Goal: Task Accomplishment & Management: Manage account settings

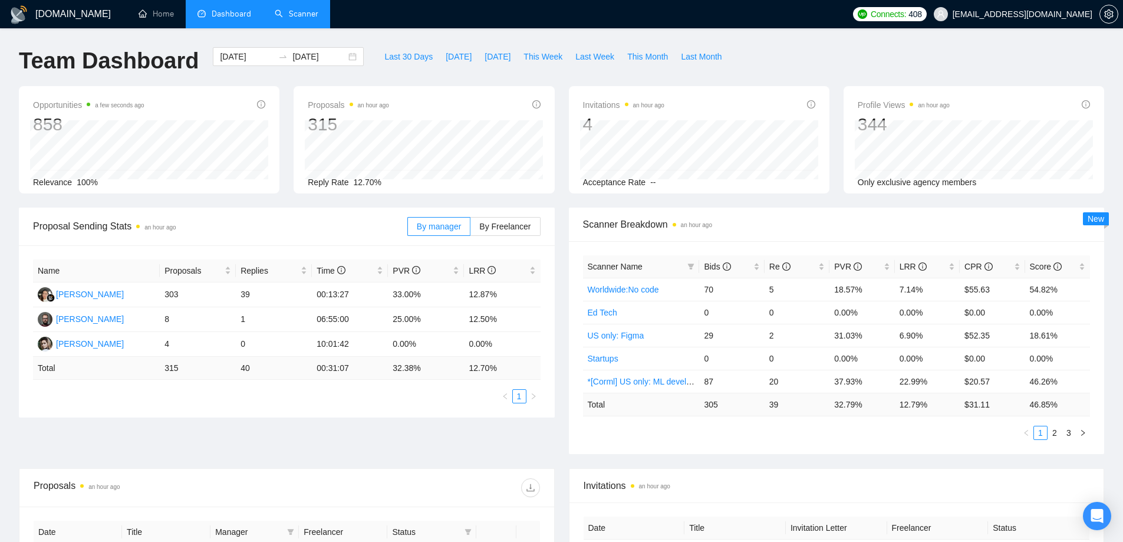
click at [293, 9] on link "Scanner" at bounding box center [297, 14] width 44 height 10
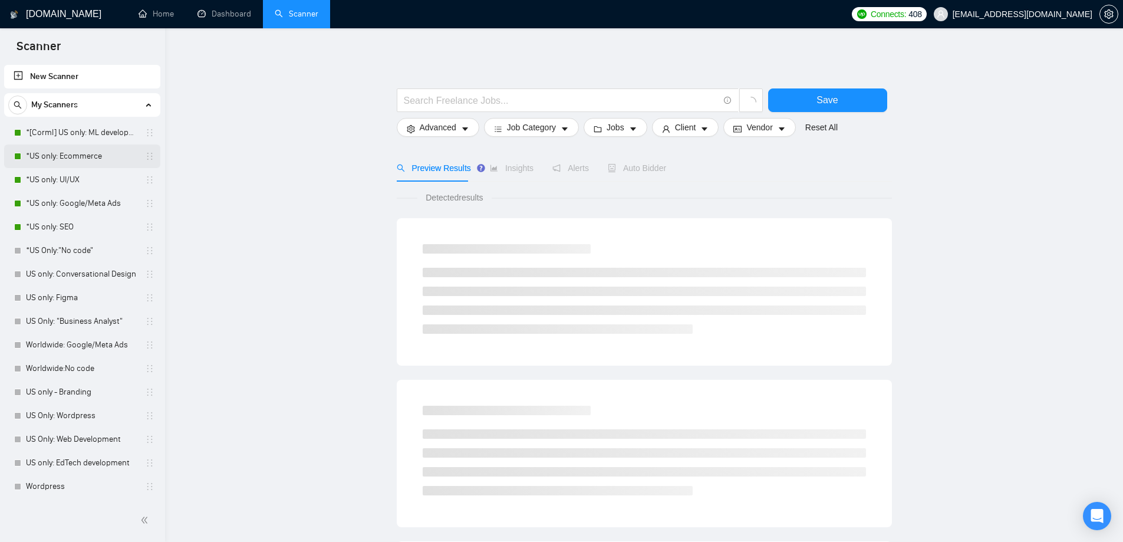
click at [75, 156] on link "*US only: Ecommerce" at bounding box center [82, 156] width 112 height 24
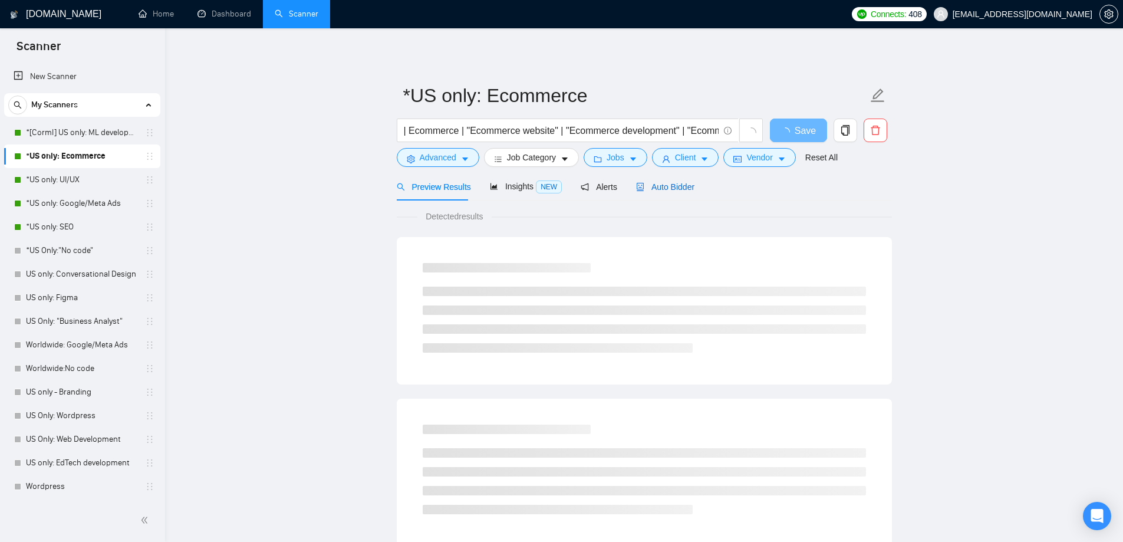
click at [662, 186] on span "Auto Bidder" at bounding box center [665, 186] width 58 height 9
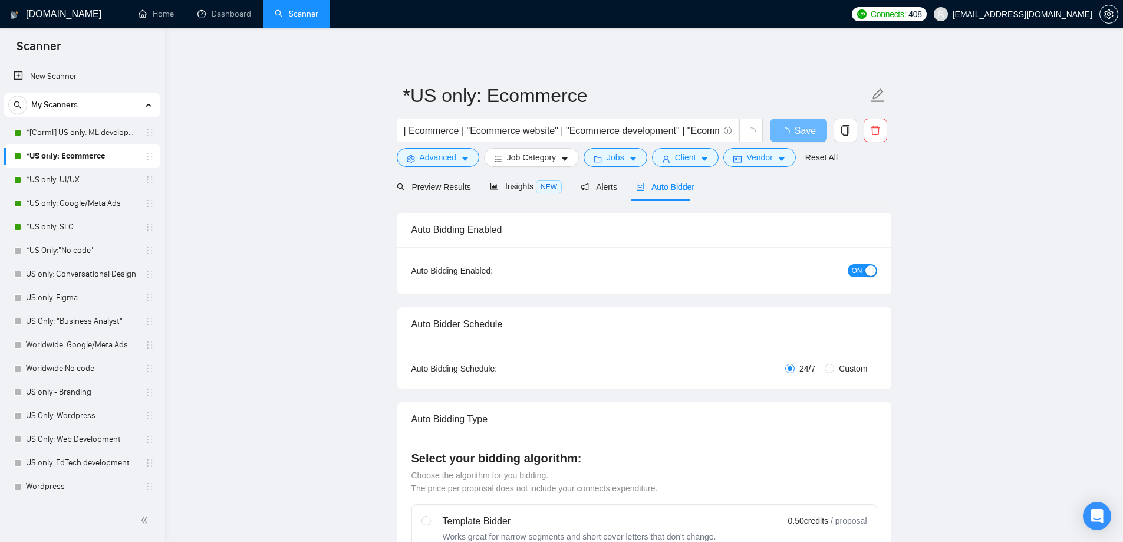
checkbox input "true"
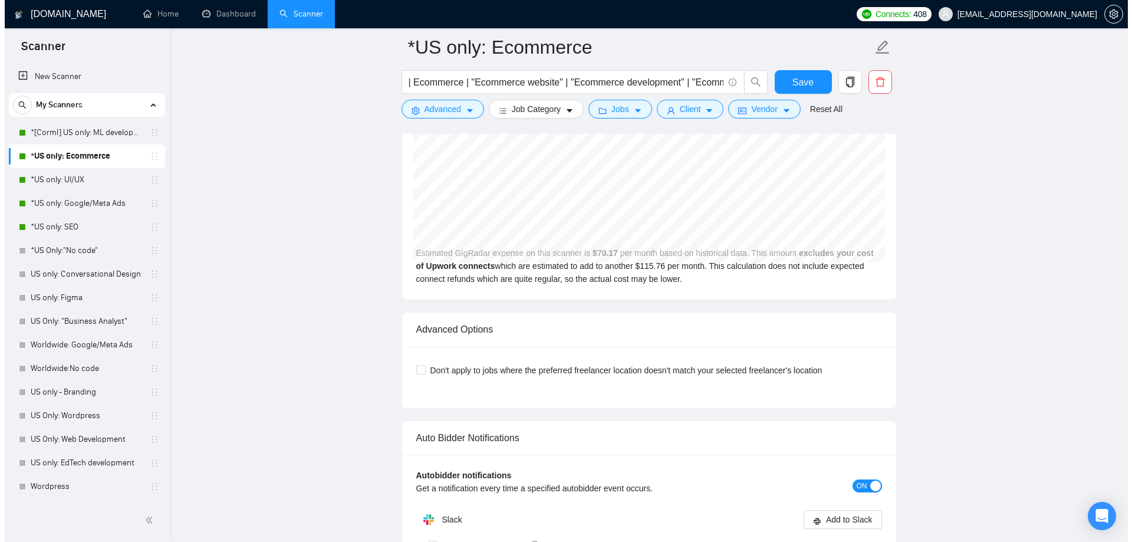
scroll to position [2392, 0]
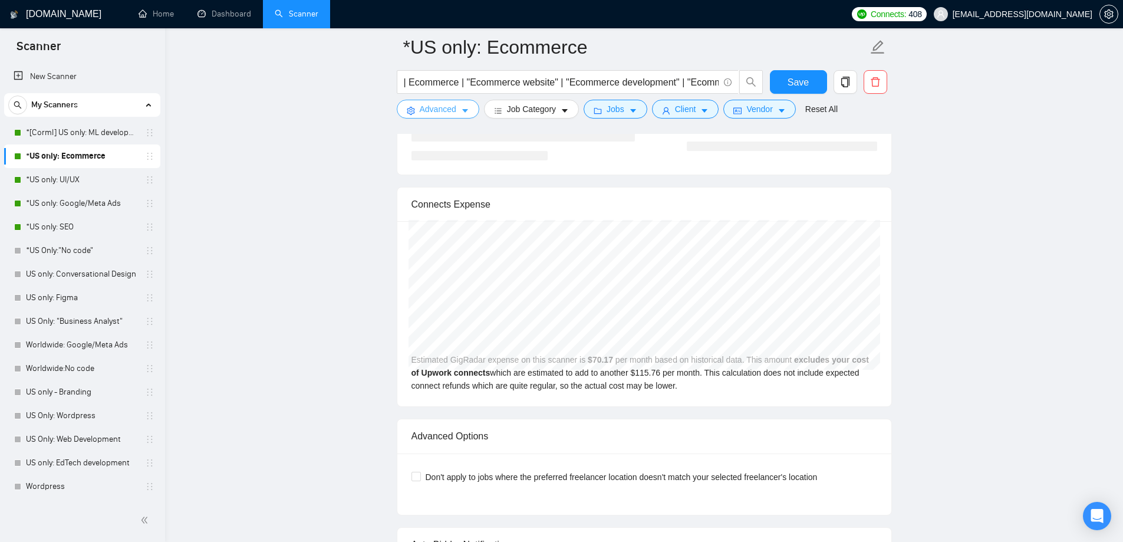
click at [458, 108] on button "Advanced" at bounding box center [438, 109] width 83 height 19
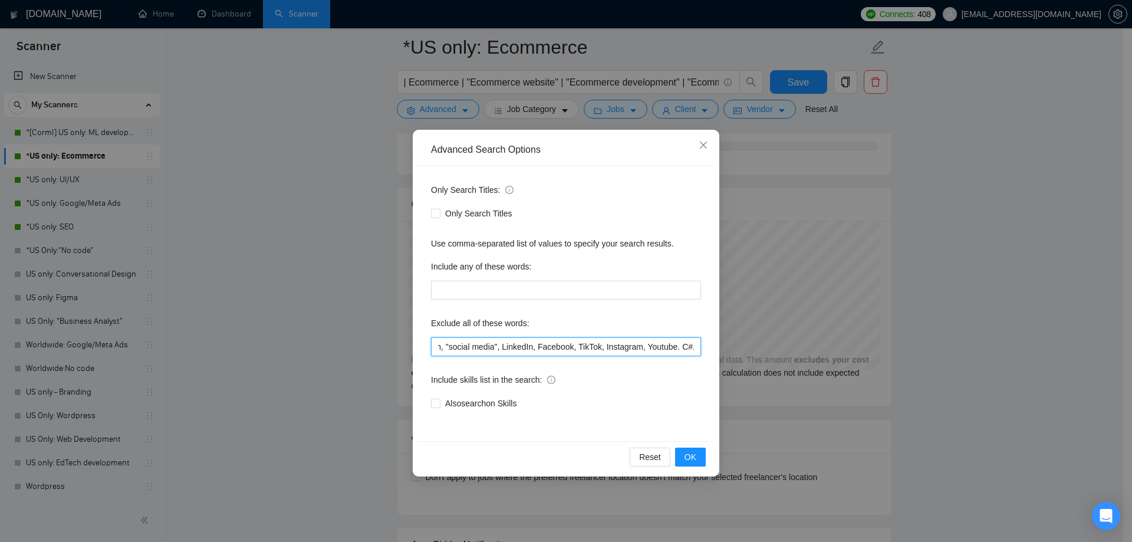
scroll to position [0, 1943]
drag, startPoint x: 458, startPoint y: 346, endPoint x: 533, endPoint y: 345, distance: 75.5
click at [534, 345] on input ""Fulfillment Manager", "Photos", "Stock Photos", "(Freelancers Only)", "NO AGEN…" at bounding box center [566, 346] width 270 height 19
click at [604, 348] on input ""Fulfillment Manager", "Photos", "Stock Photos", "(Freelancers Only)", "NO AGEN…" at bounding box center [566, 346] width 270 height 19
click at [705, 150] on icon "close" at bounding box center [703, 144] width 9 height 9
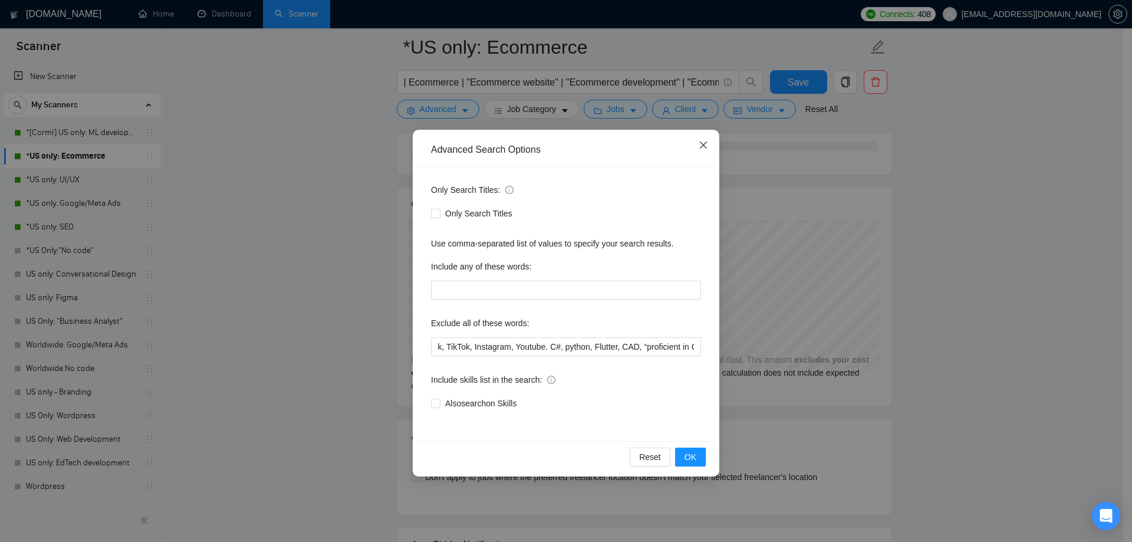
scroll to position [0, 0]
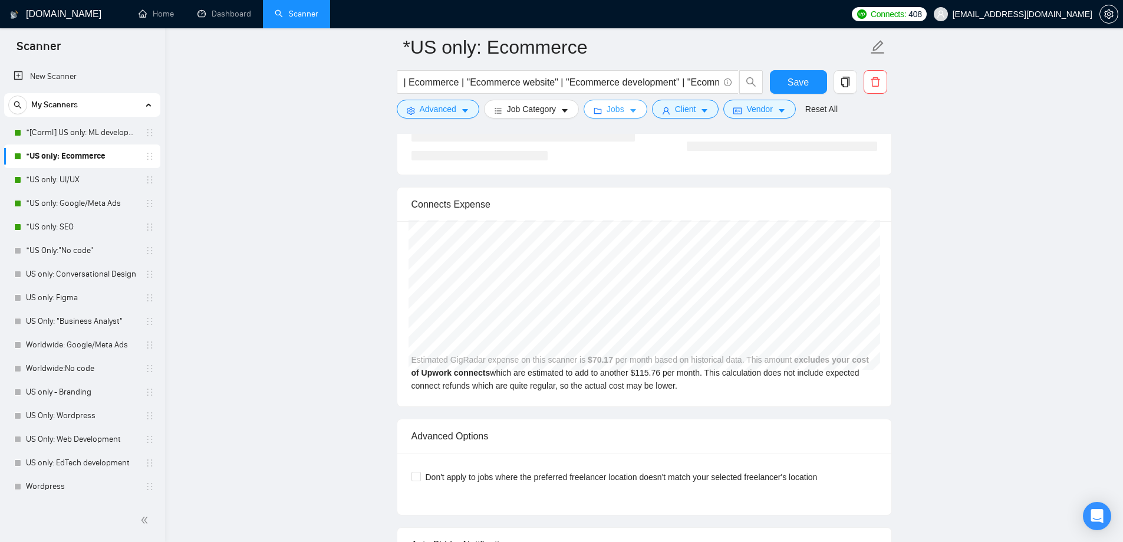
click at [614, 113] on span "Jobs" at bounding box center [616, 109] width 18 height 13
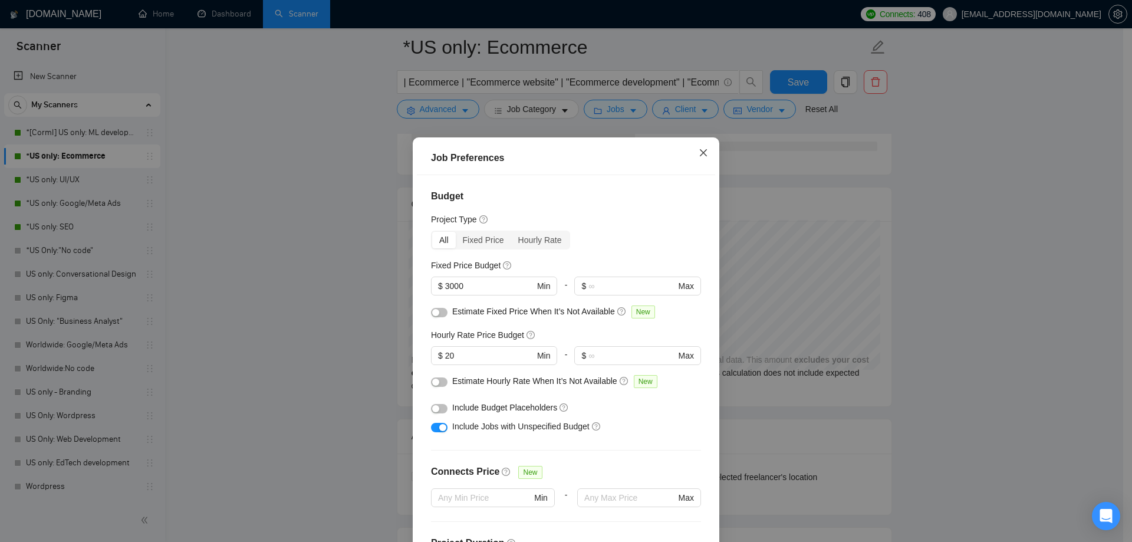
click at [697, 147] on span "Close" at bounding box center [703, 153] width 32 height 32
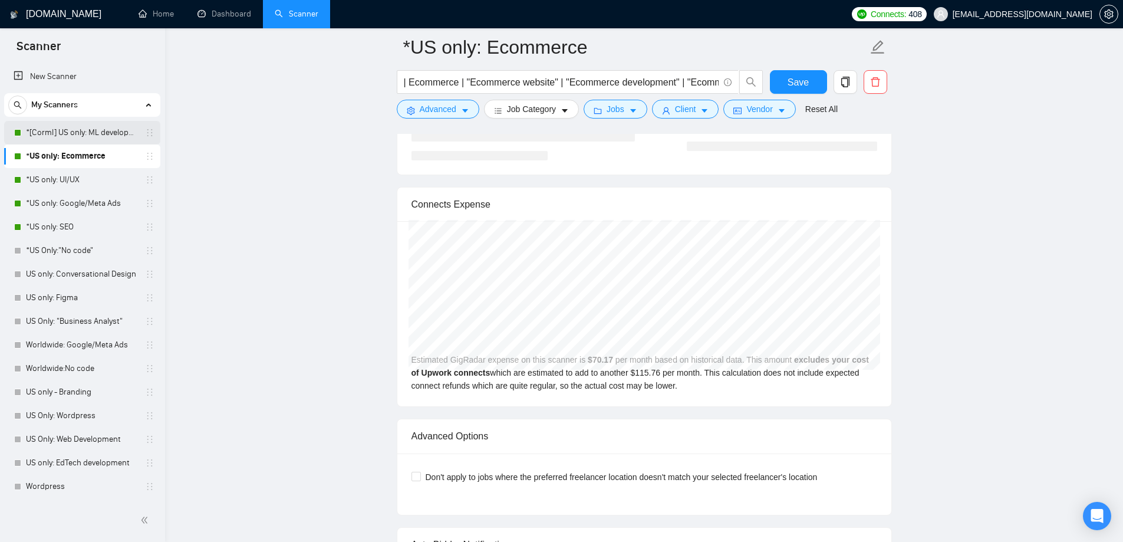
click at [67, 131] on link "*[Corml] US only: ML development" at bounding box center [82, 133] width 112 height 24
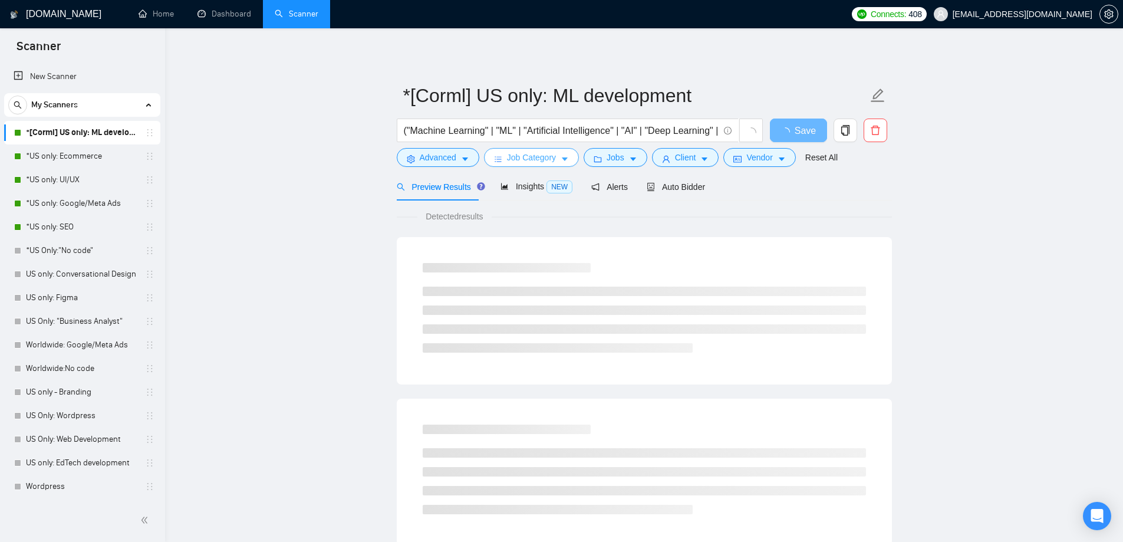
click at [544, 158] on span "Job Category" at bounding box center [531, 157] width 49 height 13
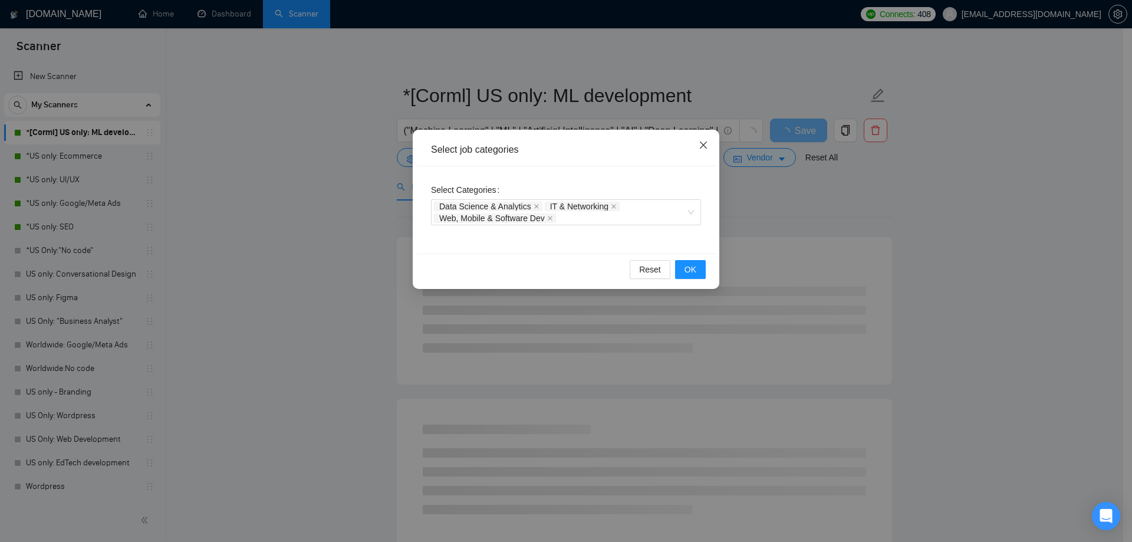
click at [695, 148] on span "Close" at bounding box center [703, 146] width 32 height 32
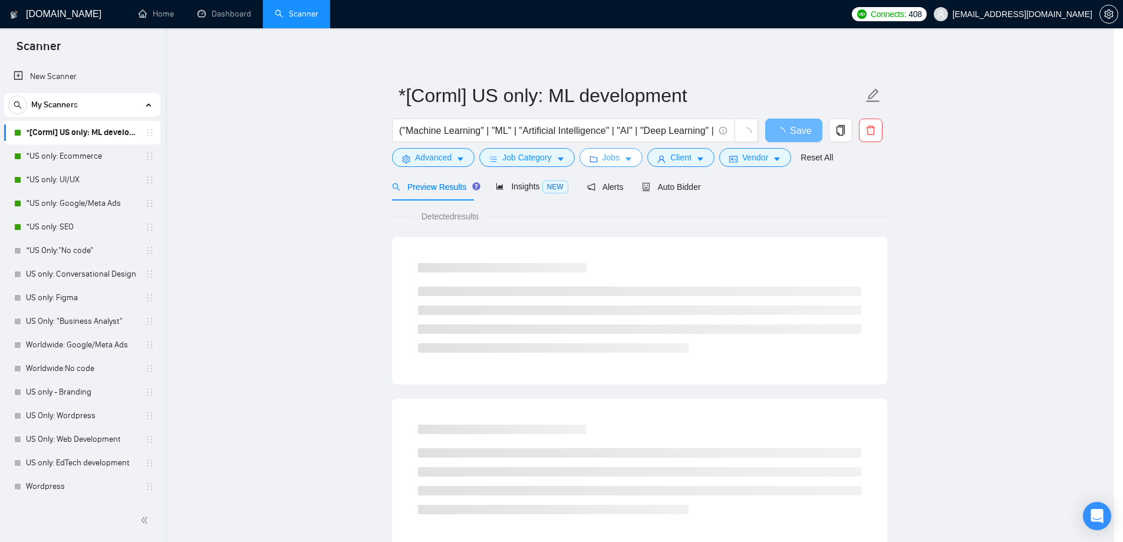
click at [613, 162] on span "Jobs" at bounding box center [612, 157] width 18 height 13
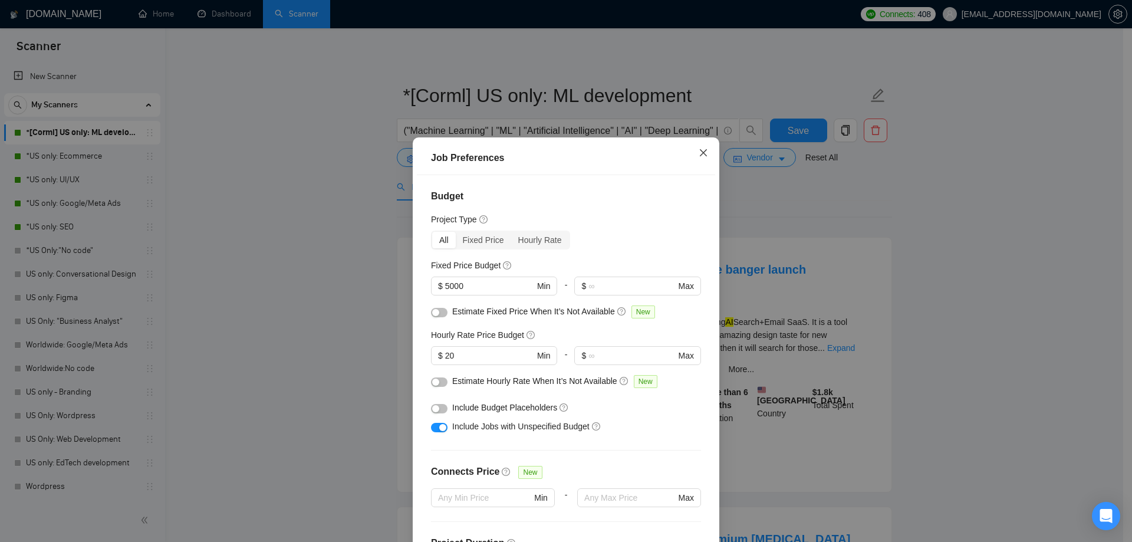
click at [699, 157] on icon "close" at bounding box center [703, 152] width 9 height 9
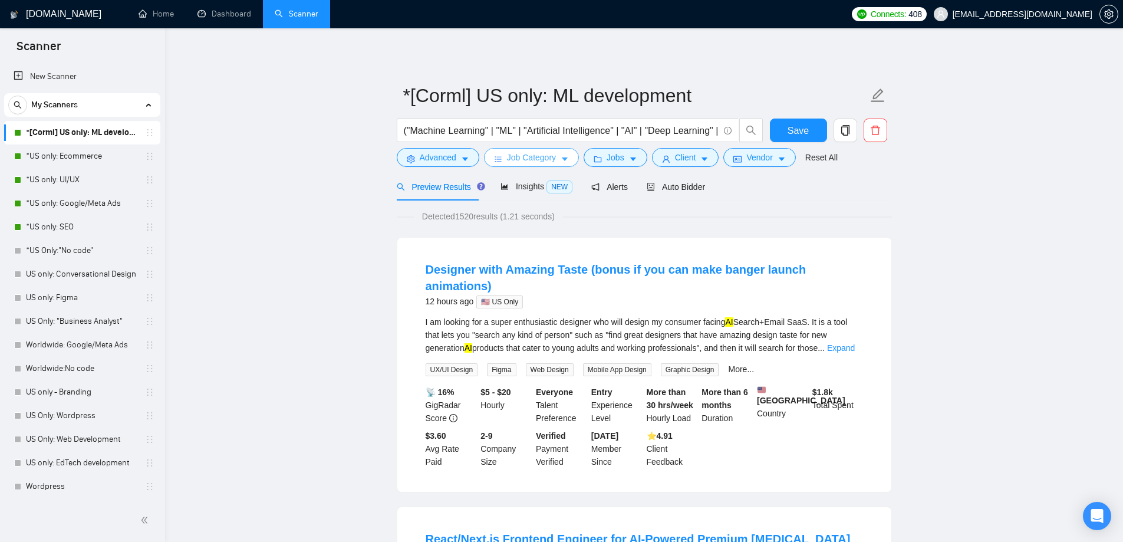
click at [563, 160] on icon "caret-down" at bounding box center [565, 160] width 6 height 4
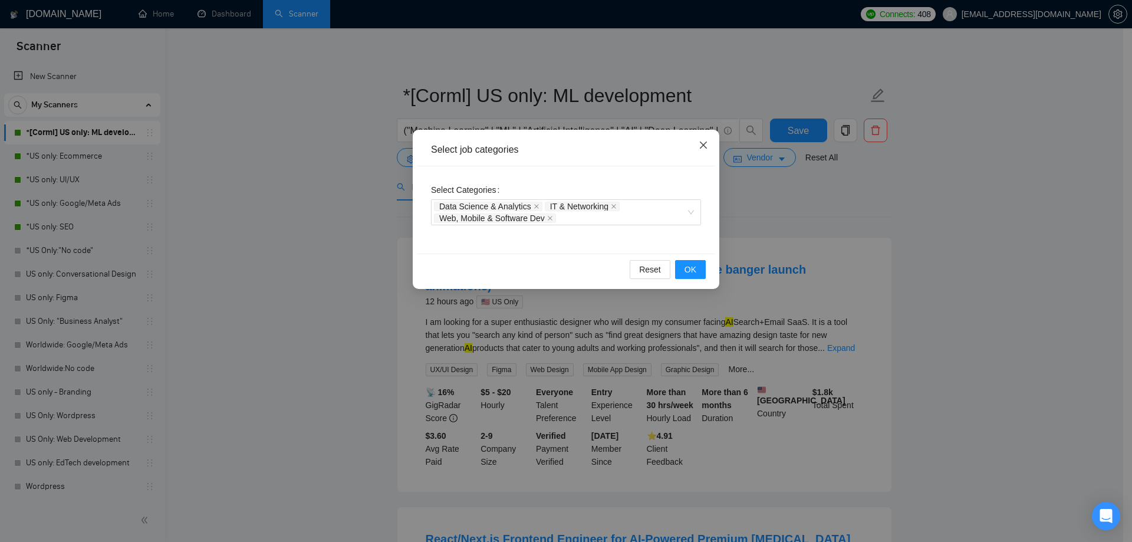
click at [703, 147] on icon "close" at bounding box center [703, 144] width 9 height 9
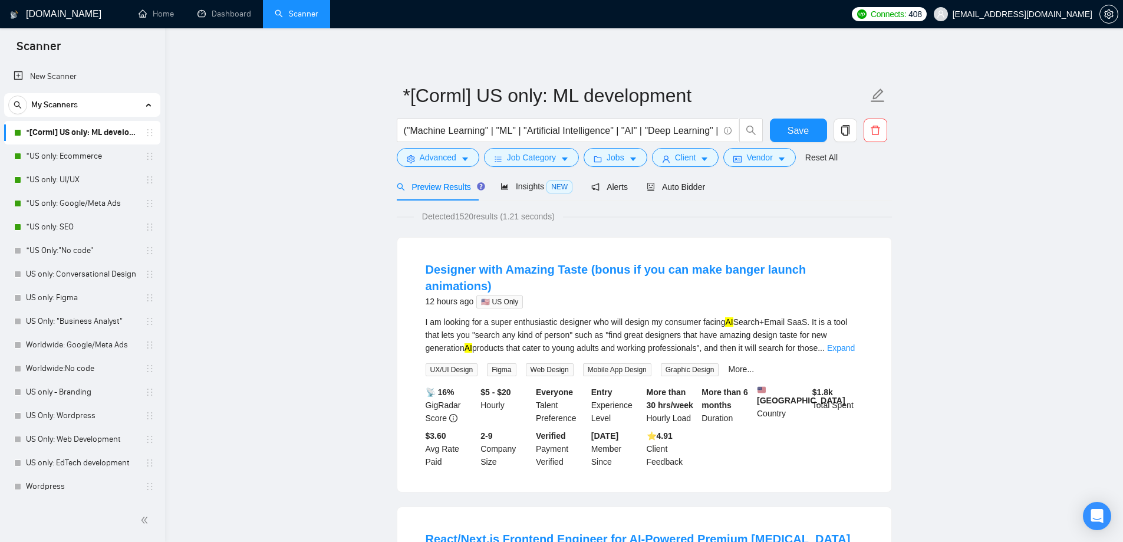
drag, startPoint x: 420, startPoint y: 216, endPoint x: 501, endPoint y: 213, distance: 80.2
click at [501, 213] on span "Detected 1520 results (1.21 seconds)" at bounding box center [488, 216] width 149 height 13
click at [481, 215] on span "Detected 1520 results (1.21 seconds)" at bounding box center [488, 216] width 149 height 13
click at [617, 154] on span "Jobs" at bounding box center [616, 157] width 18 height 13
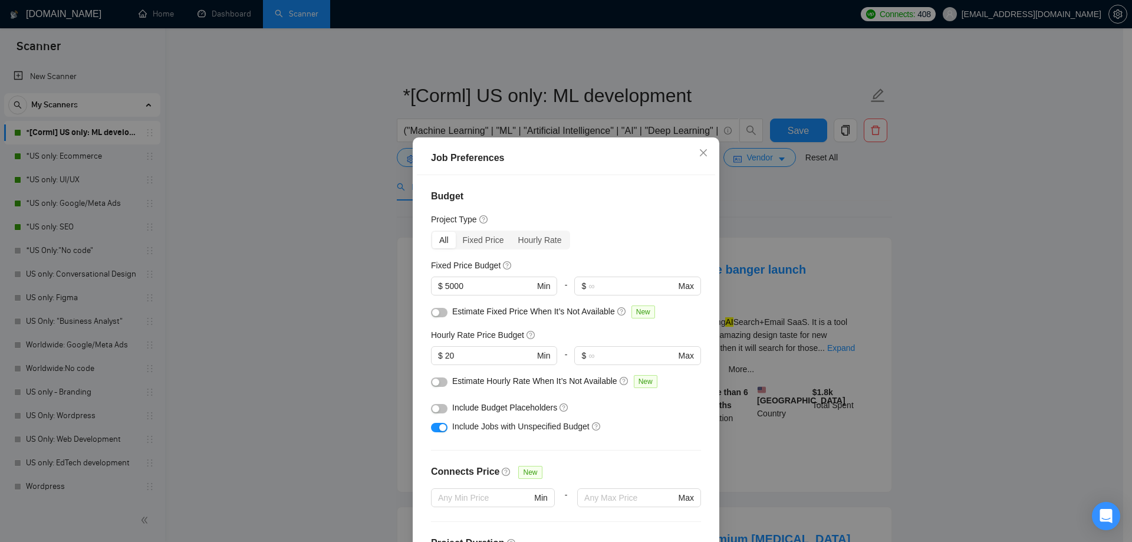
drag, startPoint x: 468, startPoint y: 287, endPoint x: 402, endPoint y: 287, distance: 65.4
click at [402, 287] on div "Job Preferences Budget Project Type All Fixed Price Hourly Rate Fixed Price Bud…" at bounding box center [566, 271] width 1132 height 542
click at [603, 253] on div "Budget Project Type All Fixed Price Hourly Rate Fixed Price Budget 5000 $ 5000 …" at bounding box center [566, 364] width 298 height 379
drag, startPoint x: 468, startPoint y: 351, endPoint x: 431, endPoint y: 354, distance: 36.6
click at [431, 354] on span "$ 20 Min" at bounding box center [494, 355] width 126 height 19
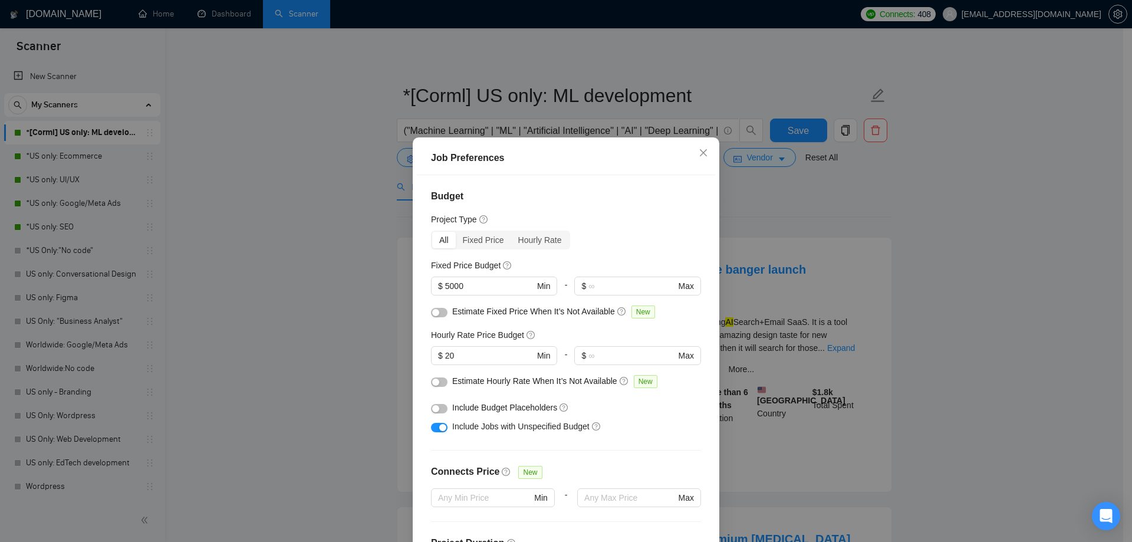
click at [614, 236] on div "All Fixed Price Hourly Rate" at bounding box center [566, 240] width 270 height 19
drag, startPoint x: 412, startPoint y: 282, endPoint x: 375, endPoint y: 282, distance: 36.6
click at [375, 282] on div "Job Preferences Budget Project Type All Fixed Price Hourly Rate Fixed Price Bud…" at bounding box center [566, 271] width 1132 height 542
drag, startPoint x: 391, startPoint y: 351, endPoint x: 384, endPoint y: 351, distance: 7.7
click at [386, 351] on div "Job Preferences Budget Project Type All Fixed Price Hourly Rate Fixed Price Bud…" at bounding box center [566, 271] width 1132 height 542
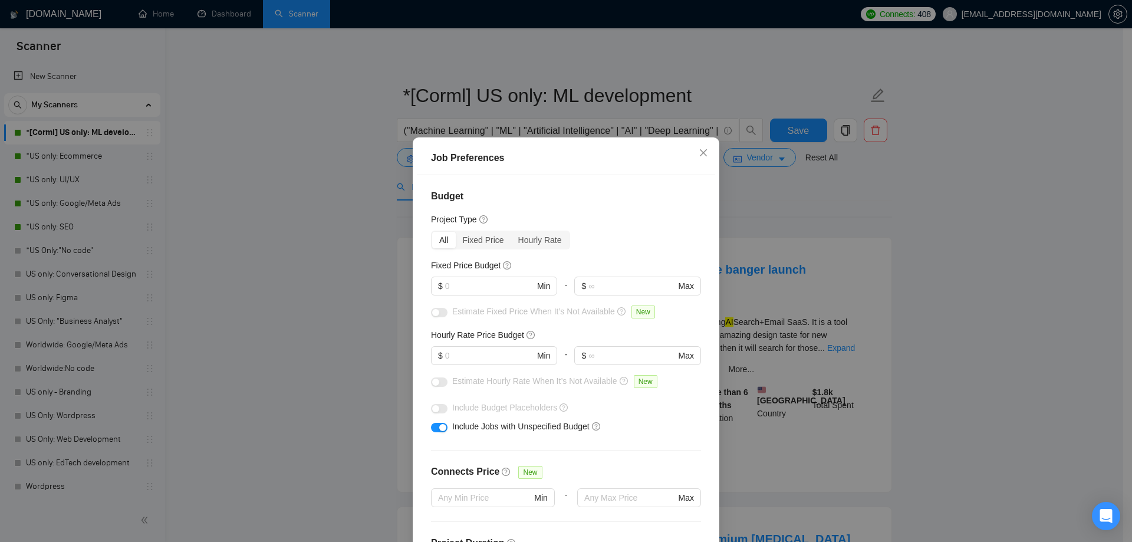
click at [589, 243] on div "All Fixed Price Hourly Rate" at bounding box center [566, 240] width 270 height 19
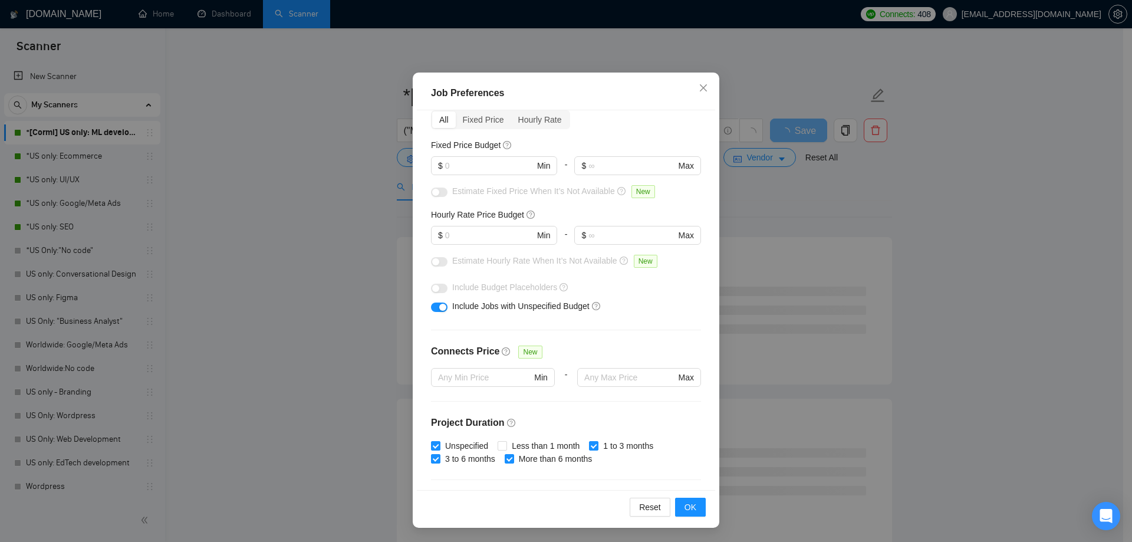
scroll to position [236, 0]
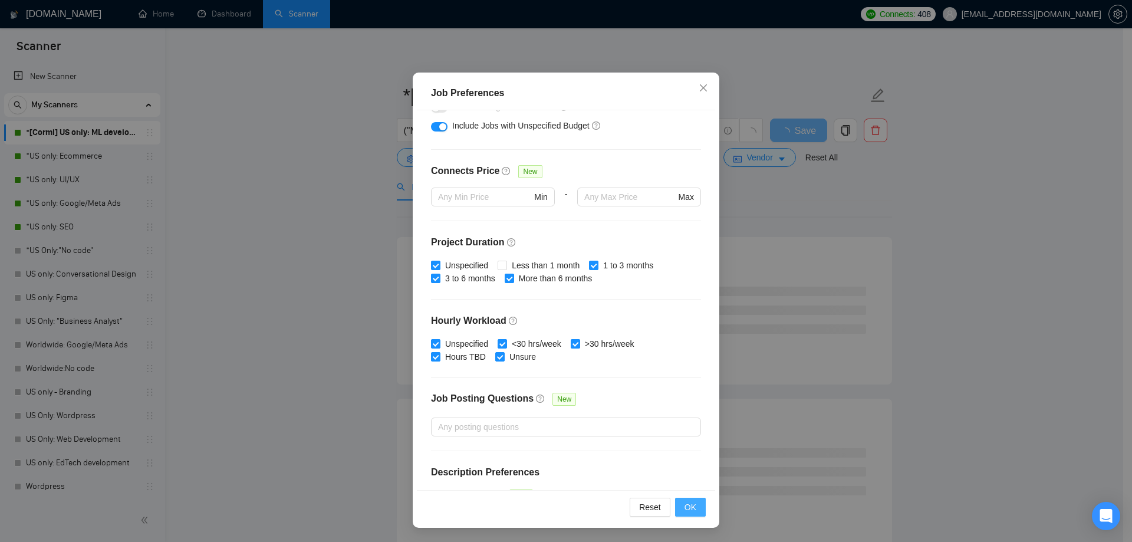
click at [689, 504] on span "OK" at bounding box center [690, 507] width 12 height 13
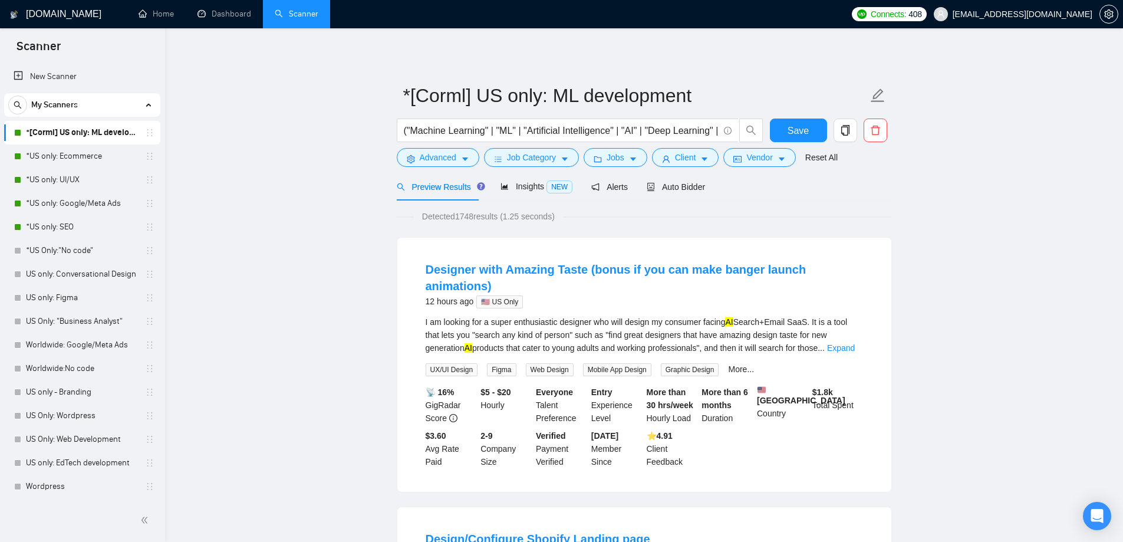
drag, startPoint x: 458, startPoint y: 217, endPoint x: 501, endPoint y: 216, distance: 43.1
click at [501, 216] on span "Detected 1748 results (1.25 seconds)" at bounding box center [488, 216] width 149 height 13
click at [462, 219] on span "Detected 1748 results (1.25 seconds)" at bounding box center [488, 216] width 149 height 13
click at [609, 162] on span "Jobs" at bounding box center [616, 157] width 18 height 13
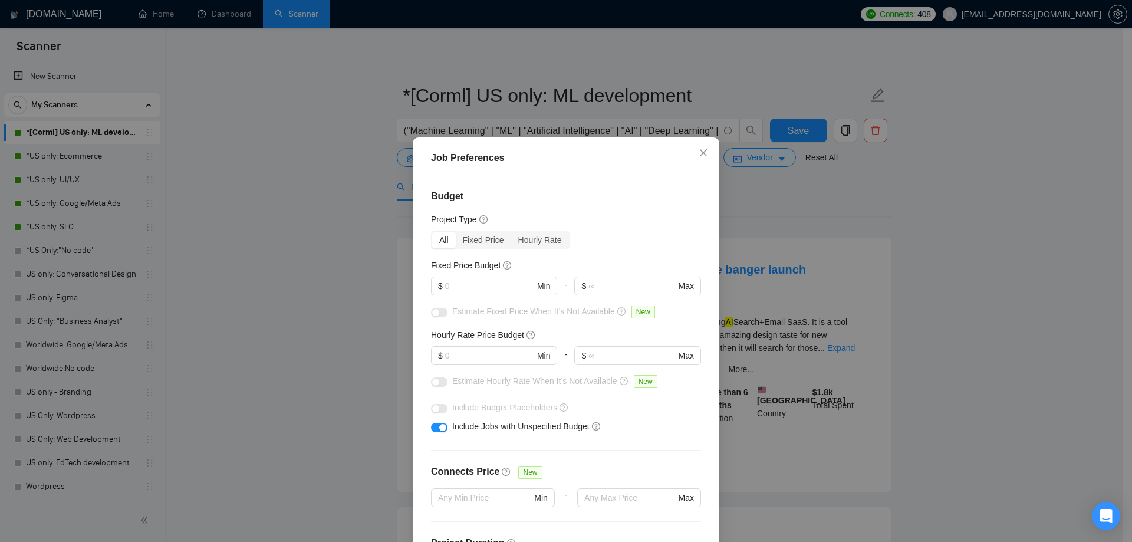
click at [321, 285] on div "Job Preferences Budget Project Type All Fixed Price Hourly Rate Fixed Price Bud…" at bounding box center [566, 271] width 1132 height 542
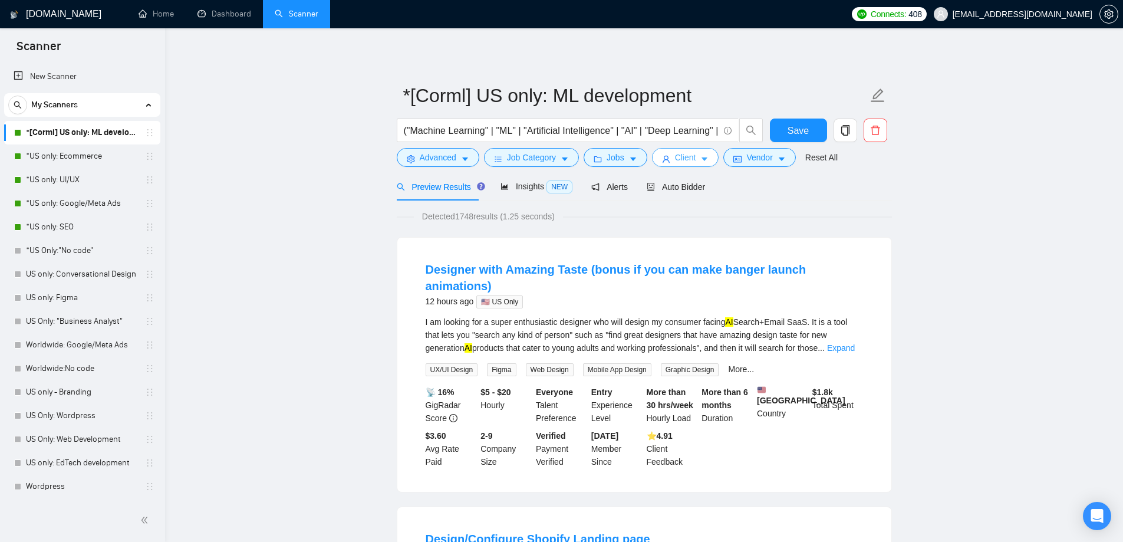
click at [680, 158] on span "Client" at bounding box center [685, 157] width 21 height 13
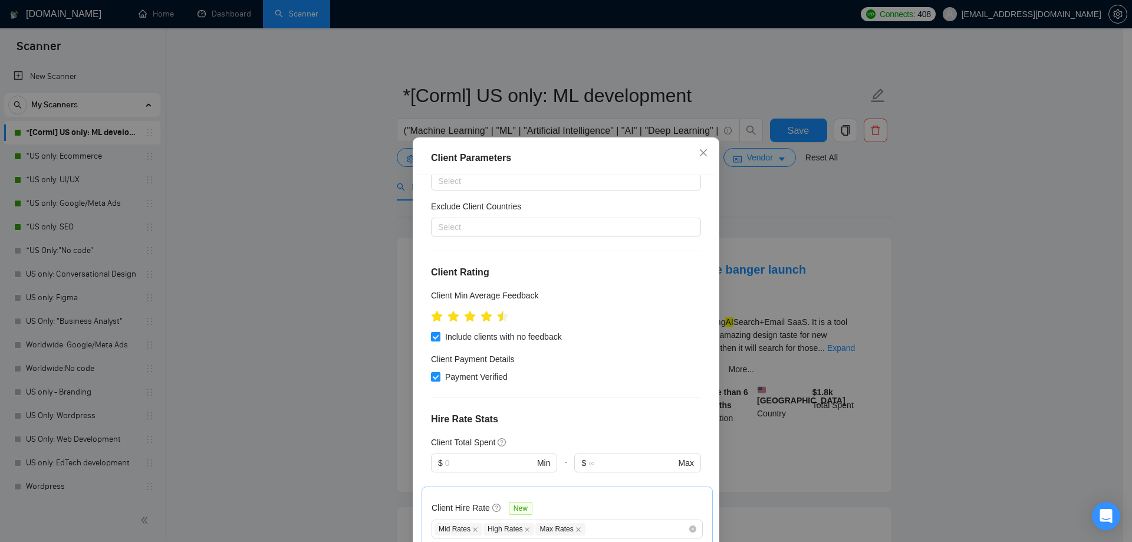
scroll to position [118, 0]
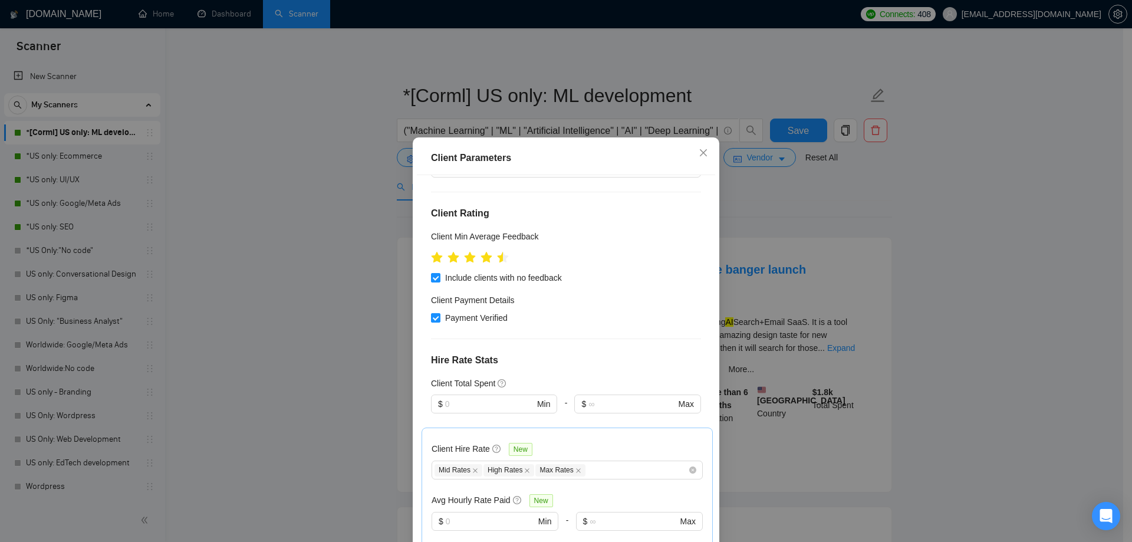
click at [317, 252] on div "Client Parameters Client Location Include Client Countries Select Exclude Clien…" at bounding box center [566, 271] width 1132 height 542
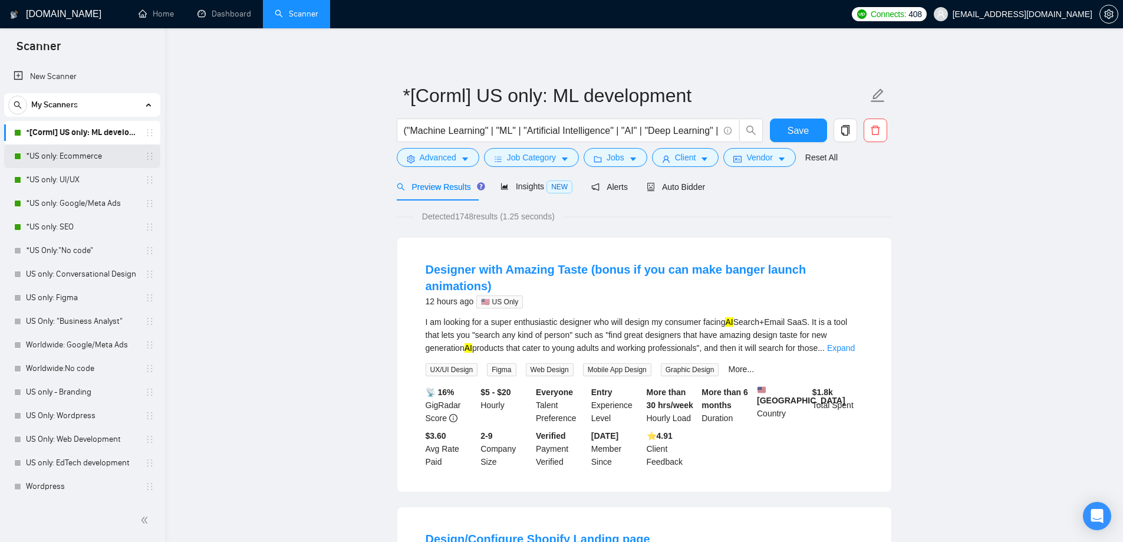
click at [73, 155] on link "*US only: Ecommerce" at bounding box center [82, 156] width 112 height 24
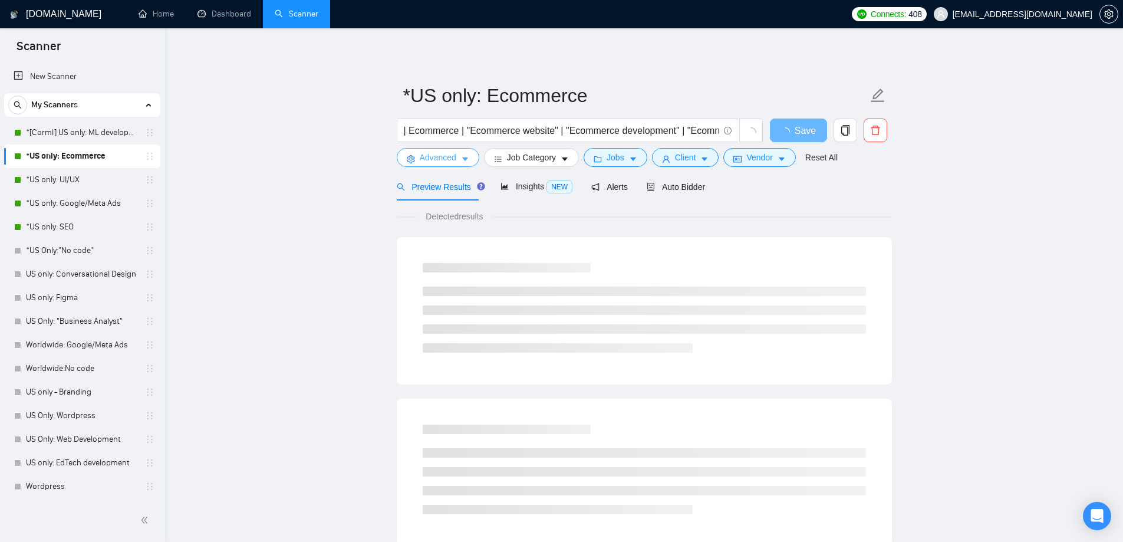
click at [440, 159] on span "Advanced" at bounding box center [438, 157] width 37 height 13
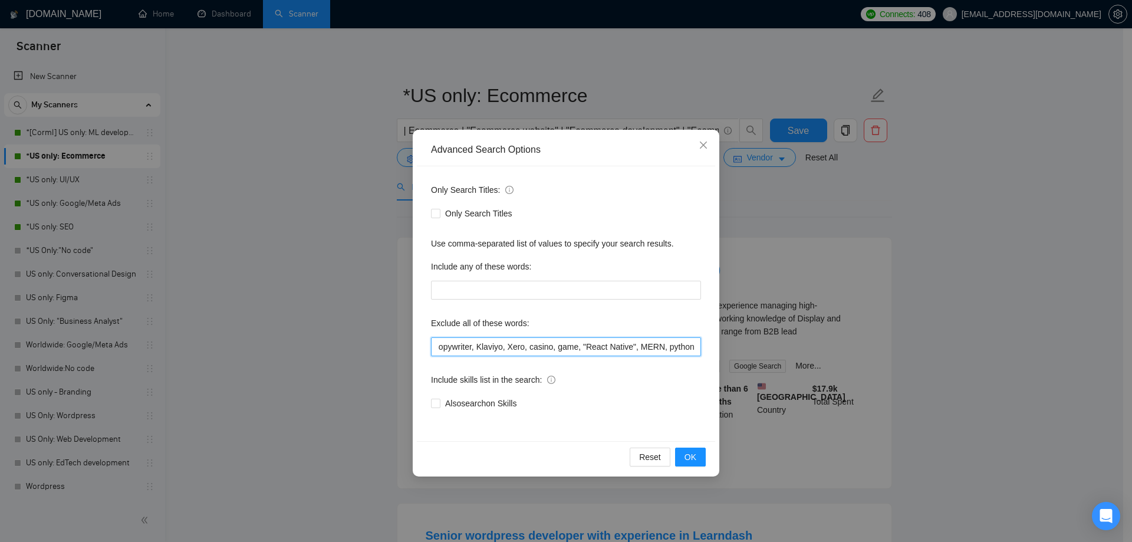
drag, startPoint x: 512, startPoint y: 344, endPoint x: 755, endPoint y: 362, distance: 243.0
click at [755, 362] on div "Advanced Search Options Only Search Titles: Only Search Titles Use comma-separa…" at bounding box center [566, 271] width 1132 height 542
click at [608, 347] on input ""Fulfillment Manager", "Photos", "Stock Photos", "(Freelancers Only)", "NO AGEN…" at bounding box center [566, 346] width 270 height 19
click at [300, 305] on div "Advanced Search Options Only Search Titles: Only Search Titles Use comma-separa…" at bounding box center [566, 271] width 1132 height 542
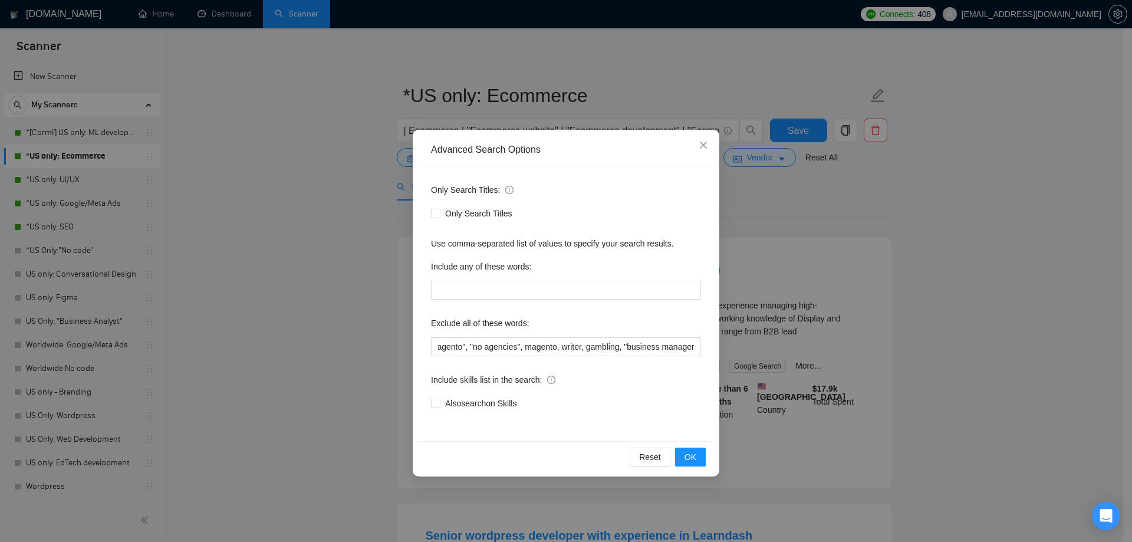
scroll to position [0, 0]
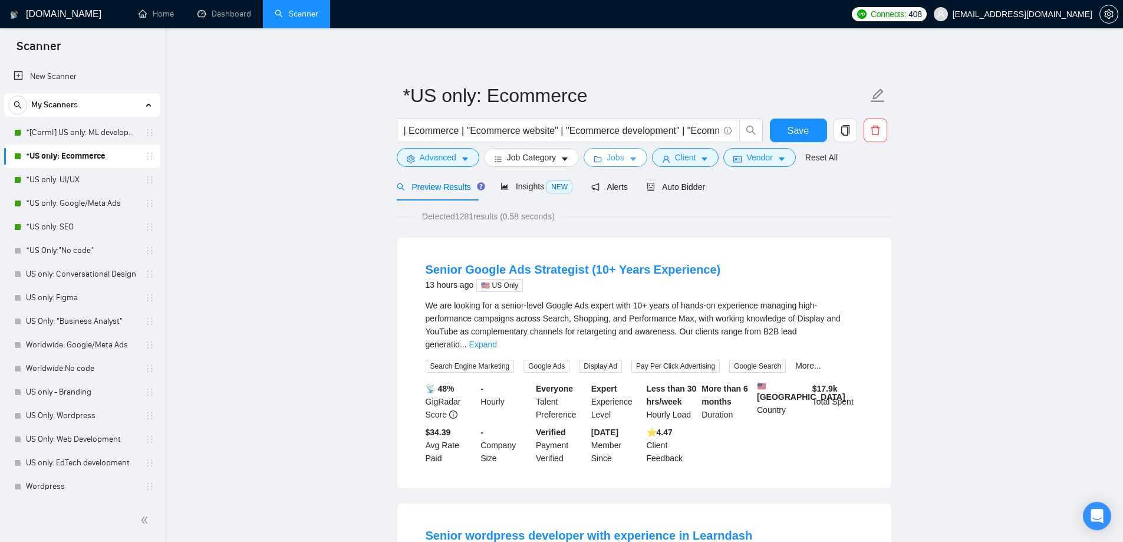
click at [613, 161] on span "Jobs" at bounding box center [616, 157] width 18 height 13
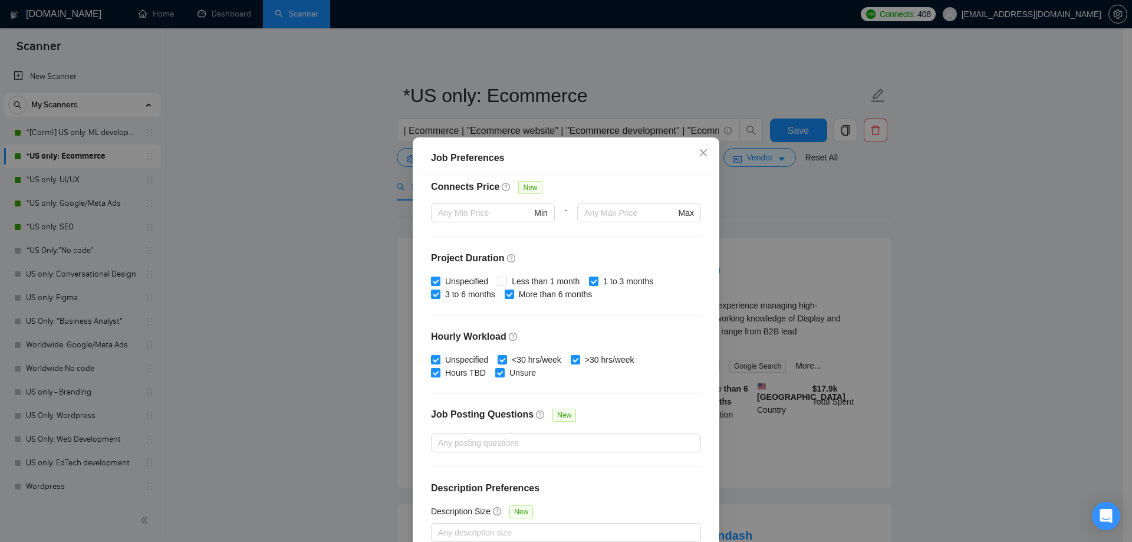
click at [791, 213] on div "Job Preferences Budget Project Type All Fixed Price Hourly Rate Fixed Price Bud…" at bounding box center [566, 271] width 1132 height 542
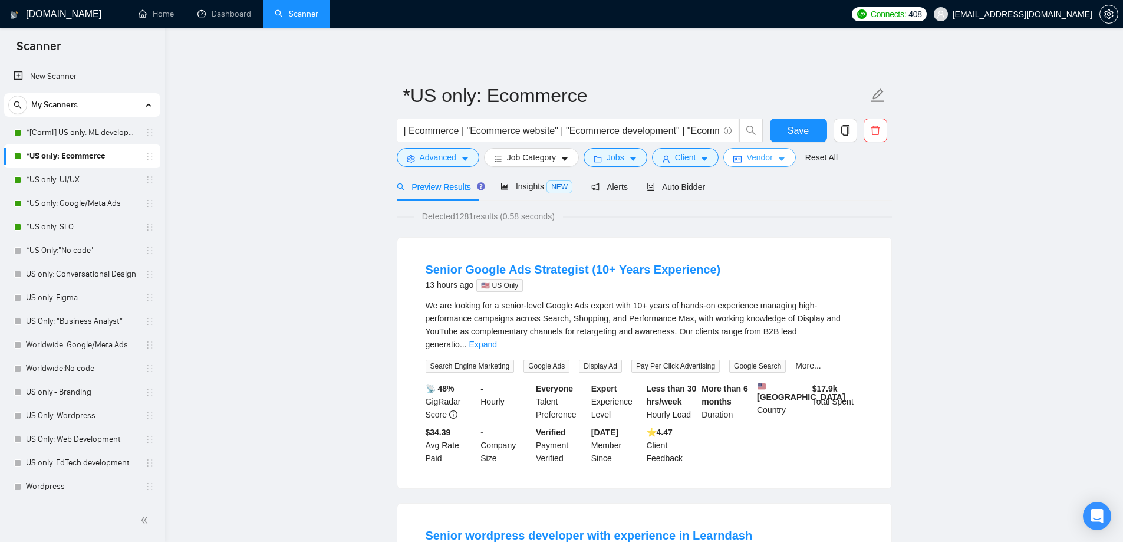
click at [761, 163] on span "Vendor" at bounding box center [759, 157] width 26 height 13
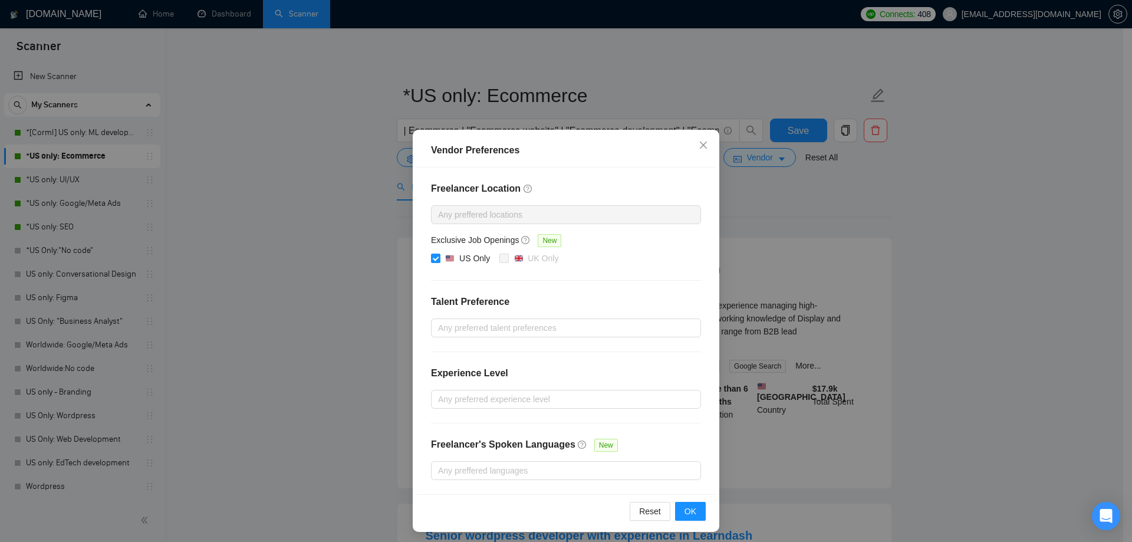
click at [765, 251] on div "Vendor Preferences Freelancer Location Any preffered locations Exclusive Job Op…" at bounding box center [566, 271] width 1132 height 542
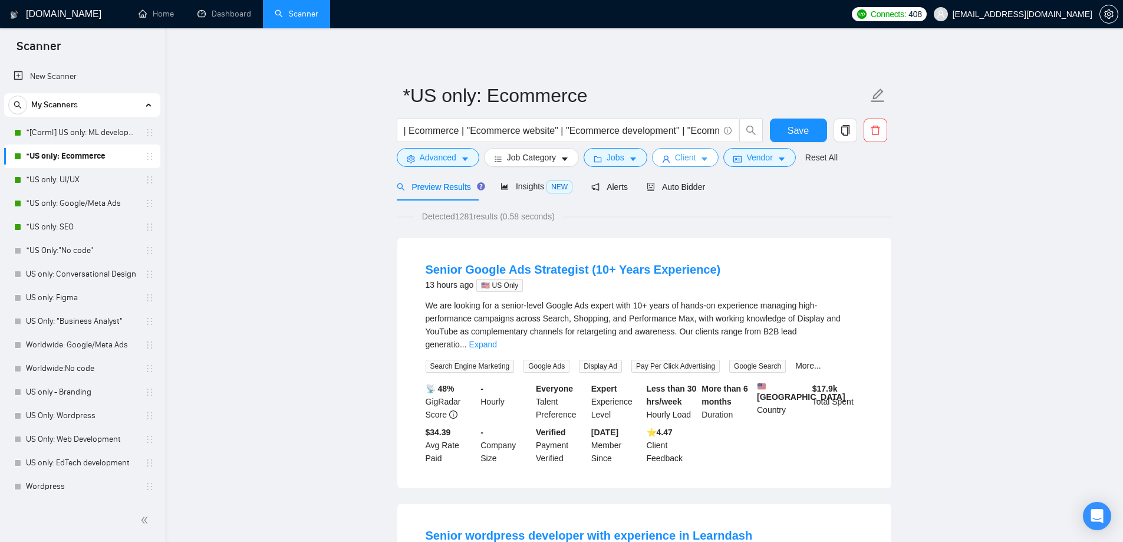
click at [694, 162] on button "Client" at bounding box center [685, 157] width 67 height 19
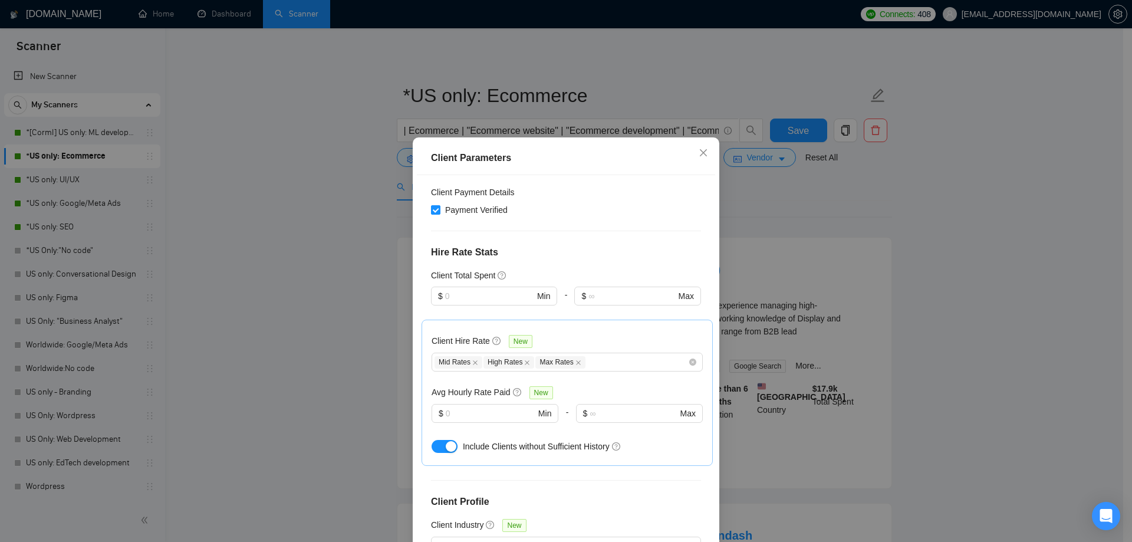
scroll to position [236, 0]
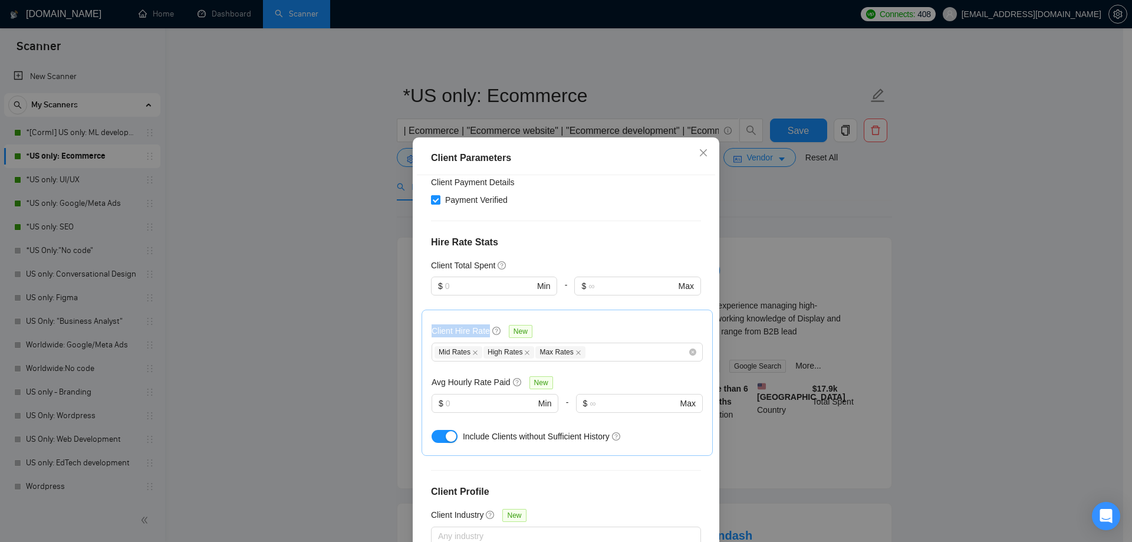
drag, startPoint x: 422, startPoint y: 333, endPoint x: 483, endPoint y: 331, distance: 61.9
click at [483, 331] on div "Client Hire Rate New Mid Rates High Rates Max Rates Avg Hourly Rate Paid New $ …" at bounding box center [567, 383] width 291 height 146
click at [528, 246] on h4 "Hire Rate Stats" at bounding box center [566, 242] width 270 height 14
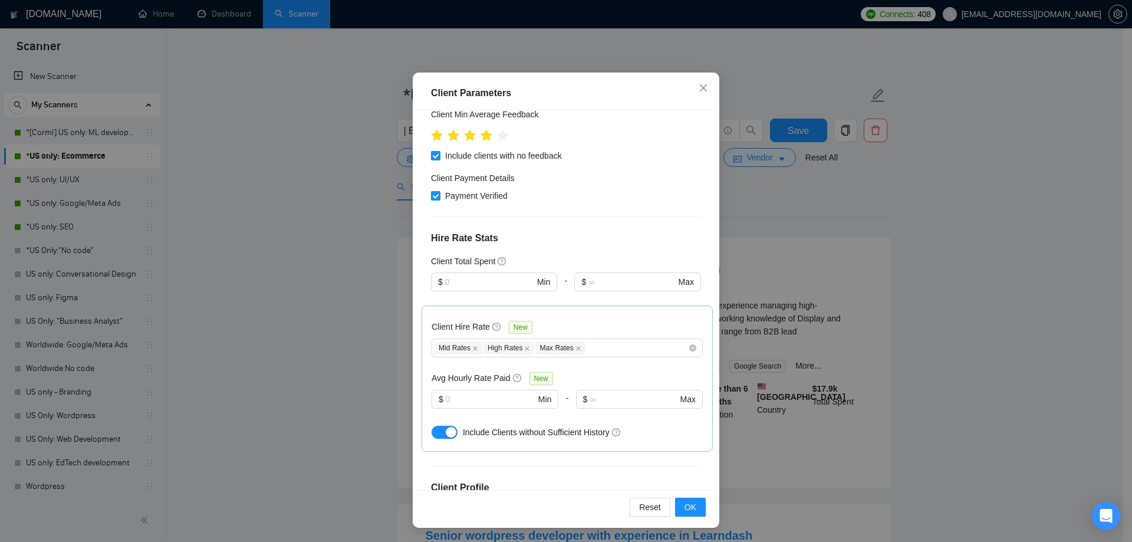
scroll to position [177, 0]
click at [699, 91] on icon "close" at bounding box center [703, 87] width 9 height 9
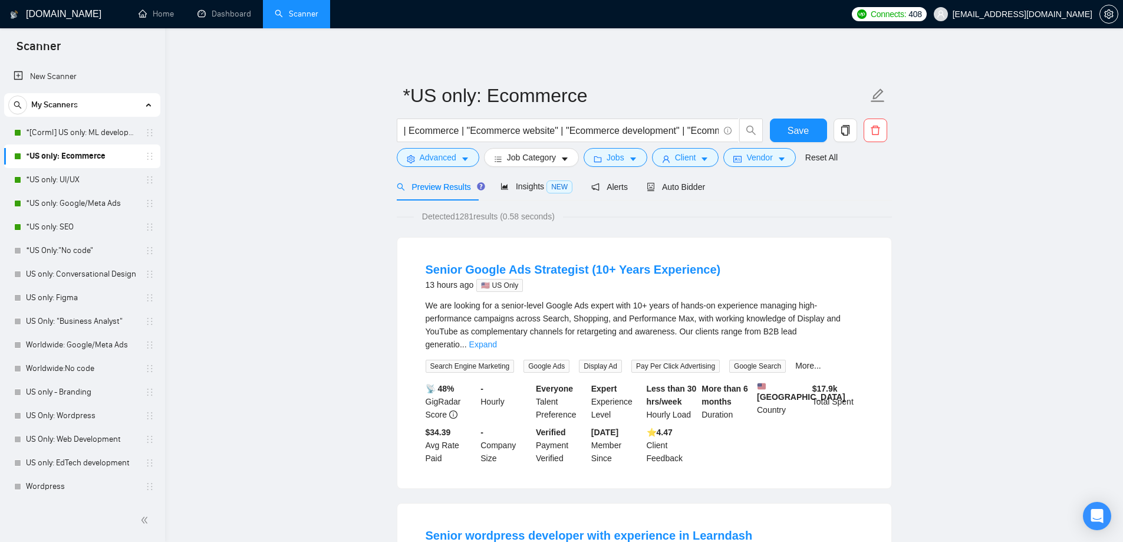
drag, startPoint x: 416, startPoint y: 213, endPoint x: 572, endPoint y: 213, distance: 156.2
click at [572, 213] on div "Detected 1281 results (0.58 seconds)" at bounding box center [644, 216] width 495 height 13
click at [670, 157] on button "Client" at bounding box center [685, 157] width 67 height 19
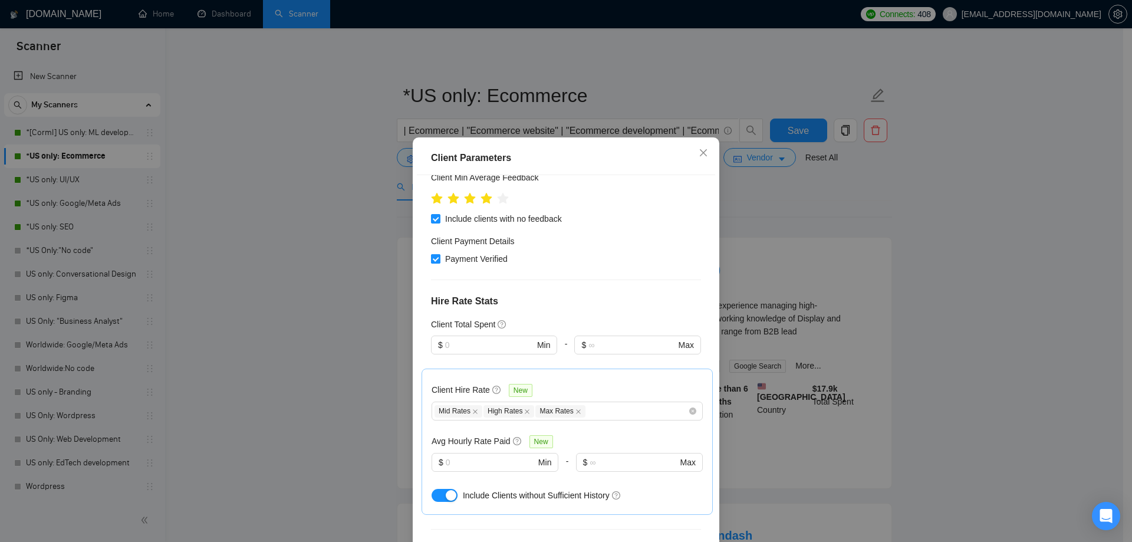
click at [435, 258] on input "Payment Verified" at bounding box center [435, 258] width 8 height 8
checkbox input "false"
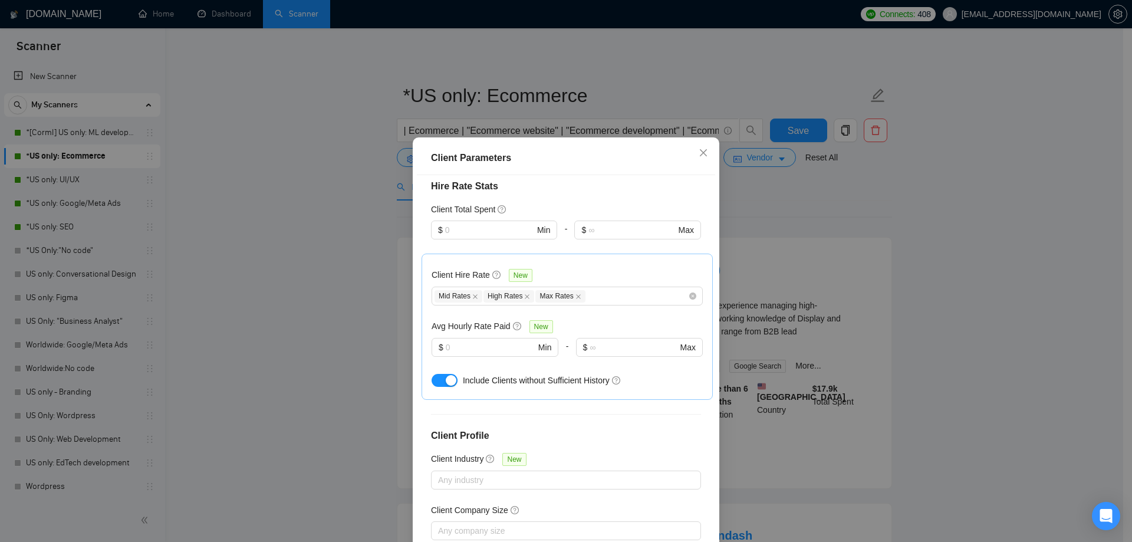
scroll to position [295, 0]
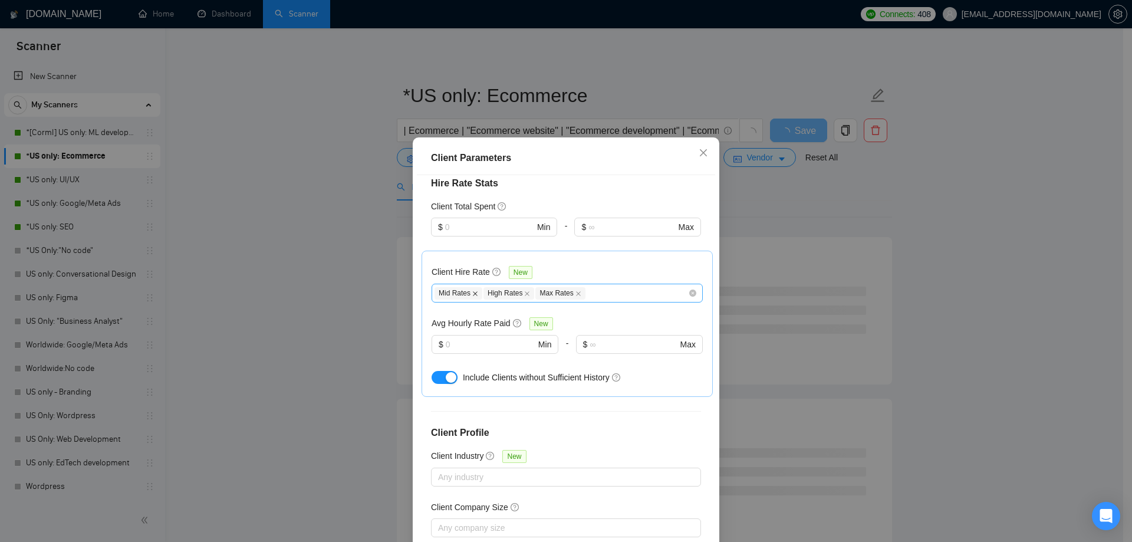
click at [472, 292] on icon "close" at bounding box center [475, 294] width 6 height 6
click at [476, 292] on icon "close" at bounding box center [478, 293] width 5 height 5
click at [474, 292] on icon "close" at bounding box center [477, 294] width 6 height 6
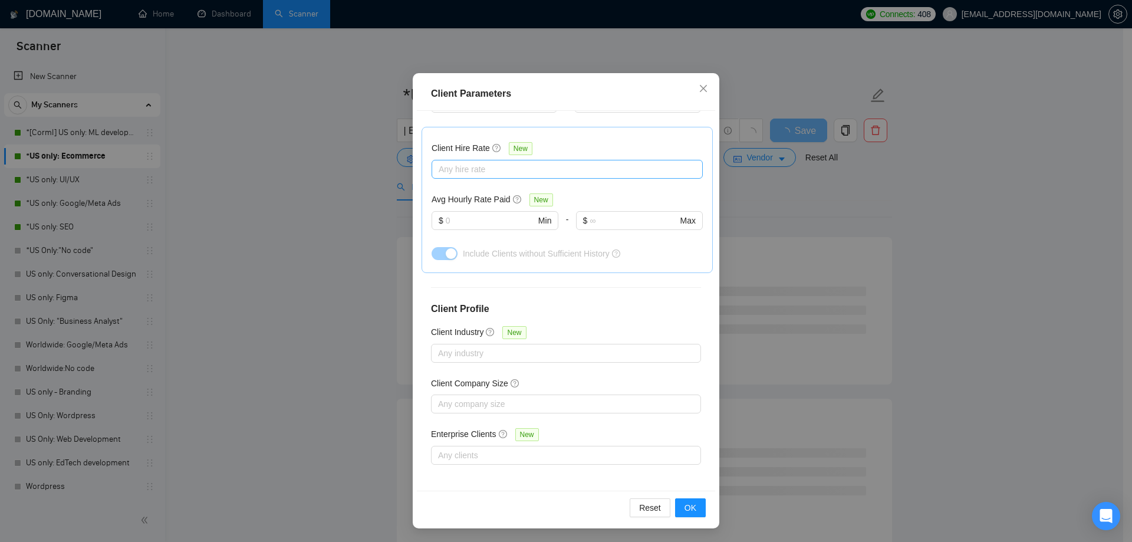
scroll to position [65, 0]
click at [684, 506] on span "OK" at bounding box center [690, 507] width 12 height 13
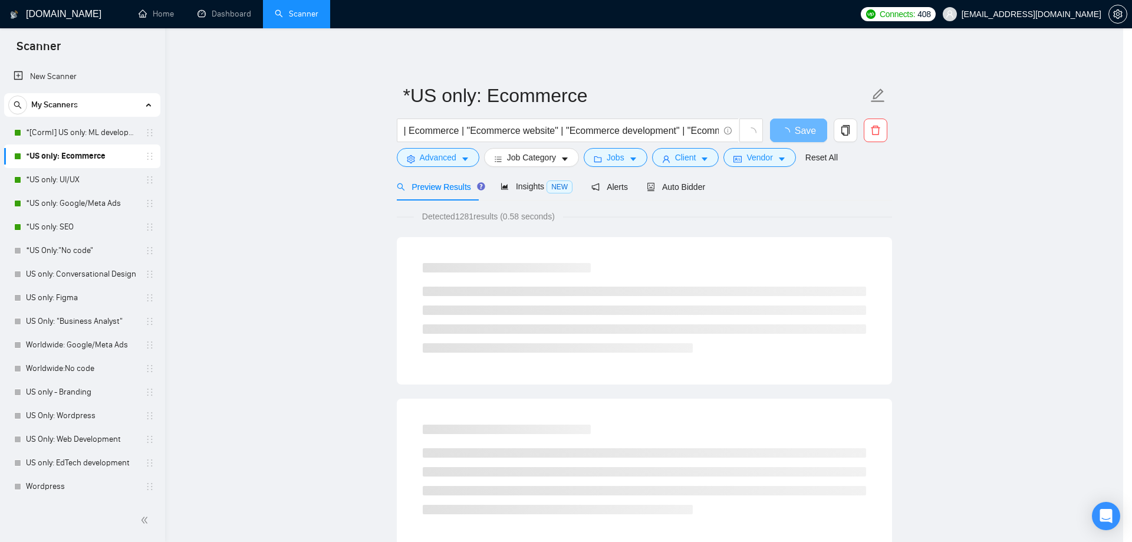
scroll to position [0, 0]
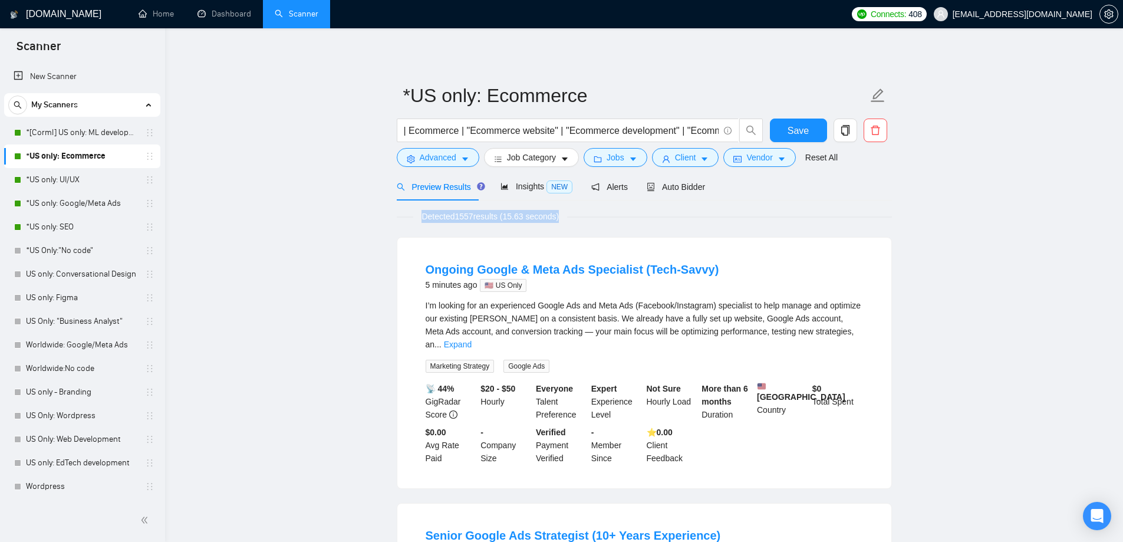
drag, startPoint x: 424, startPoint y: 215, endPoint x: 591, endPoint y: 218, distance: 166.9
click at [591, 218] on div "Detected 1557 results (15.63 seconds)" at bounding box center [644, 216] width 495 height 13
click at [498, 215] on span "Detected 1557 results (15.63 seconds)" at bounding box center [490, 216] width 154 height 13
click at [629, 157] on icon "caret-down" at bounding box center [633, 159] width 8 height 8
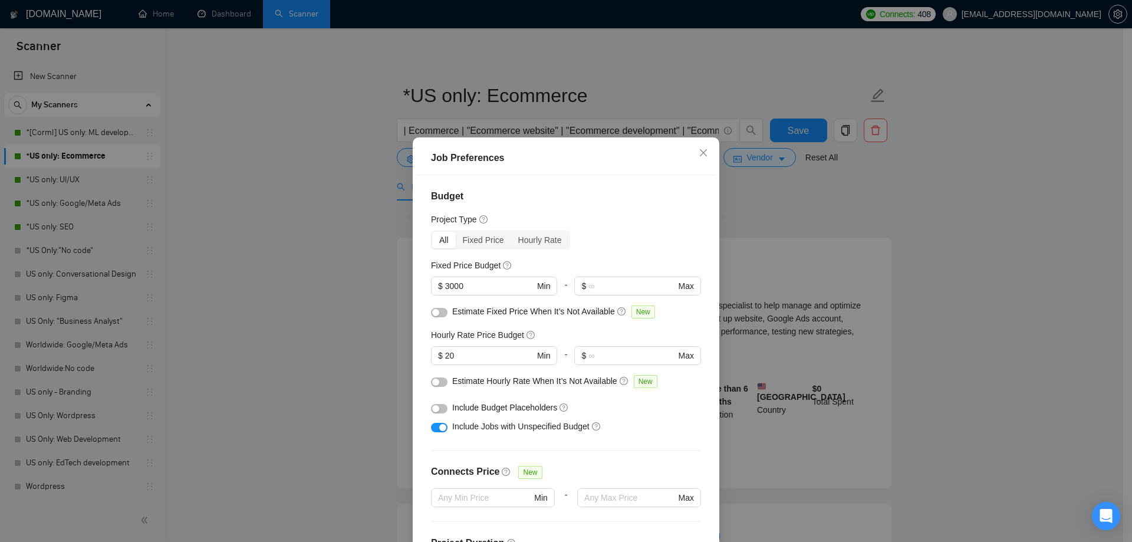
drag, startPoint x: 478, startPoint y: 287, endPoint x: 423, endPoint y: 289, distance: 54.9
click at [423, 289] on div "Budget Project Type All Fixed Price Hourly Rate Fixed Price Budget $ 3000 Min -…" at bounding box center [566, 364] width 298 height 379
click at [422, 360] on div "Budget Project Type All Fixed Price Hourly Rate Fixed Price Budget $ Min - $ Ma…" at bounding box center [566, 364] width 298 height 379
click at [594, 222] on div "Project Type" at bounding box center [566, 219] width 270 height 13
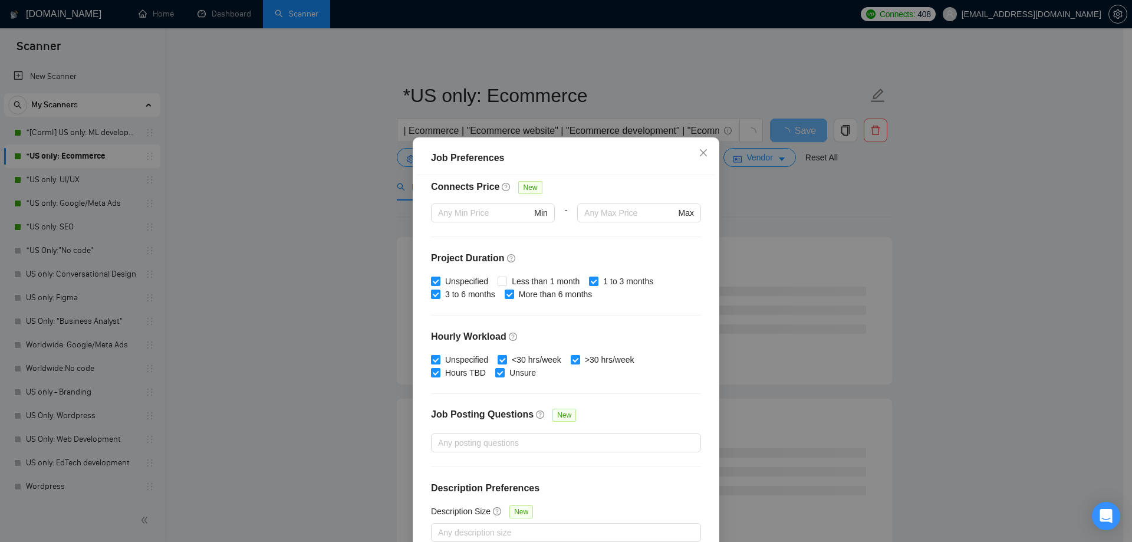
scroll to position [65, 0]
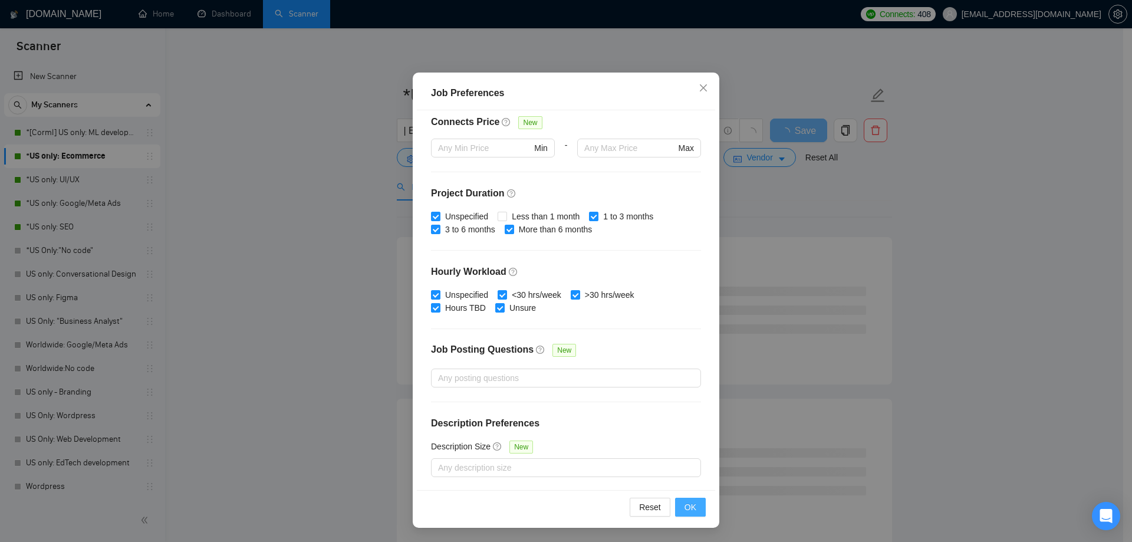
click at [693, 510] on button "OK" at bounding box center [690, 507] width 31 height 19
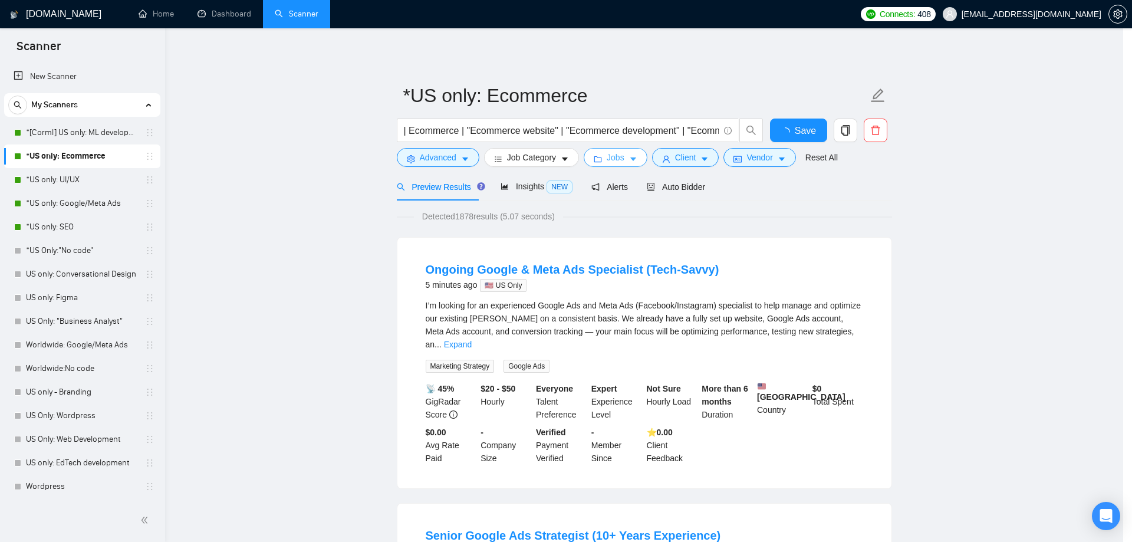
scroll to position [0, 0]
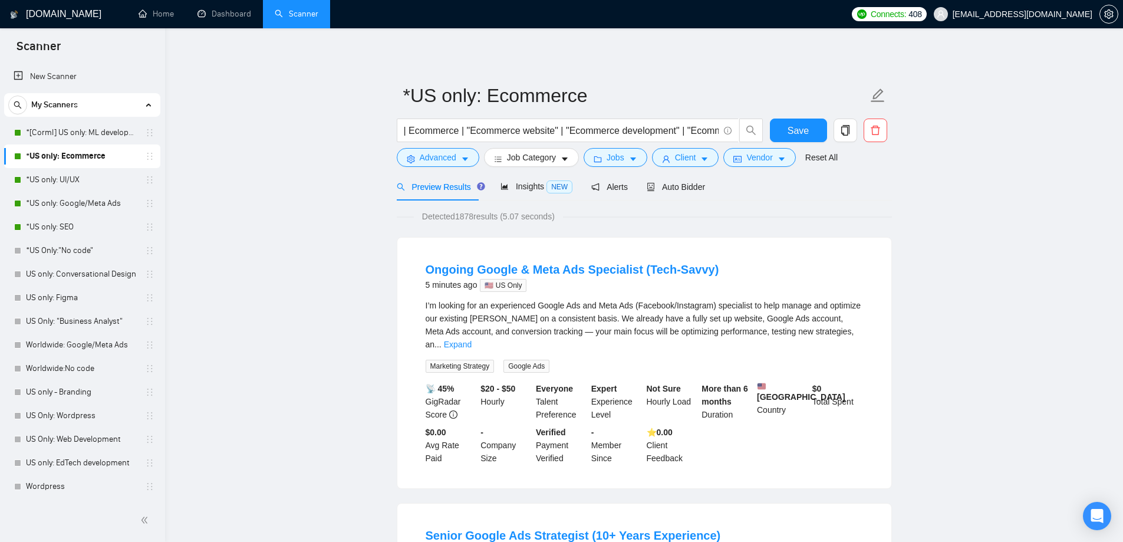
drag, startPoint x: 422, startPoint y: 213, endPoint x: 579, endPoint y: 210, distance: 156.9
click at [579, 210] on div "Detected 1878 results (5.07 seconds)" at bounding box center [644, 216] width 495 height 13
click at [678, 149] on button "Client" at bounding box center [685, 157] width 67 height 19
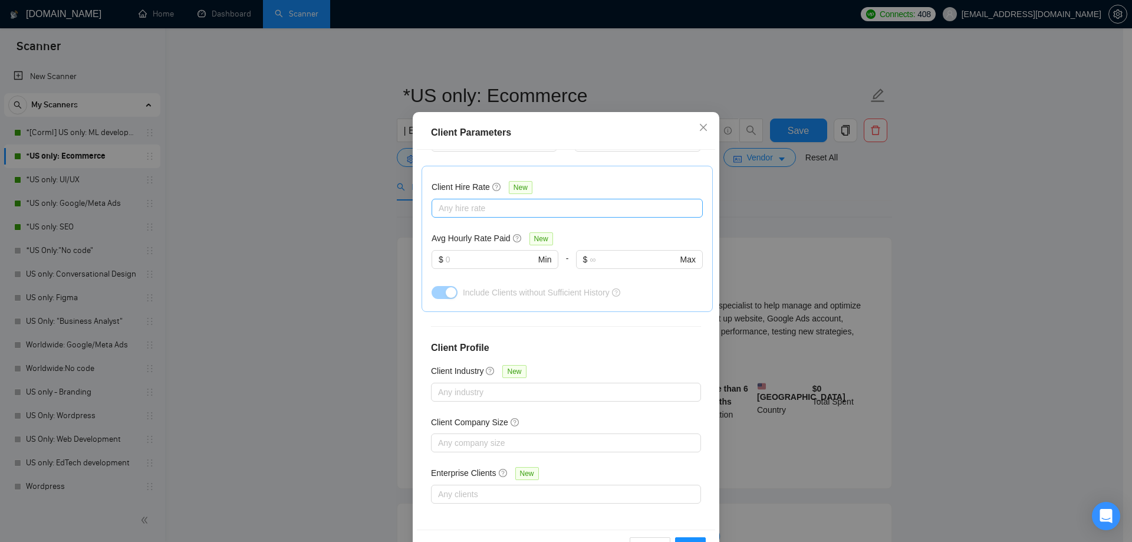
scroll to position [65, 0]
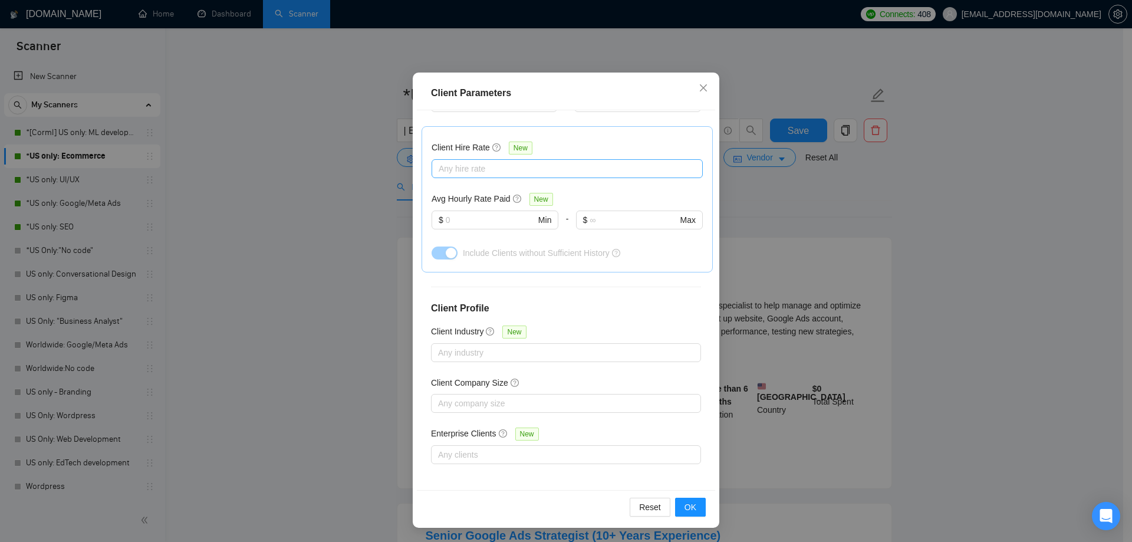
drag, startPoint x: 787, startPoint y: 219, endPoint x: 654, endPoint y: 180, distance: 138.8
click at [786, 218] on div "Client Parameters Client Location Include Client Countries Select Exclude Clien…" at bounding box center [566, 271] width 1132 height 542
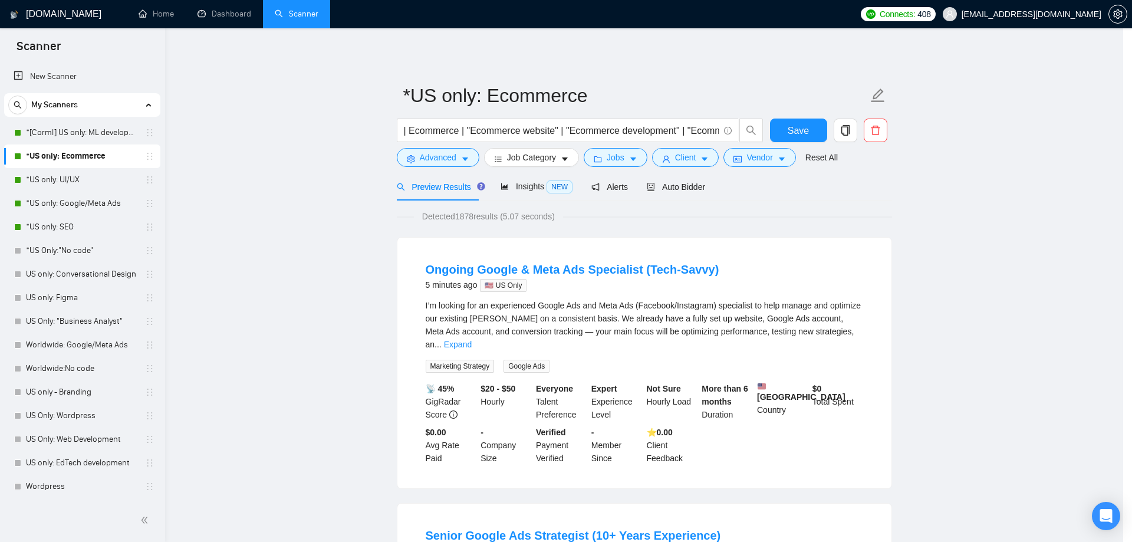
scroll to position [0, 0]
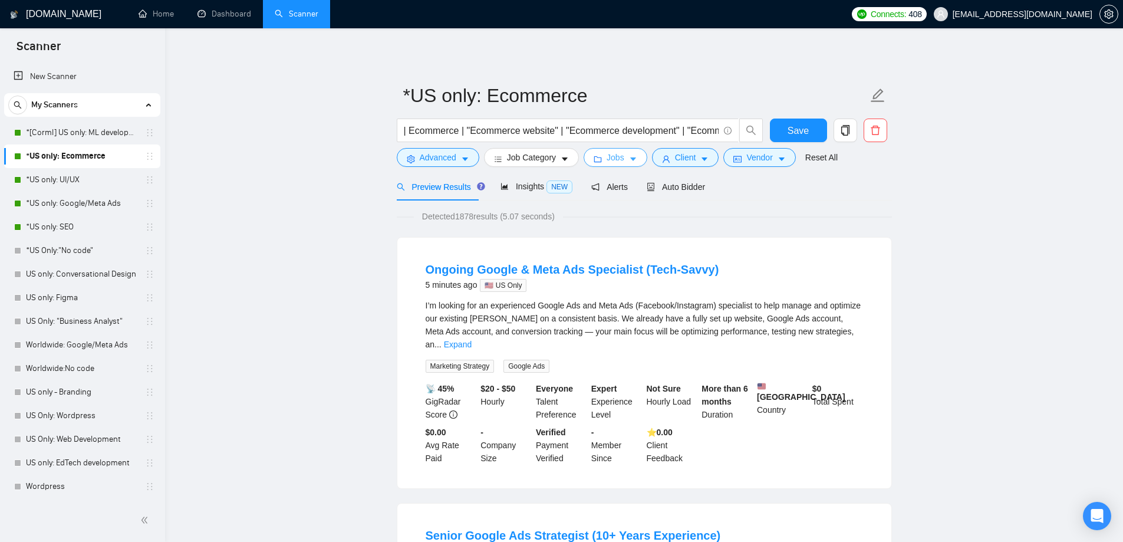
click at [617, 158] on span "Jobs" at bounding box center [616, 157] width 18 height 13
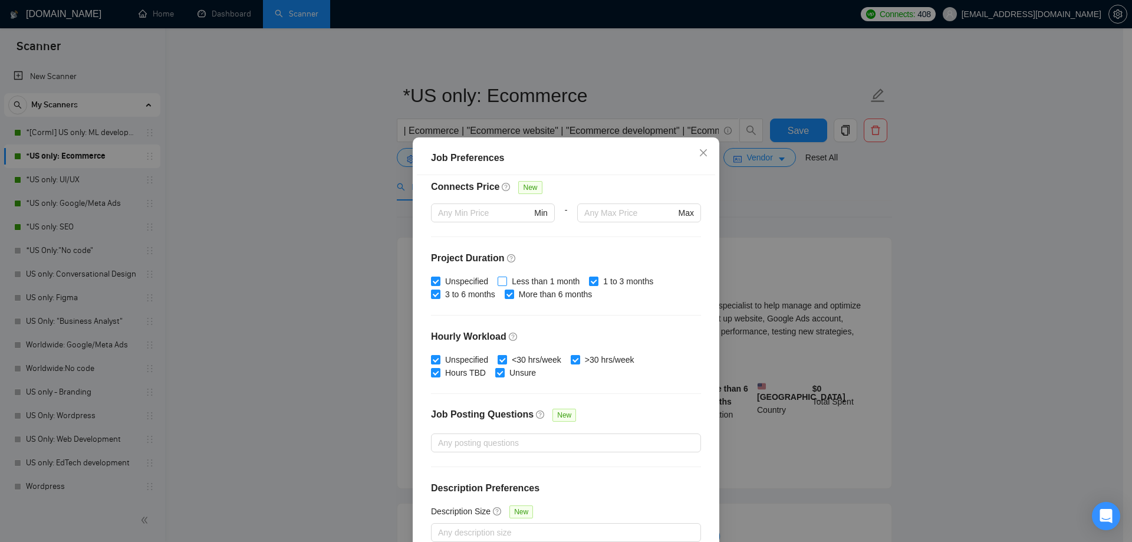
click at [498, 277] on input "Less than 1 month" at bounding box center [502, 281] width 8 height 8
checkbox input "true"
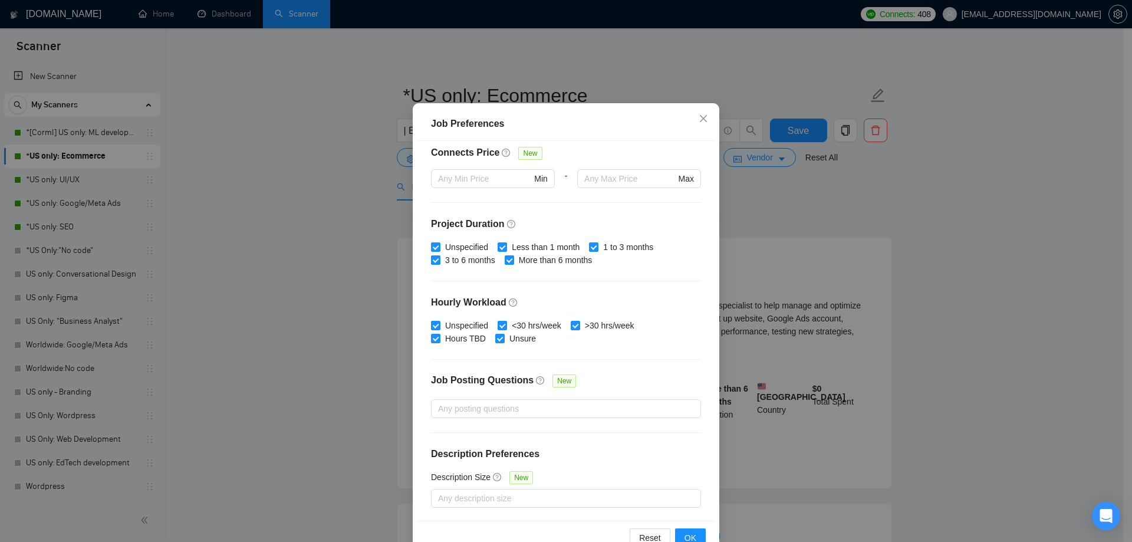
scroll to position [65, 0]
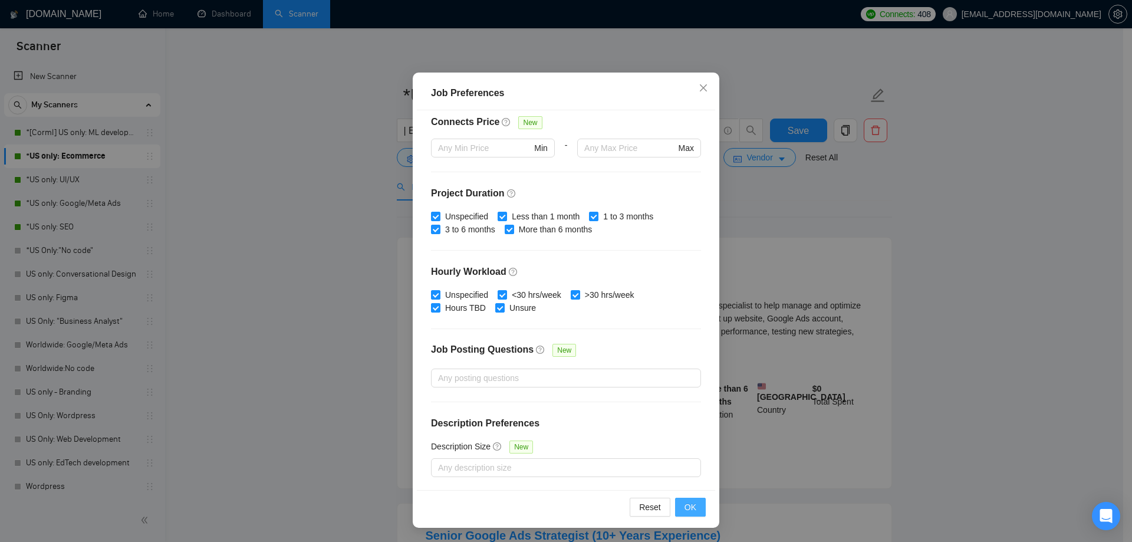
click at [692, 504] on span "OK" at bounding box center [690, 507] width 12 height 13
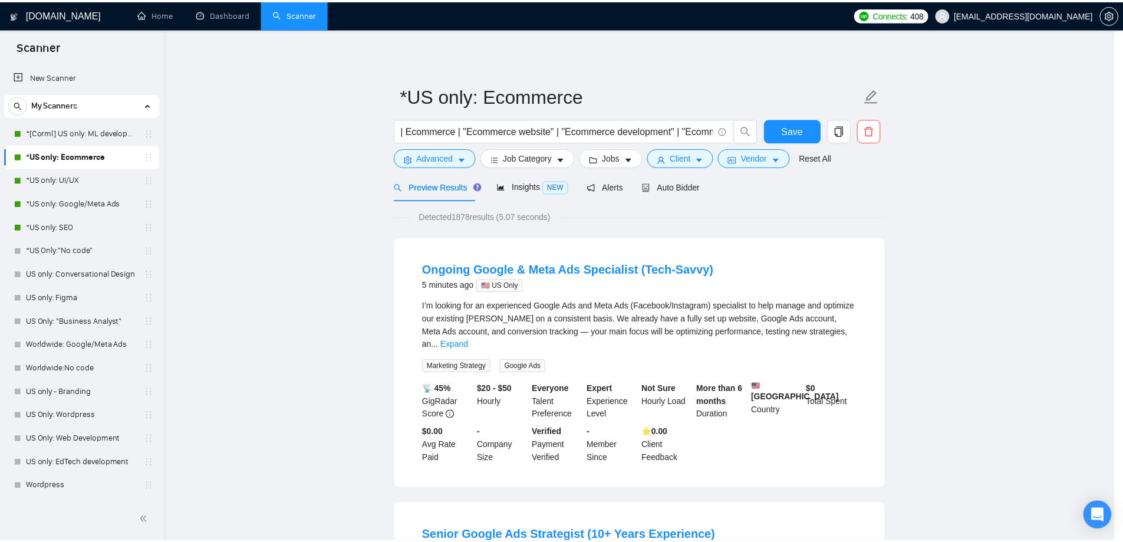
scroll to position [0, 0]
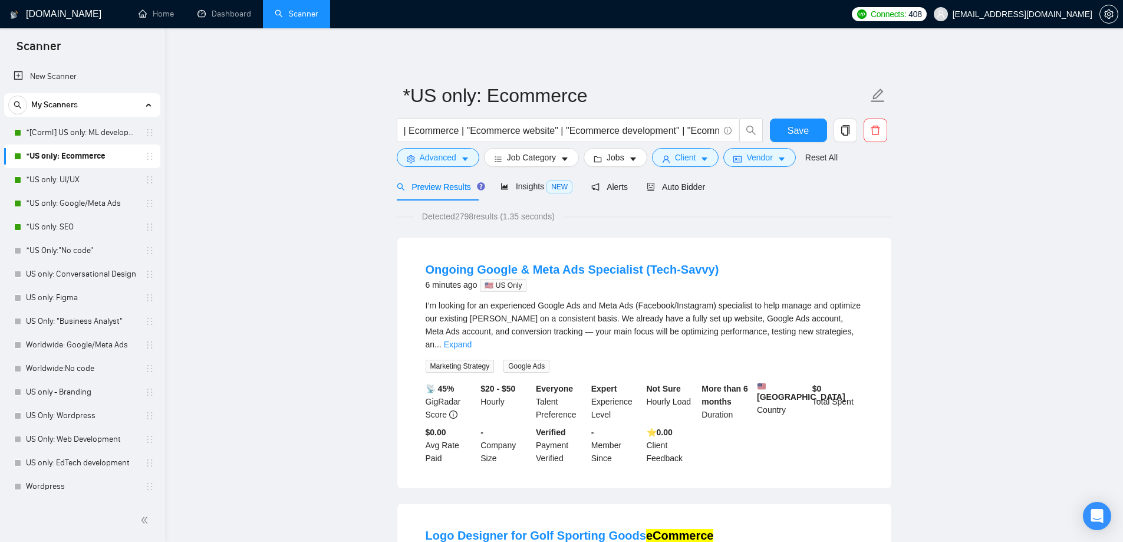
click at [424, 215] on span "Detected 2798 results (1.35 seconds)" at bounding box center [488, 216] width 149 height 13
click at [617, 162] on span "Jobs" at bounding box center [616, 157] width 18 height 13
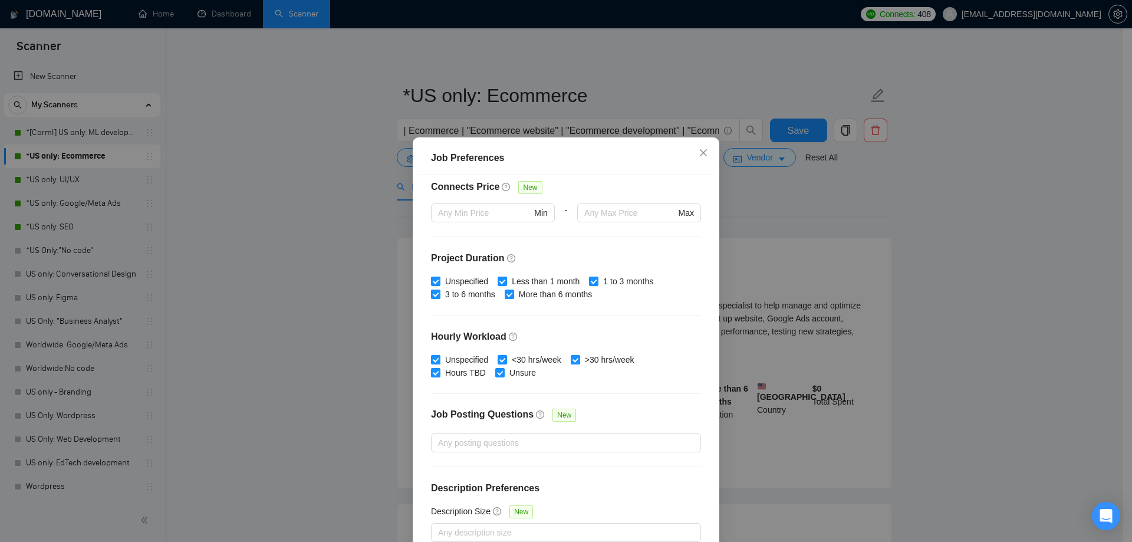
click at [431, 279] on input "Unspecified" at bounding box center [435, 281] width 8 height 8
checkbox input "false"
click at [431, 294] on input "3 to 6 months" at bounding box center [435, 293] width 8 height 8
checkbox input "false"
click at [505, 294] on input "More than 6 months" at bounding box center [509, 293] width 8 height 8
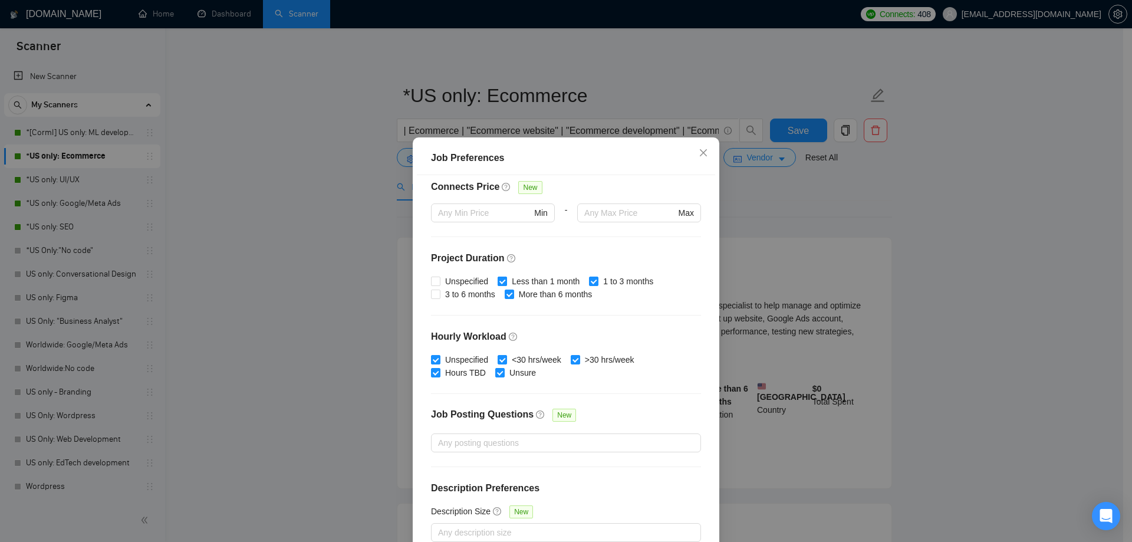
checkbox input "false"
click at [589, 281] on input "1 to 3 months" at bounding box center [593, 281] width 8 height 8
checkbox input "false"
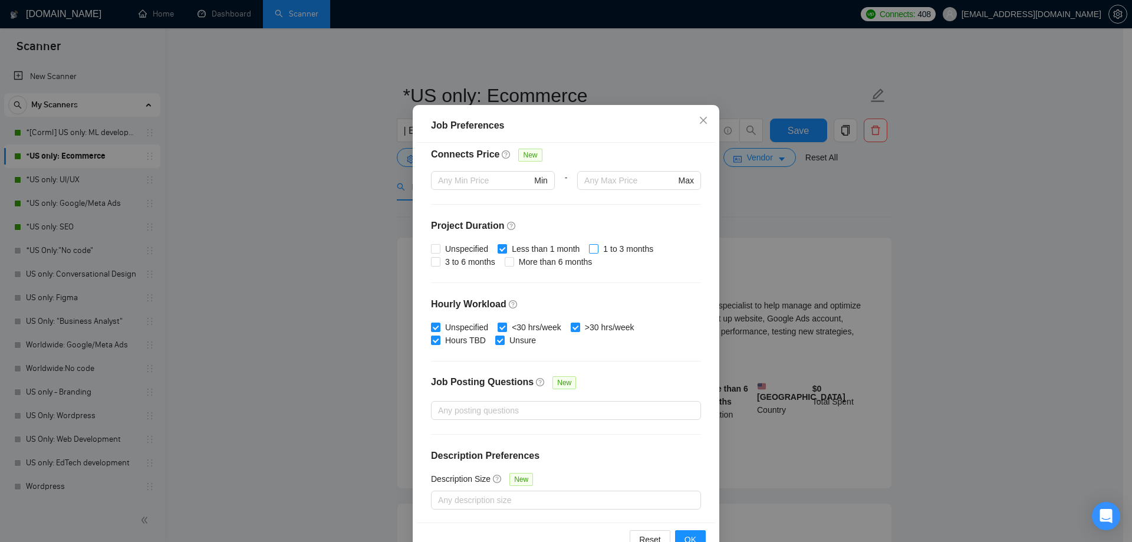
scroll to position [65, 0]
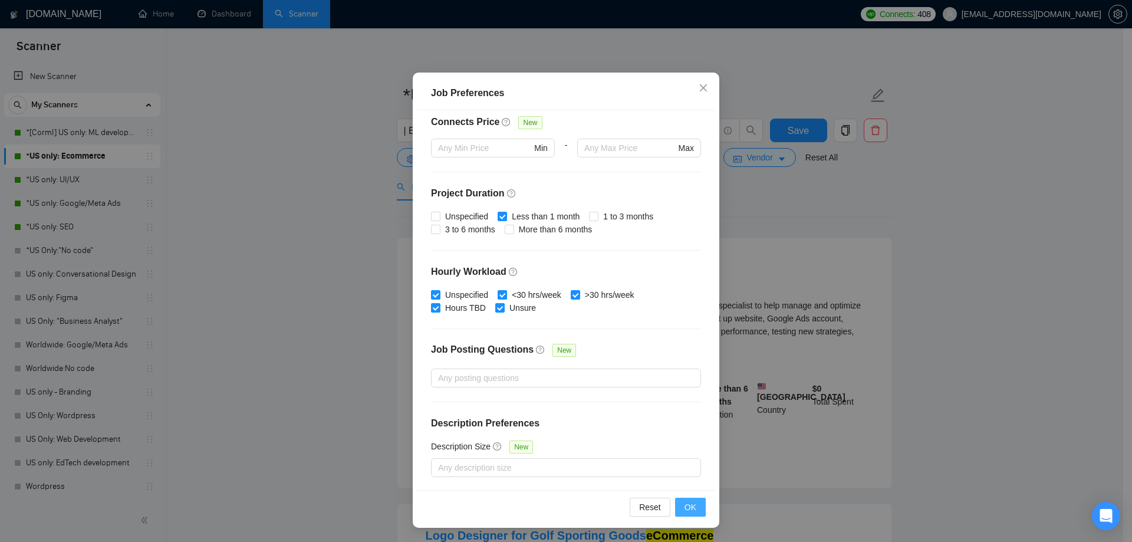
click at [690, 504] on span "OK" at bounding box center [690, 507] width 12 height 13
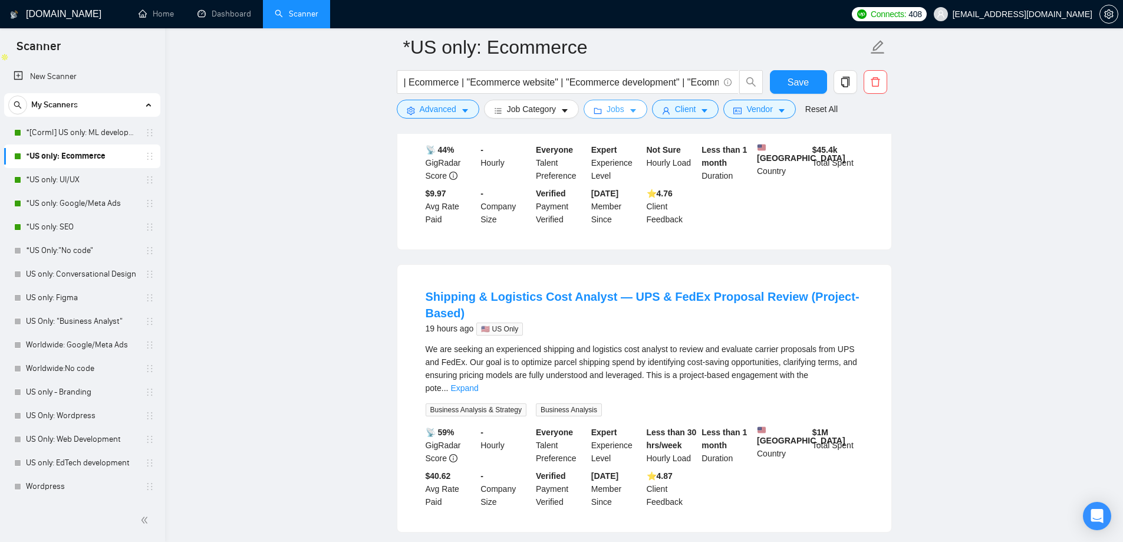
scroll to position [295, 0]
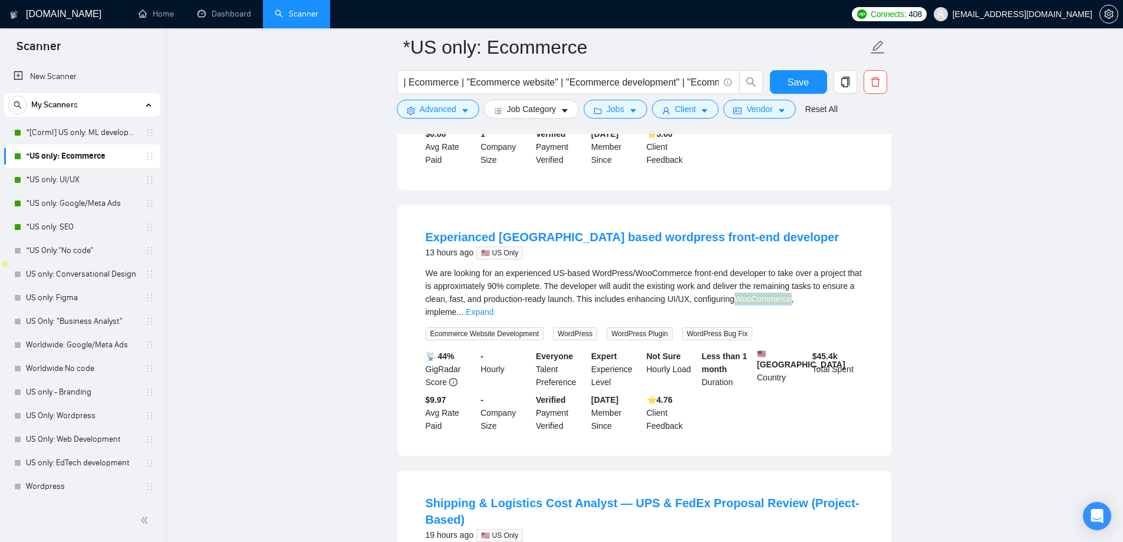
drag, startPoint x: 734, startPoint y: 305, endPoint x: 791, endPoint y: 307, distance: 57.2
click at [791, 307] on div "We are looking for an experienced US-based WordPress/WooCommerce front-end deve…" at bounding box center [644, 292] width 437 height 52
click at [493, 307] on link "Expand" at bounding box center [480, 311] width 28 height 9
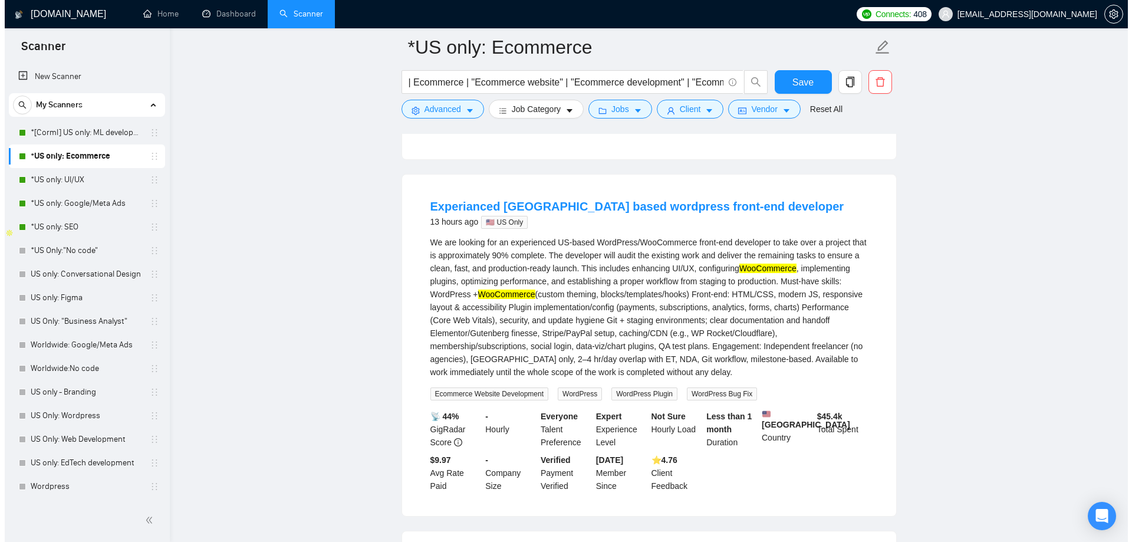
scroll to position [354, 0]
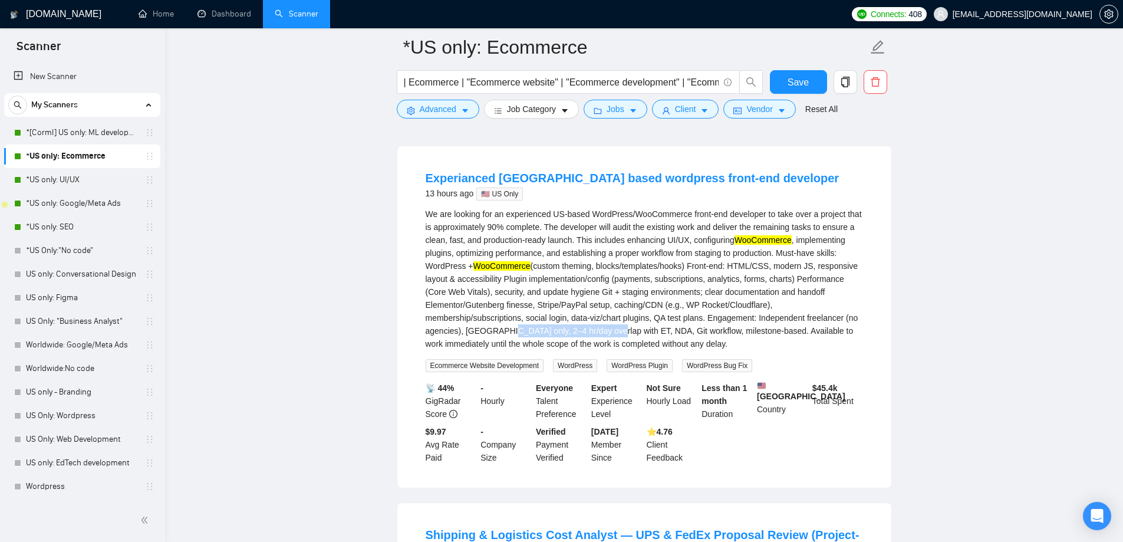
drag, startPoint x: 496, startPoint y: 337, endPoint x: 598, endPoint y: 339, distance: 102.6
click at [598, 339] on div "We are looking for an experienced US-based WordPress/WooCommerce front-end deve…" at bounding box center [644, 279] width 437 height 143
click at [697, 335] on div "We are looking for an experienced US-based WordPress/WooCommerce front-end deve…" at bounding box center [644, 279] width 437 height 143
click at [441, 110] on span "Advanced" at bounding box center [438, 109] width 37 height 13
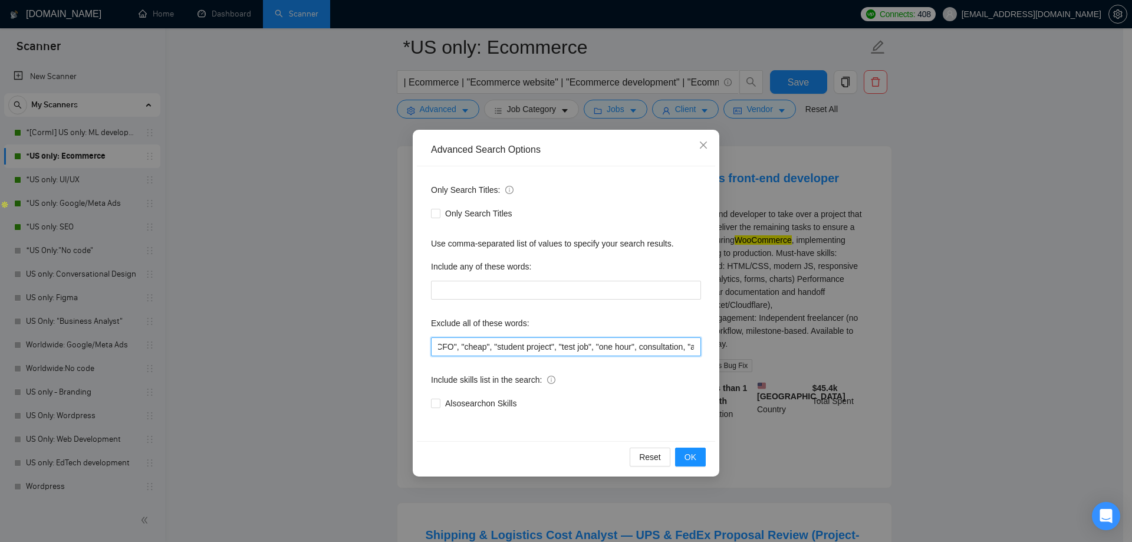
scroll to position [0, 547]
drag, startPoint x: 613, startPoint y: 344, endPoint x: 626, endPoint y: 354, distance: 16.8
click at [626, 354] on input ""Fulfillment Manager", "Photos", "Stock Photos", "(Freelancers Only)", "NO AGEN…" at bounding box center [566, 346] width 270 height 19
click at [710, 141] on span "Close" at bounding box center [703, 146] width 32 height 32
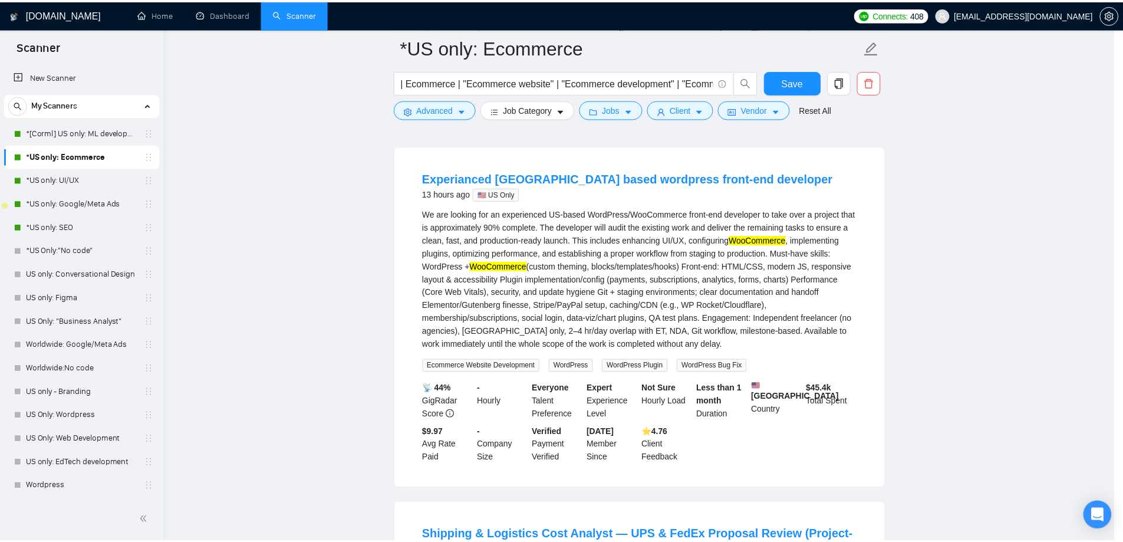
scroll to position [0, 0]
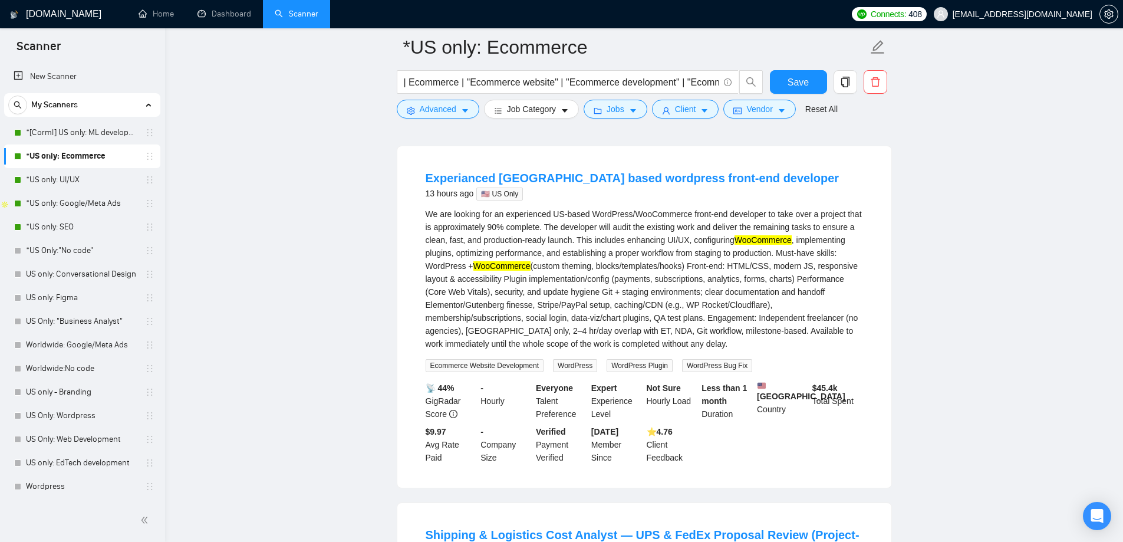
click at [846, 325] on div "We are looking for an experienced US-based WordPress/WooCommerce front-end deve…" at bounding box center [644, 279] width 437 height 143
drag, startPoint x: 849, startPoint y: 325, endPoint x: 459, endPoint y: 341, distance: 390.0
click at [459, 341] on div "We are looking for an experienced US-based WordPress/WooCommerce front-end deve…" at bounding box center [644, 279] width 437 height 143
click at [855, 329] on div "We are looking for an experienced US-based WordPress/WooCommerce front-end deve…" at bounding box center [644, 279] width 437 height 143
drag, startPoint x: 848, startPoint y: 325, endPoint x: 456, endPoint y: 343, distance: 391.8
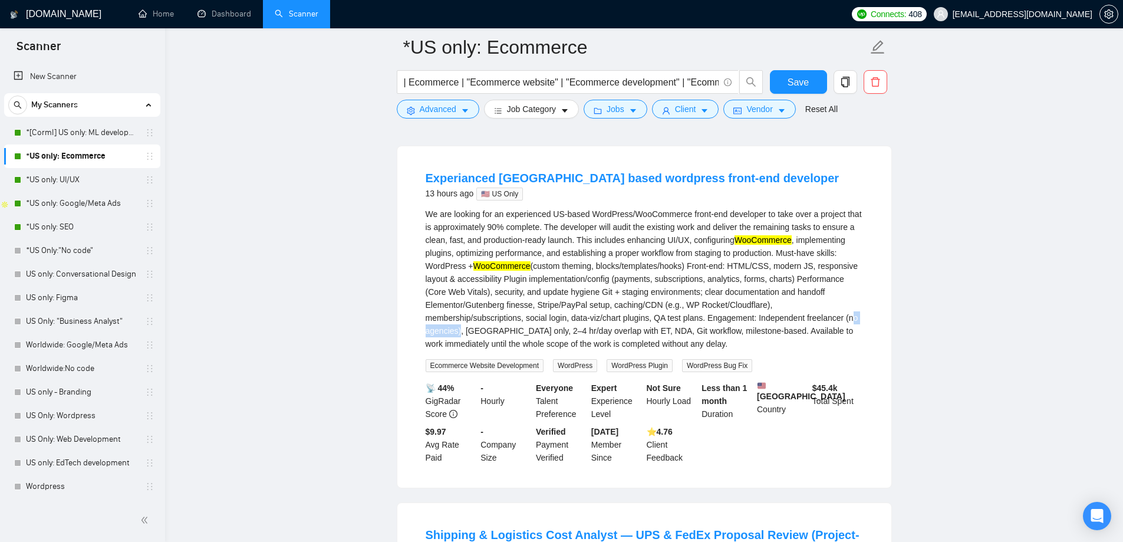
click at [456, 343] on div "We are looking for an experienced US-based WordPress/WooCommerce front-end deve…" at bounding box center [644, 279] width 437 height 143
click at [844, 326] on div "We are looking for an experienced US-based WordPress/WooCommerce front-end deve…" at bounding box center [644, 279] width 437 height 143
drag, startPoint x: 845, startPoint y: 325, endPoint x: 460, endPoint y: 342, distance: 385.4
click at [460, 342] on div "We are looking for an experienced US-based WordPress/WooCommerce front-end deve…" at bounding box center [644, 279] width 437 height 143
copy div "(no agencies)"
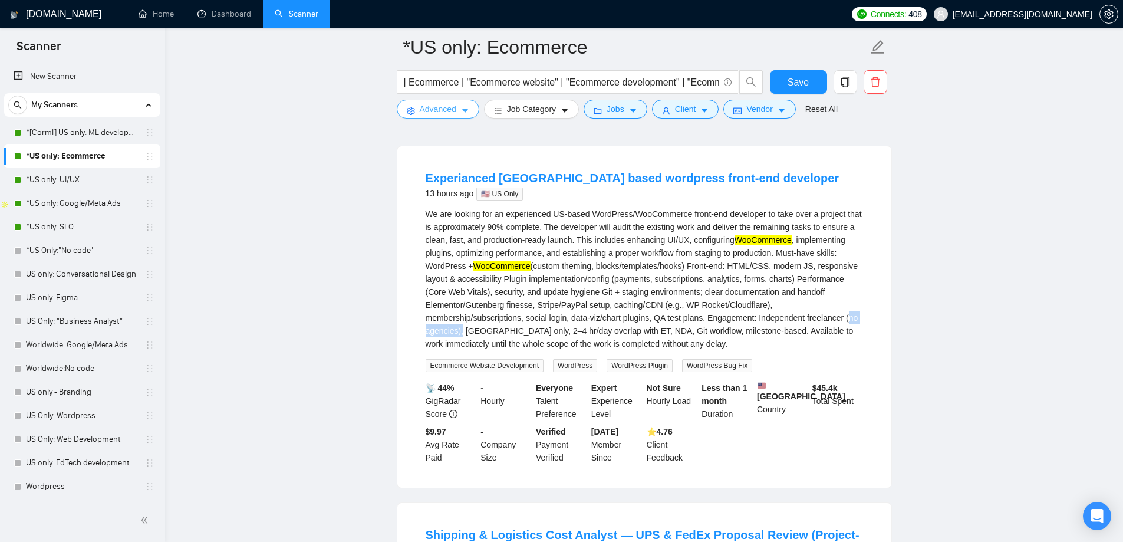
click at [454, 117] on button "Advanced" at bounding box center [438, 109] width 83 height 19
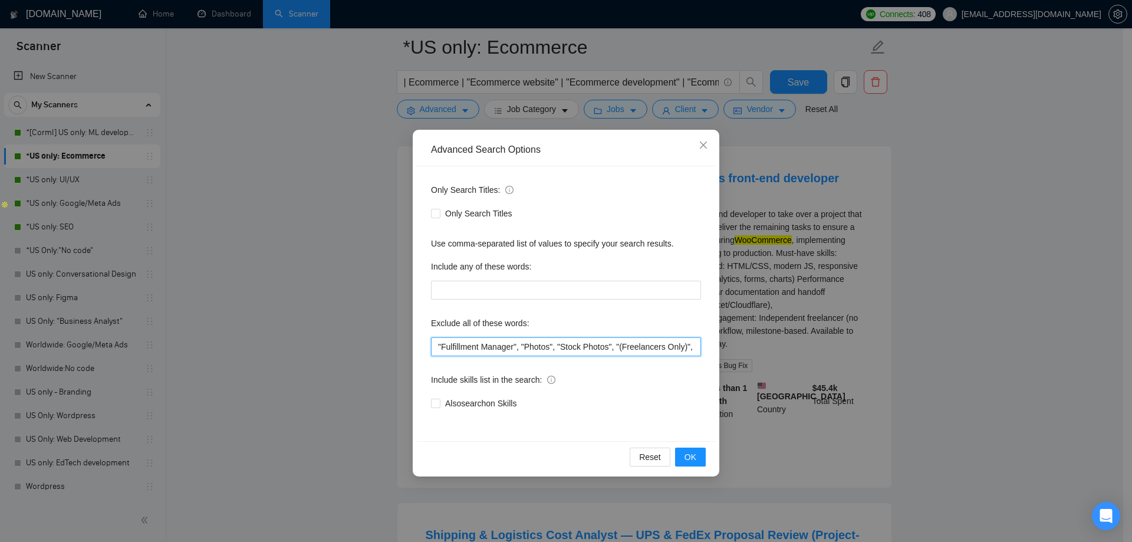
click at [438, 347] on input ""Fulfillment Manager", "Photos", "Stock Photos", "(Freelancers Only)", "NO AGEN…" at bounding box center [566, 346] width 270 height 19
paste input "(no agencies)"
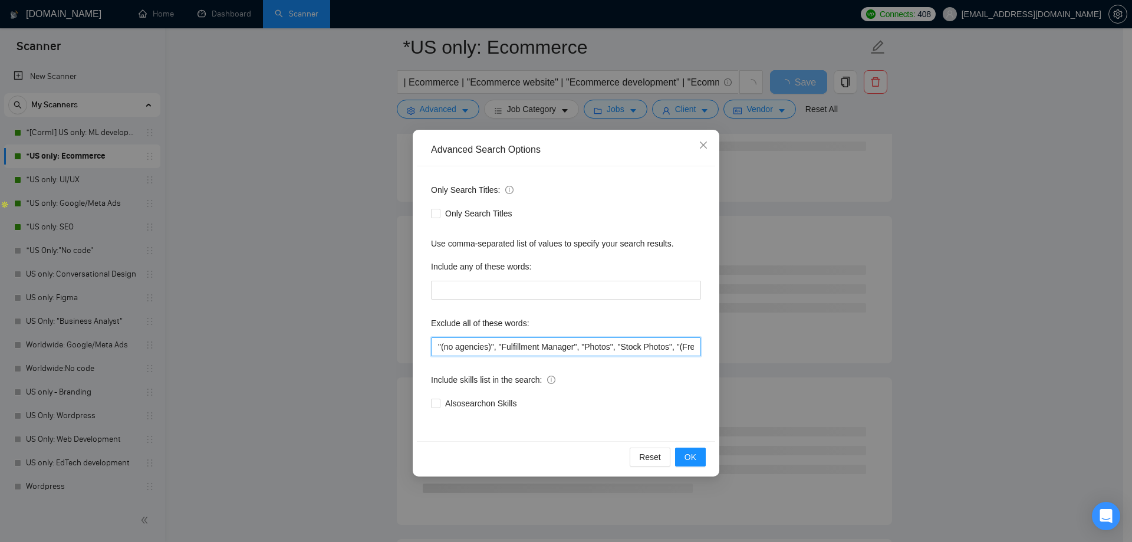
drag, startPoint x: 486, startPoint y: 347, endPoint x: 443, endPoint y: 351, distance: 42.6
click at [443, 351] on input ""(no agencies)", "Fulfillment Manager", "Photos", "Stock Photos", "(Freelancers…" at bounding box center [566, 346] width 270 height 19
click at [437, 348] on input ""(no agencies)", "Fulfillment Manager", "Photos", "Stock Photos", "(Freelancers…" at bounding box center [566, 346] width 270 height 19
paste input "no agencies"
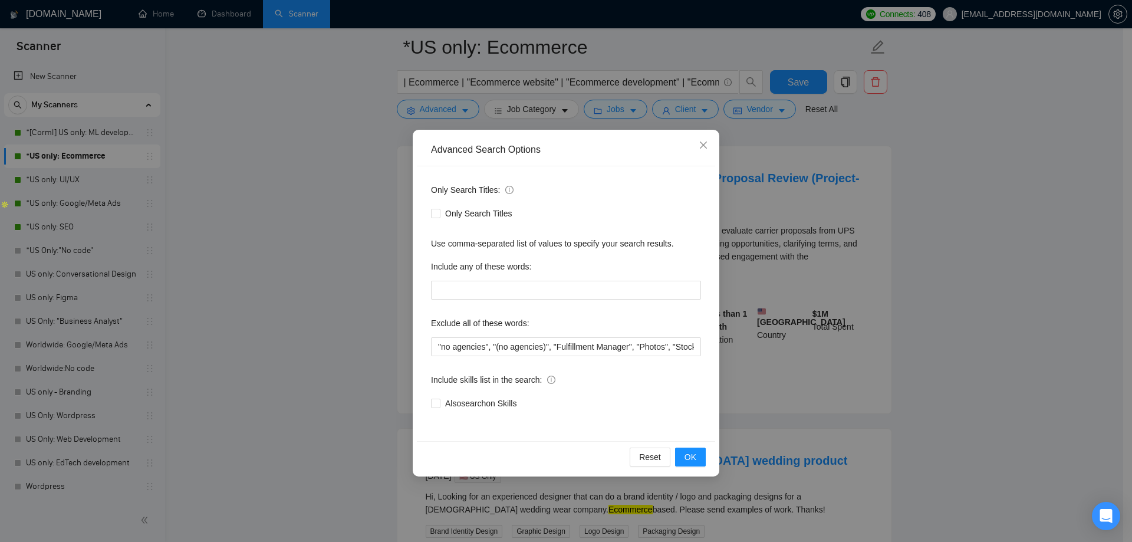
click at [656, 397] on div "Also search on Skills" at bounding box center [566, 403] width 270 height 13
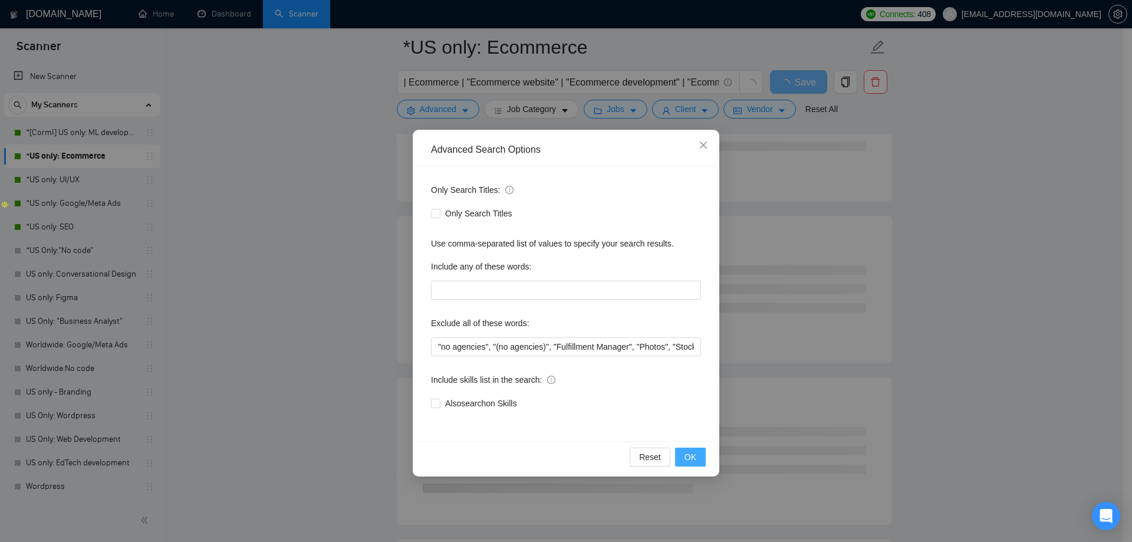
click at [692, 452] on span "OK" at bounding box center [690, 456] width 12 height 13
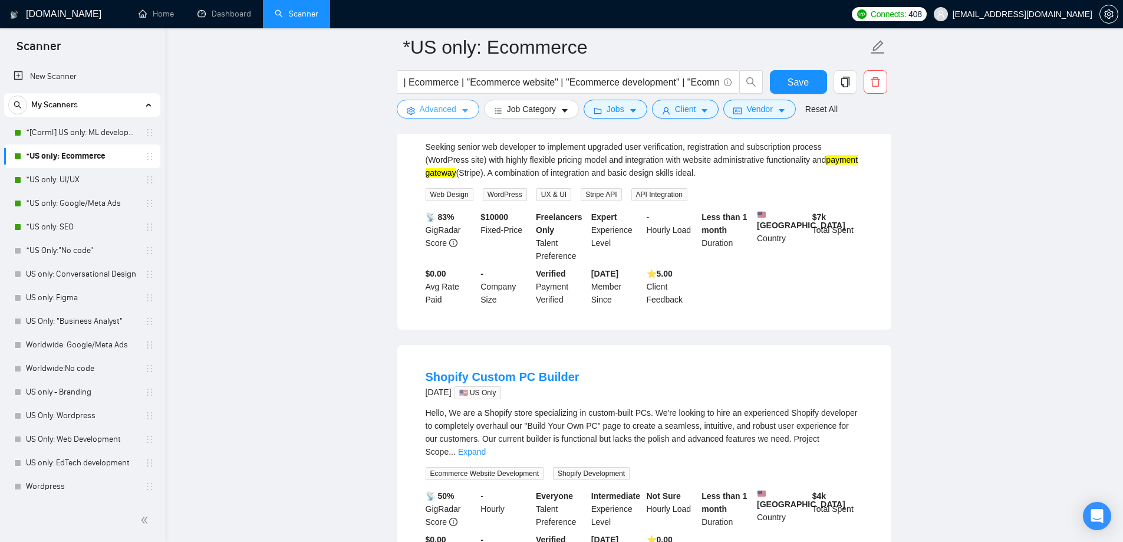
scroll to position [884, 0]
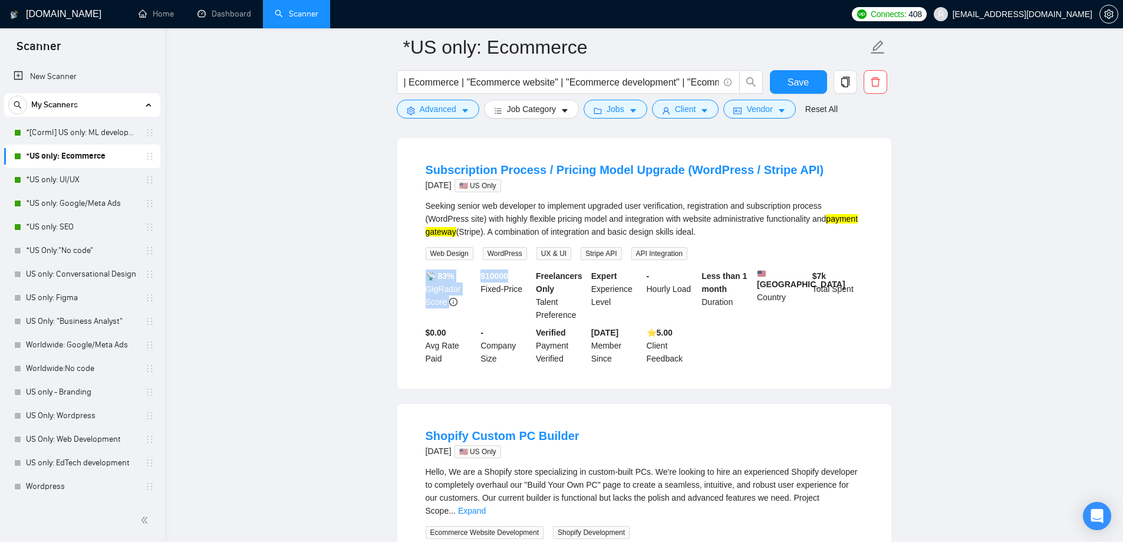
drag, startPoint x: 485, startPoint y: 284, endPoint x: 519, endPoint y: 287, distance: 34.3
click at [519, 287] on div "📡 83% GigRadar Score $ 10000 Fixed-Price Freelancers Only Talent Preference Exp…" at bounding box center [644, 317] width 442 height 96
drag, startPoint x: 495, startPoint y: 289, endPoint x: 515, endPoint y: 297, distance: 21.5
click at [515, 297] on div "📡 83% GigRadar Score $ 10000 Fixed-Price Freelancers Only Talent Preference Exp…" at bounding box center [644, 317] width 442 height 96
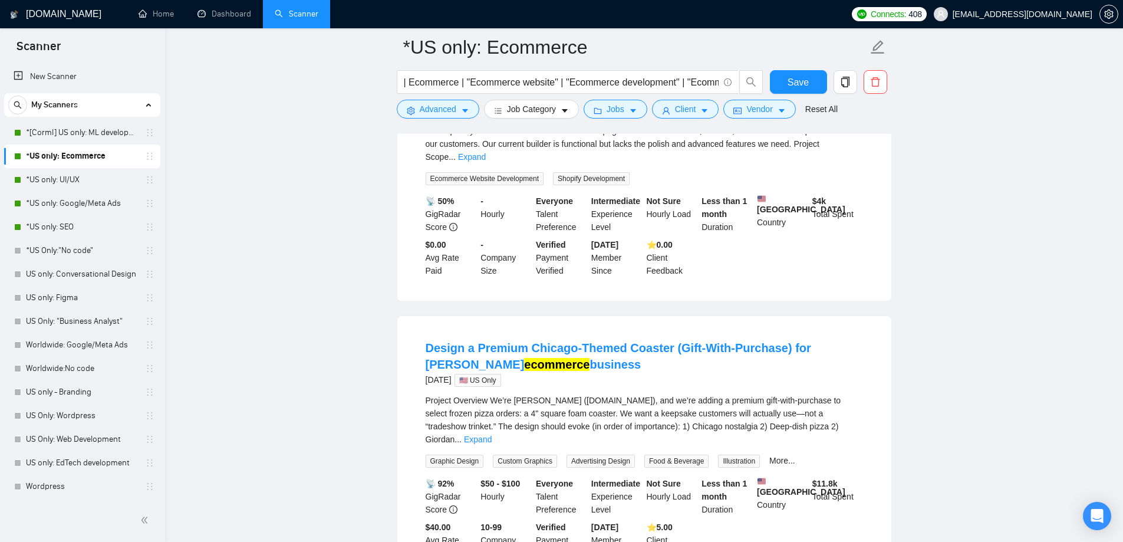
scroll to position [1179, 0]
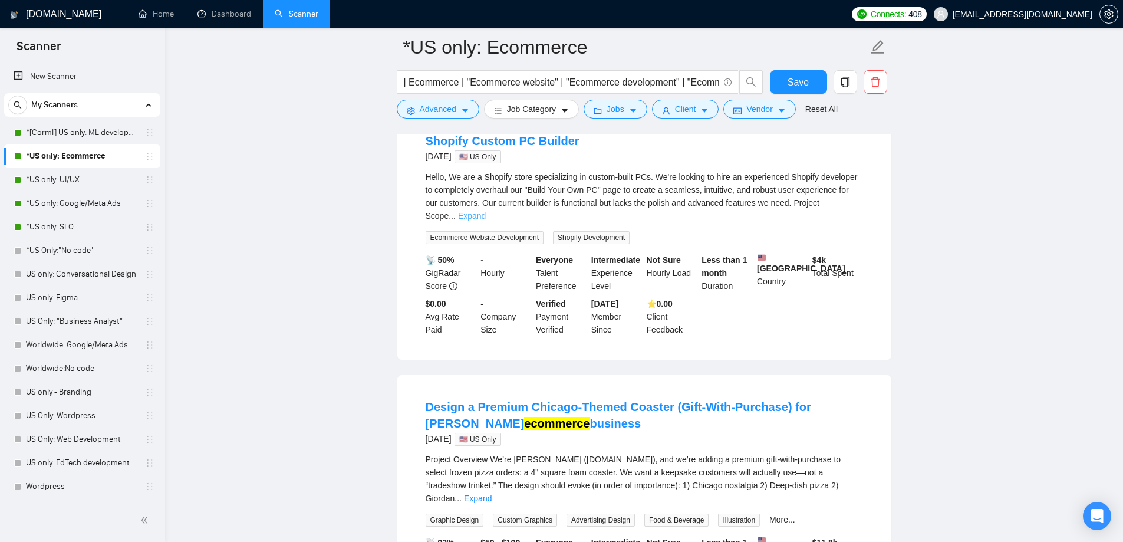
click at [486, 213] on link "Expand" at bounding box center [472, 215] width 28 height 9
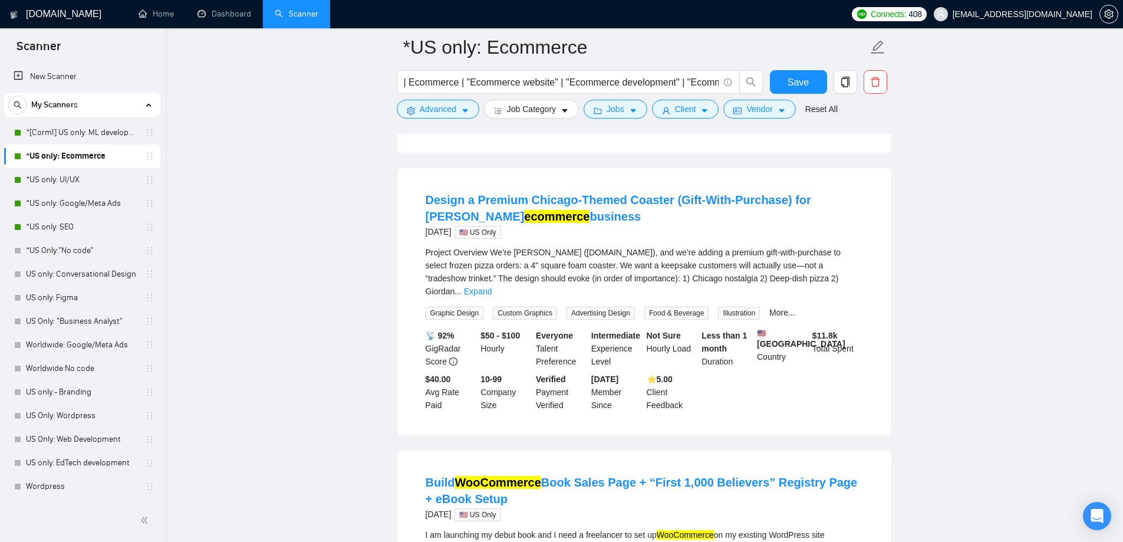
scroll to position [1651, 0]
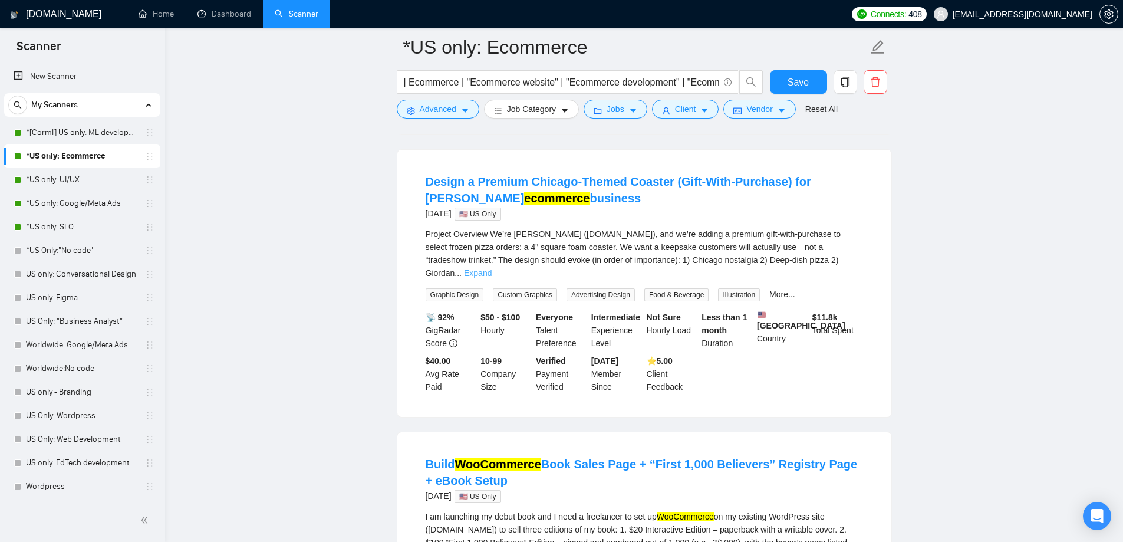
click at [492, 272] on link "Expand" at bounding box center [478, 272] width 28 height 9
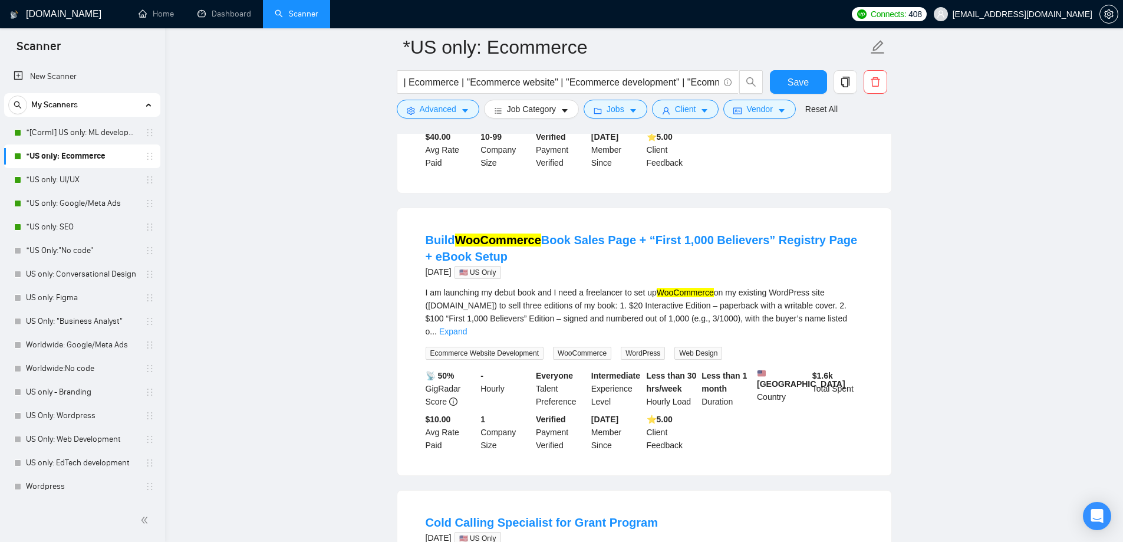
scroll to position [2299, 0]
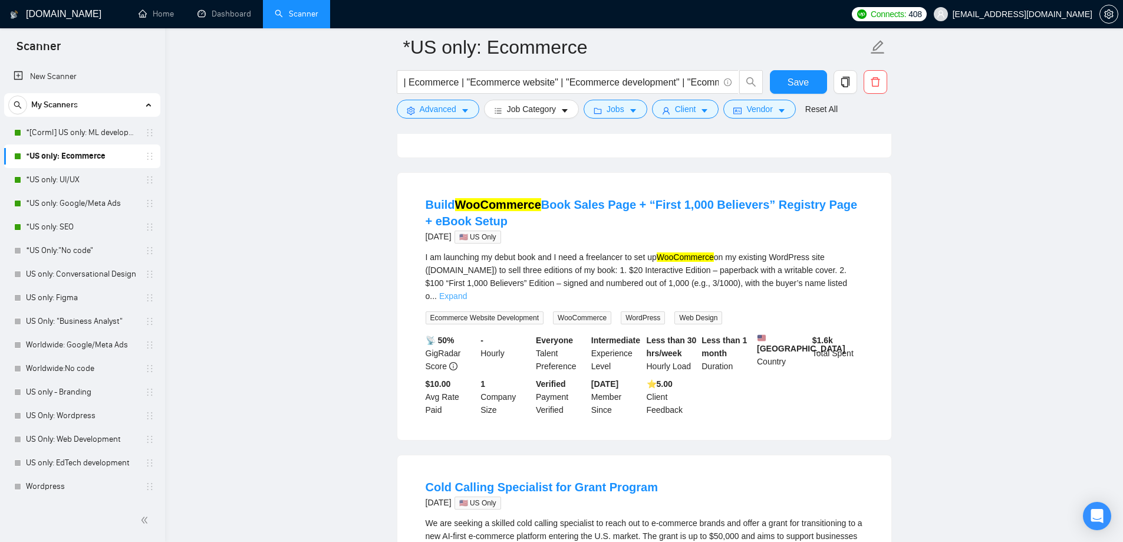
click at [467, 296] on link "Expand" at bounding box center [453, 295] width 28 height 9
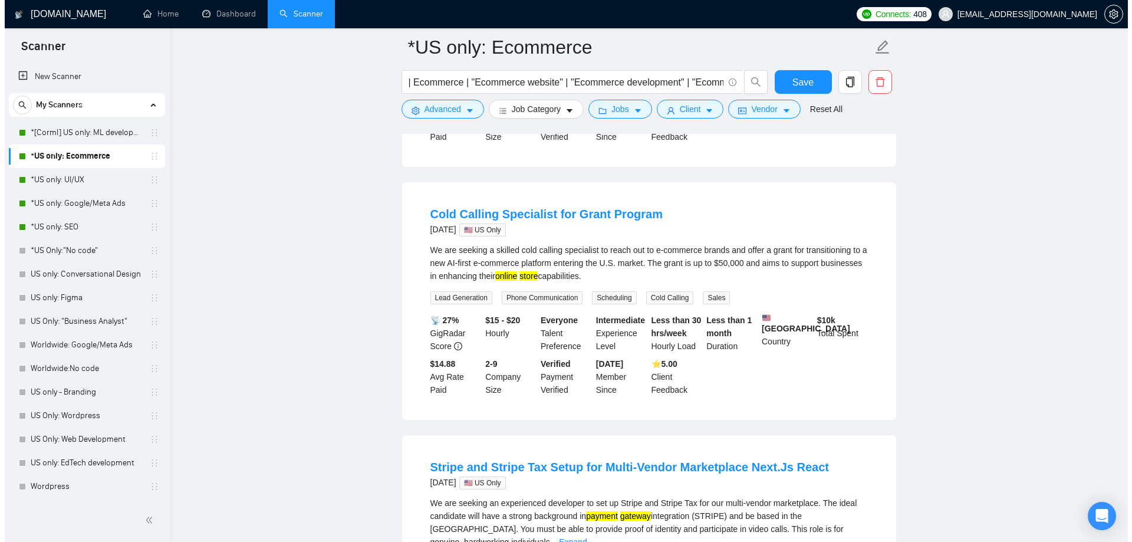
scroll to position [2830, 0]
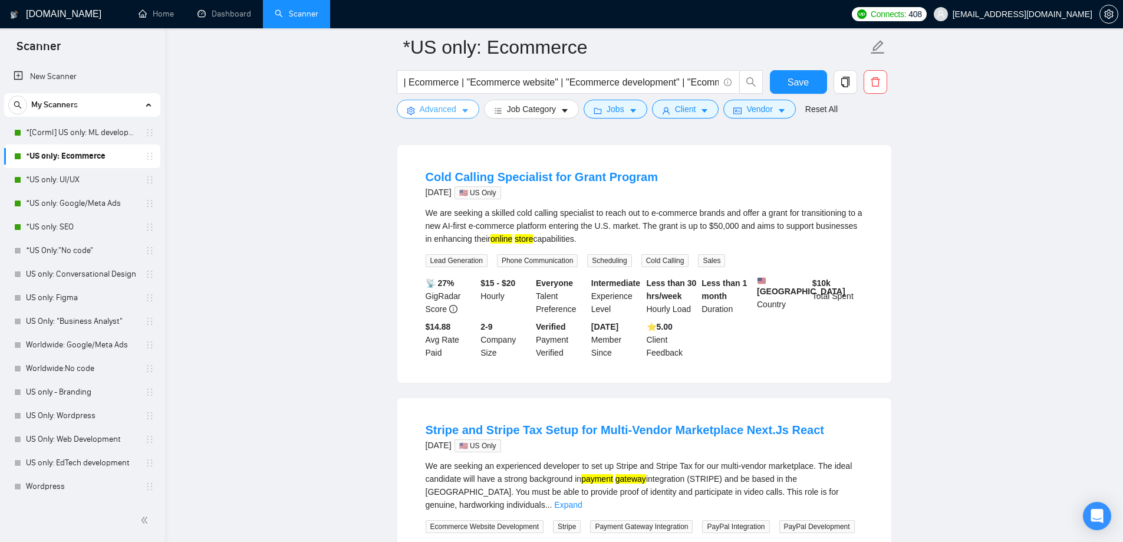
click at [437, 110] on span "Advanced" at bounding box center [438, 109] width 37 height 13
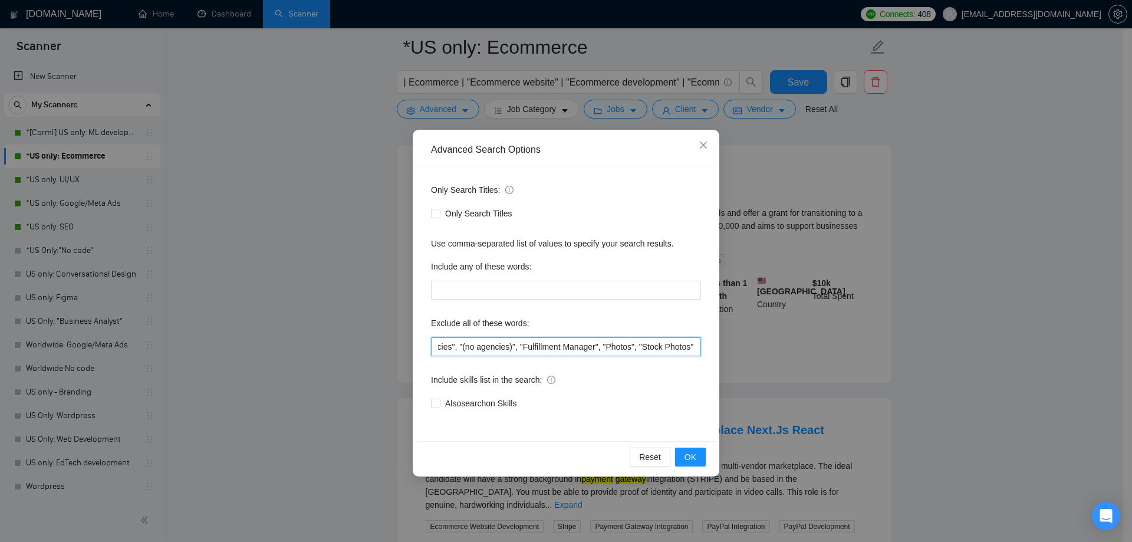
scroll to position [0, 0]
drag, startPoint x: 558, startPoint y: 345, endPoint x: 356, endPoint y: 367, distance: 203.4
click at [356, 367] on div "Advanced Search Options Only Search Titles: Only Search Titles Use comma-separa…" at bounding box center [566, 271] width 1132 height 542
click at [437, 346] on input ""no agencies", "(no agencies)", "Fulfillment Manager", "Photos", "Stock Photos"…" at bounding box center [566, 346] width 270 height 19
type input ""cold calling", "no agencies", "(no agencies)", "Fulfillment Manager", "Photos"…"
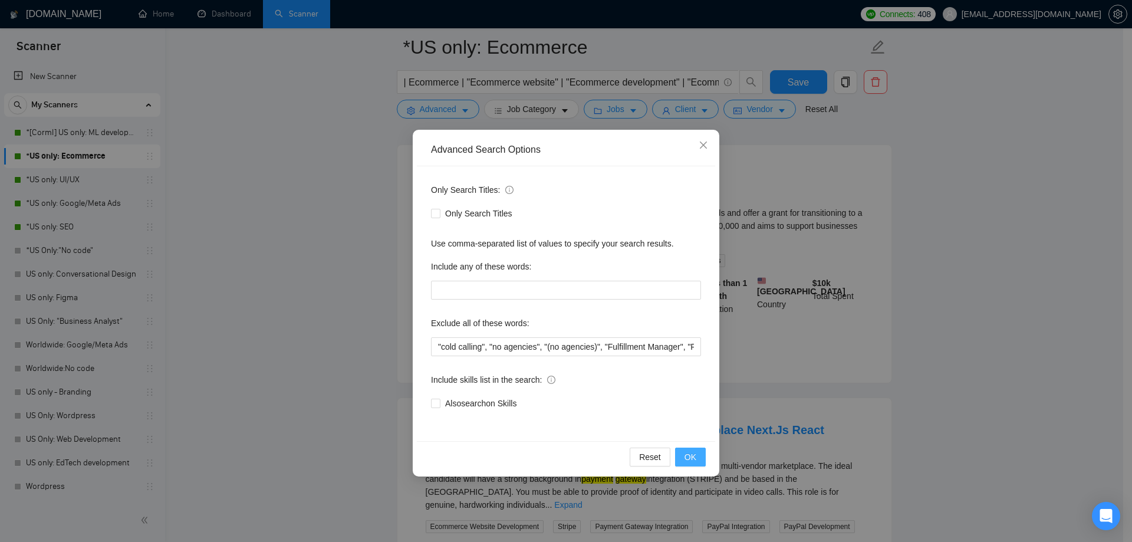
click at [692, 452] on span "OK" at bounding box center [690, 456] width 12 height 13
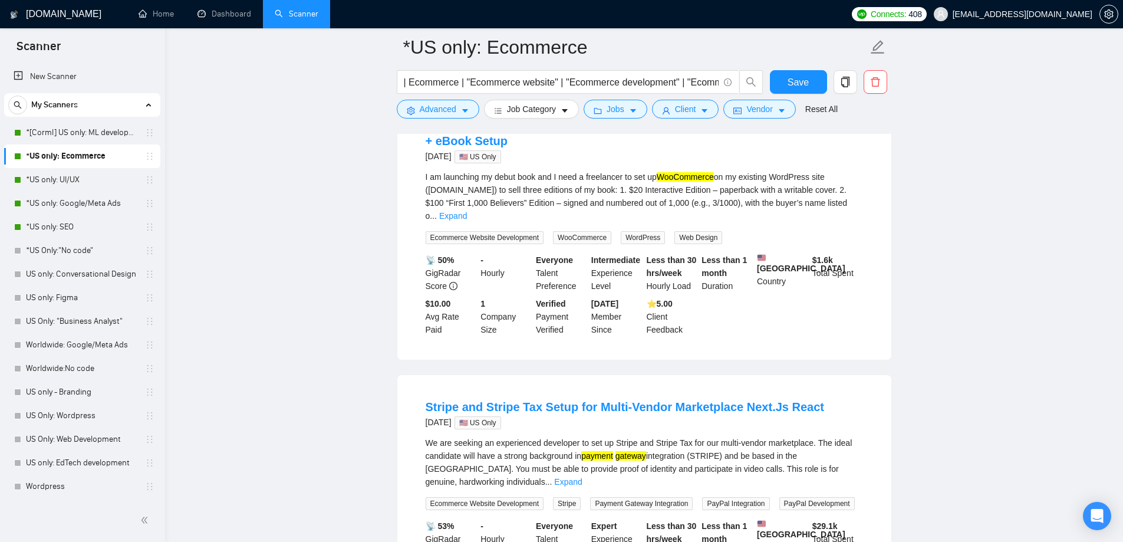
scroll to position [1946, 0]
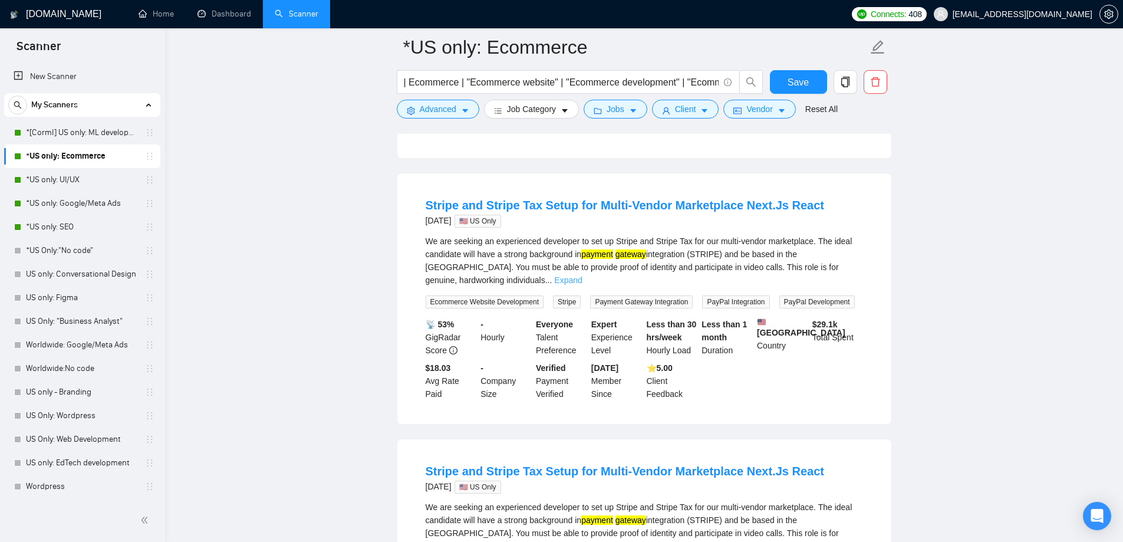
click at [582, 275] on link "Expand" at bounding box center [568, 279] width 28 height 9
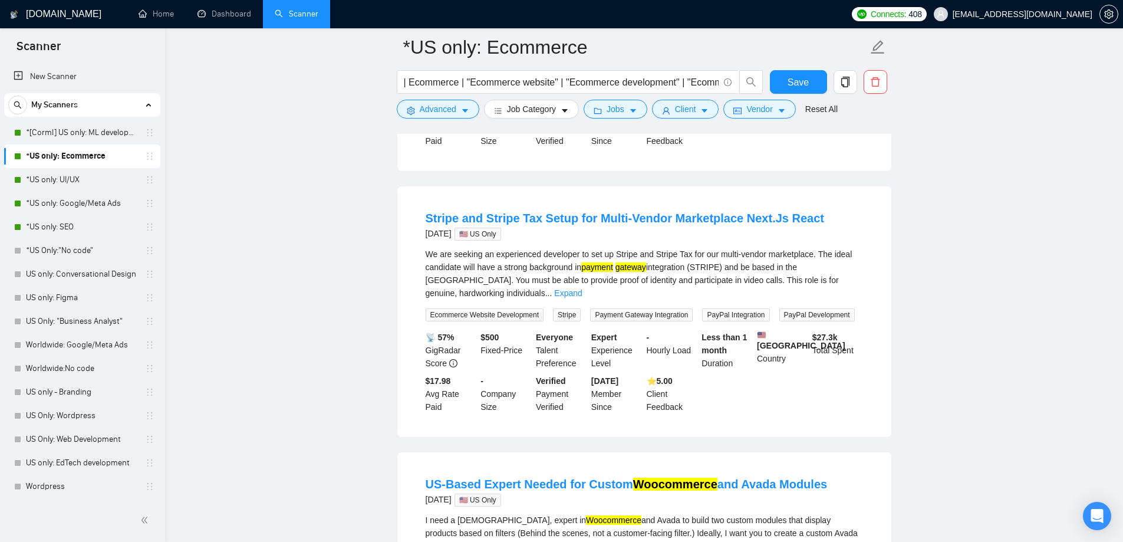
scroll to position [2240, 0]
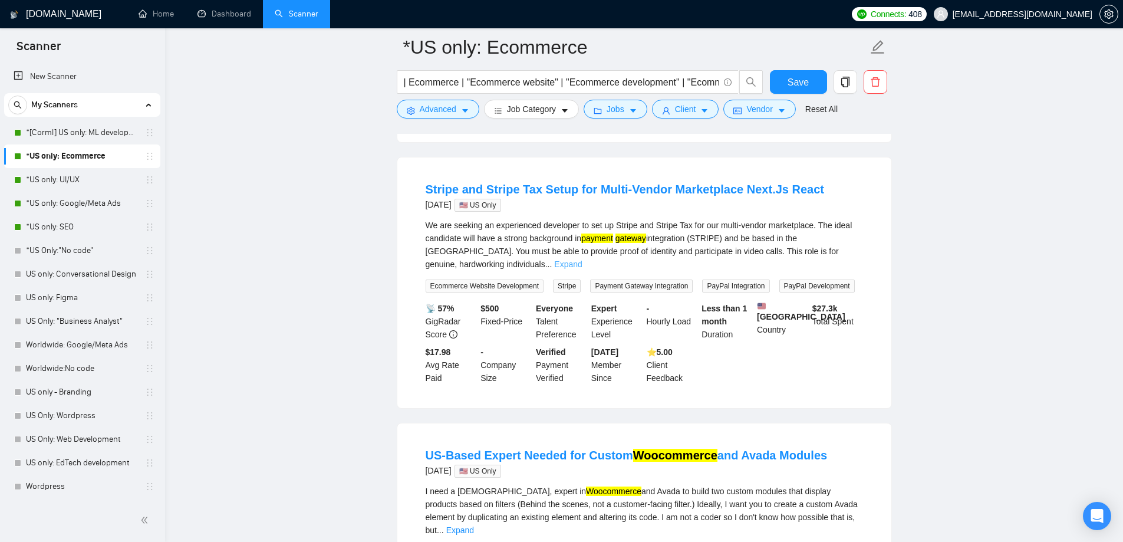
click at [582, 259] on link "Expand" at bounding box center [568, 263] width 28 height 9
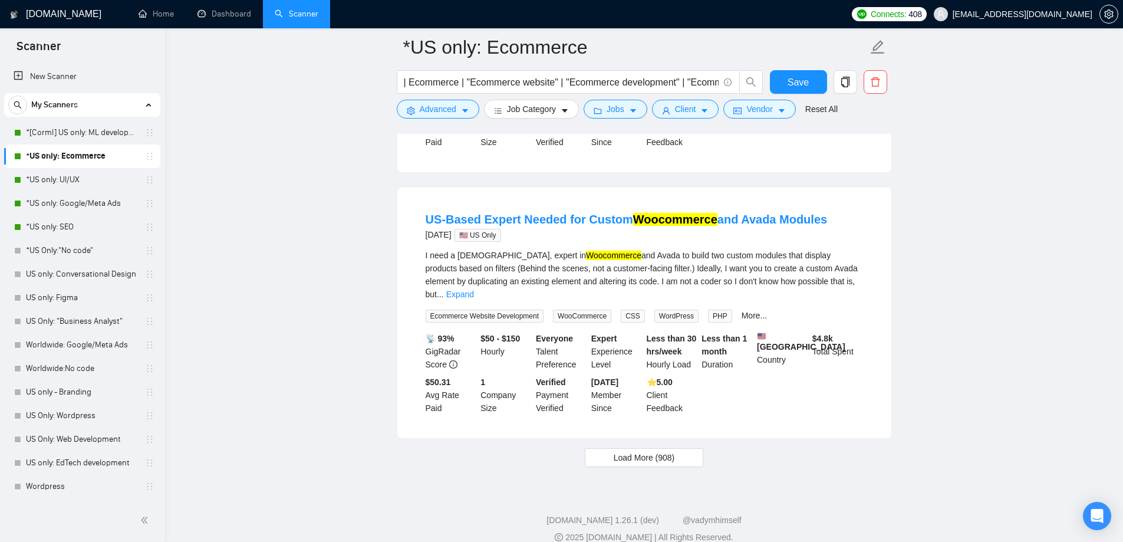
scroll to position [2500, 0]
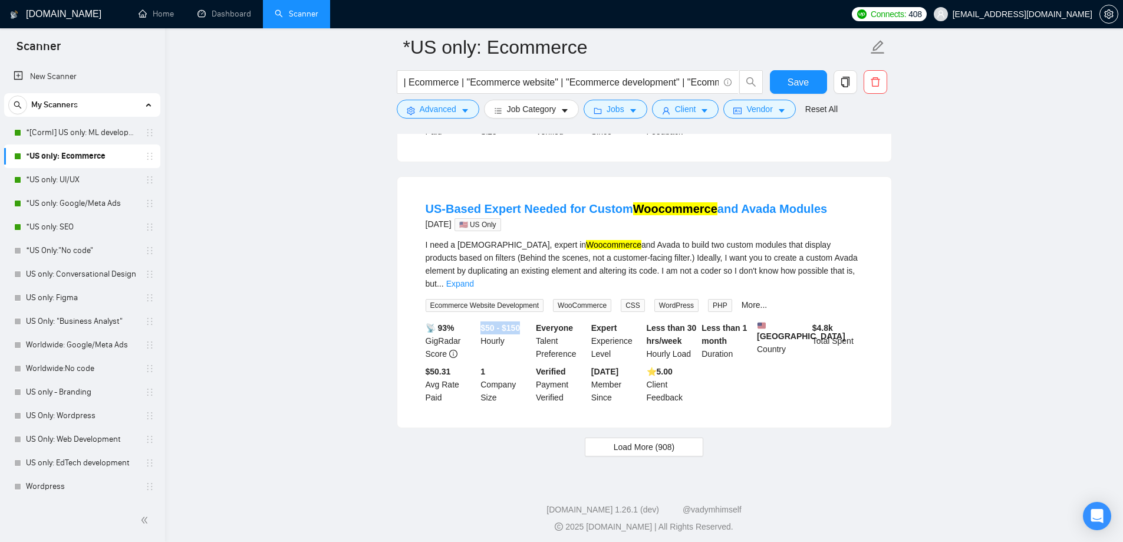
drag, startPoint x: 479, startPoint y: 311, endPoint x: 532, endPoint y: 318, distance: 53.5
click at [532, 321] on div "$50 - $150 Hourly" at bounding box center [505, 340] width 55 height 39
click at [474, 279] on link "Expand" at bounding box center [460, 283] width 28 height 9
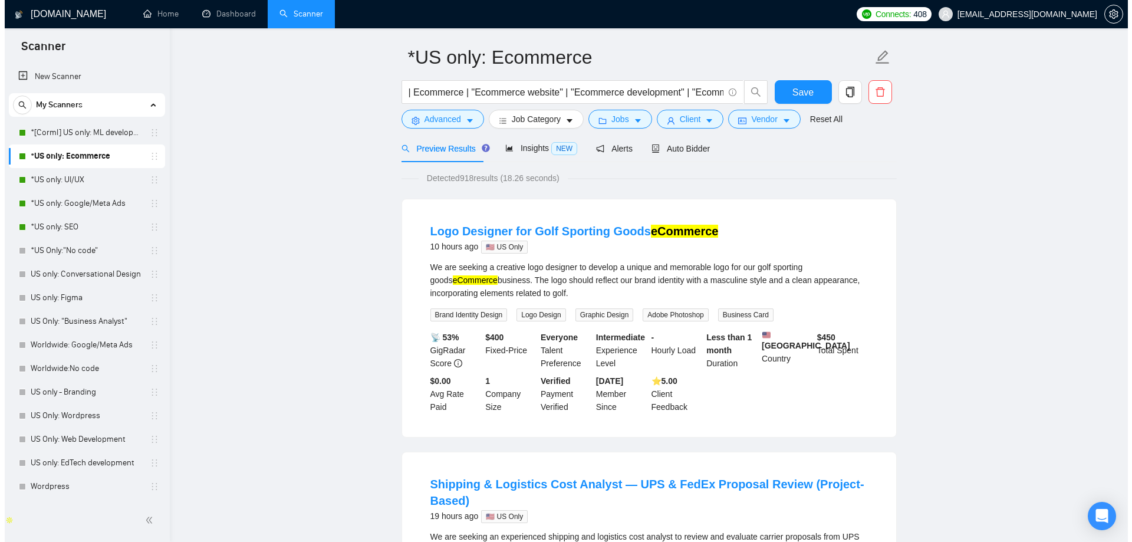
scroll to position [0, 0]
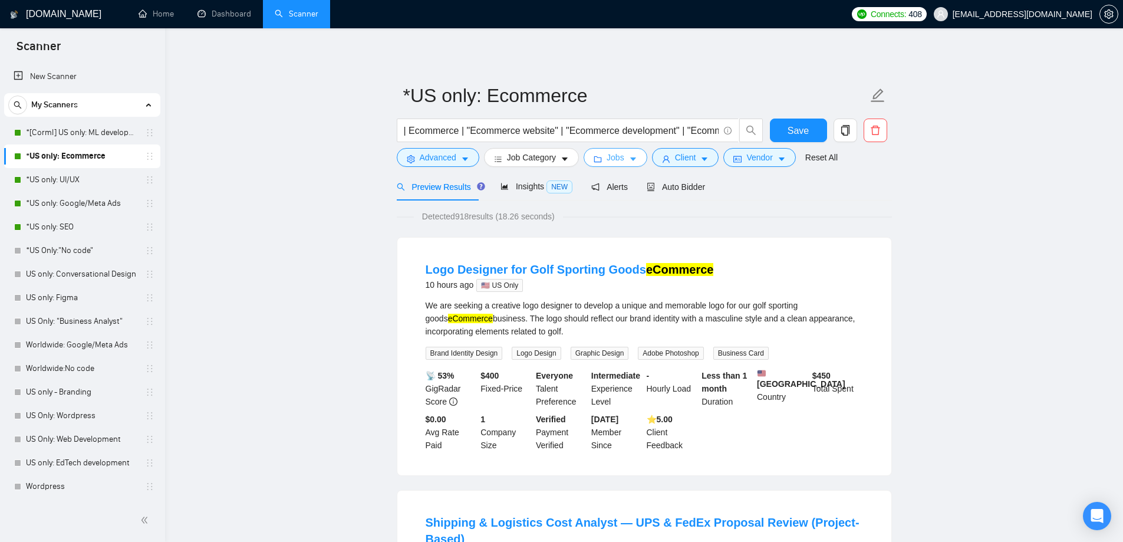
click at [624, 156] on button "Jobs" at bounding box center [616, 157] width 64 height 19
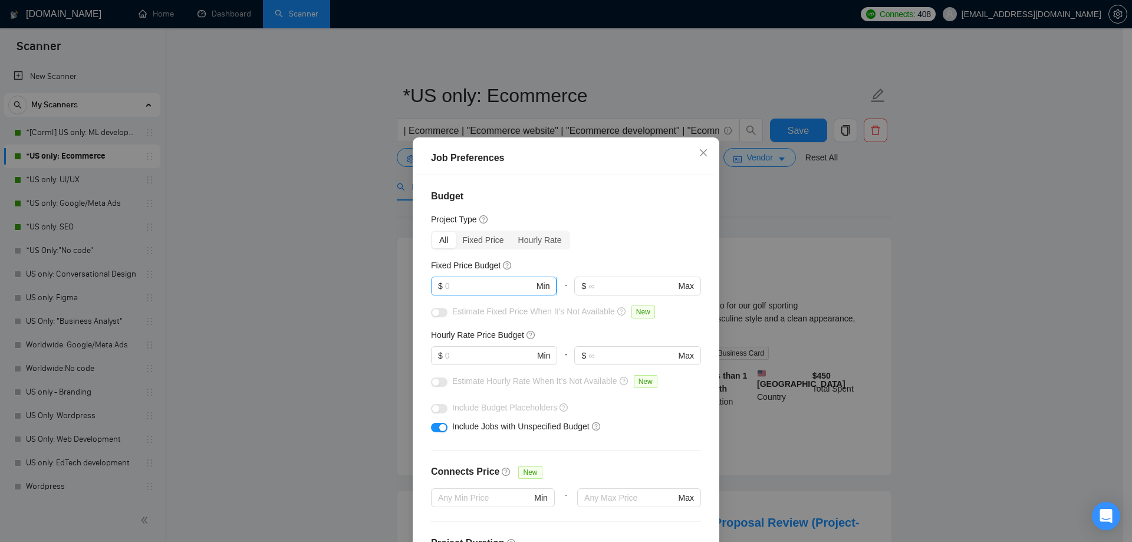
click at [482, 285] on input "text" at bounding box center [489, 285] width 89 height 13
type input "1000"
click at [588, 249] on div "All Fixed Price Hourly Rate" at bounding box center [566, 240] width 270 height 19
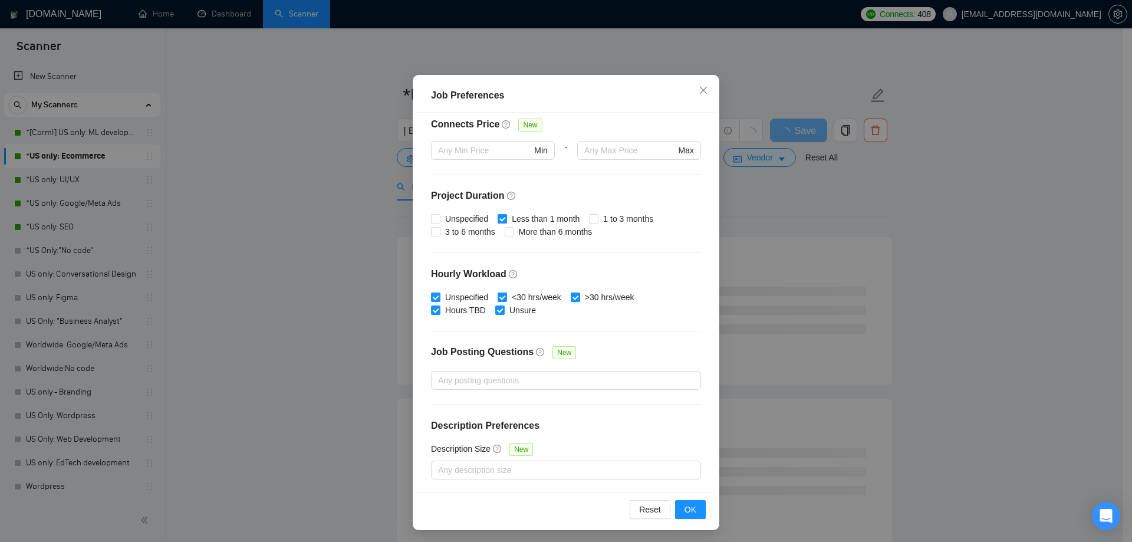
scroll to position [65, 0]
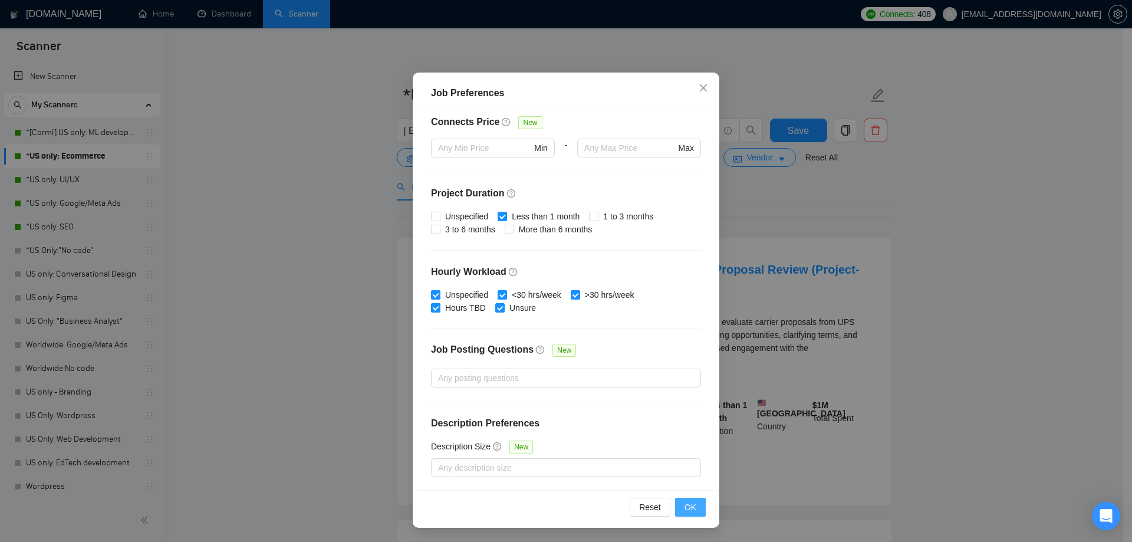
click at [689, 506] on span "OK" at bounding box center [690, 507] width 12 height 13
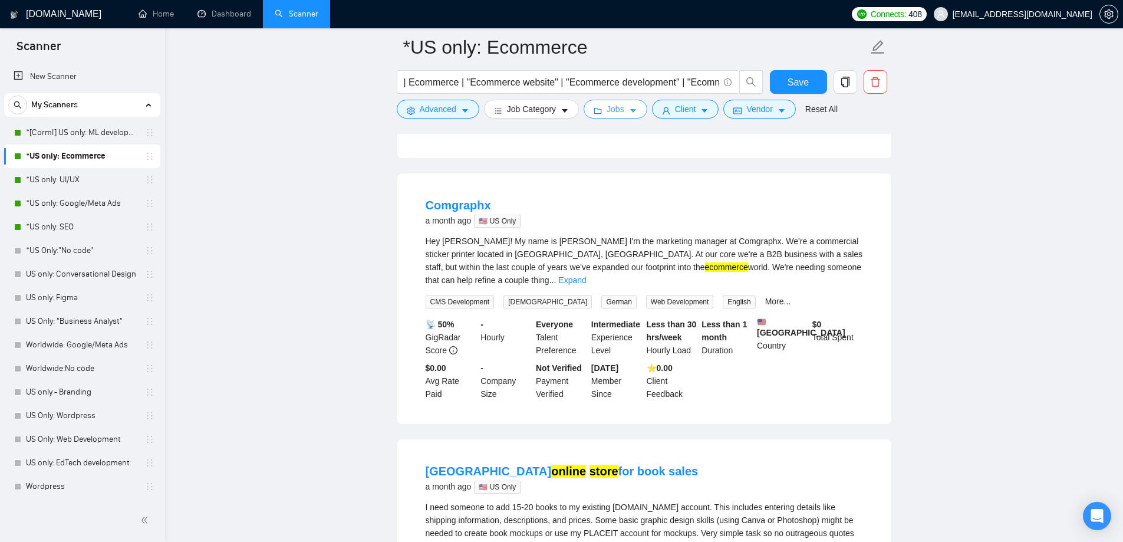
scroll to position [1946, 0]
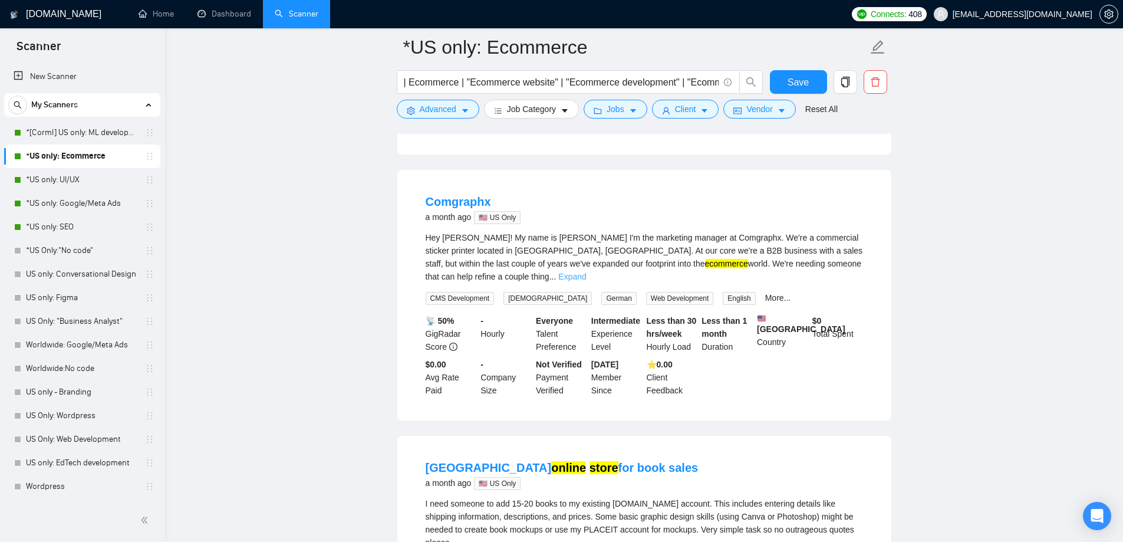
click at [586, 272] on link "Expand" at bounding box center [572, 276] width 28 height 9
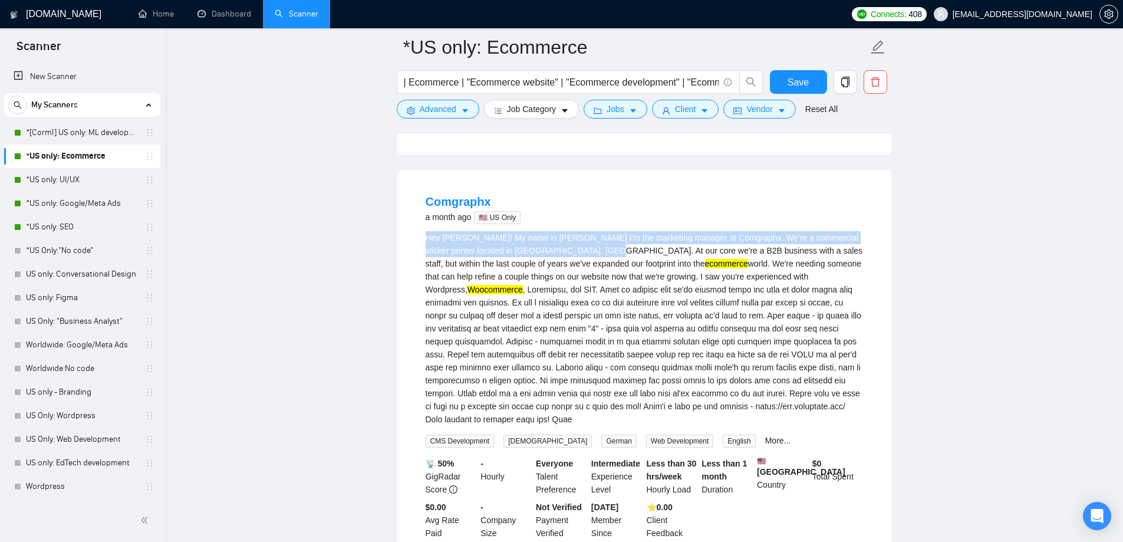
drag, startPoint x: 426, startPoint y: 223, endPoint x: 580, endPoint y: 232, distance: 154.7
click at [580, 232] on div "Hey [PERSON_NAME]! My name is [PERSON_NAME] I'm the marketing manager at Comgra…" at bounding box center [644, 328] width 437 height 195
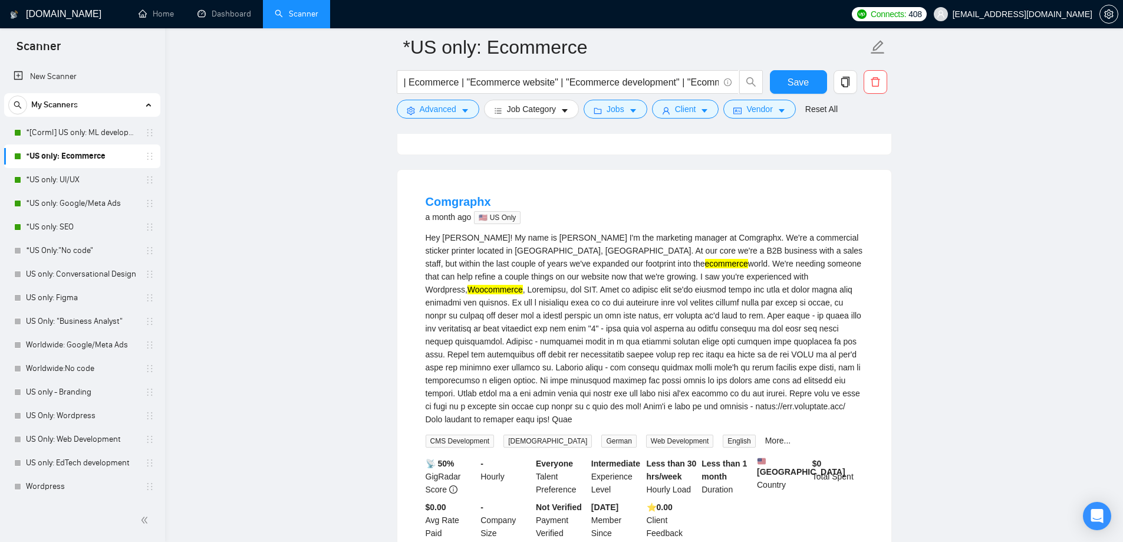
click at [493, 246] on div "Hey [PERSON_NAME]! My name is [PERSON_NAME] I'm the marketing manager at Comgra…" at bounding box center [644, 328] width 437 height 195
drag, startPoint x: 432, startPoint y: 203, endPoint x: 473, endPoint y: 202, distance: 41.3
click at [473, 202] on li "Comgraphx a month ago 🇺🇸 US Only Hey [PERSON_NAME]! My name is [PERSON_NAME] I'…" at bounding box center [645, 366] width 466 height 365
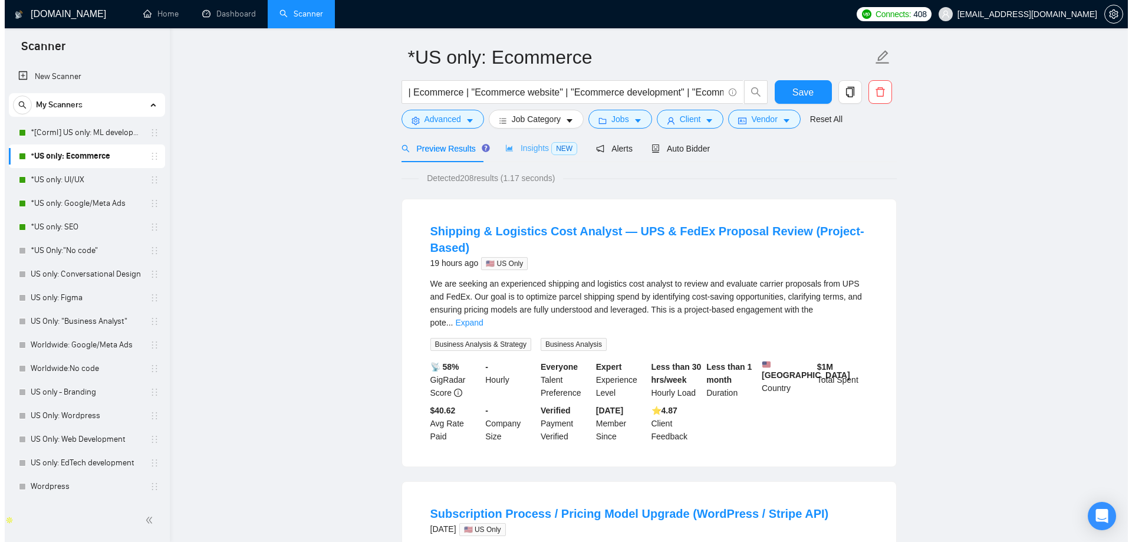
scroll to position [0, 0]
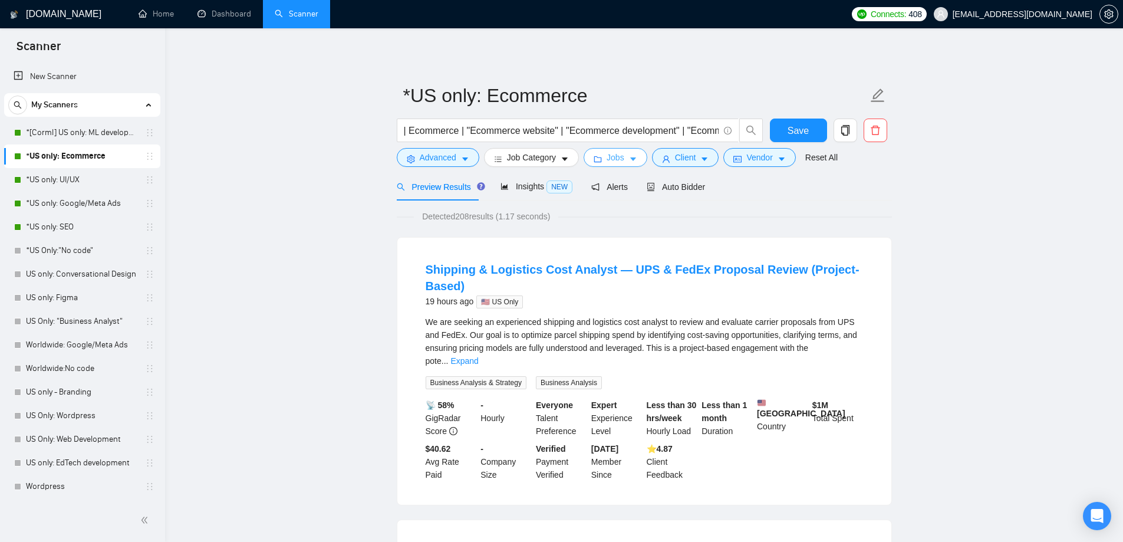
click at [610, 156] on span "Jobs" at bounding box center [616, 157] width 18 height 13
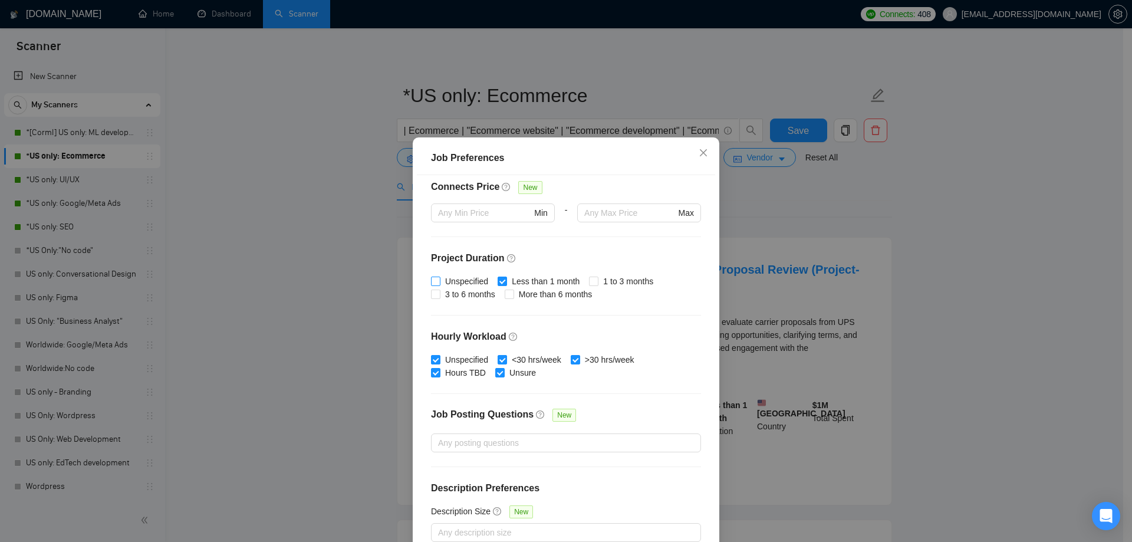
click at [431, 282] on input "Unspecified" at bounding box center [435, 281] width 8 height 8
checkbox input "true"
click at [448, 291] on span "3 to 6 months" at bounding box center [470, 294] width 60 height 13
click at [439, 291] on input "3 to 6 months" at bounding box center [435, 293] width 8 height 8
checkbox input "true"
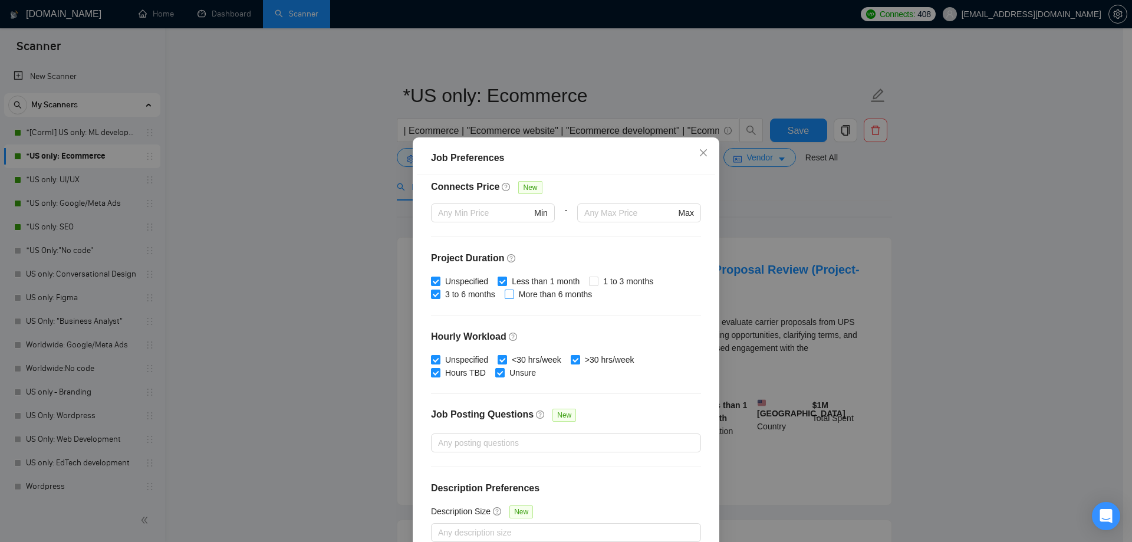
click at [526, 293] on span "More than 6 months" at bounding box center [555, 294] width 83 height 13
click at [513, 293] on input "More than 6 months" at bounding box center [509, 293] width 8 height 8
checkbox input "true"
click at [589, 281] on input "1 to 3 months" at bounding box center [593, 281] width 8 height 8
checkbox input "true"
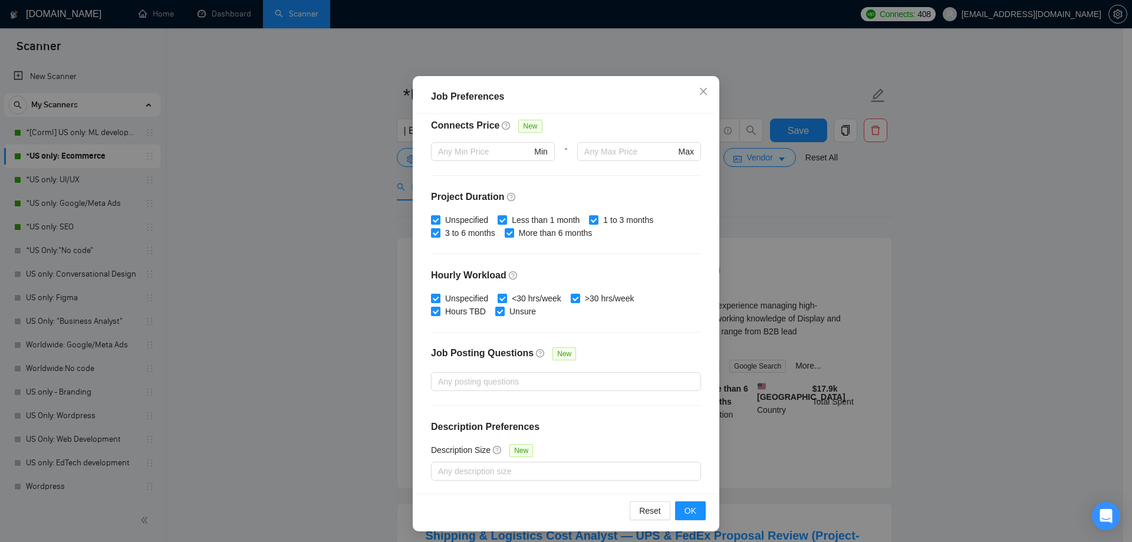
scroll to position [65, 0]
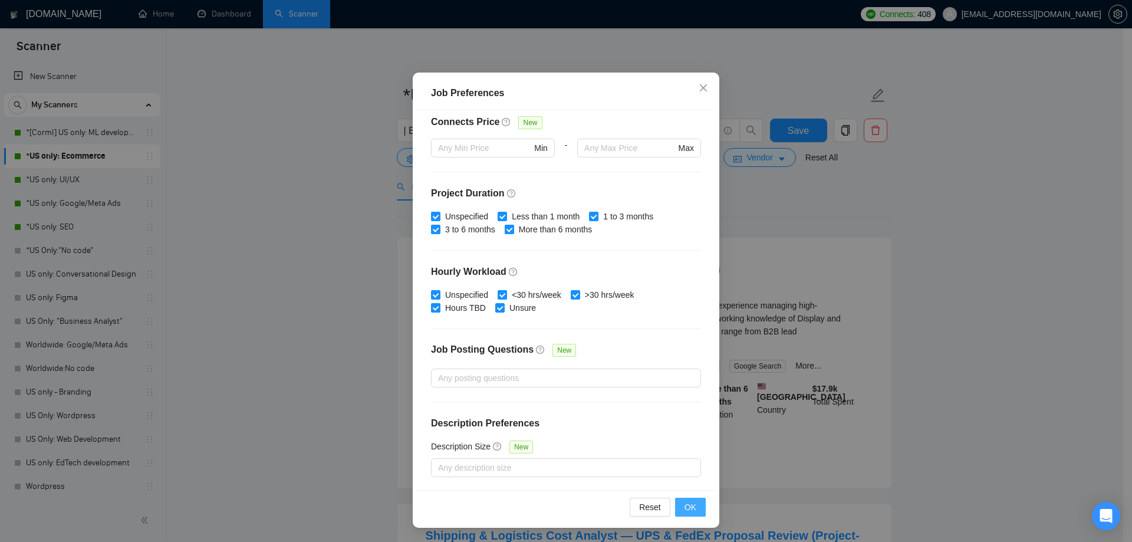
click at [693, 509] on button "OK" at bounding box center [690, 507] width 31 height 19
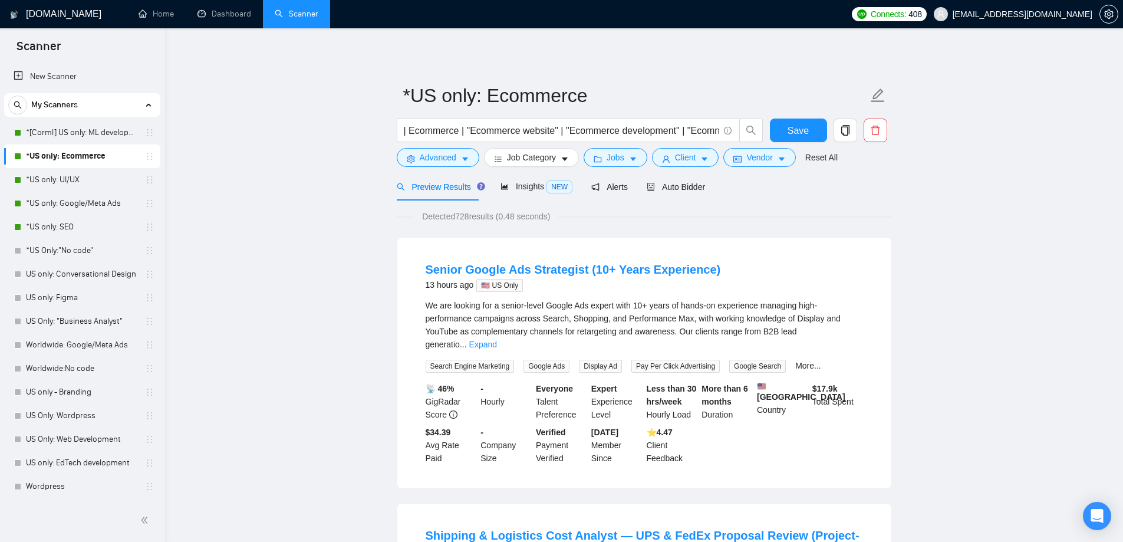
click at [458, 216] on span "Detected 728 results (0.48 seconds)" at bounding box center [486, 216] width 144 height 13
drag, startPoint x: 442, startPoint y: 215, endPoint x: 519, endPoint y: 215, distance: 76.6
click at [519, 215] on span "Detected 728 results (0.48 seconds)" at bounding box center [486, 216] width 144 height 13
click at [456, 216] on span "Detected 728 results (0.48 seconds)" at bounding box center [486, 216] width 144 height 13
click at [607, 159] on span "Jobs" at bounding box center [616, 157] width 18 height 13
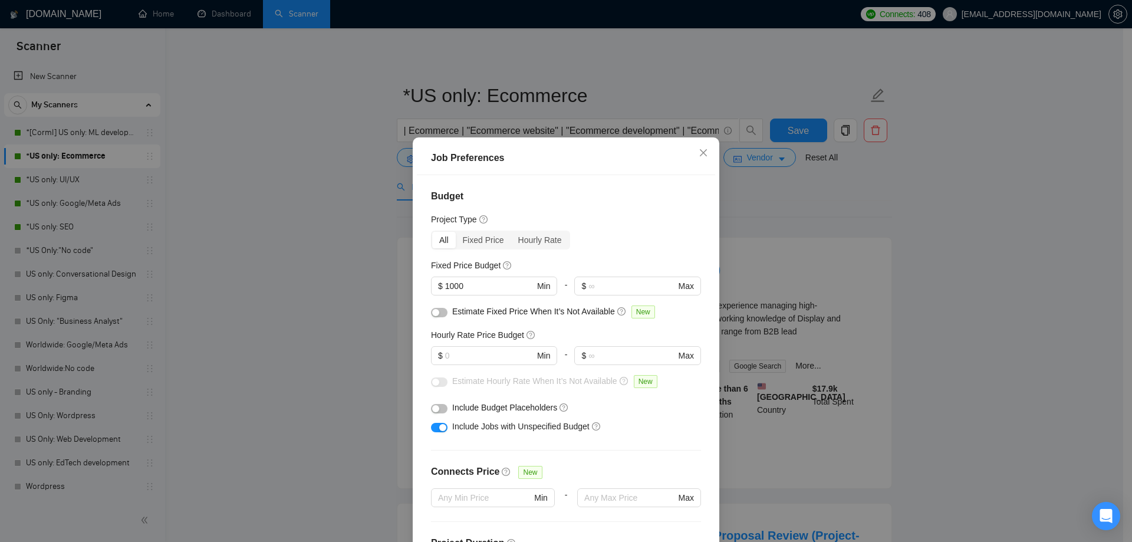
click at [417, 287] on div "Budget Project Type All Fixed Price Hourly Rate Fixed Price Budget $ 1000 Min -…" at bounding box center [566, 364] width 298 height 379
click at [627, 223] on div "Project Type" at bounding box center [566, 219] width 270 height 13
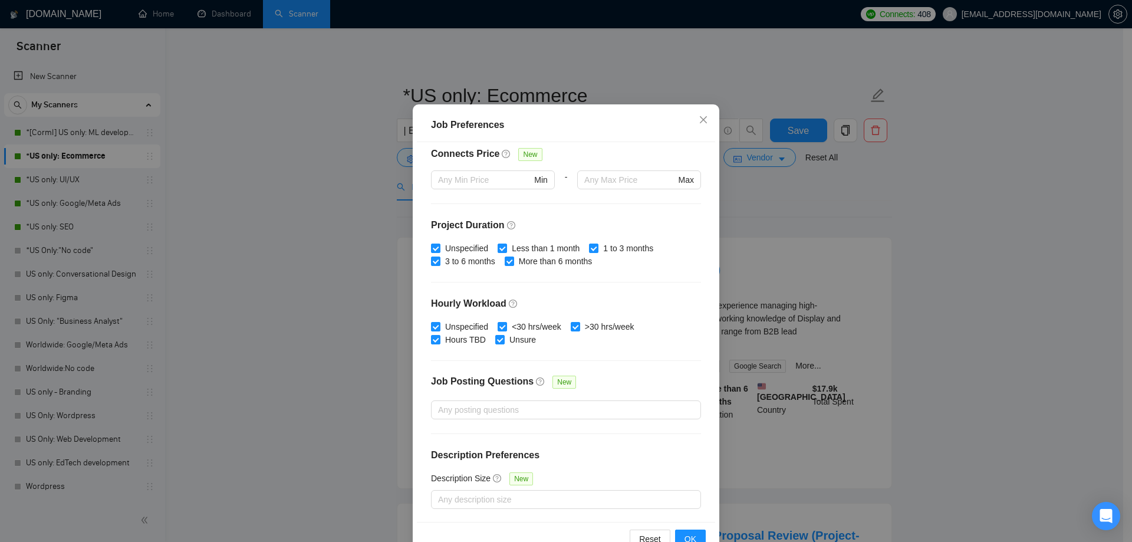
scroll to position [65, 0]
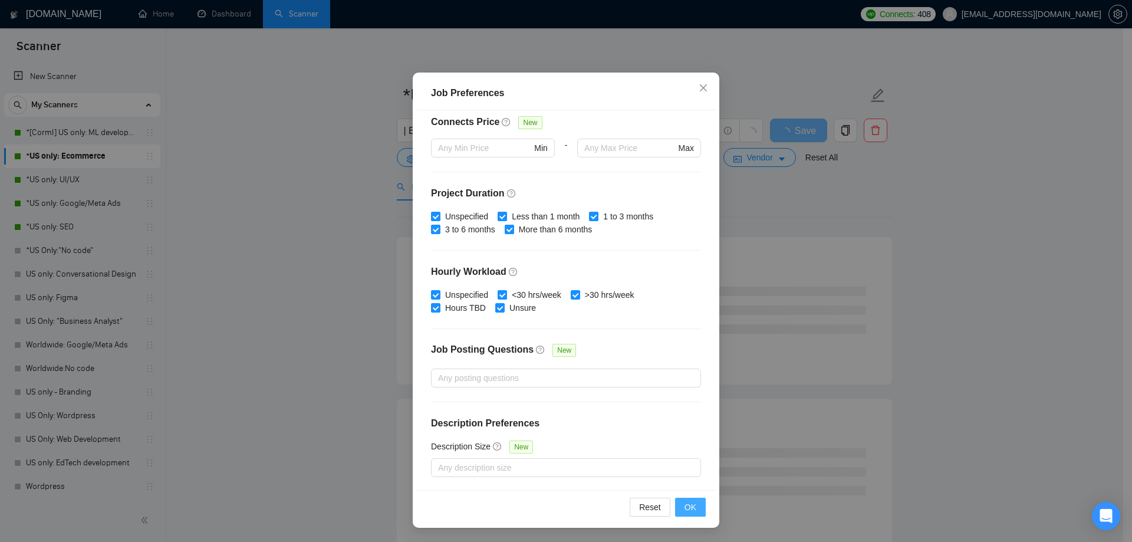
click at [691, 502] on span "OK" at bounding box center [690, 507] width 12 height 13
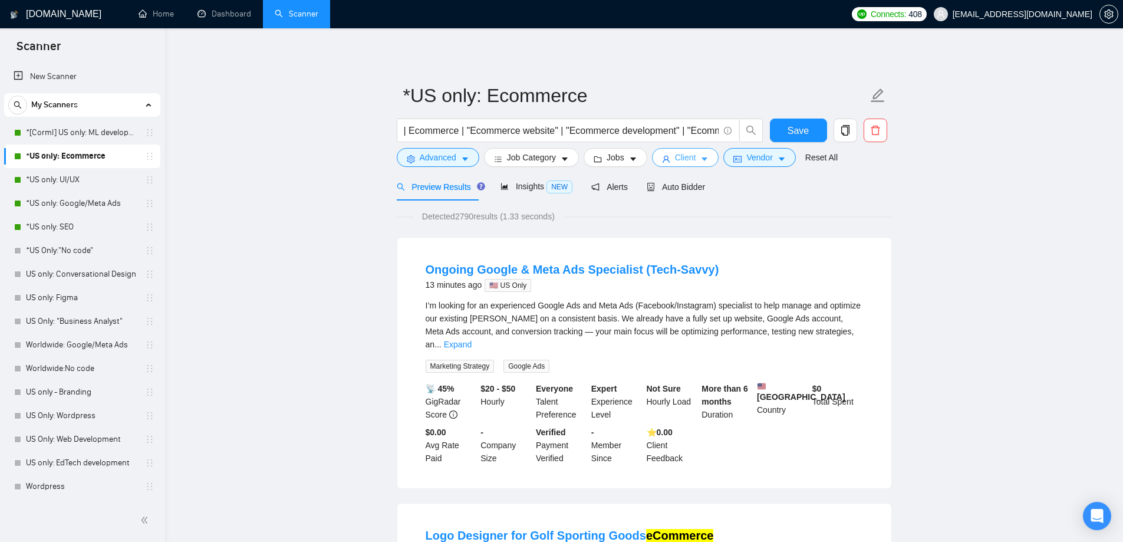
click at [684, 159] on span "Client" at bounding box center [685, 157] width 21 height 13
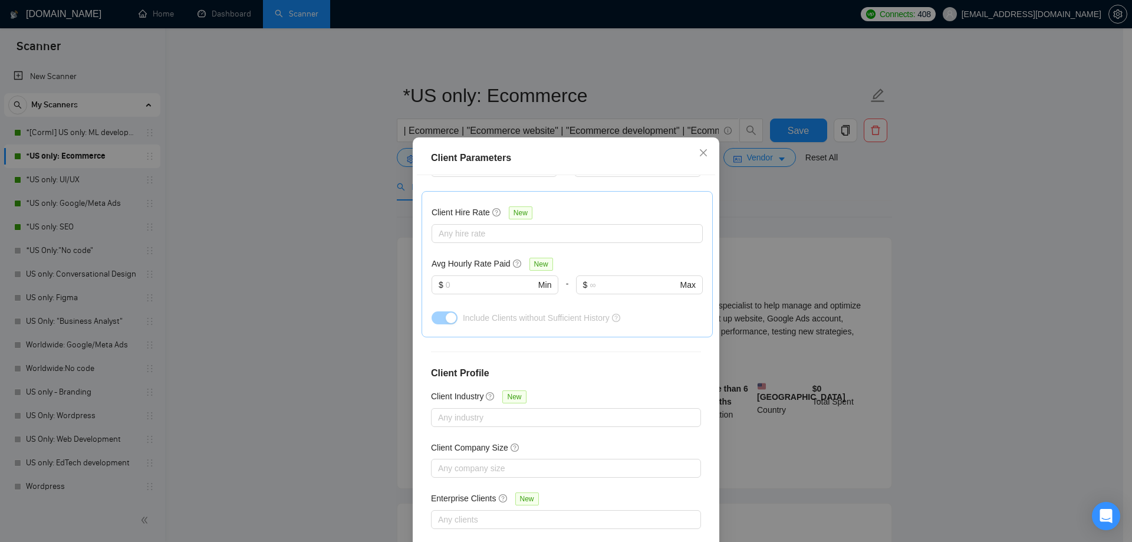
click at [768, 240] on div "Client Parameters Client Location Include Client Countries Select Exclude Clien…" at bounding box center [566, 271] width 1132 height 542
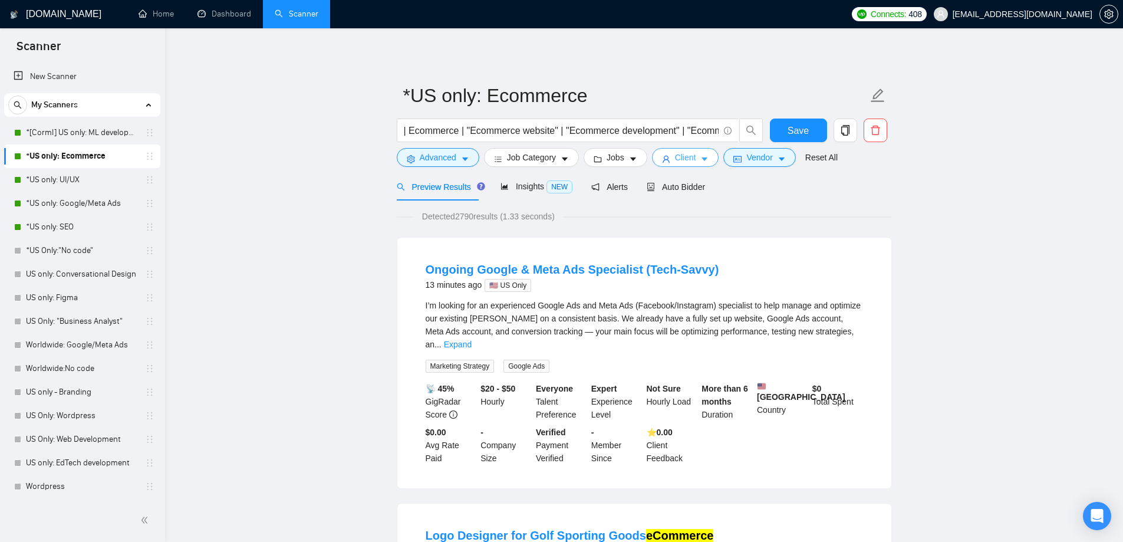
click at [700, 161] on icon "caret-down" at bounding box center [704, 159] width 8 height 8
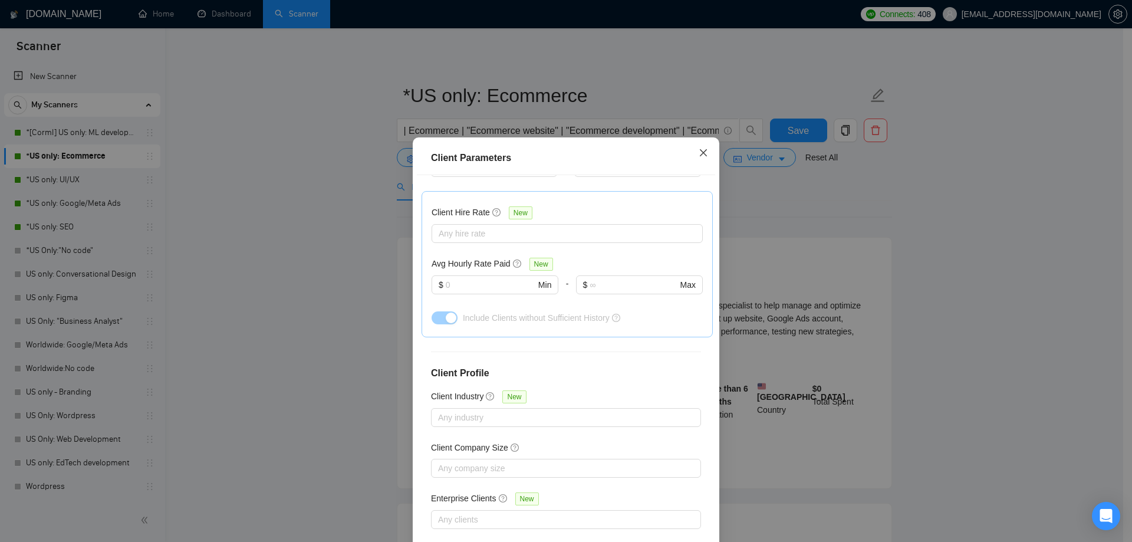
click at [700, 151] on icon "close" at bounding box center [703, 152] width 9 height 9
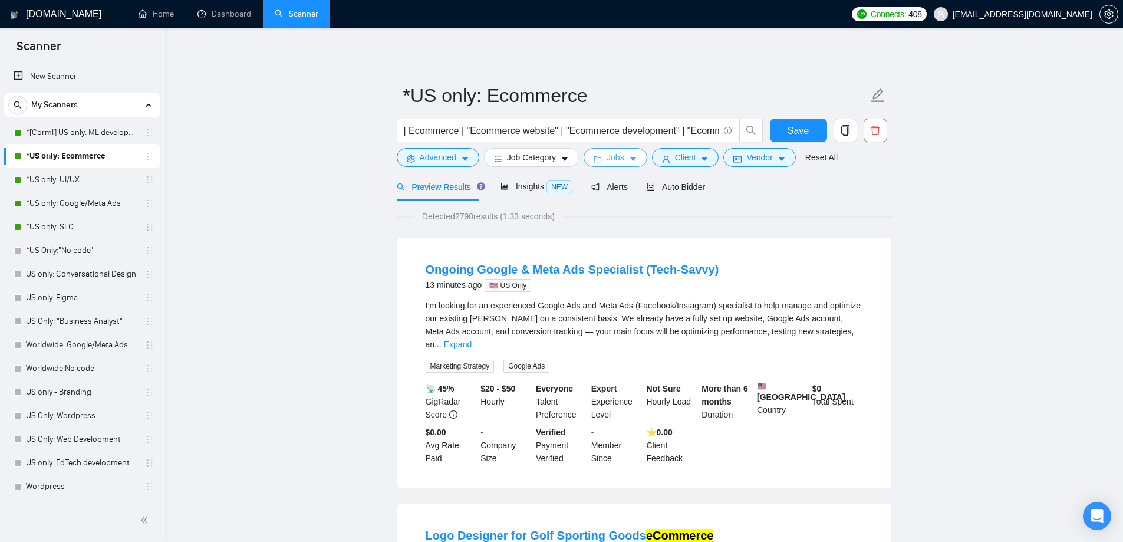
click at [629, 161] on icon "caret-down" at bounding box center [633, 159] width 8 height 8
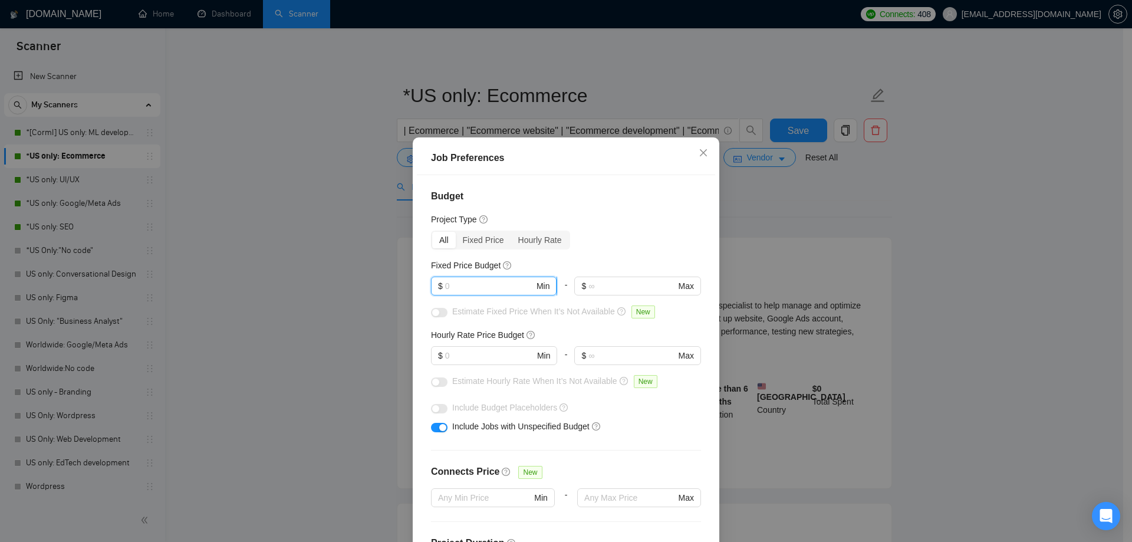
click at [467, 288] on input "text" at bounding box center [489, 285] width 89 height 13
type input "1000"
click at [619, 215] on div "Project Type" at bounding box center [566, 219] width 270 height 13
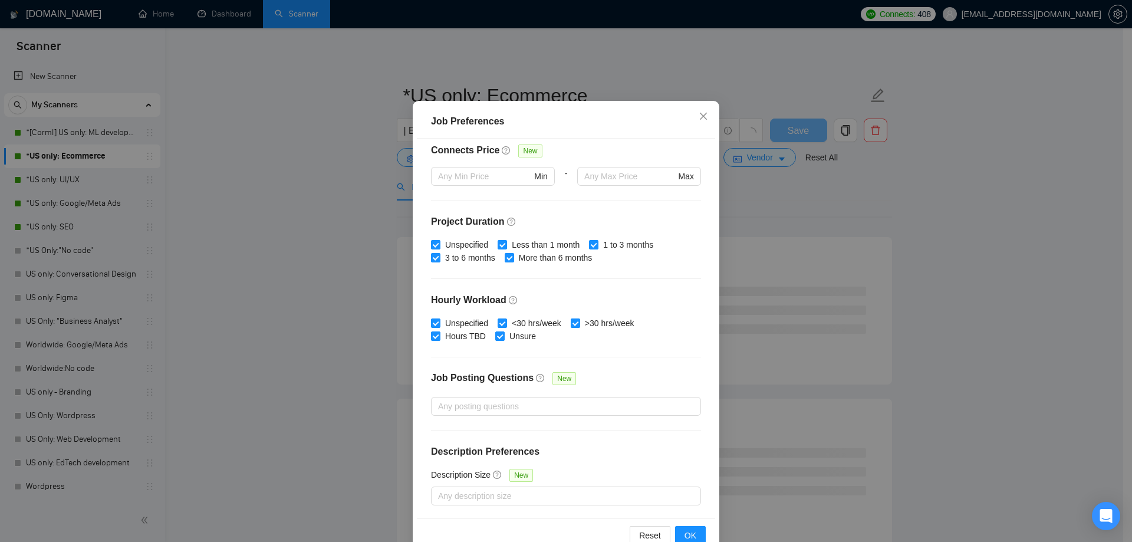
scroll to position [65, 0]
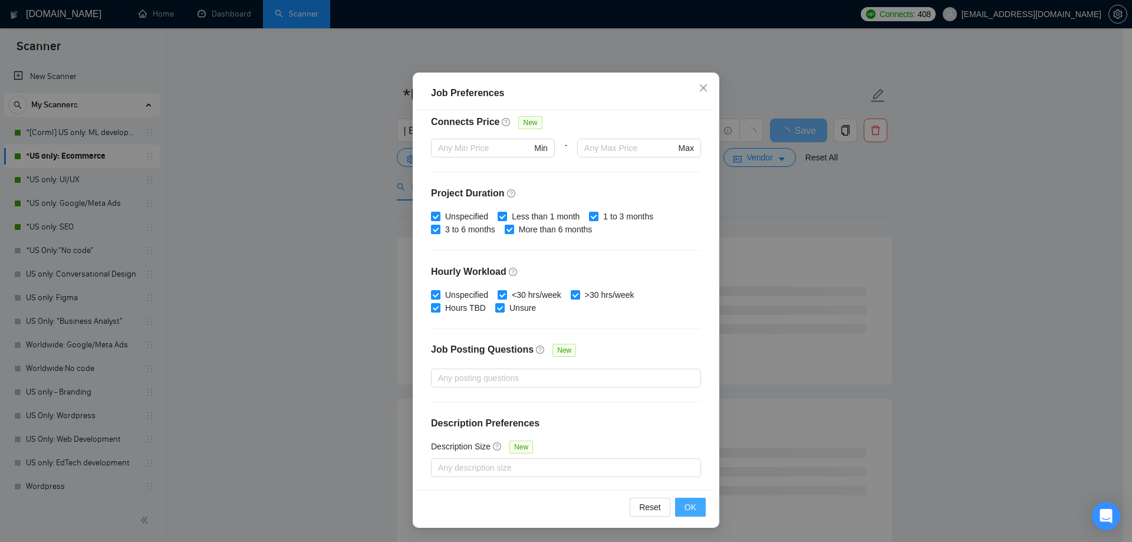
click at [686, 506] on span "OK" at bounding box center [690, 507] width 12 height 13
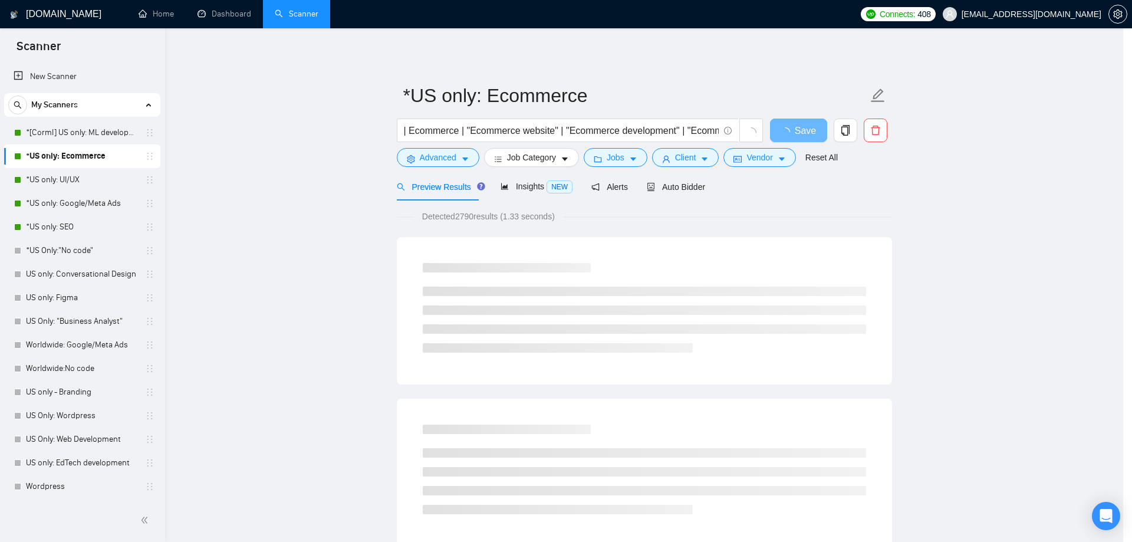
scroll to position [0, 0]
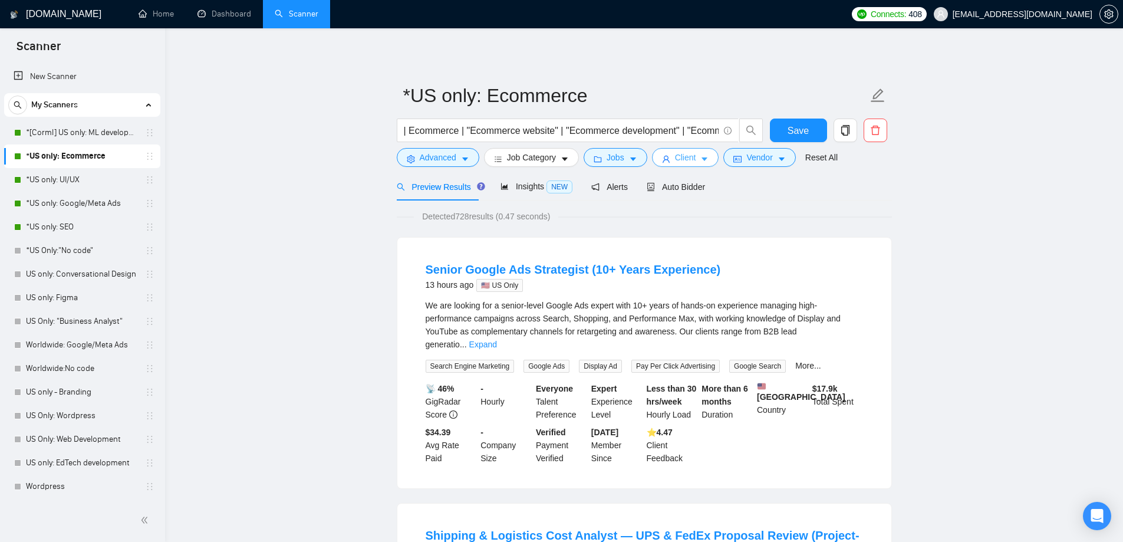
click at [693, 164] on button "Client" at bounding box center [685, 157] width 67 height 19
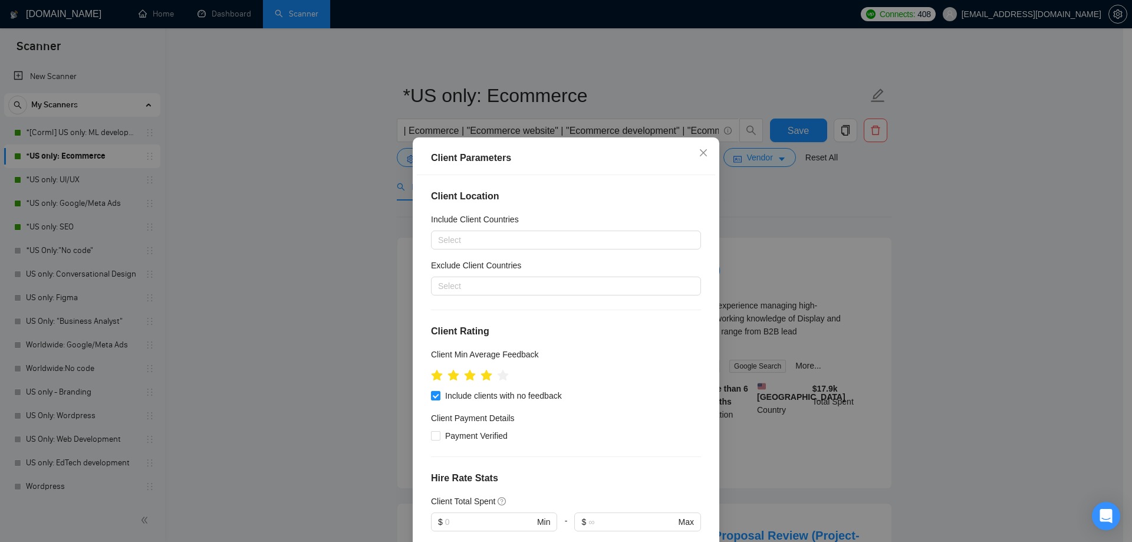
click at [797, 211] on div "Client Parameters Client Location Include Client Countries Select Exclude Clien…" at bounding box center [566, 271] width 1132 height 542
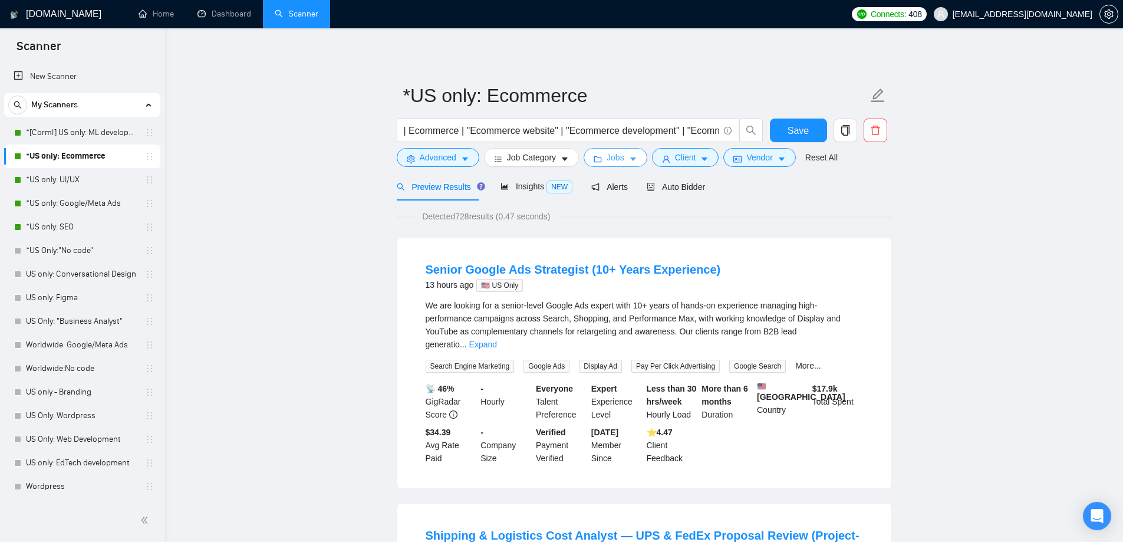
click at [617, 155] on span "Jobs" at bounding box center [616, 157] width 18 height 13
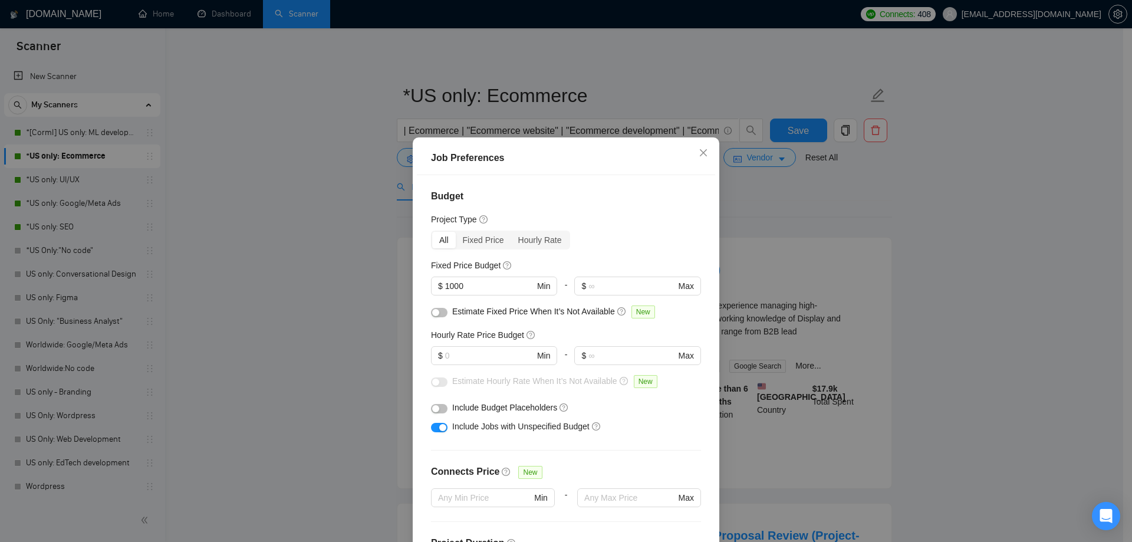
drag, startPoint x: 467, startPoint y: 279, endPoint x: 383, endPoint y: 275, distance: 84.4
click at [383, 275] on div "Job Preferences Budget Project Type All Fixed Price Hourly Rate Fixed Price Bud…" at bounding box center [566, 271] width 1132 height 542
click at [463, 279] on input "1000" at bounding box center [489, 285] width 89 height 13
drag, startPoint x: 472, startPoint y: 282, endPoint x: 403, endPoint y: 287, distance: 68.6
click at [403, 287] on div "Job Preferences Budget Project Type All Fixed Price Hourly Rate Fixed Price Bud…" at bounding box center [566, 271] width 1132 height 542
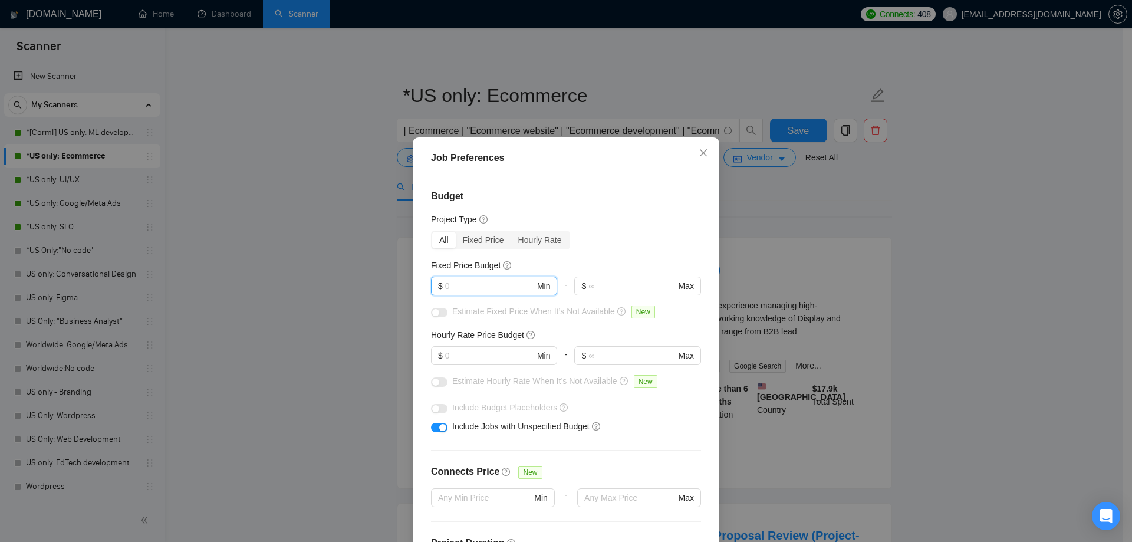
click at [604, 231] on div "All Fixed Price Hourly Rate" at bounding box center [566, 240] width 270 height 19
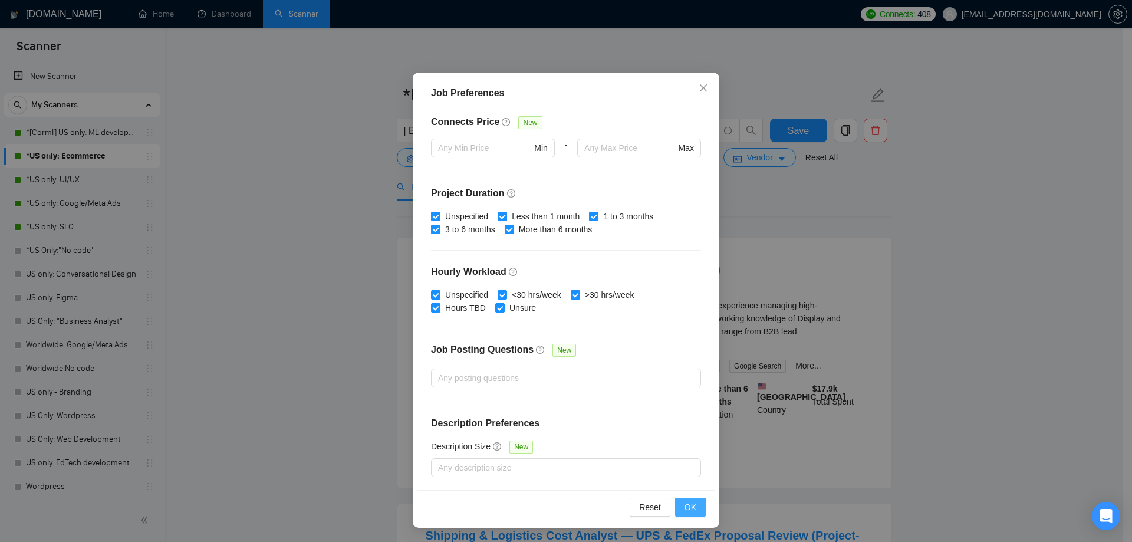
click at [684, 506] on span "OK" at bounding box center [690, 507] width 12 height 13
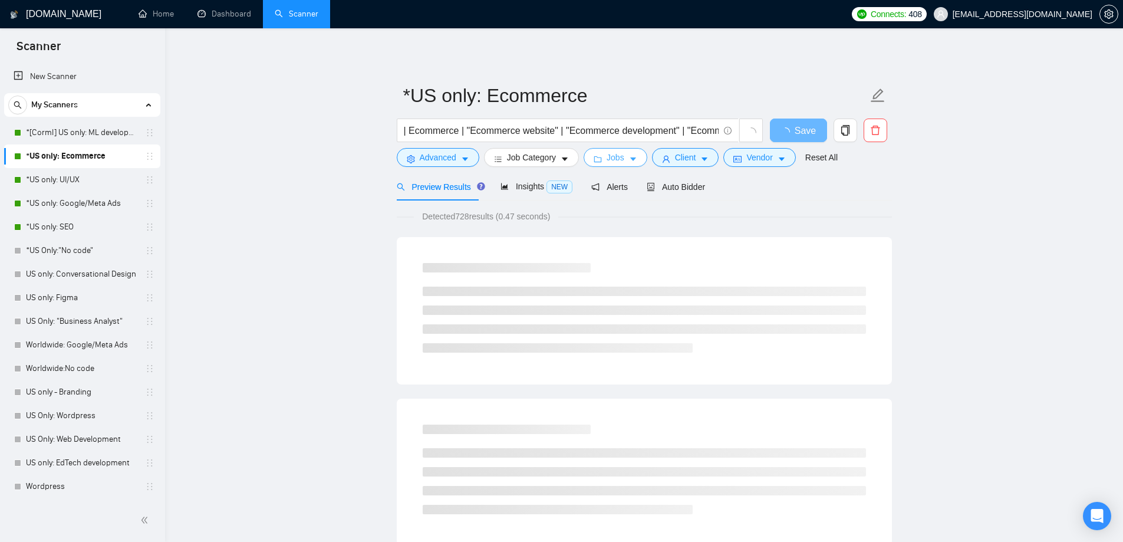
click at [623, 160] on button "Jobs" at bounding box center [616, 157] width 64 height 19
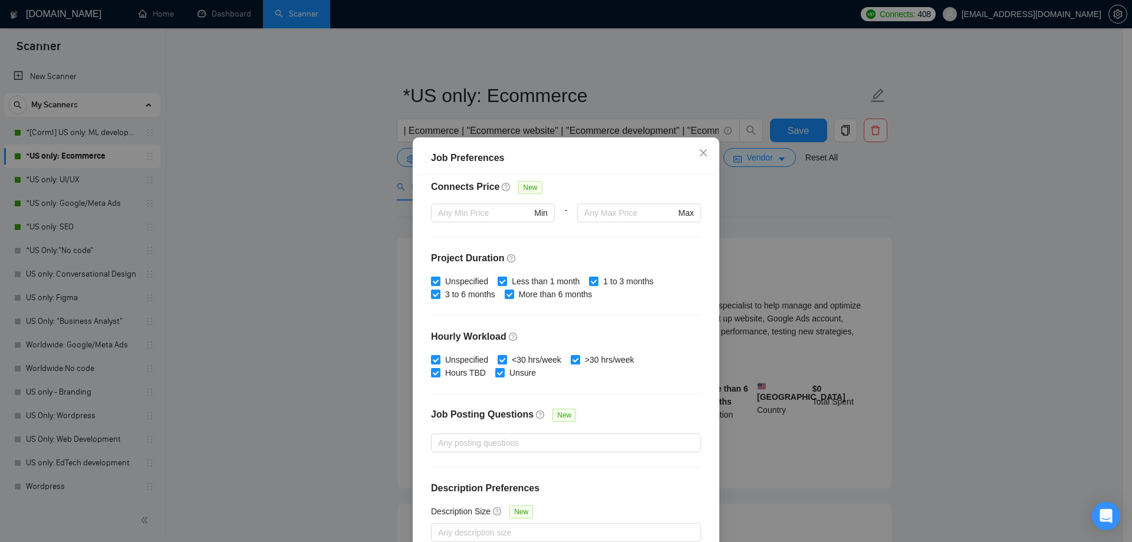
click at [348, 271] on div "Job Preferences Budget Project Type All Fixed Price Hourly Rate Fixed Price Bud…" at bounding box center [566, 271] width 1132 height 542
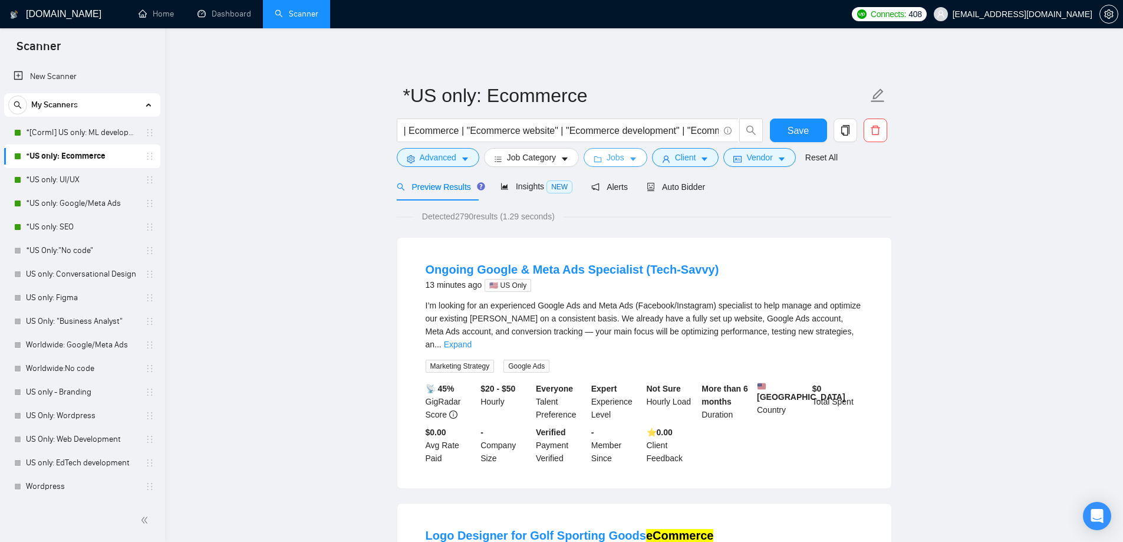
click at [638, 156] on button "Jobs" at bounding box center [616, 157] width 64 height 19
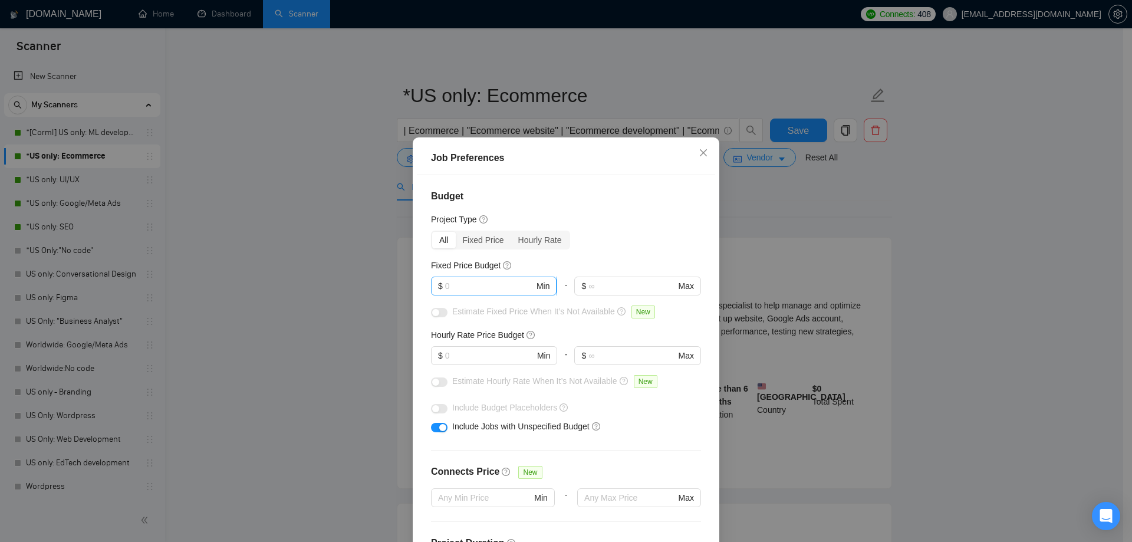
click at [470, 283] on input "text" at bounding box center [489, 285] width 89 height 13
type input "1000"
click at [434, 316] on button "button" at bounding box center [439, 312] width 17 height 9
click at [439, 314] on div "button" at bounding box center [442, 312] width 7 height 7
click at [431, 288] on span "$ 1000 Min" at bounding box center [494, 286] width 126 height 19
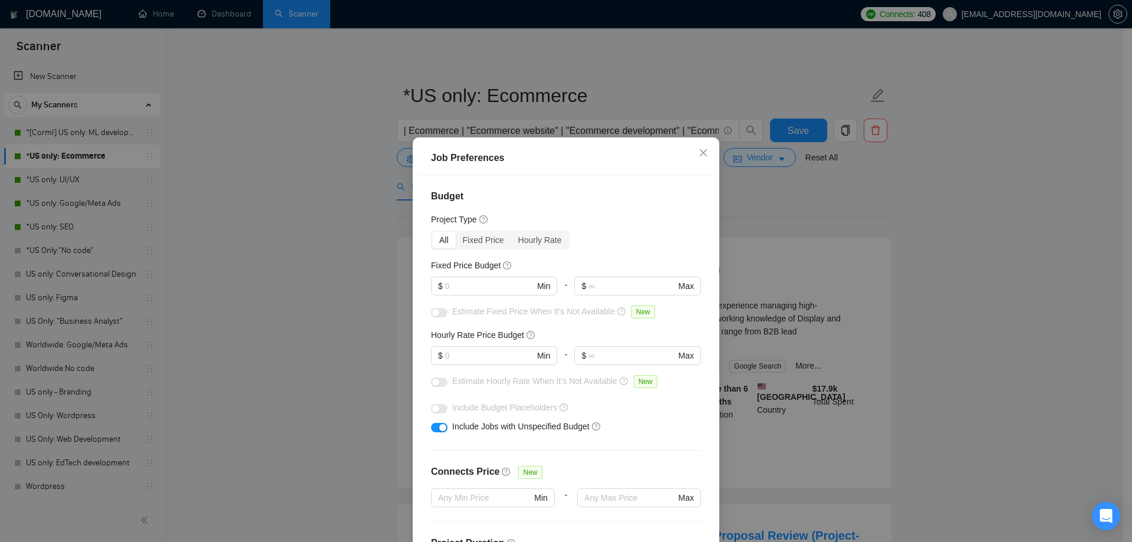
click at [626, 218] on div "Project Type" at bounding box center [566, 219] width 270 height 13
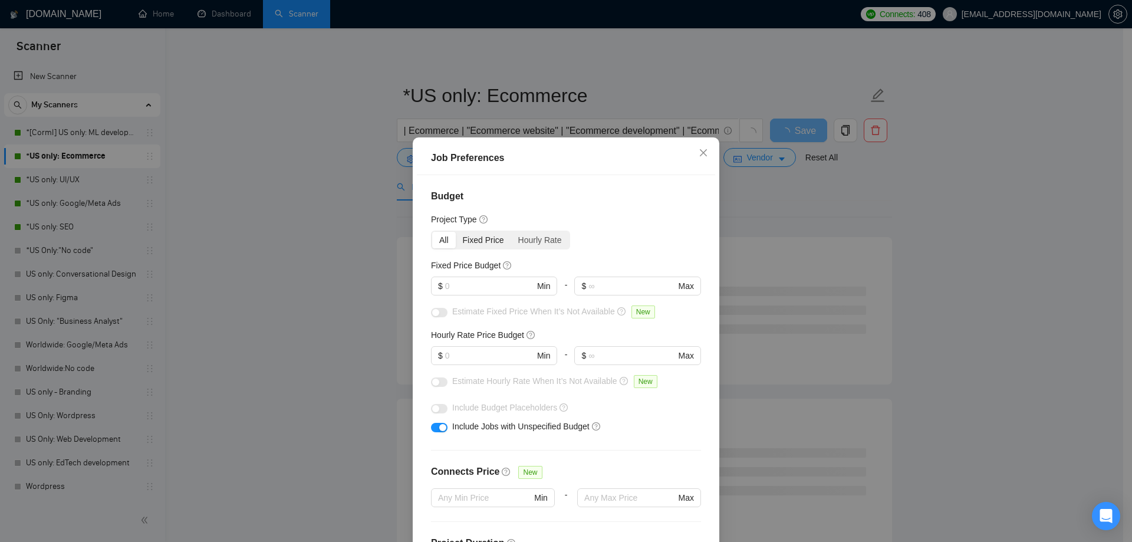
click at [478, 238] on div "Fixed Price" at bounding box center [483, 240] width 55 height 17
click at [456, 232] on input "Fixed Price" at bounding box center [456, 232] width 0 height 0
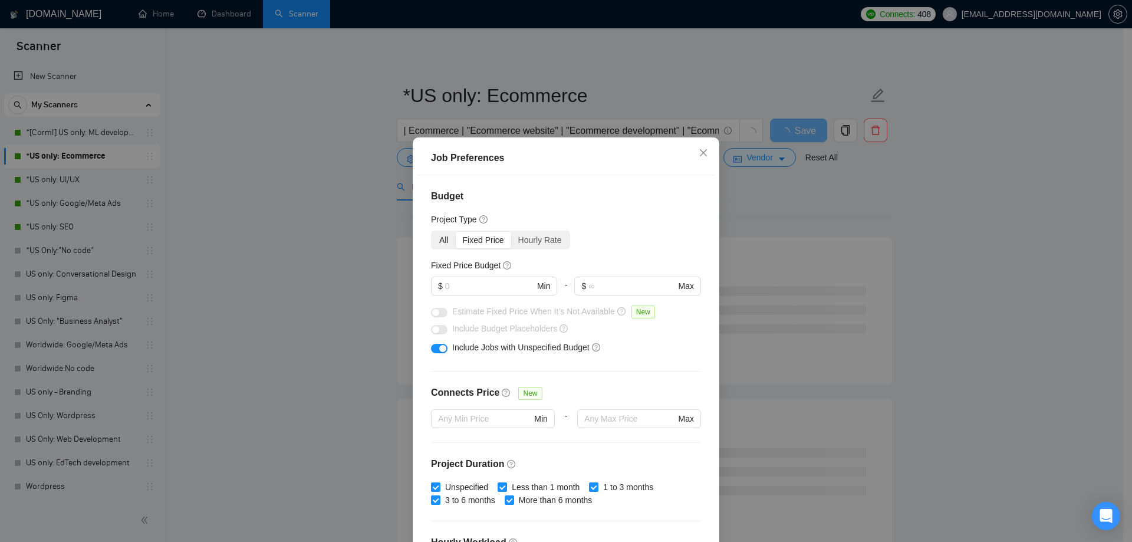
click at [444, 240] on div "All" at bounding box center [444, 240] width 24 height 17
click at [432, 232] on input "All" at bounding box center [432, 232] width 0 height 0
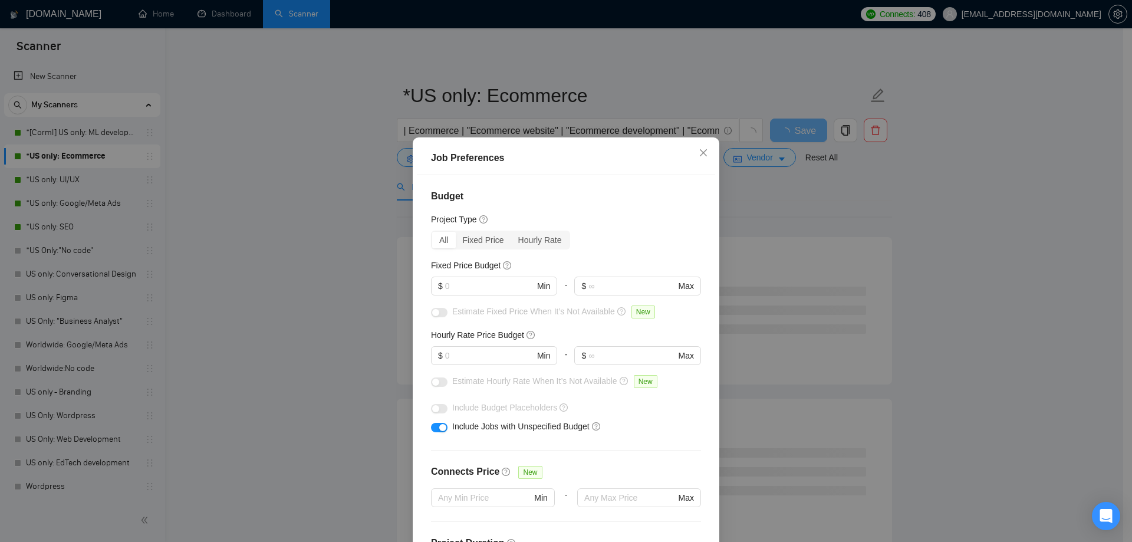
click at [611, 228] on div "Budget Project Type All Fixed Price Hourly Rate Fixed Price Budget $ Min - $ Ma…" at bounding box center [566, 364] width 298 height 379
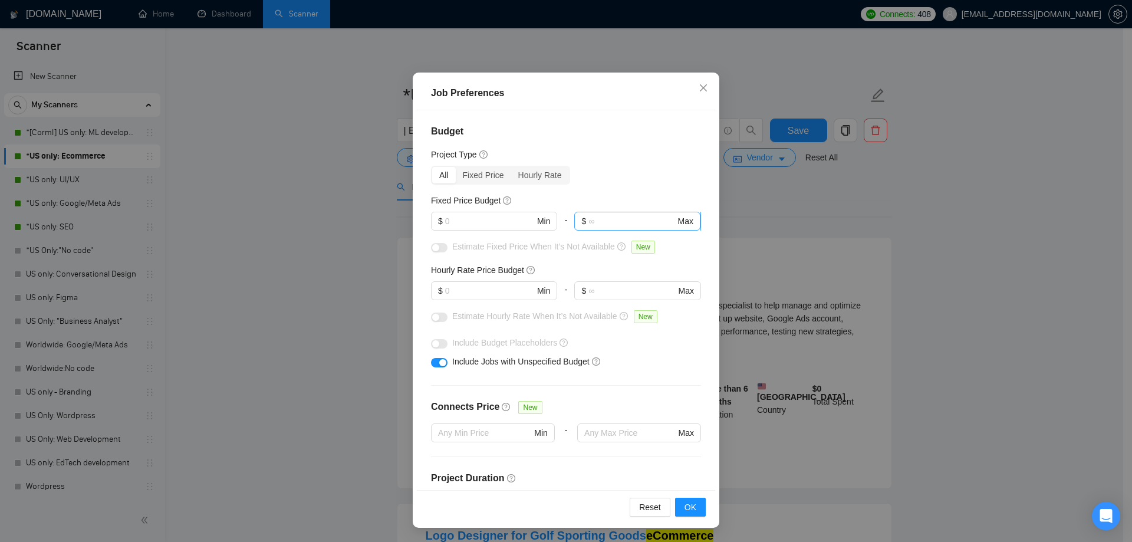
click at [612, 222] on input "text" at bounding box center [631, 221] width 87 height 13
type input "1000"
click at [611, 199] on div "Fixed Price Budget" at bounding box center [566, 200] width 270 height 13
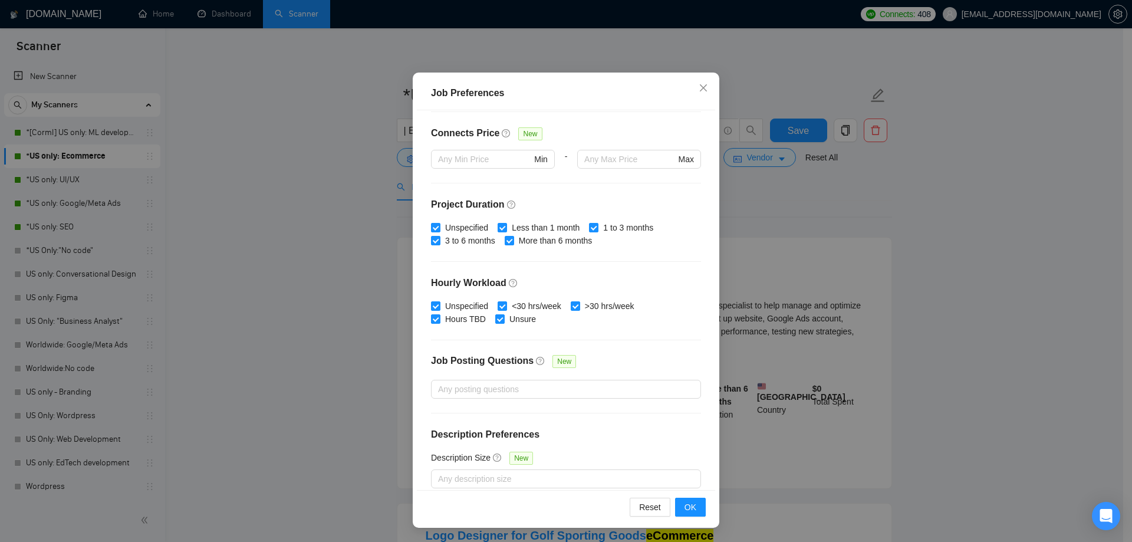
scroll to position [285, 0]
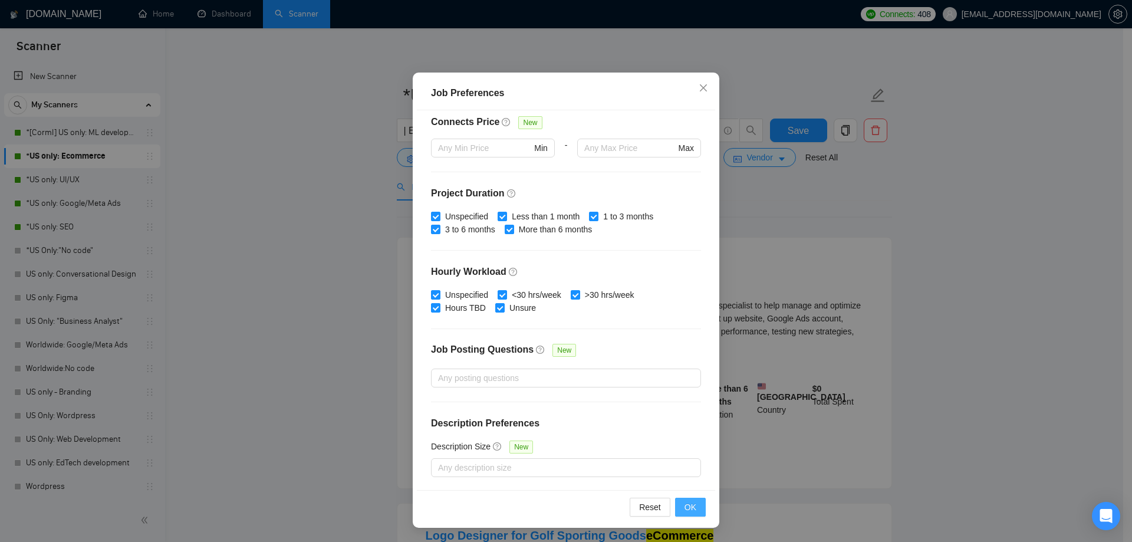
click at [692, 508] on span "OK" at bounding box center [690, 507] width 12 height 13
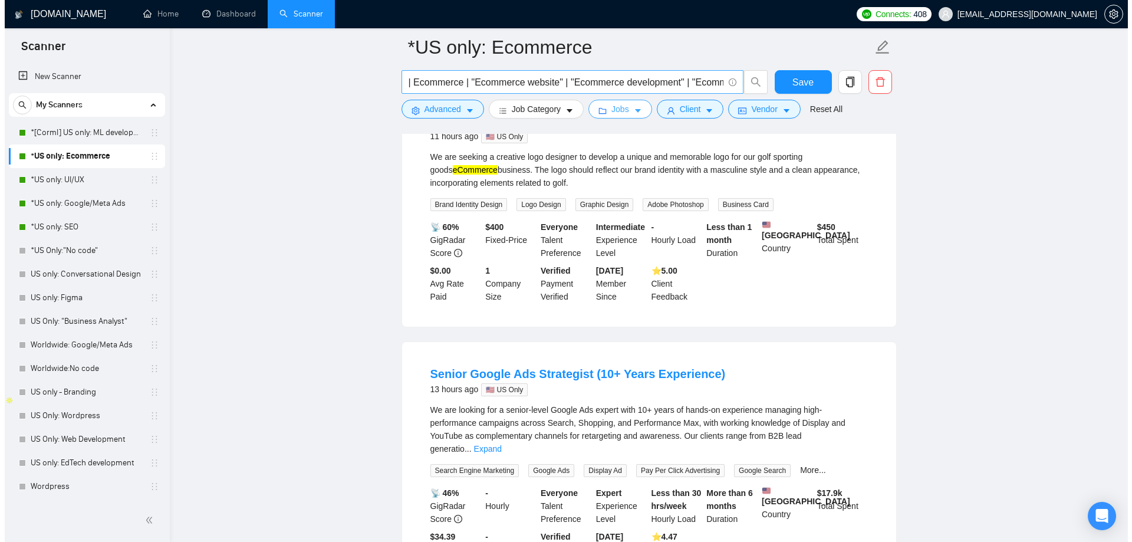
scroll to position [0, 0]
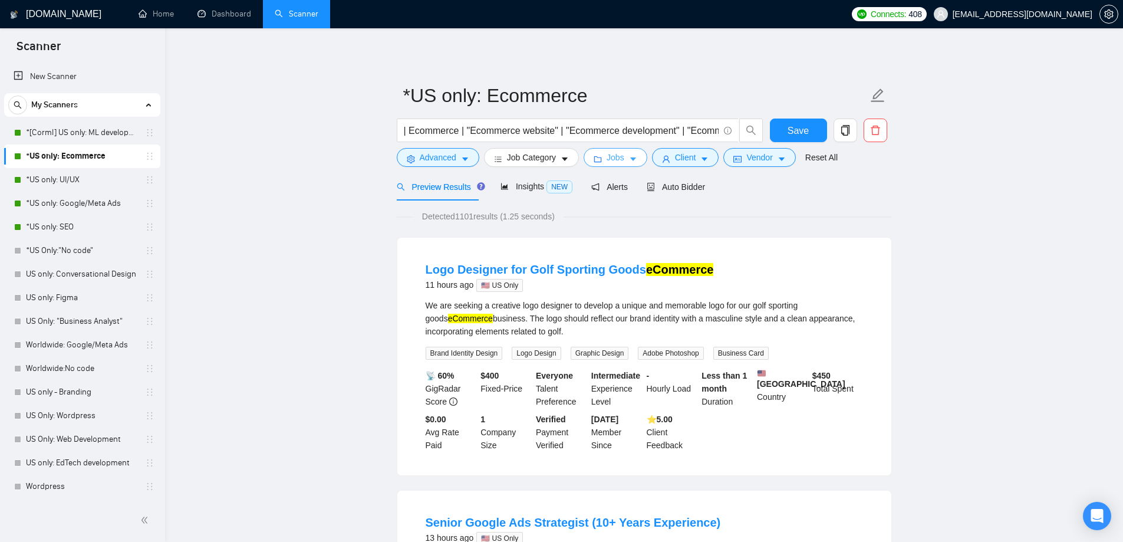
click at [608, 156] on span "Jobs" at bounding box center [616, 157] width 18 height 13
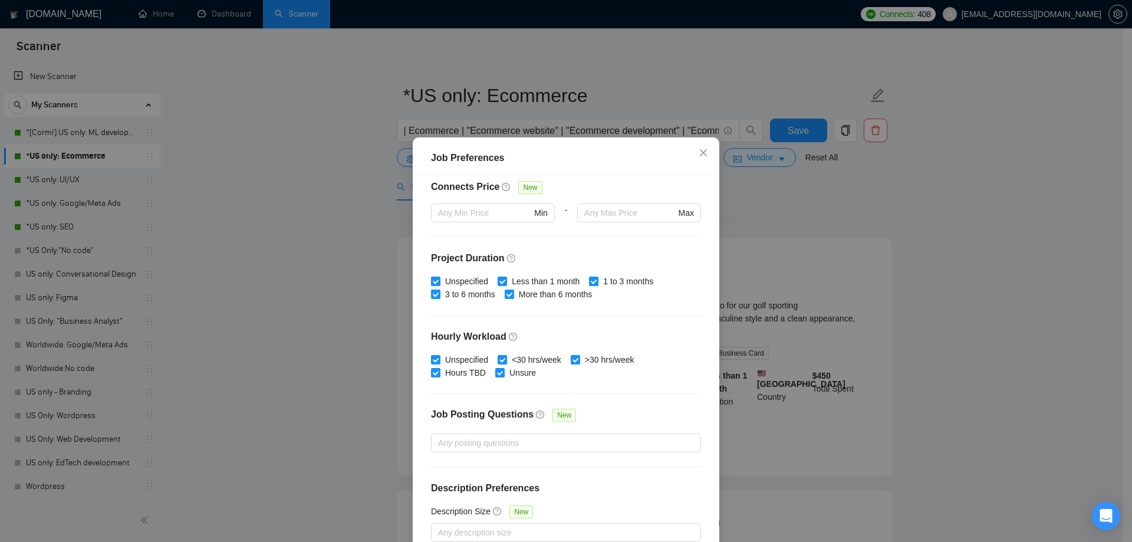
click at [435, 280] on span at bounding box center [435, 281] width 9 height 9
click at [435, 280] on input "Unspecified" at bounding box center [435, 281] width 8 height 8
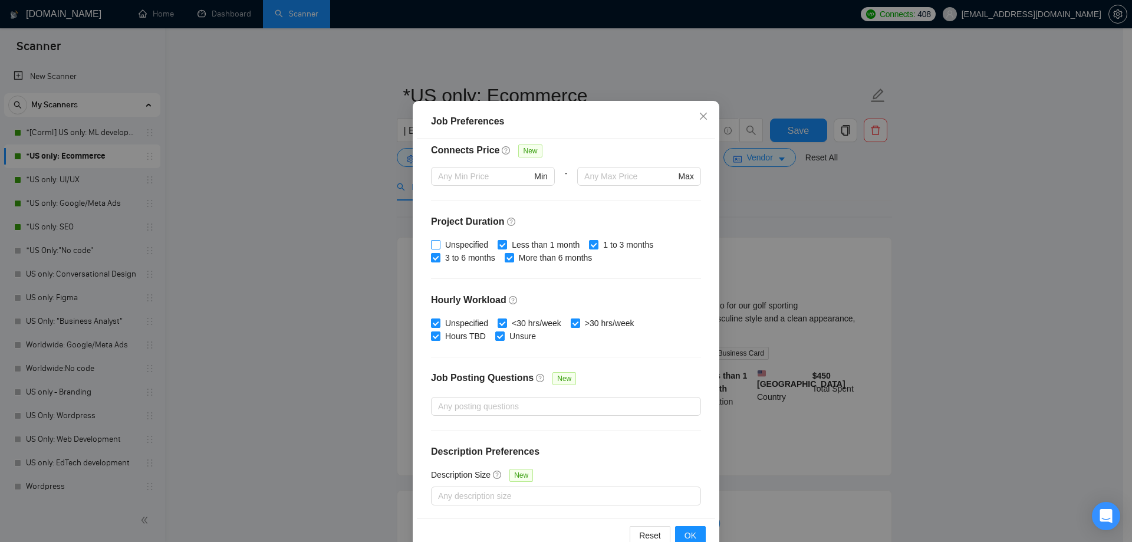
scroll to position [65, 0]
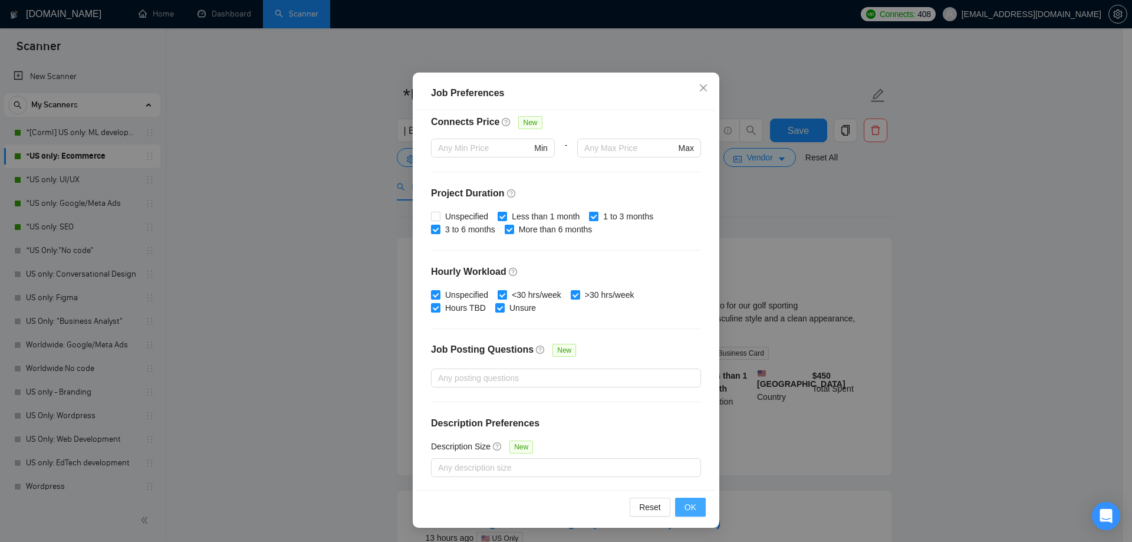
click at [690, 505] on span "OK" at bounding box center [690, 507] width 12 height 13
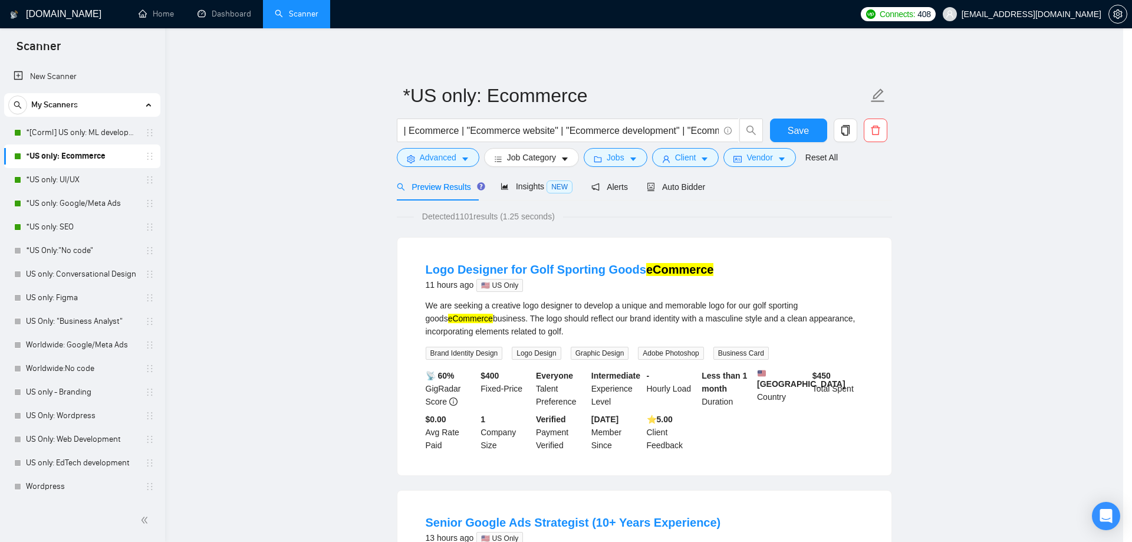
scroll to position [0, 0]
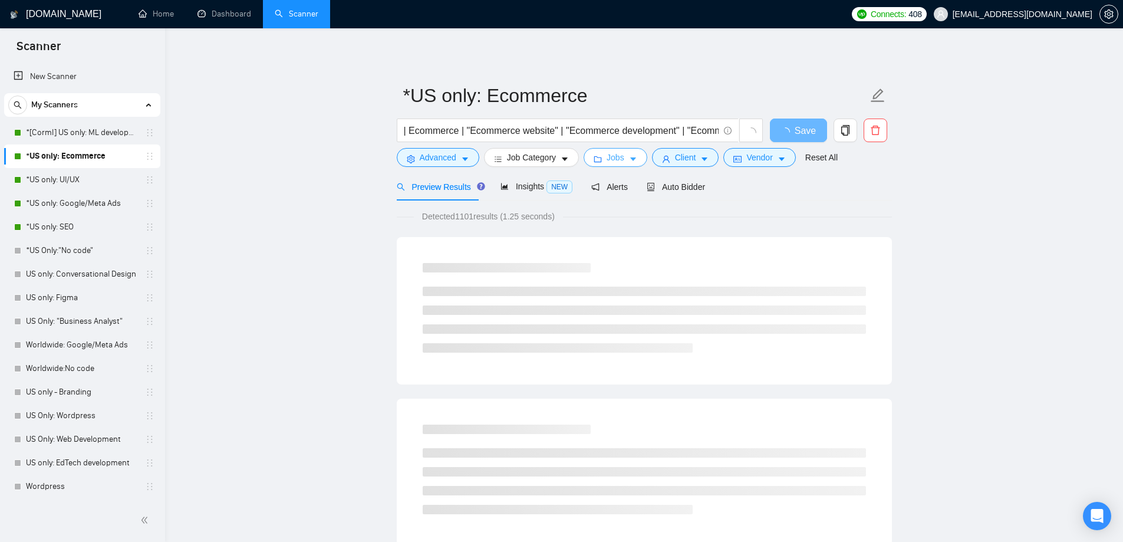
click at [621, 163] on button "Jobs" at bounding box center [616, 157] width 64 height 19
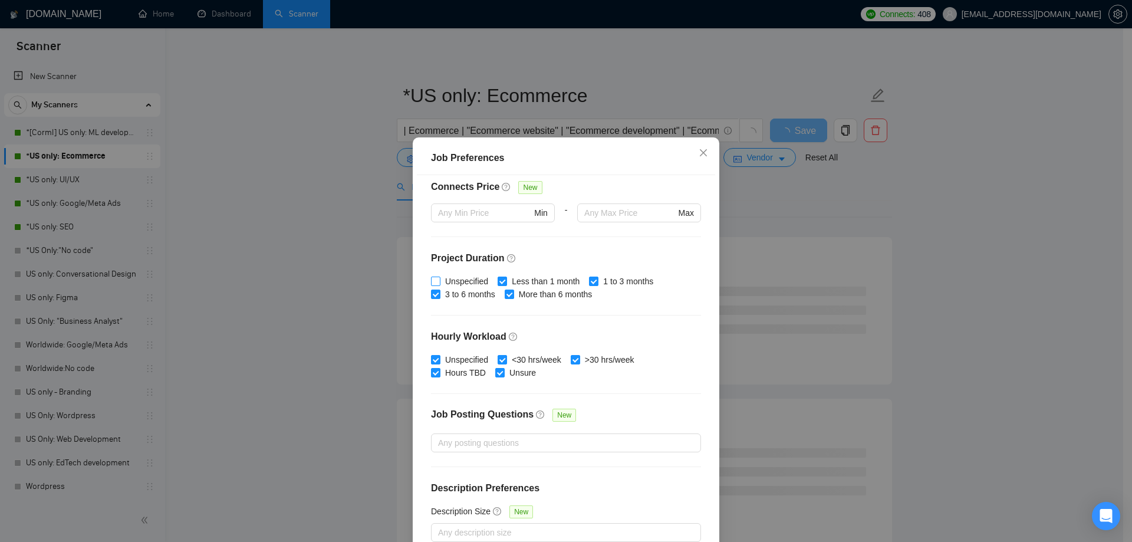
click at [431, 278] on input "Unspecified" at bounding box center [435, 281] width 8 height 8
checkbox input "true"
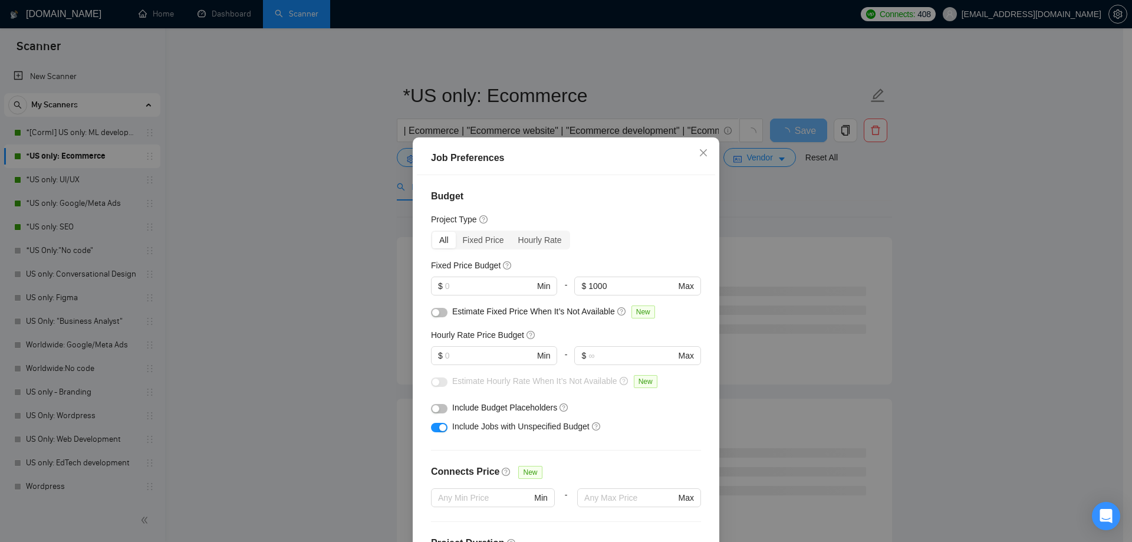
click at [434, 426] on button "button" at bounding box center [439, 427] width 17 height 9
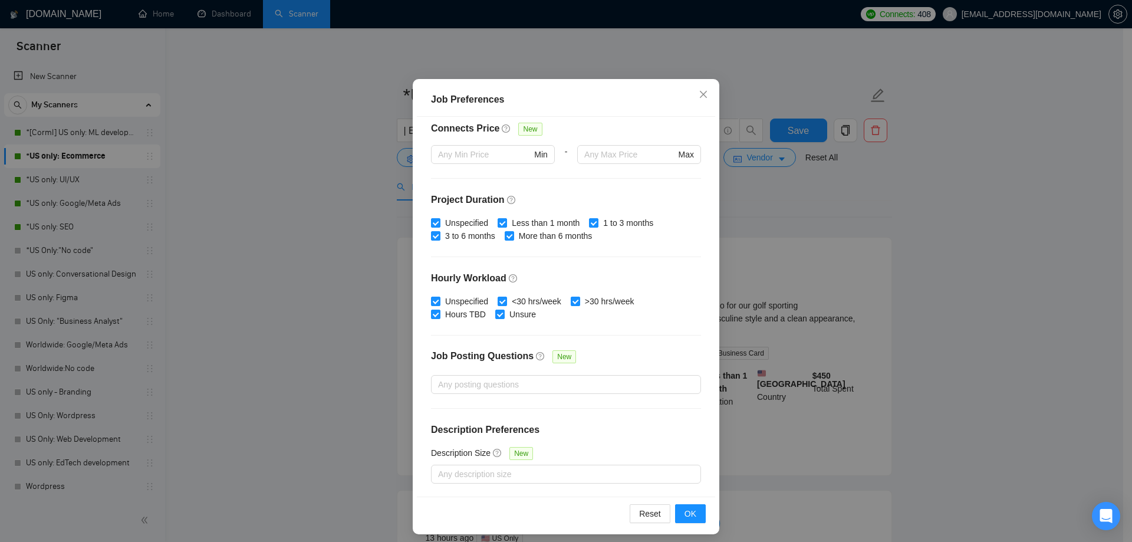
scroll to position [65, 0]
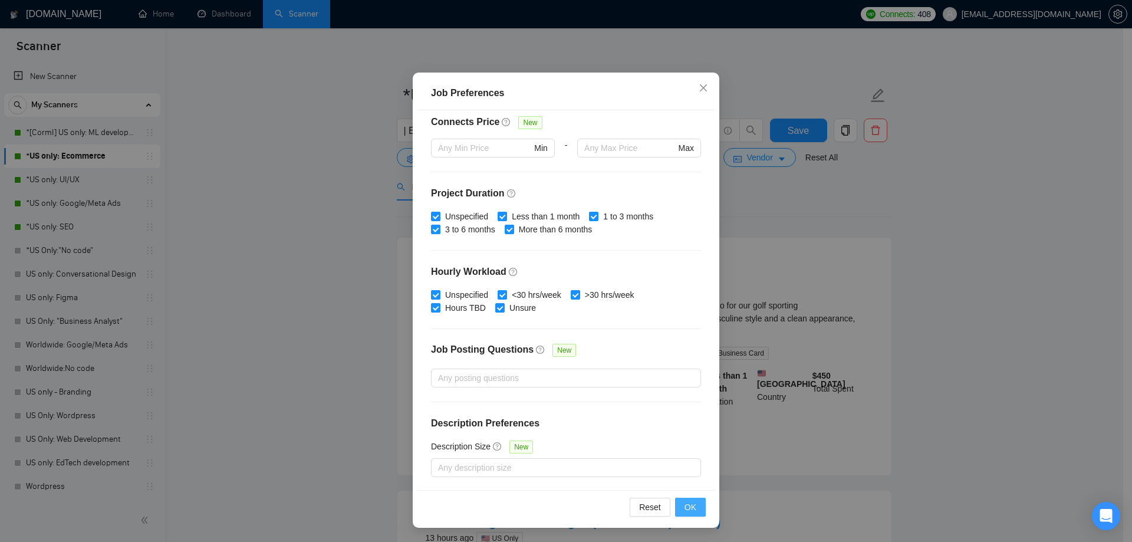
click at [686, 510] on span "OK" at bounding box center [690, 507] width 12 height 13
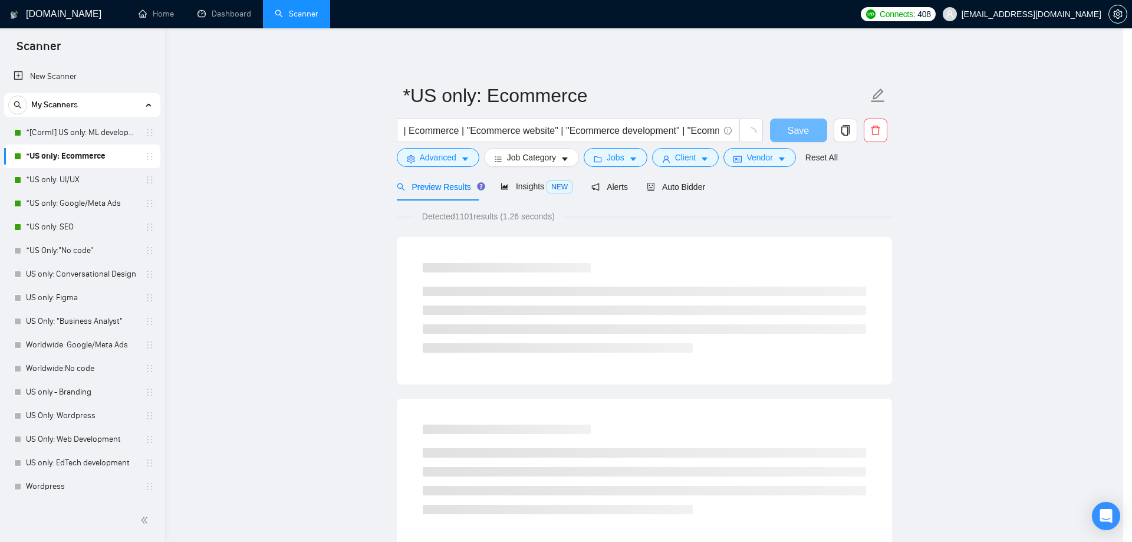
scroll to position [0, 0]
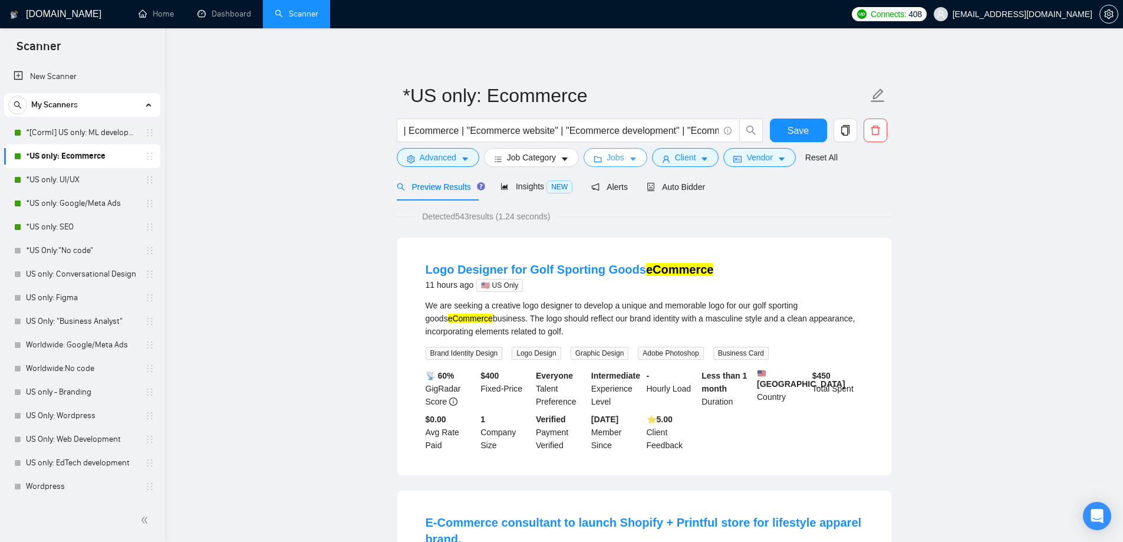
click at [624, 161] on button "Jobs" at bounding box center [616, 157] width 64 height 19
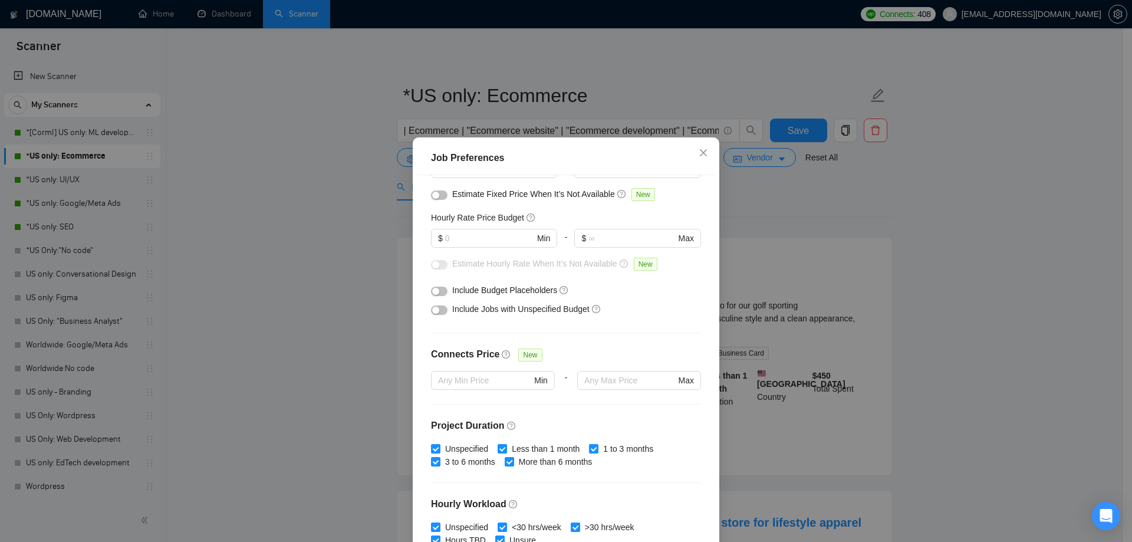
scroll to position [49, 0]
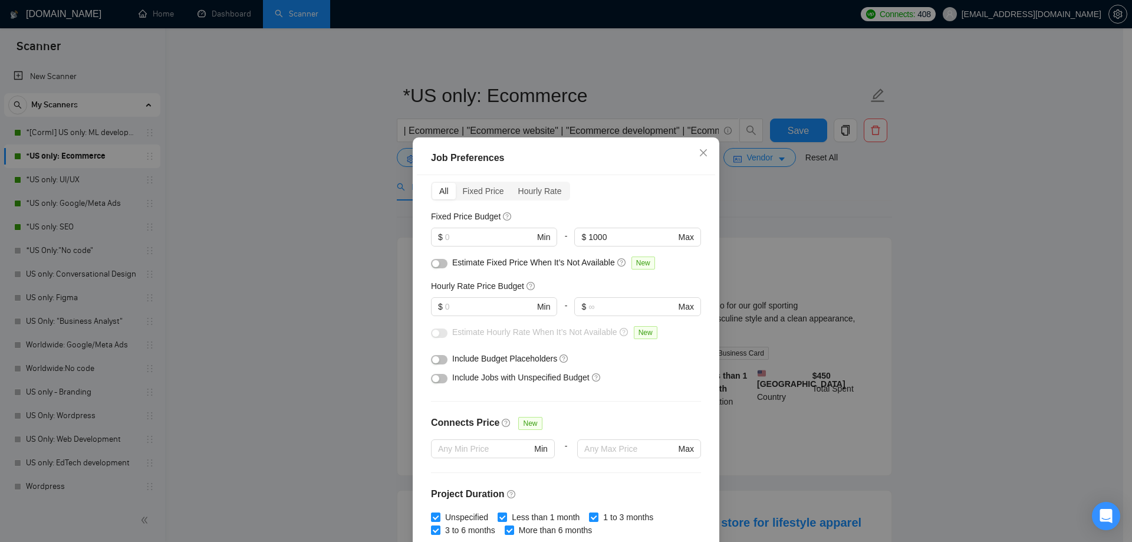
click at [435, 378] on div "button" at bounding box center [435, 378] width 7 height 7
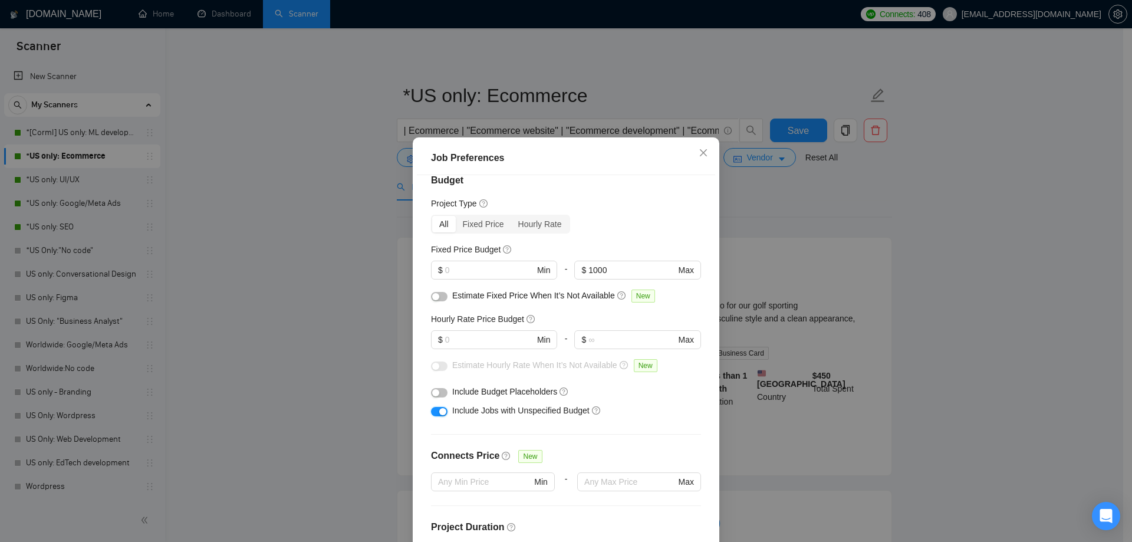
scroll to position [0, 0]
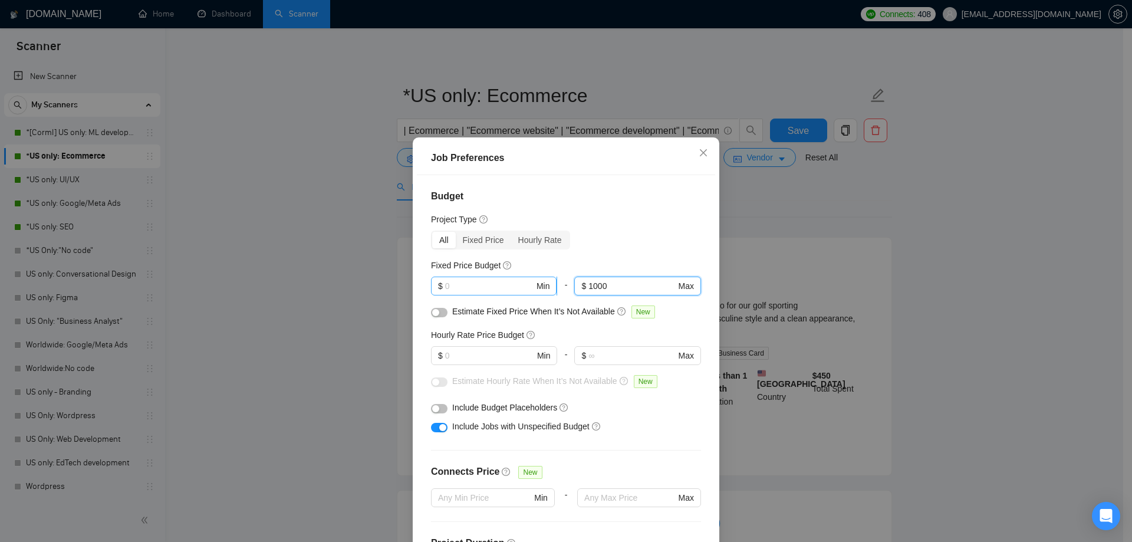
drag, startPoint x: 616, startPoint y: 287, endPoint x: 539, endPoint y: 286, distance: 76.7
click at [539, 287] on div "$ Min - 1000 $ 1000 Max" at bounding box center [566, 291] width 270 height 28
click at [458, 288] on input "text" at bounding box center [489, 285] width 89 height 13
type input "1000"
click at [598, 227] on div "Budget Project Type All Fixed Price Hourly Rate Fixed Price Budget 1000 $ 1000 …" at bounding box center [566, 364] width 298 height 379
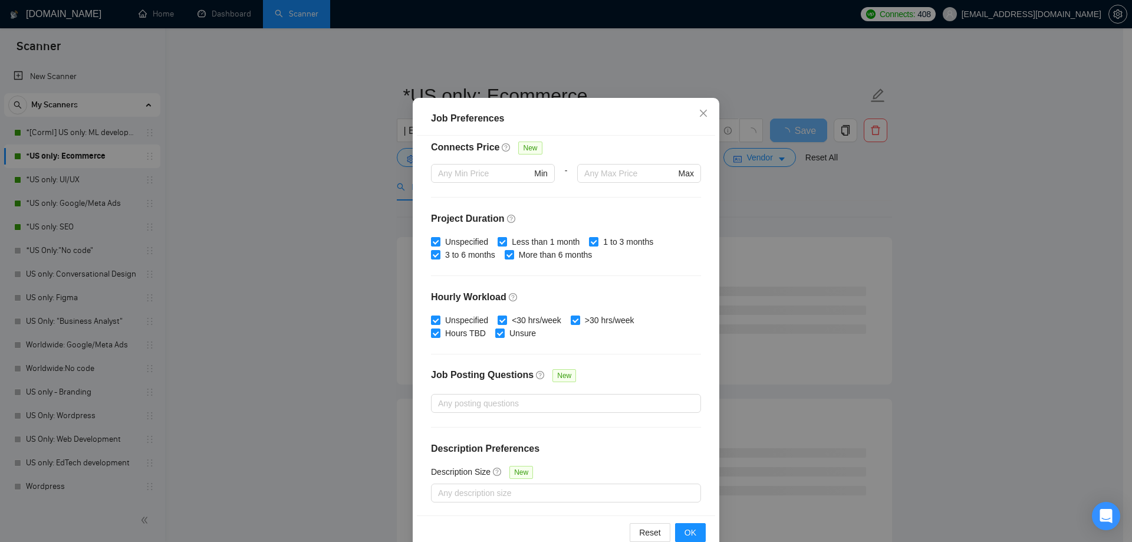
scroll to position [65, 0]
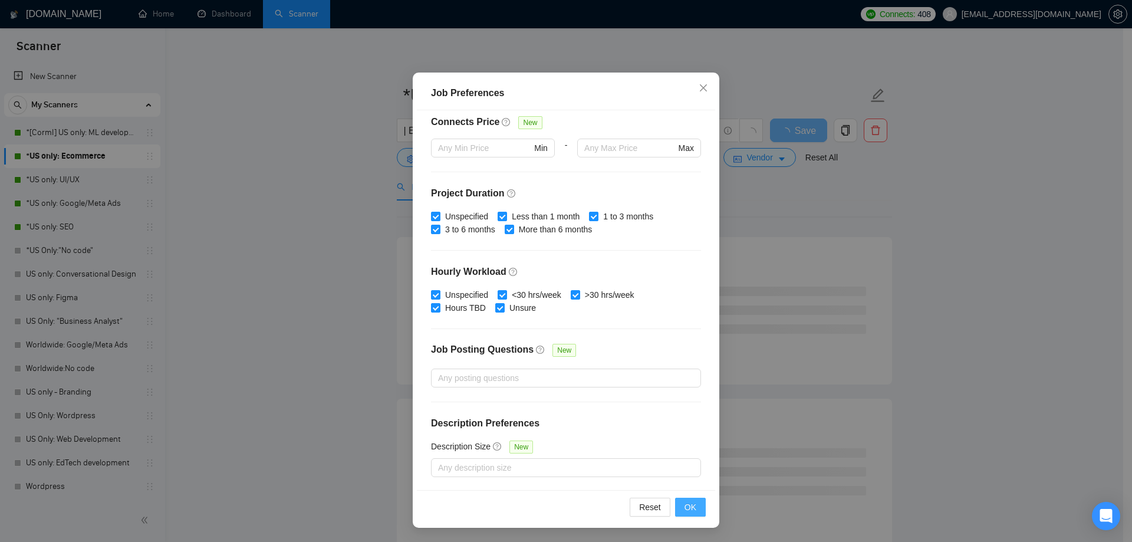
click at [682, 514] on button "OK" at bounding box center [690, 507] width 31 height 19
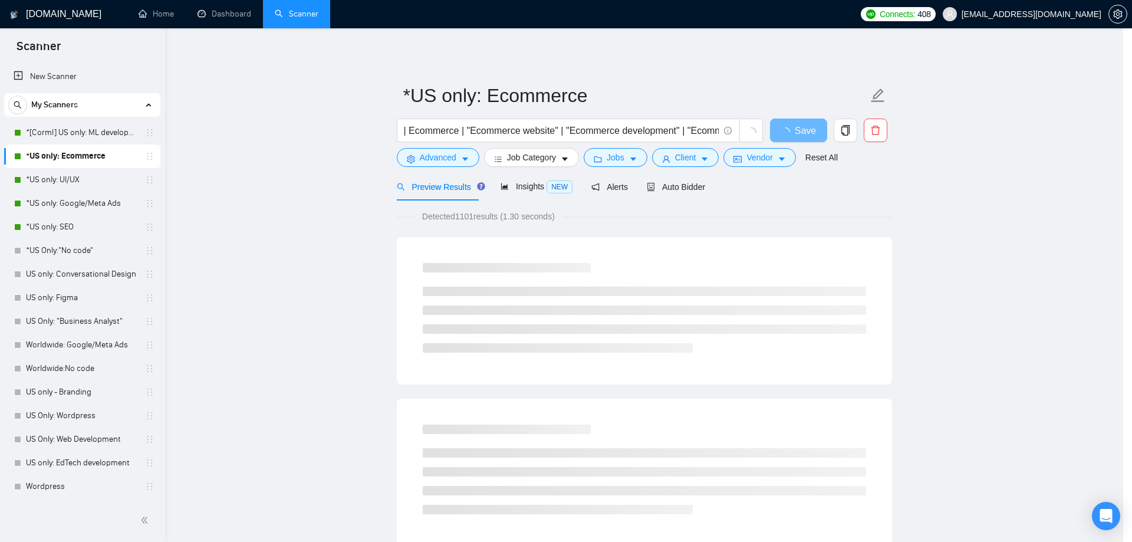
scroll to position [0, 0]
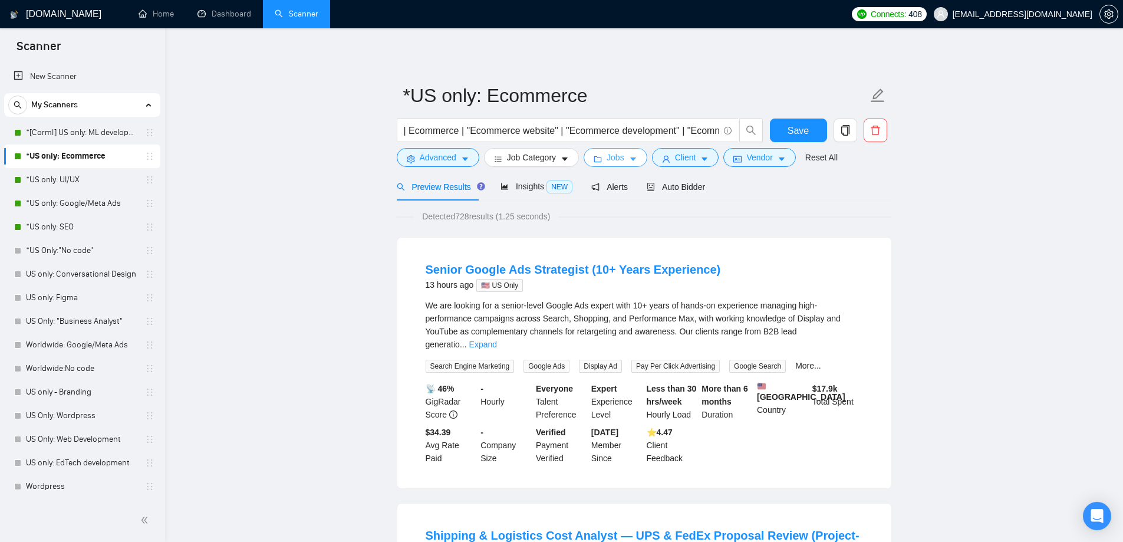
click at [629, 162] on icon "caret-down" at bounding box center [633, 159] width 8 height 8
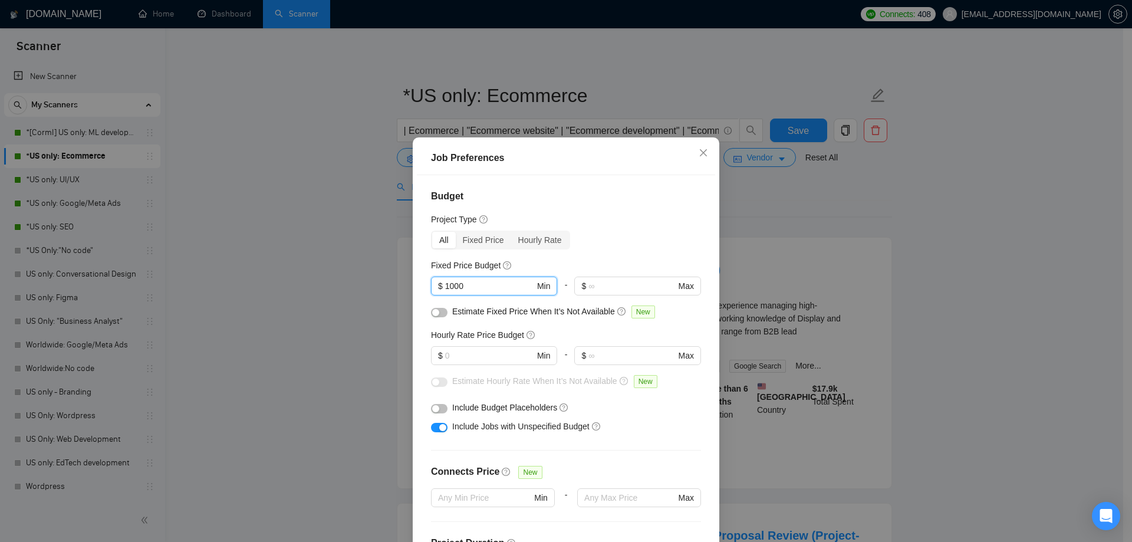
drag, startPoint x: 485, startPoint y: 285, endPoint x: 385, endPoint y: 281, distance: 99.7
click at [400, 284] on div "Job Preferences Budget Project Type All Fixed Price Hourly Rate Fixed Price Bud…" at bounding box center [566, 271] width 1132 height 542
click at [577, 202] on h4 "Budget" at bounding box center [566, 196] width 270 height 14
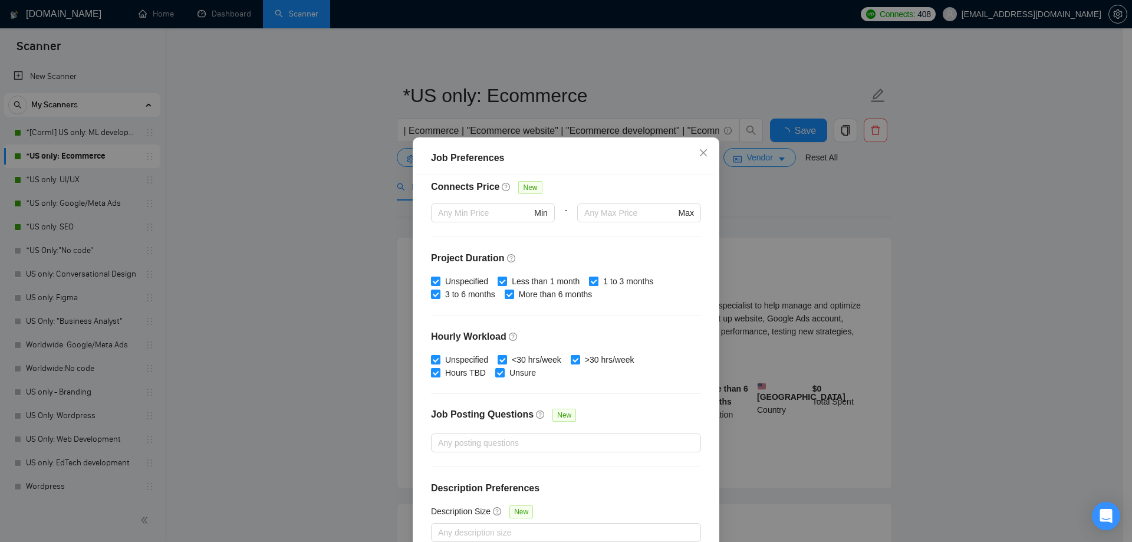
scroll to position [65, 0]
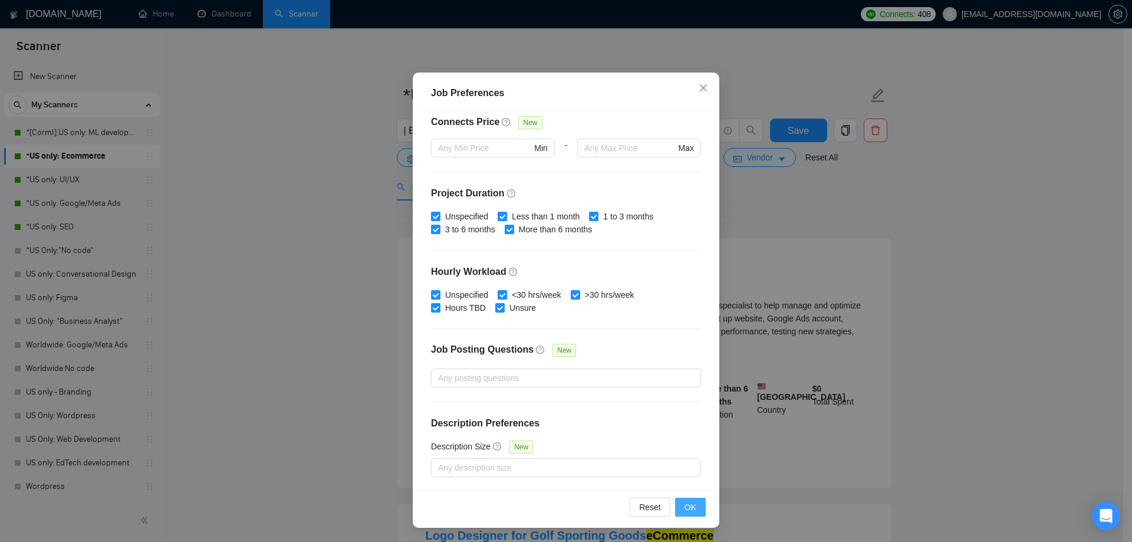
click at [687, 510] on span "OK" at bounding box center [690, 507] width 12 height 13
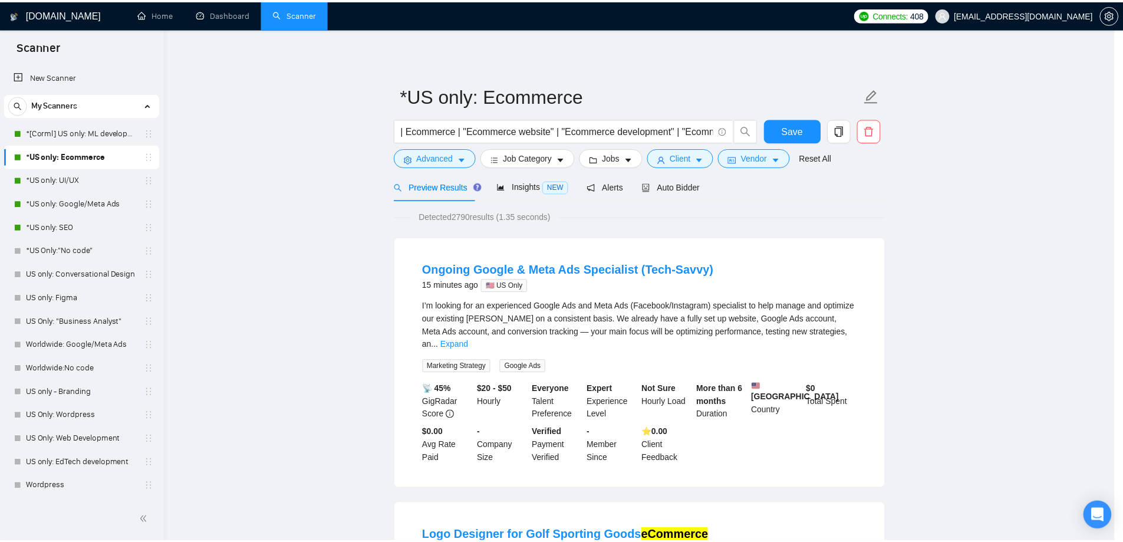
scroll to position [0, 0]
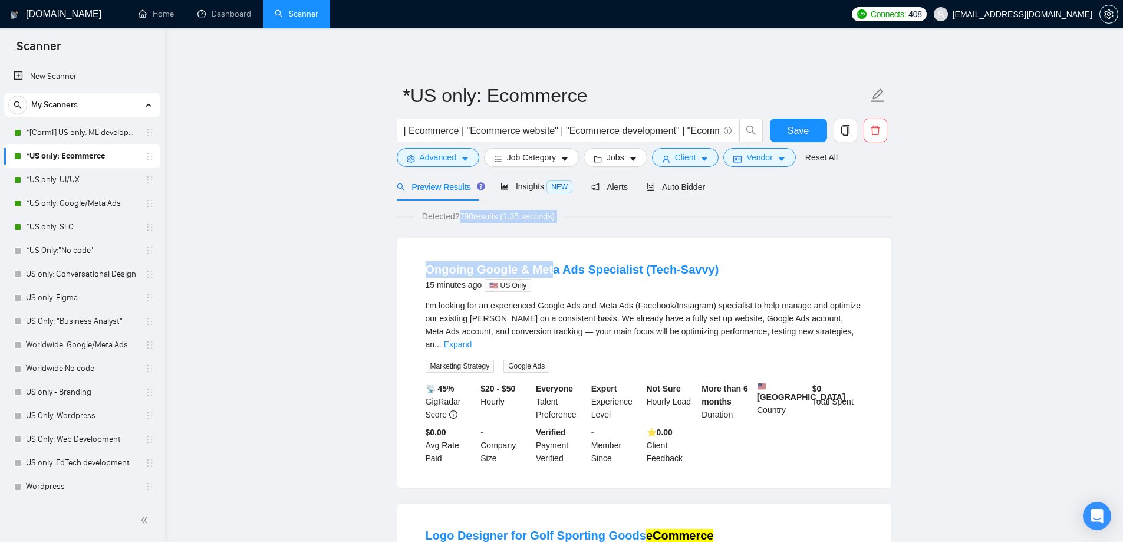
drag, startPoint x: 458, startPoint y: 216, endPoint x: 554, endPoint y: 223, distance: 96.9
click at [468, 215] on span "Detected 2790 results (1.35 seconds)" at bounding box center [488, 216] width 149 height 13
drag, startPoint x: 644, startPoint y: 153, endPoint x: 625, endPoint y: 155, distance: 19.0
click at [641, 153] on div "Jobs" at bounding box center [615, 157] width 68 height 19
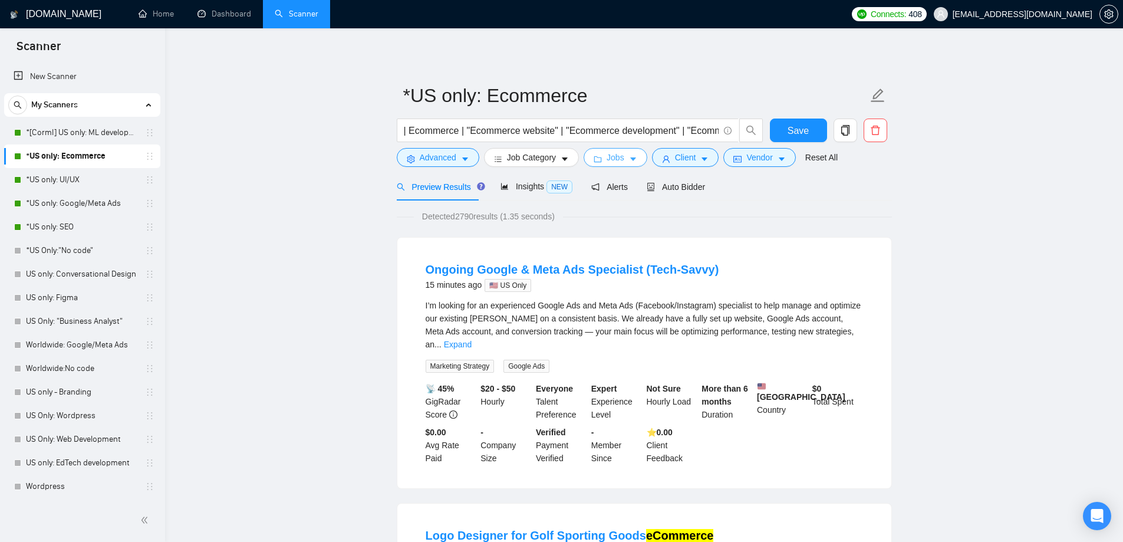
click at [625, 155] on button "Jobs" at bounding box center [616, 157] width 64 height 19
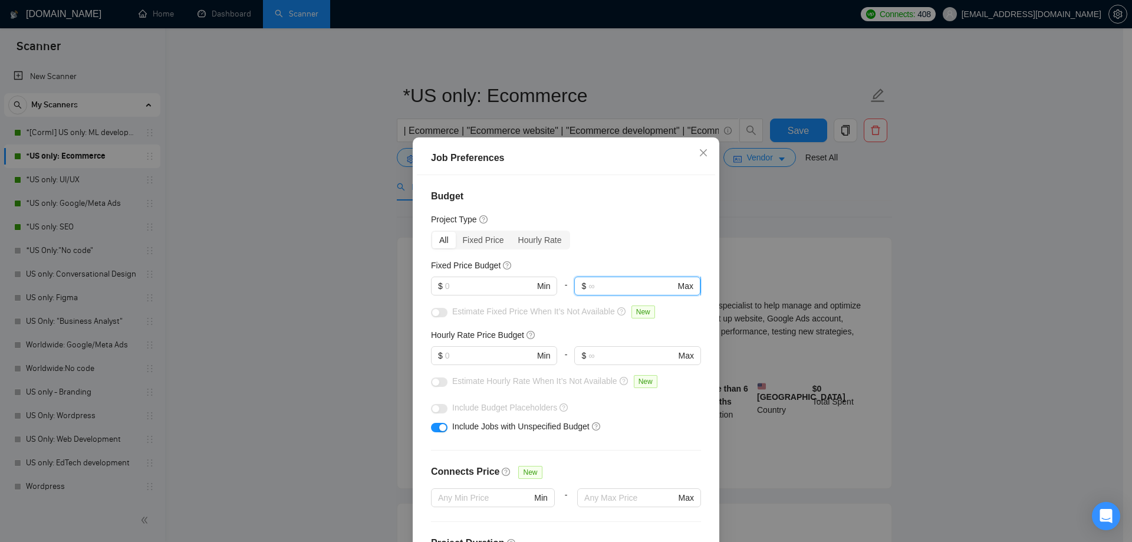
click at [614, 284] on input "text" at bounding box center [631, 285] width 87 height 13
click at [621, 246] on div "All Fixed Price Hourly Rate" at bounding box center [566, 240] width 270 height 19
click at [473, 285] on input "text" at bounding box center [489, 285] width 89 height 13
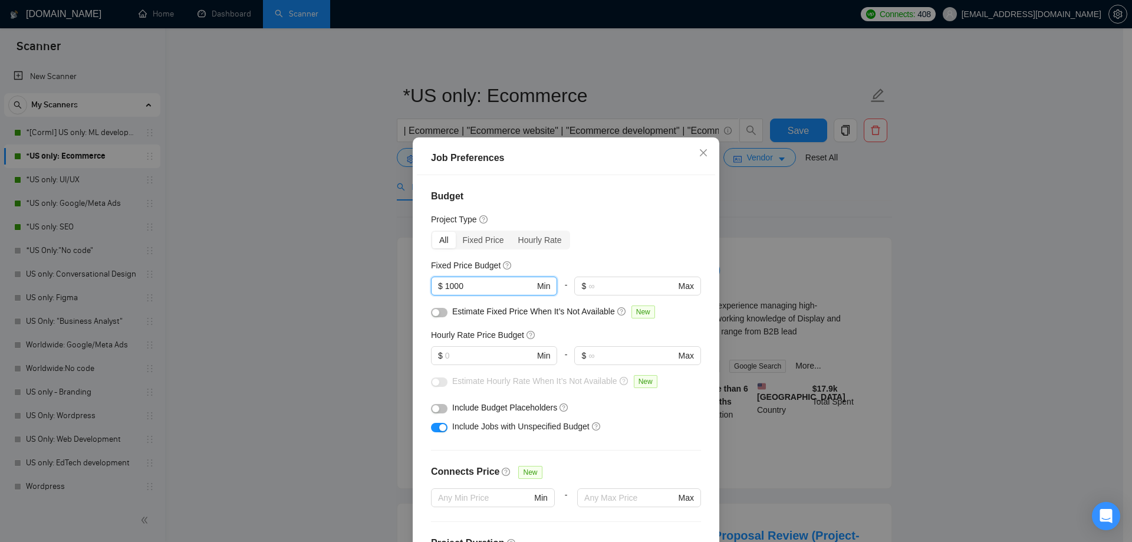
type input "1000"
click at [360, 368] on div "Job Preferences Budget Project Type All Fixed Price Hourly Rate Fixed Price Bud…" at bounding box center [566, 271] width 1132 height 542
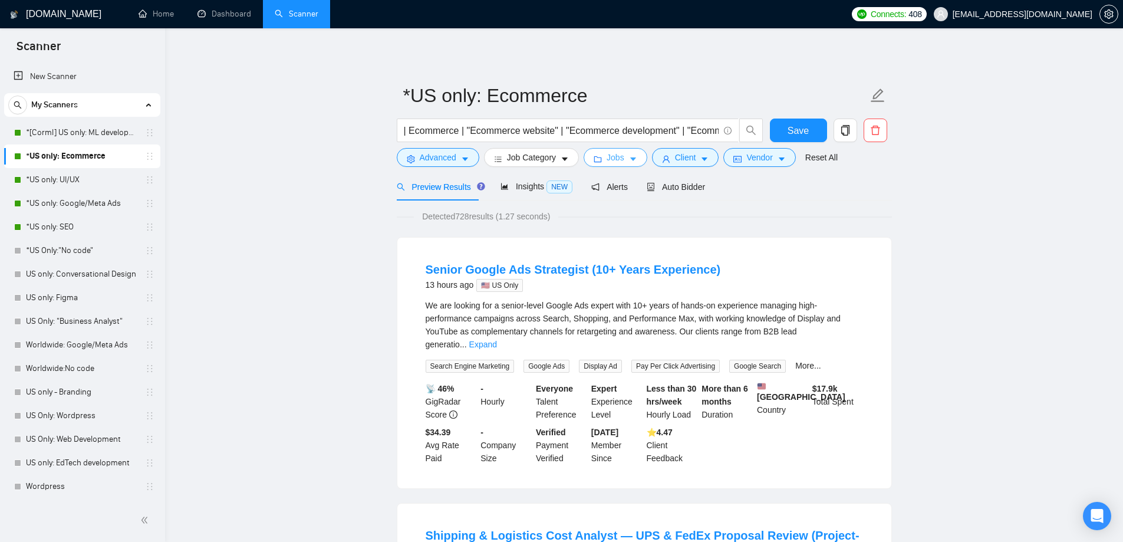
click at [629, 162] on icon "caret-down" at bounding box center [633, 159] width 8 height 8
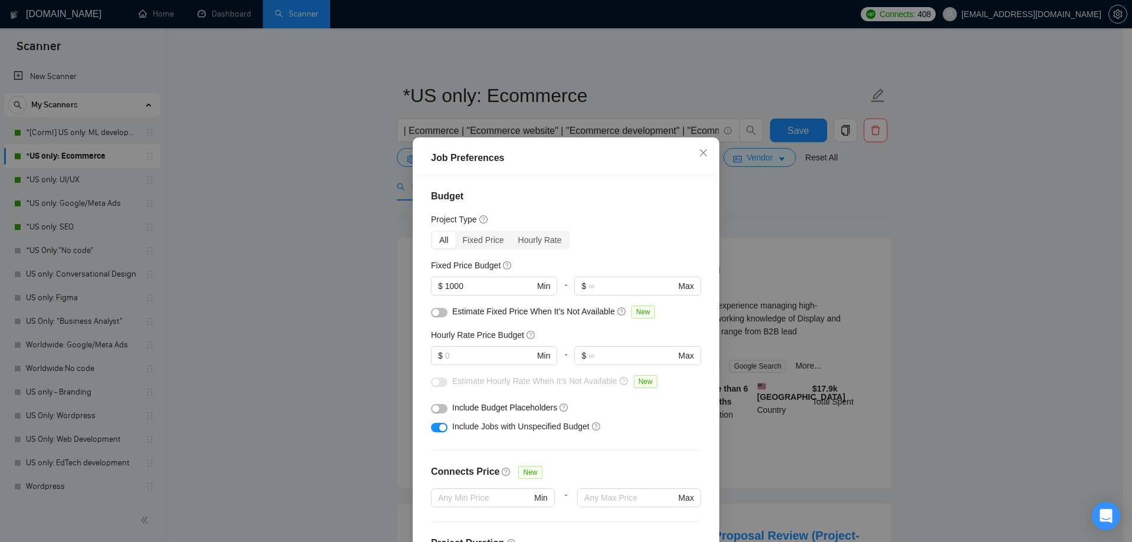
click at [439, 424] on div "button" at bounding box center [442, 427] width 7 height 7
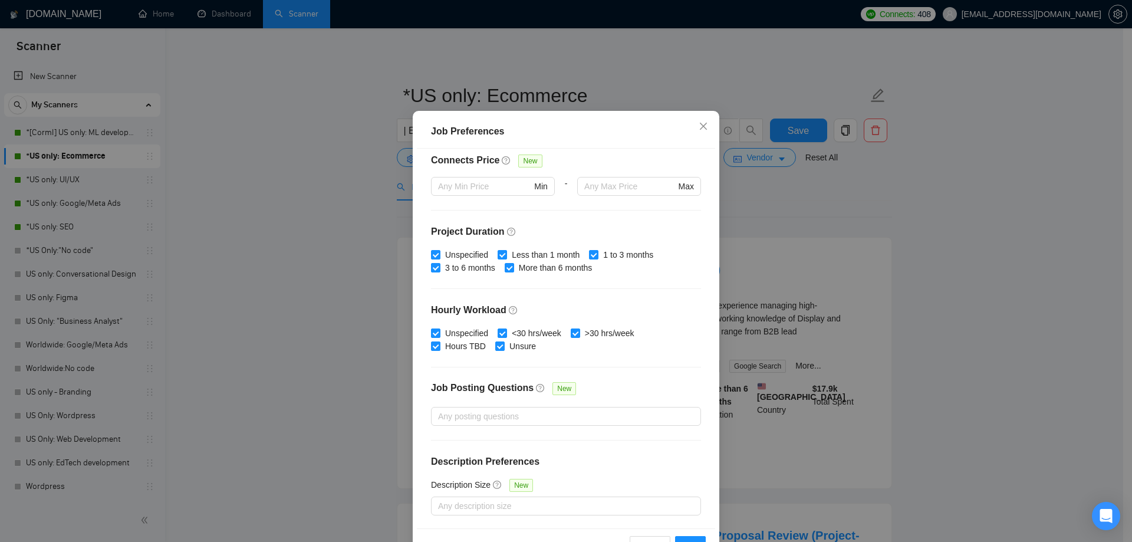
scroll to position [65, 0]
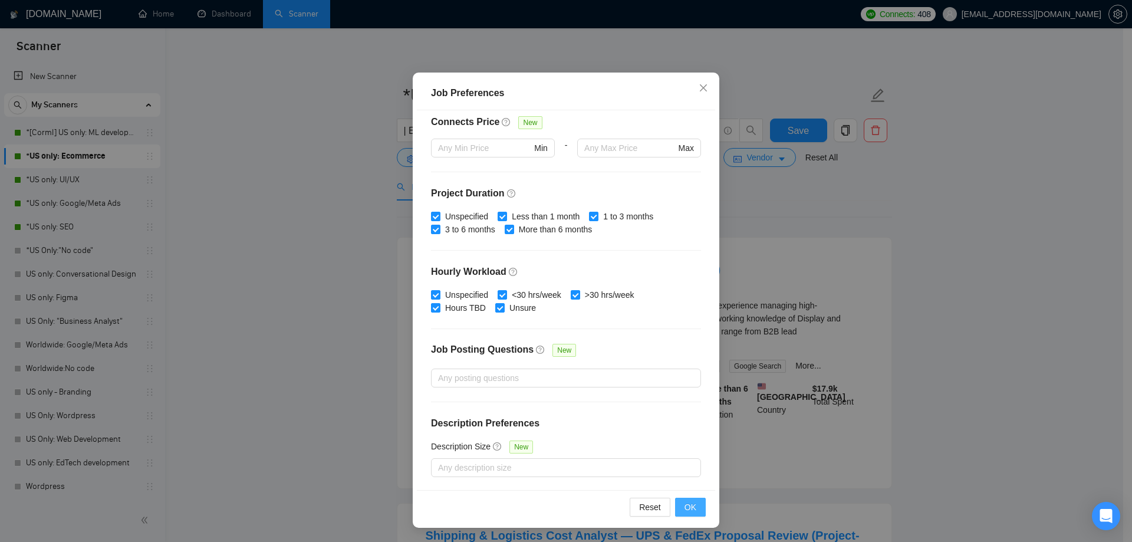
click at [684, 508] on span "OK" at bounding box center [690, 507] width 12 height 13
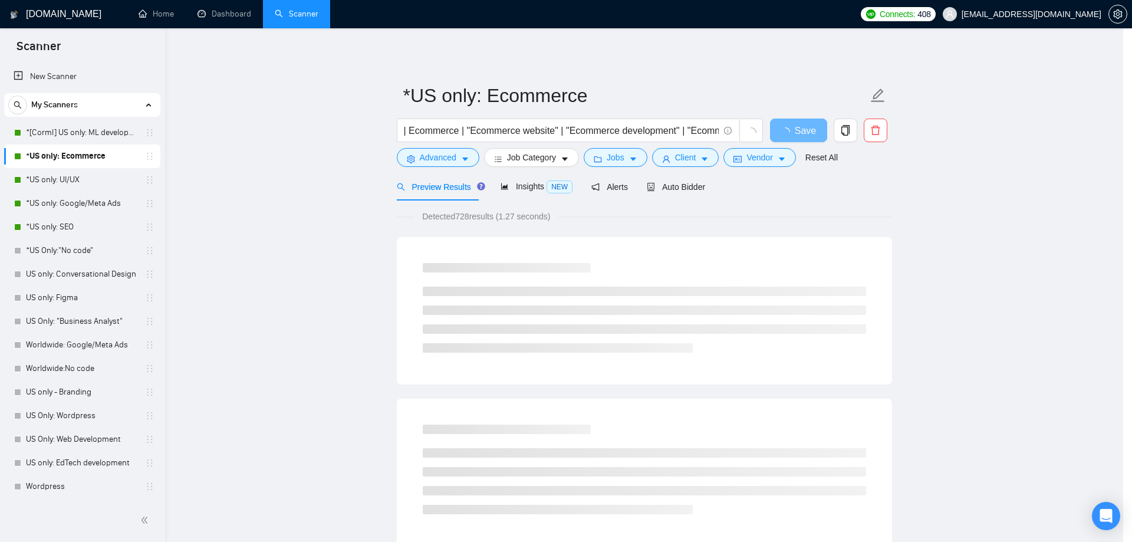
scroll to position [0, 0]
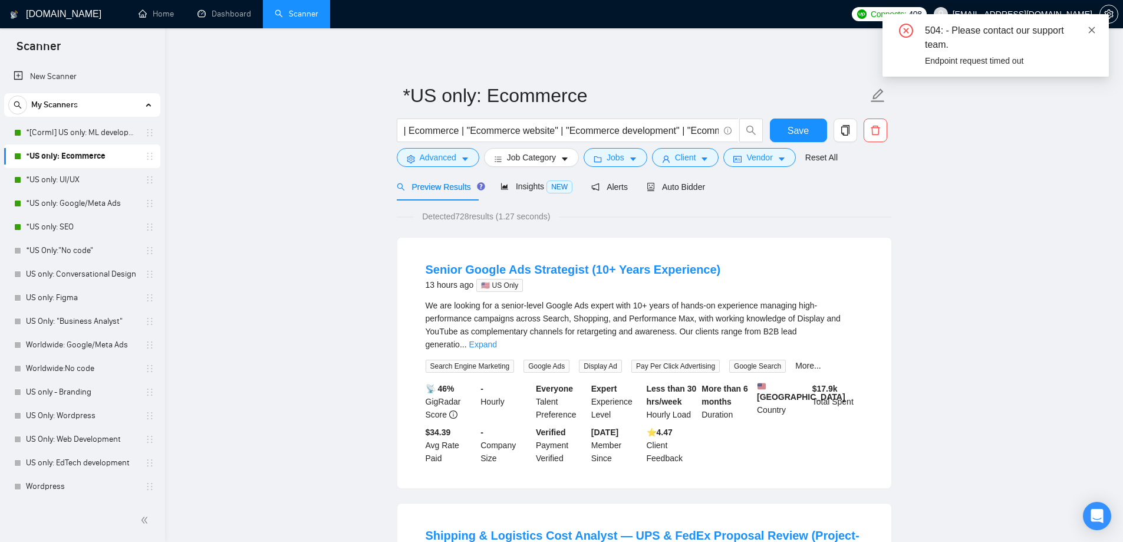
click at [1094, 30] on icon "close" at bounding box center [1092, 30] width 8 height 8
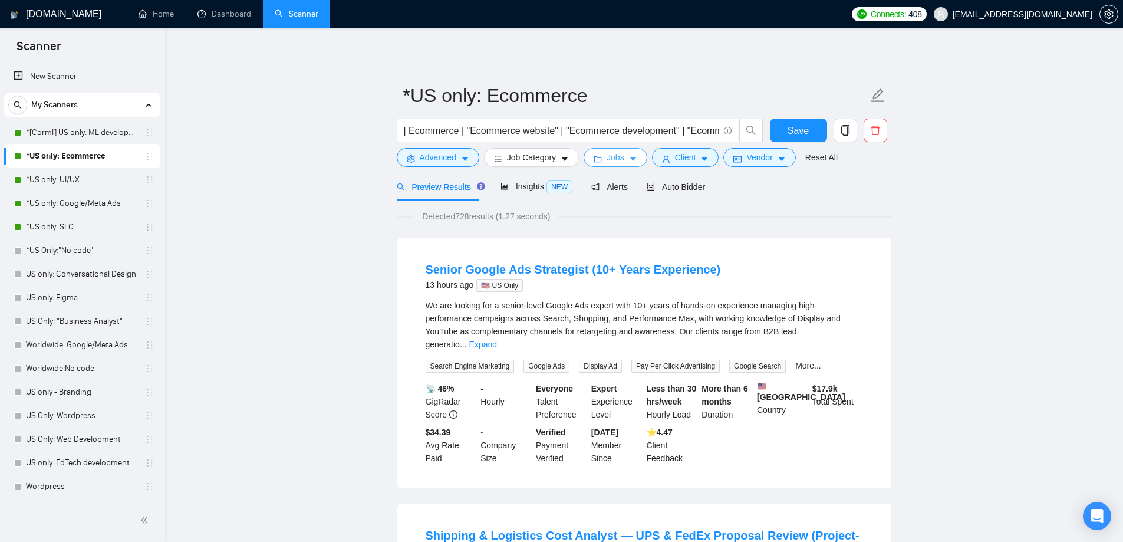
click at [604, 156] on button "Jobs" at bounding box center [616, 157] width 64 height 19
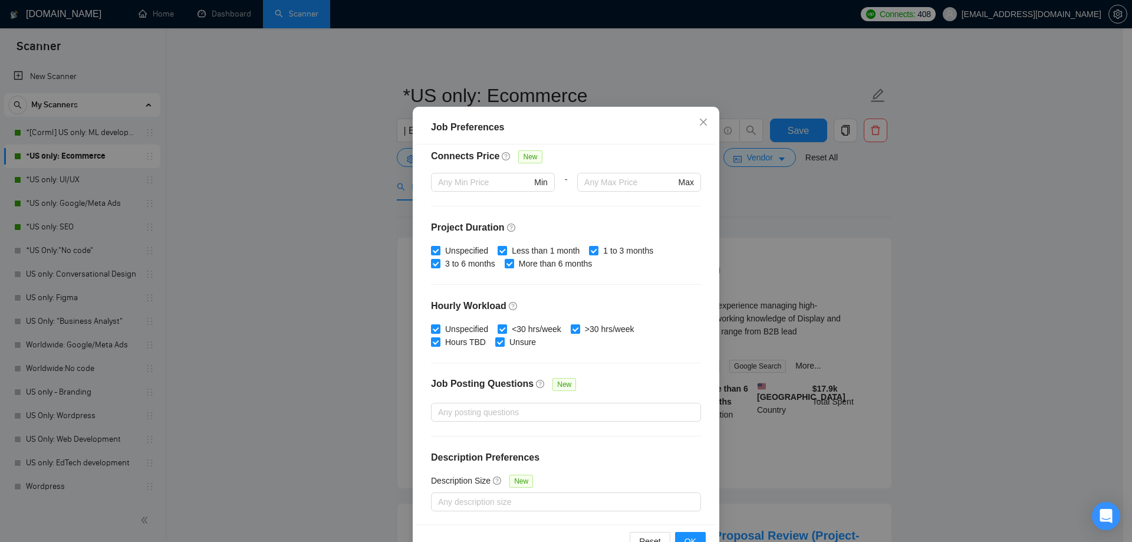
scroll to position [59, 0]
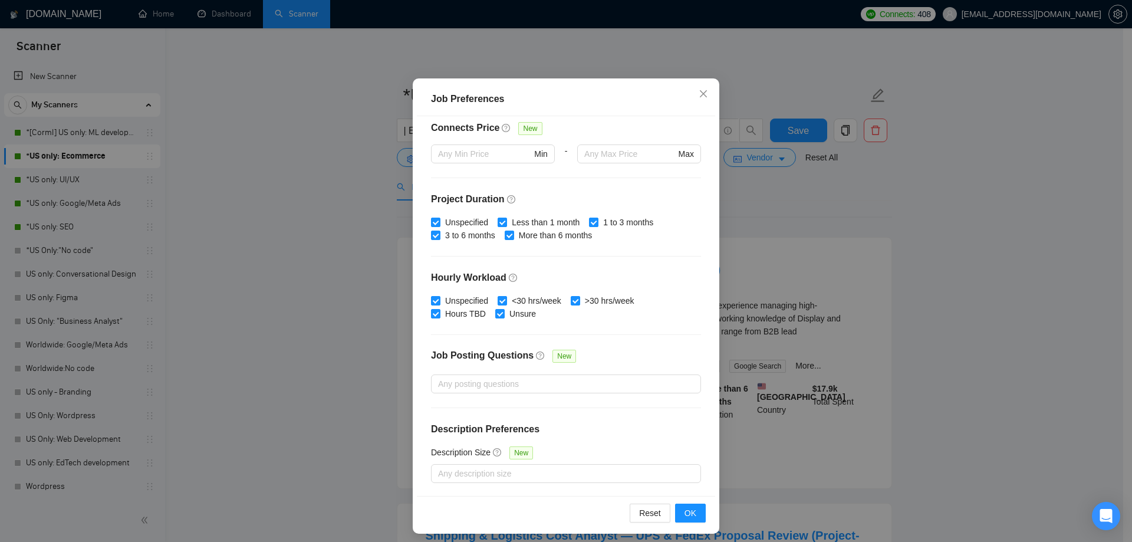
click at [326, 302] on div "Job Preferences Budget Project Type All Fixed Price Hourly Rate Fixed Price Bud…" at bounding box center [566, 271] width 1132 height 542
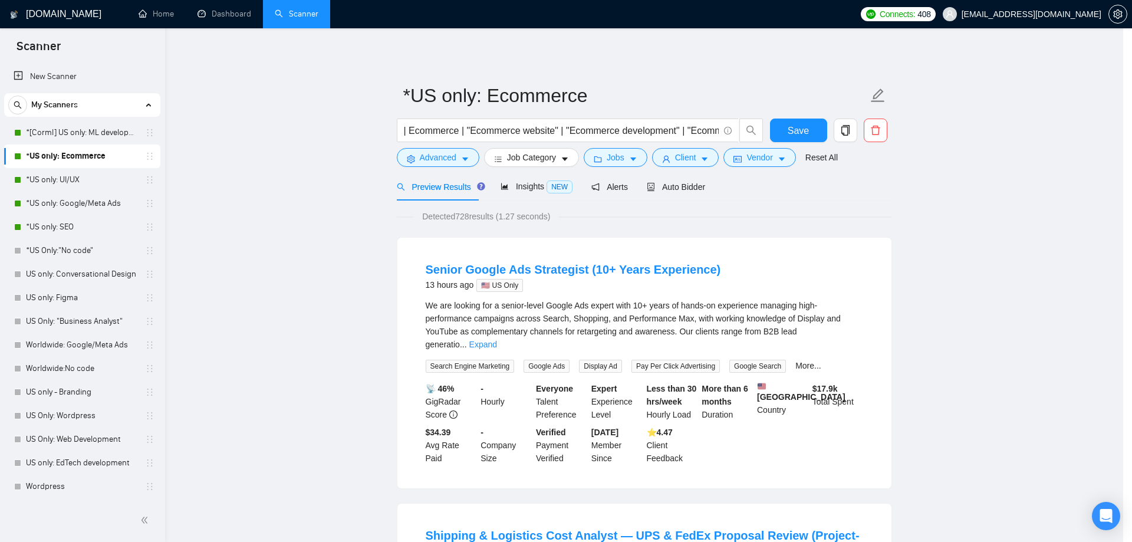
scroll to position [0, 0]
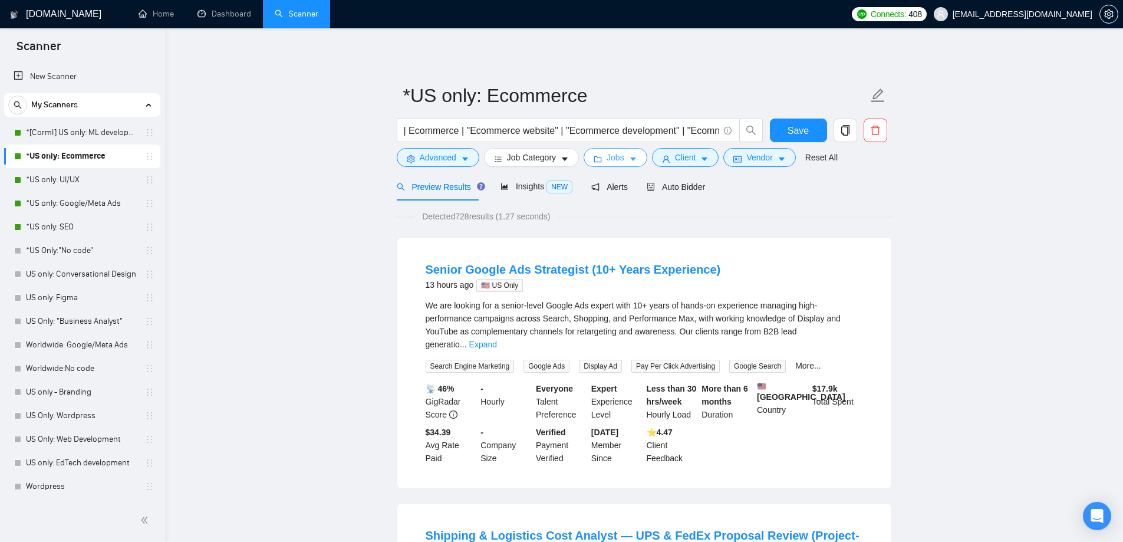
click at [607, 159] on span "Jobs" at bounding box center [616, 157] width 18 height 13
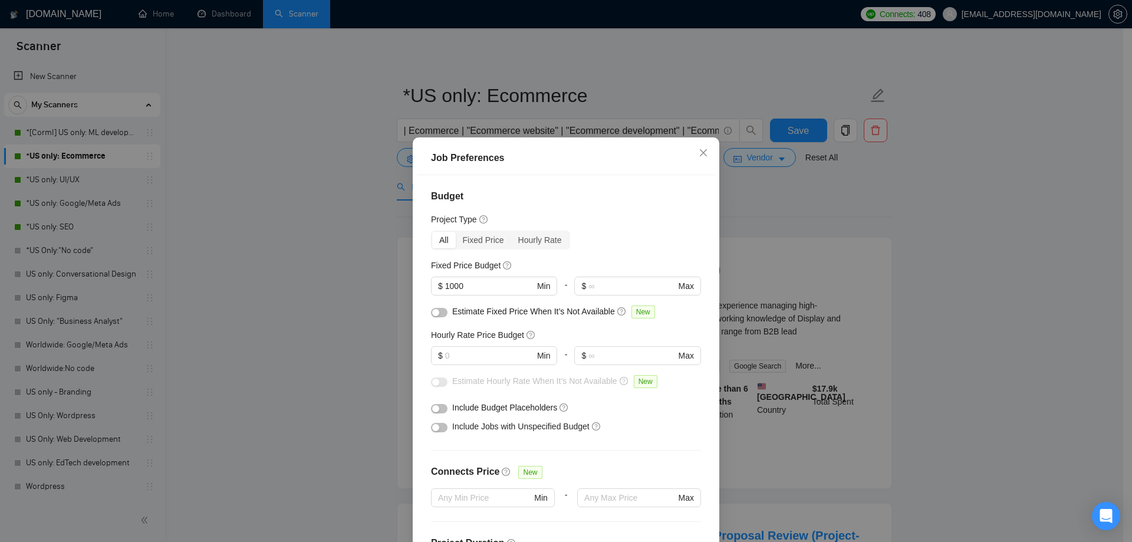
click at [438, 424] on button "button" at bounding box center [439, 427] width 17 height 9
click at [439, 426] on div "button" at bounding box center [442, 427] width 7 height 7
click at [320, 377] on div "Job Preferences Budget Project Type All Fixed Price Hourly Rate Fixed Price Bud…" at bounding box center [566, 271] width 1132 height 542
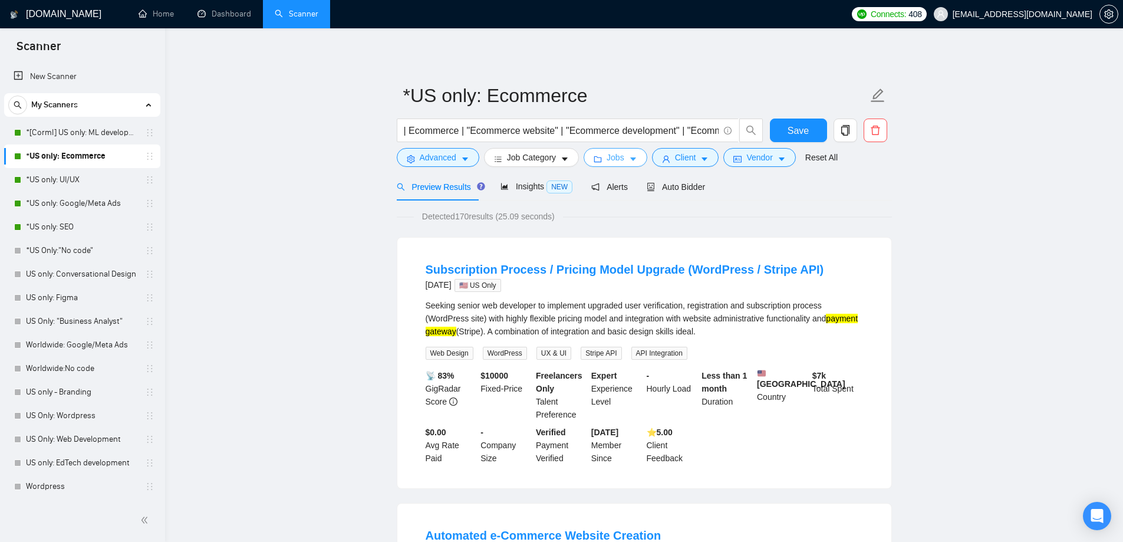
click at [623, 153] on button "Jobs" at bounding box center [616, 157] width 64 height 19
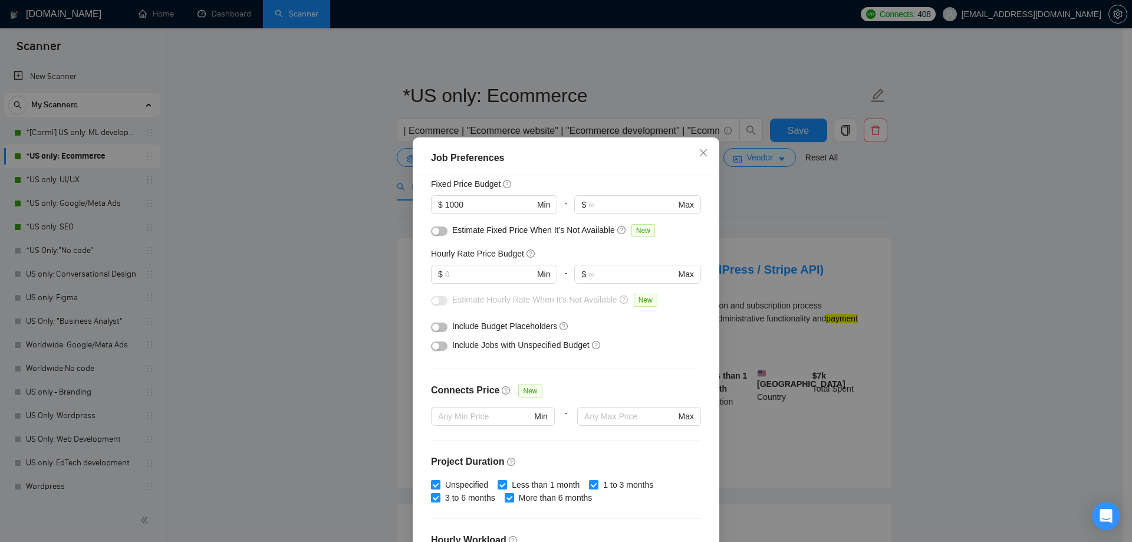
scroll to position [59, 0]
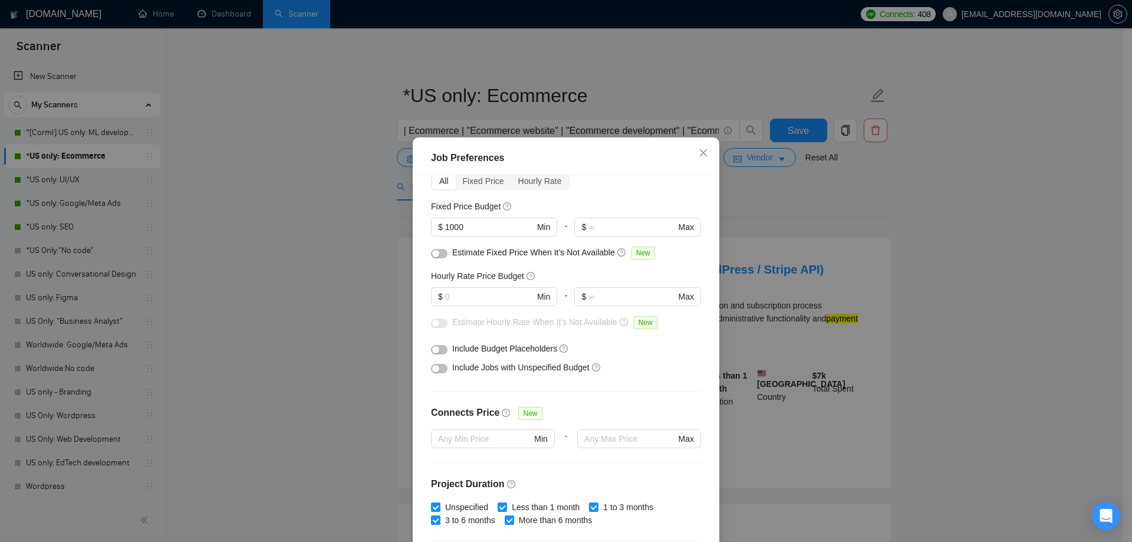
click at [439, 369] on button "button" at bounding box center [439, 368] width 17 height 9
drag, startPoint x: 446, startPoint y: 235, endPoint x: 426, endPoint y: 236, distance: 20.7
click at [426, 236] on div "Budget Project Type All Fixed Price Hourly Rate Fixed Price Budget 1000 $ 1000 …" at bounding box center [566, 364] width 298 height 379
click at [443, 367] on button "button" at bounding box center [439, 368] width 17 height 9
click at [601, 231] on input "text" at bounding box center [631, 226] width 87 height 13
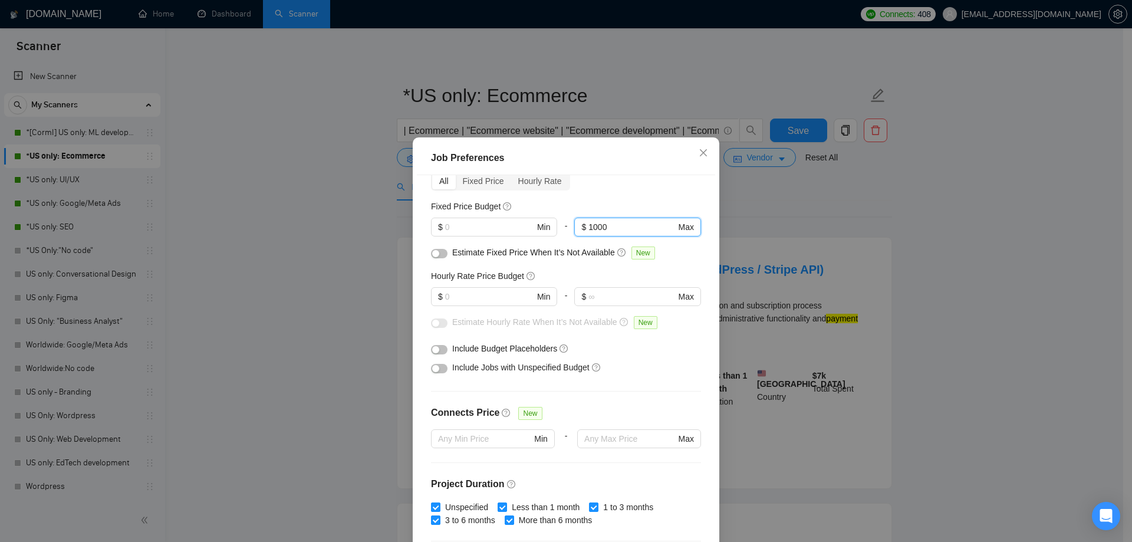
type input "1000"
click at [608, 198] on div "Budget Project Type All Fixed Price Hourly Rate Fixed Price Budget $ Min - $ 10…" at bounding box center [566, 364] width 298 height 379
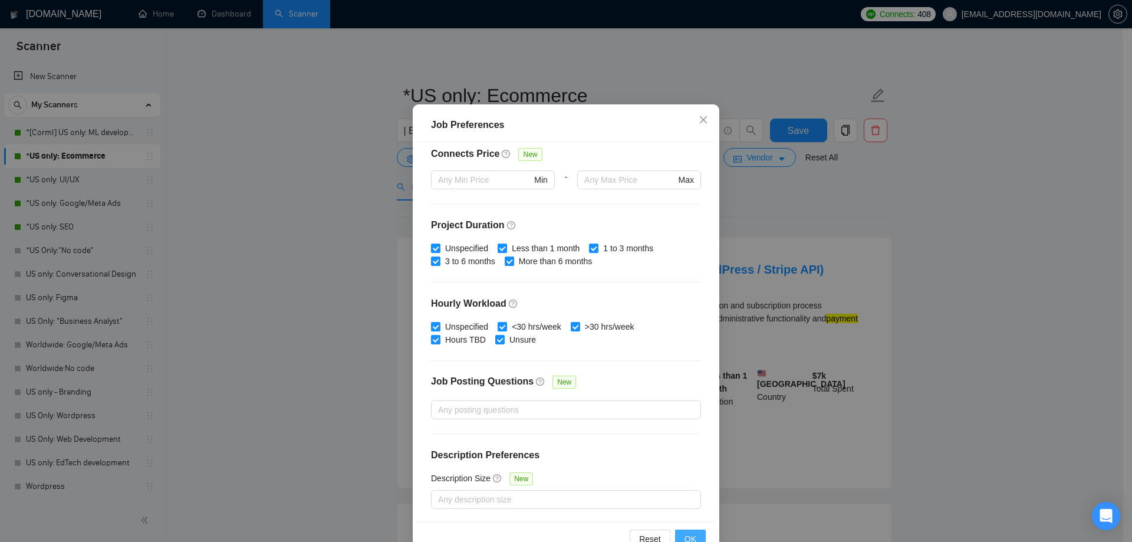
scroll to position [65, 0]
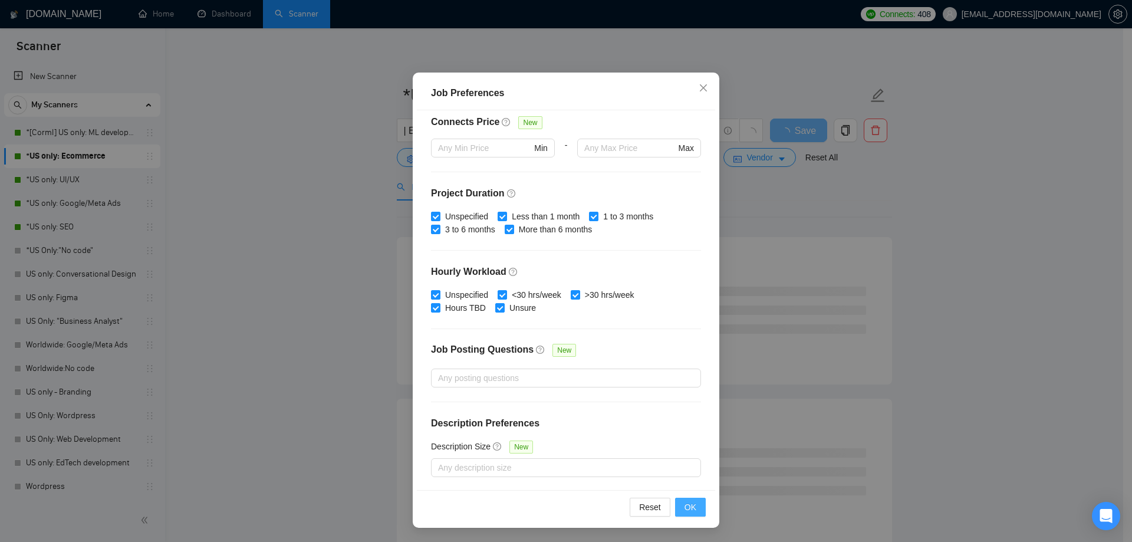
click at [685, 505] on span "OK" at bounding box center [690, 507] width 12 height 13
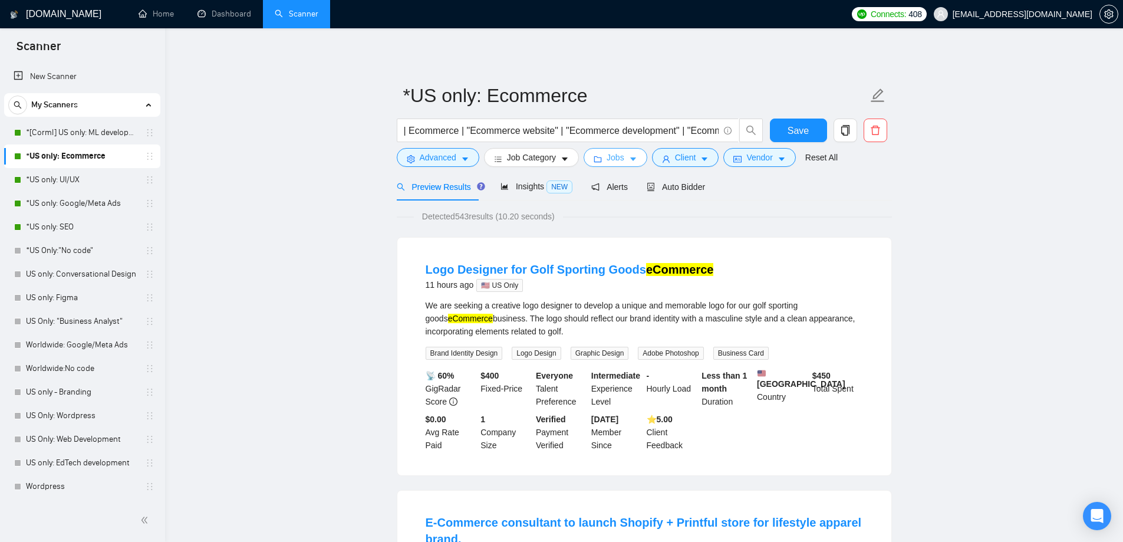
click at [629, 162] on icon "caret-down" at bounding box center [633, 159] width 8 height 8
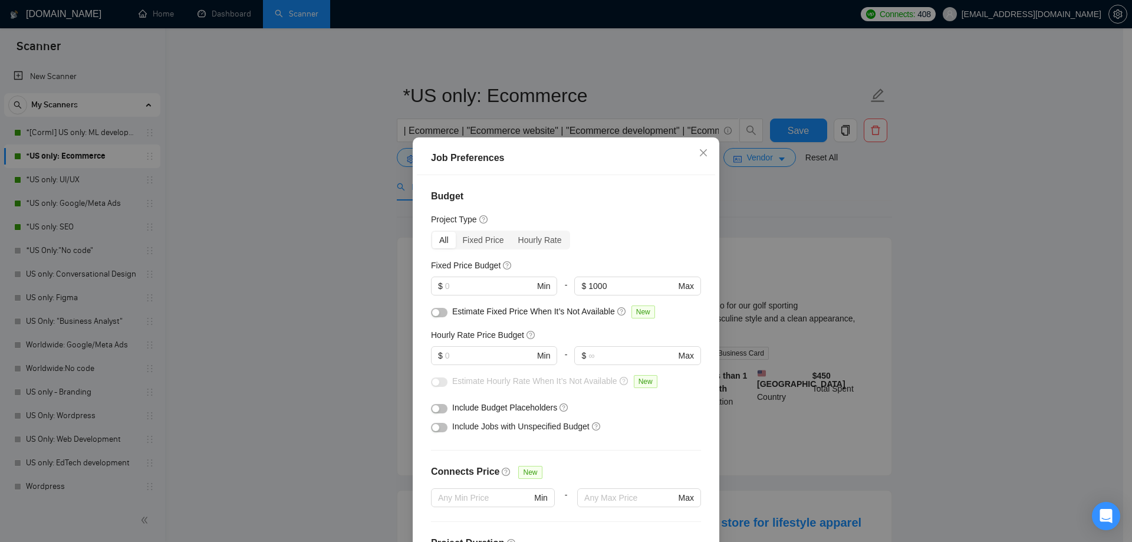
click at [436, 428] on button "button" at bounding box center [439, 427] width 17 height 9
drag, startPoint x: 570, startPoint y: 293, endPoint x: 561, endPoint y: 293, distance: 8.8
click at [561, 293] on div "$ Min - 1000 $ 1000 Max" at bounding box center [566, 291] width 270 height 28
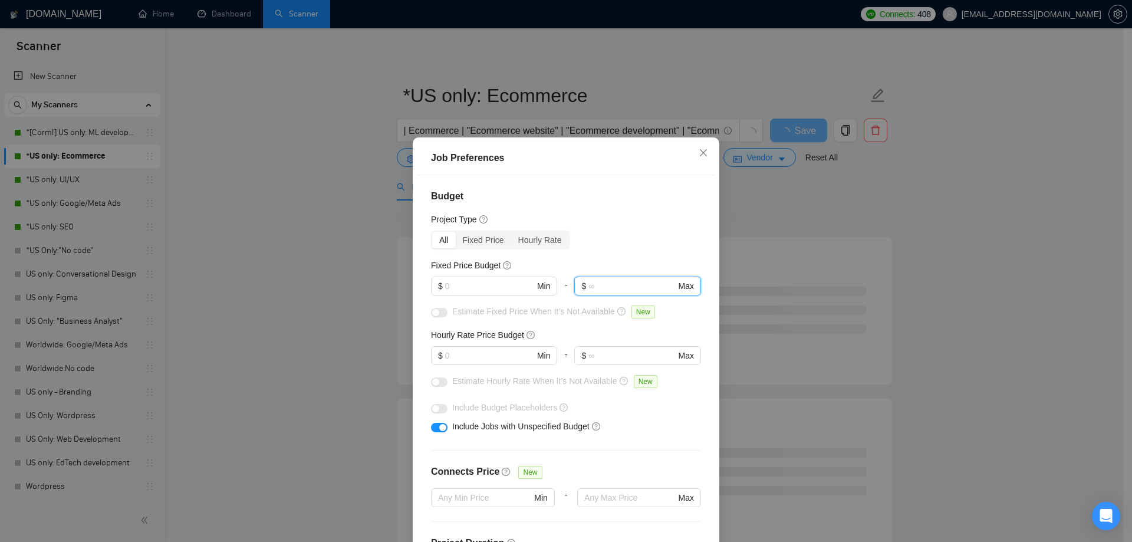
click at [594, 239] on div "All Fixed Price Hourly Rate" at bounding box center [566, 240] width 270 height 19
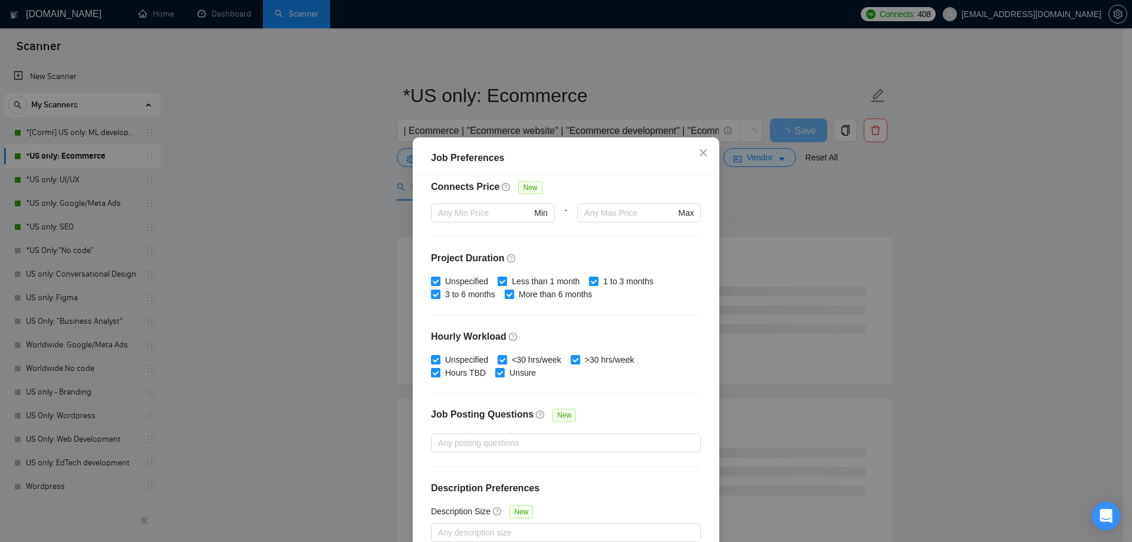
scroll to position [65, 0]
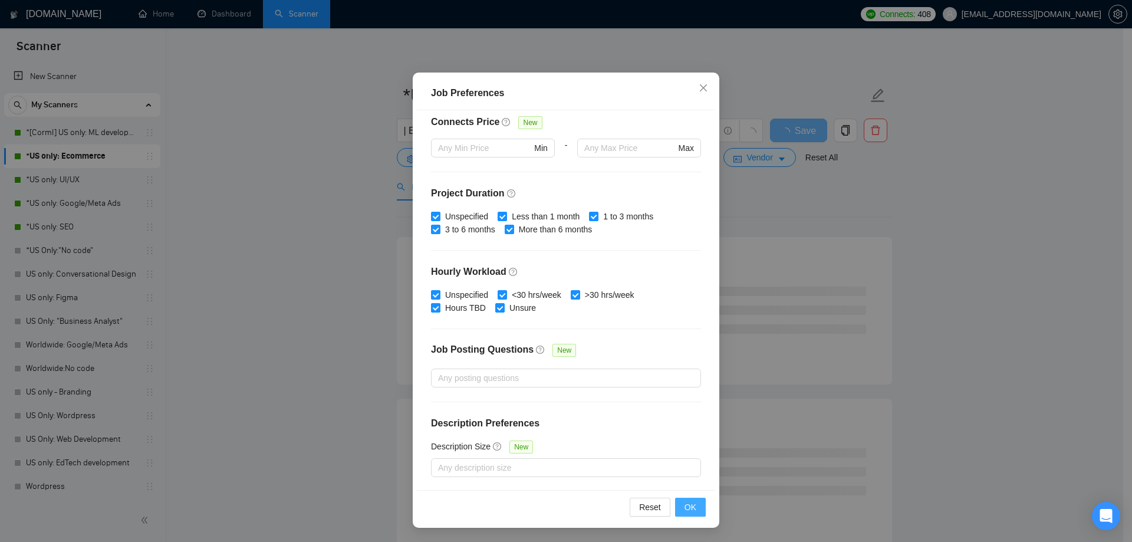
click at [687, 511] on span "OK" at bounding box center [690, 507] width 12 height 13
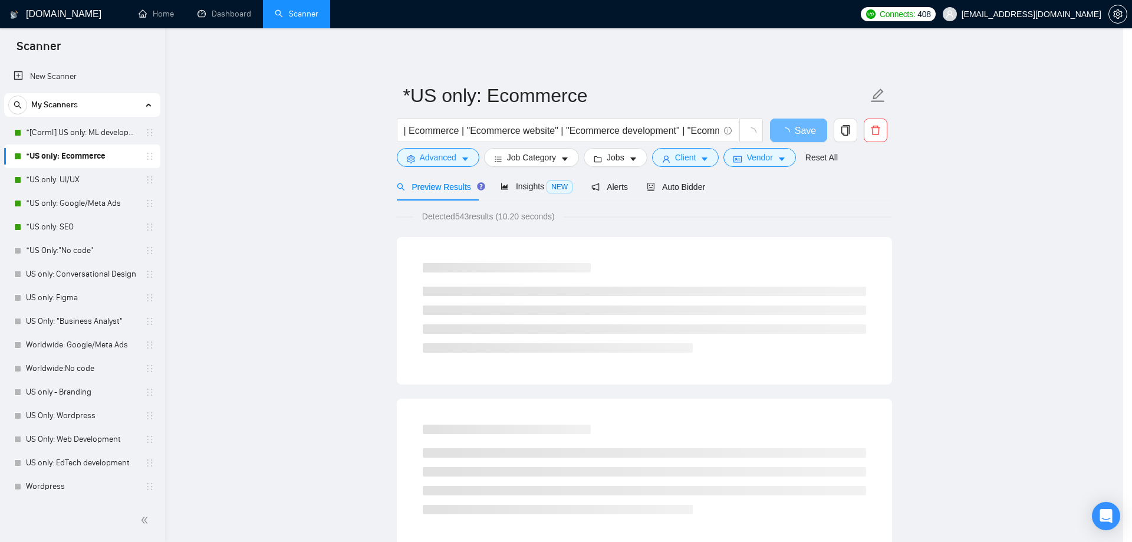
scroll to position [0, 0]
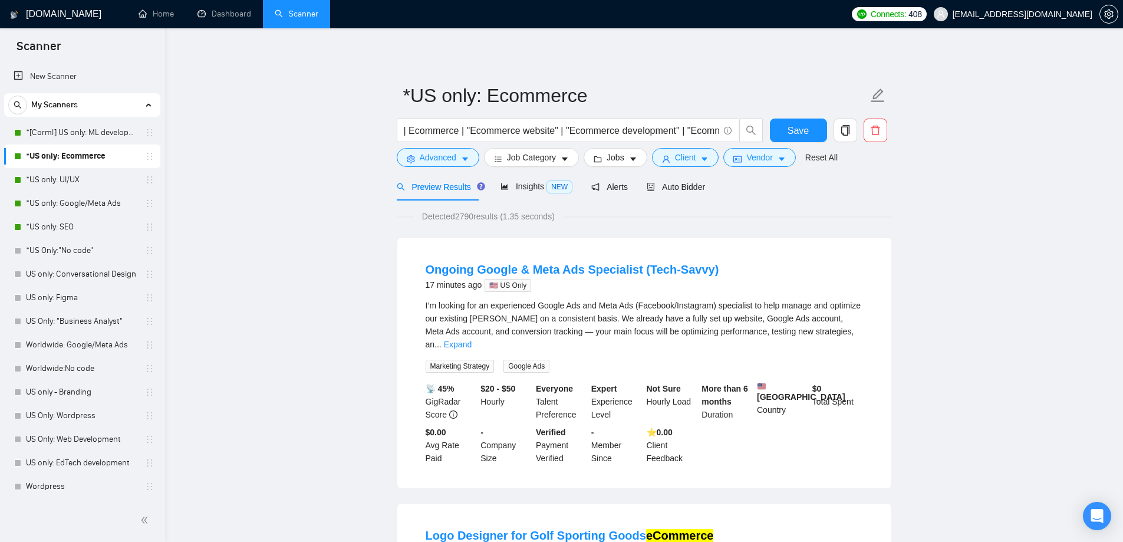
click at [618, 150] on button "Jobs" at bounding box center [616, 157] width 64 height 19
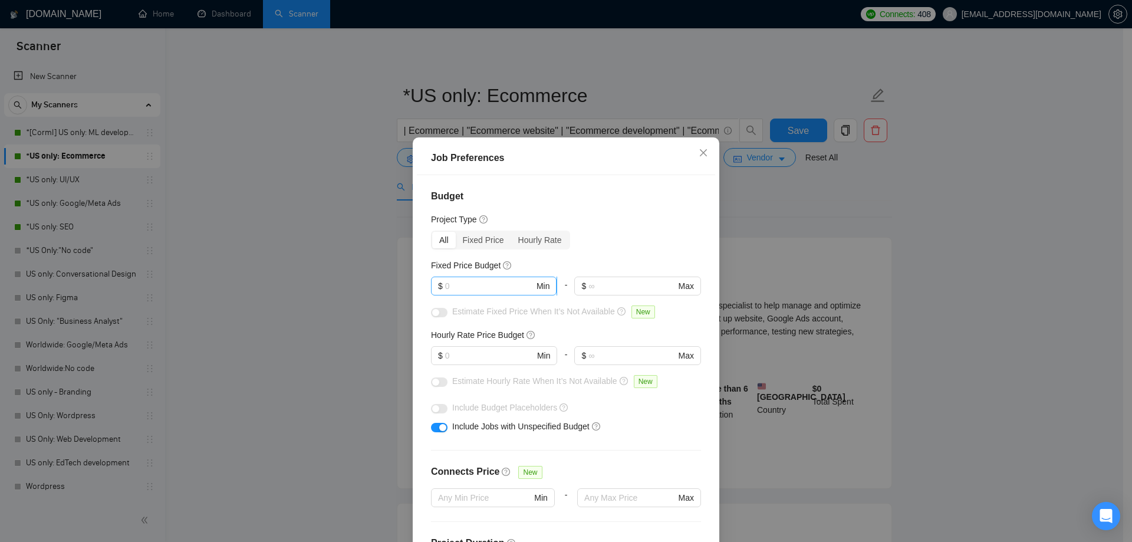
click at [478, 294] on span "$ Min" at bounding box center [494, 286] width 126 height 19
type input "1000"
click at [618, 223] on div "Project Type" at bounding box center [566, 219] width 270 height 13
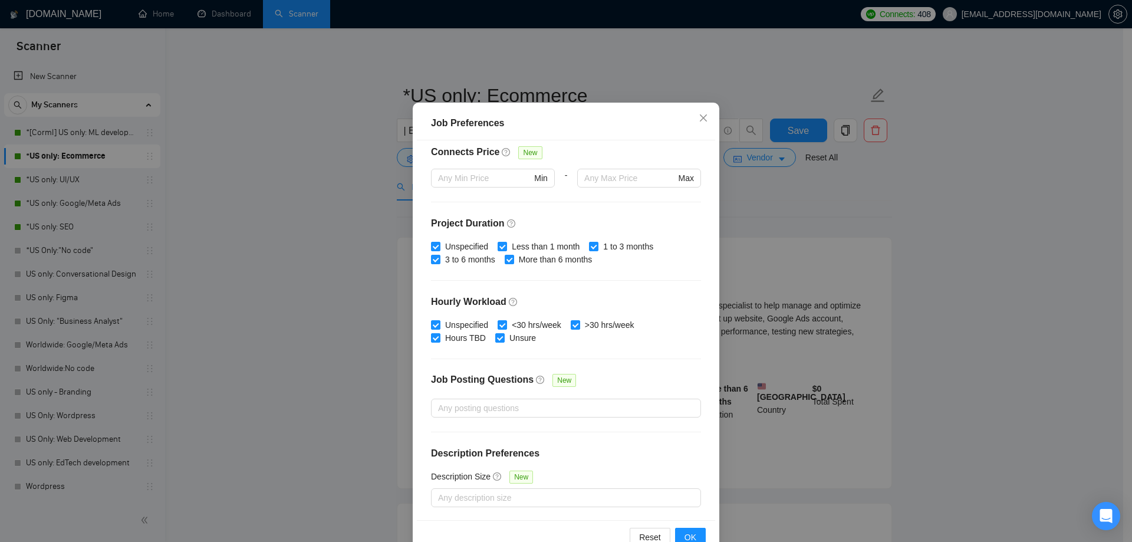
scroll to position [65, 0]
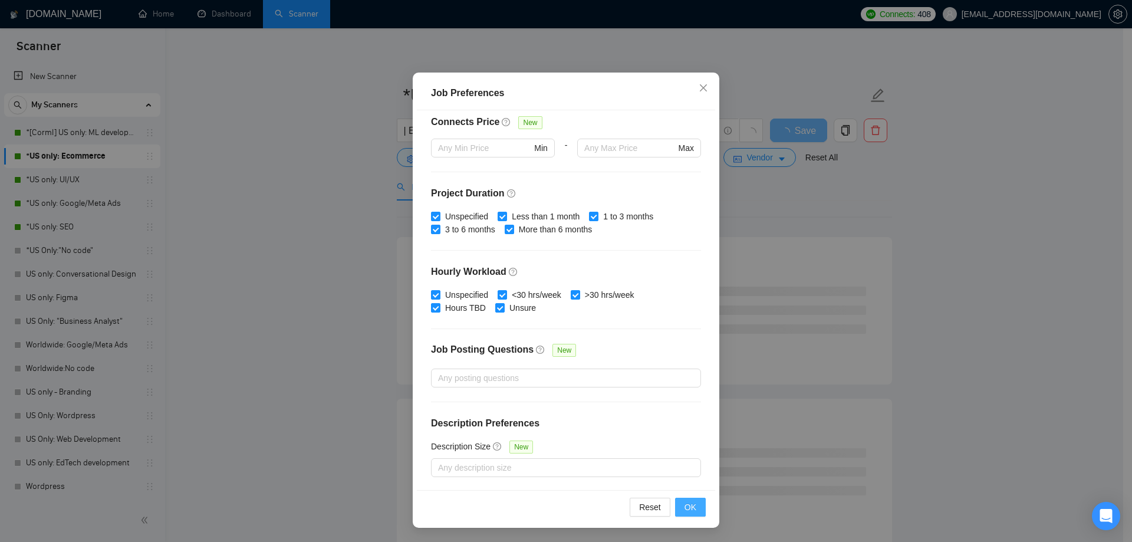
click at [687, 508] on span "OK" at bounding box center [690, 507] width 12 height 13
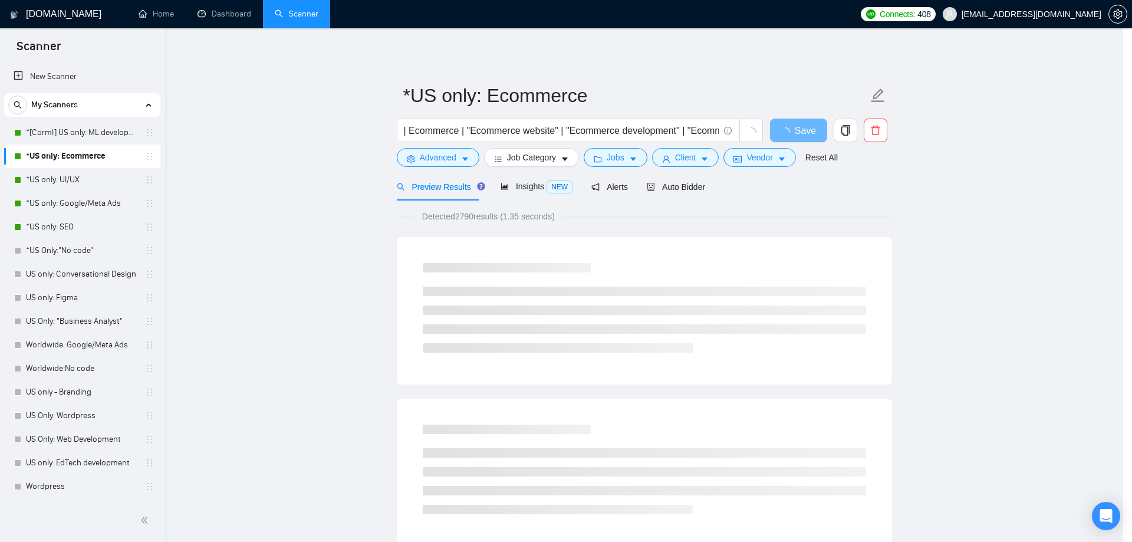
scroll to position [0, 0]
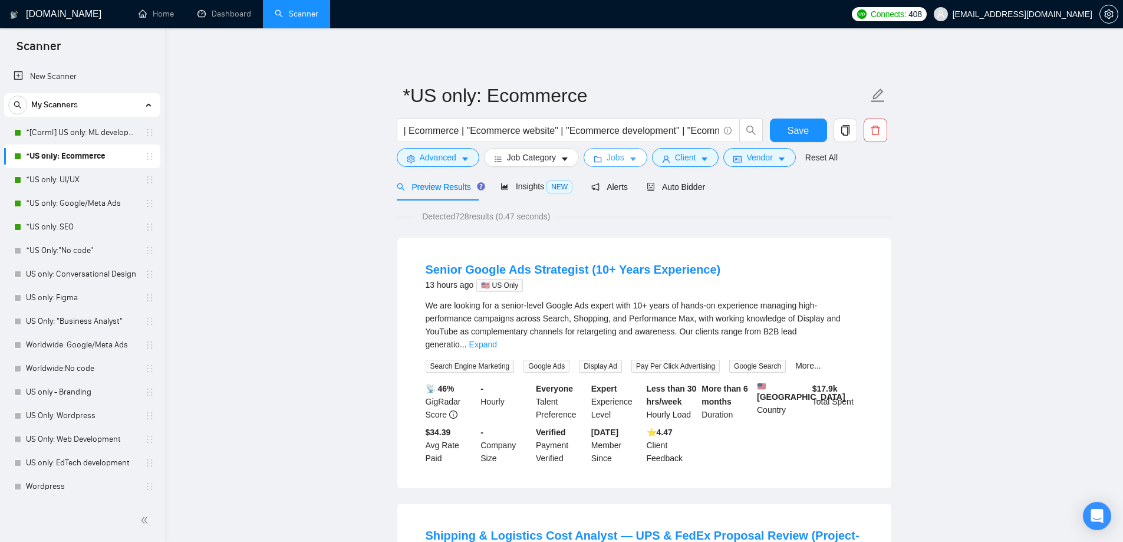
click at [615, 157] on span "Jobs" at bounding box center [616, 157] width 18 height 13
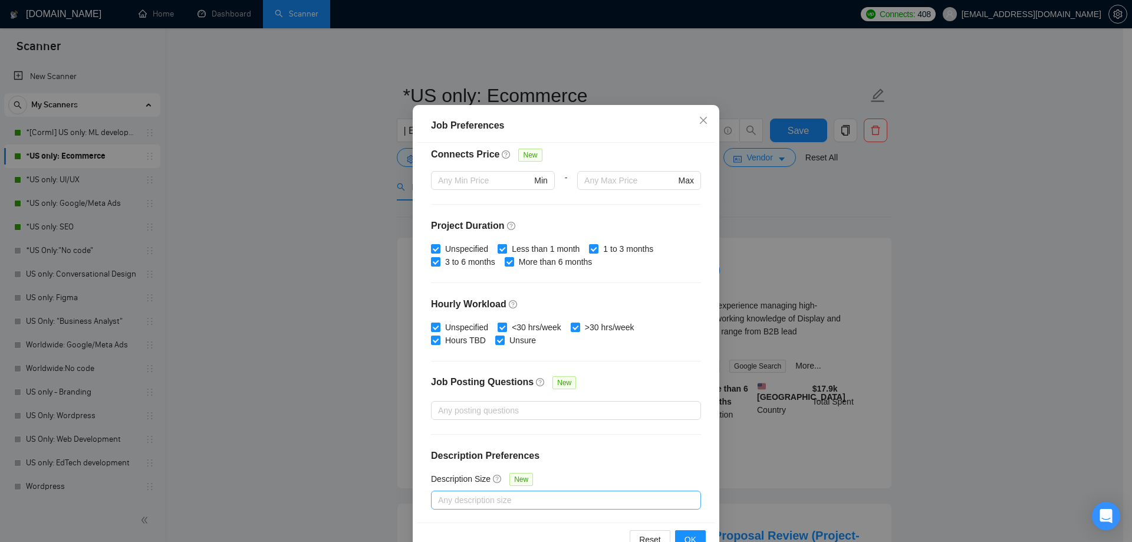
scroll to position [65, 0]
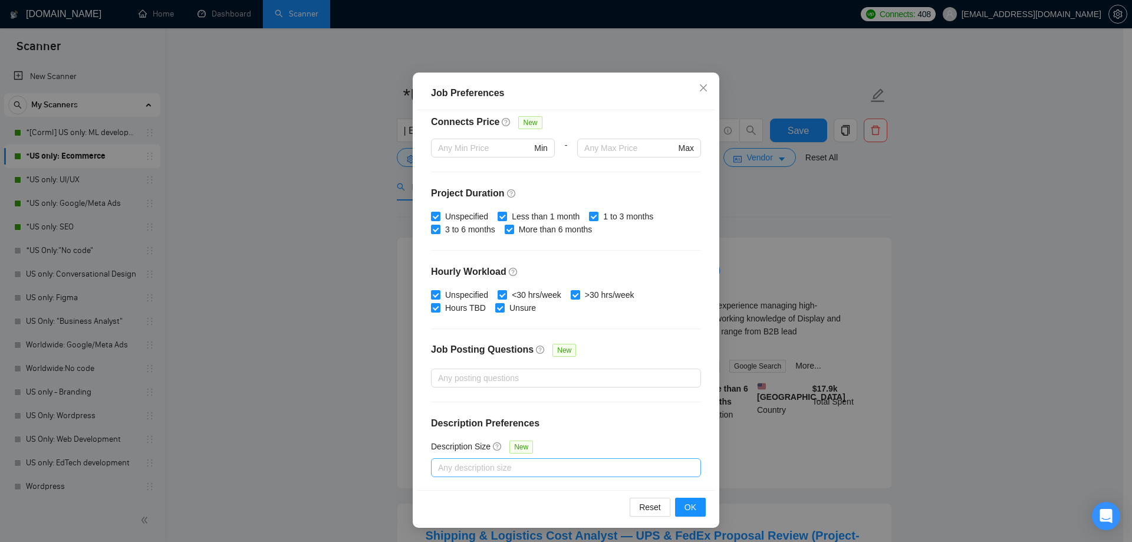
click at [476, 473] on div at bounding box center [560, 467] width 252 height 14
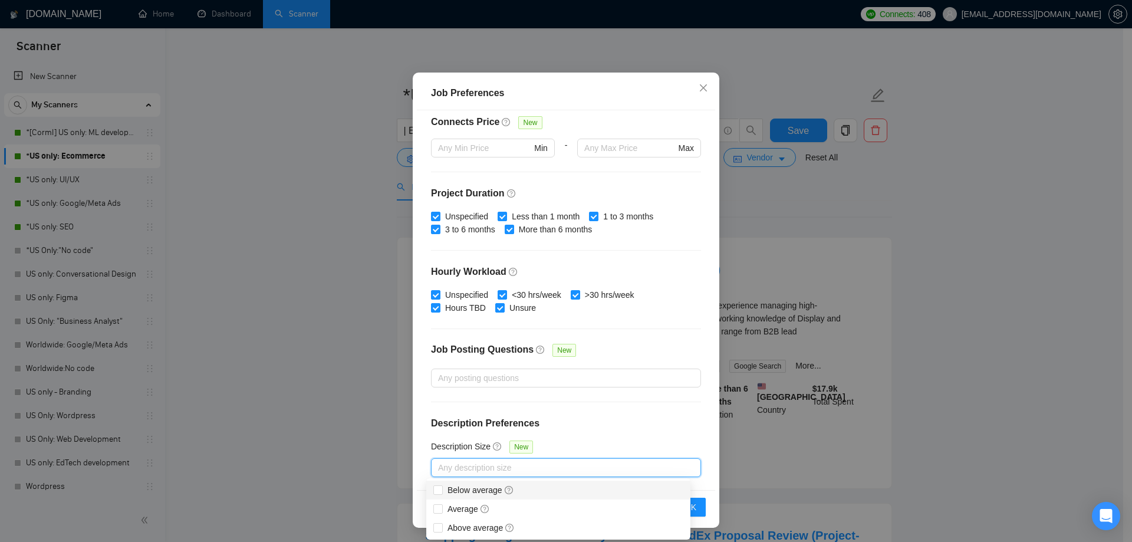
click at [569, 421] on h4 "Description Preferences" at bounding box center [566, 423] width 270 height 14
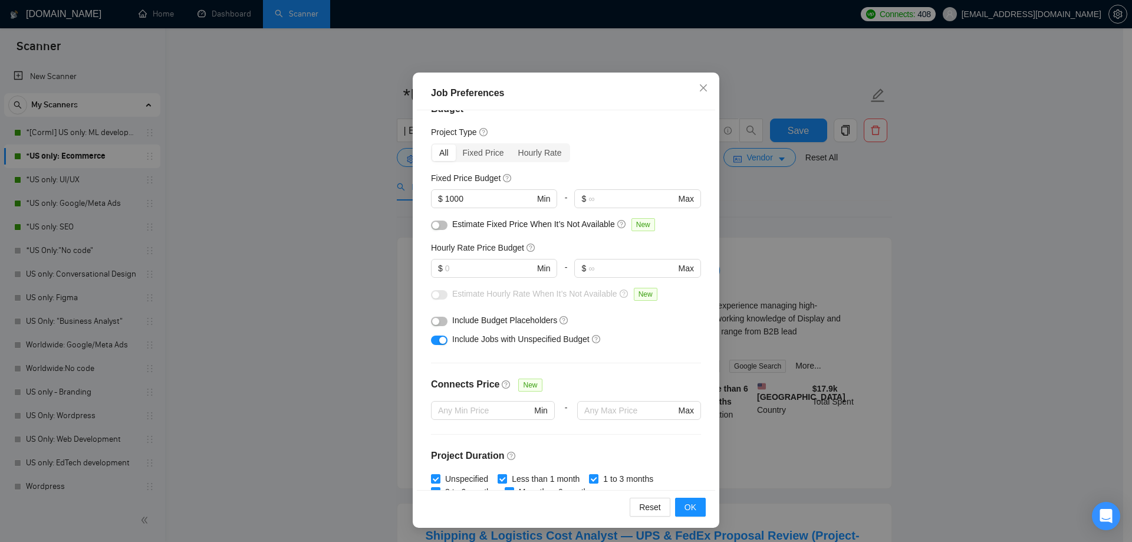
scroll to position [0, 0]
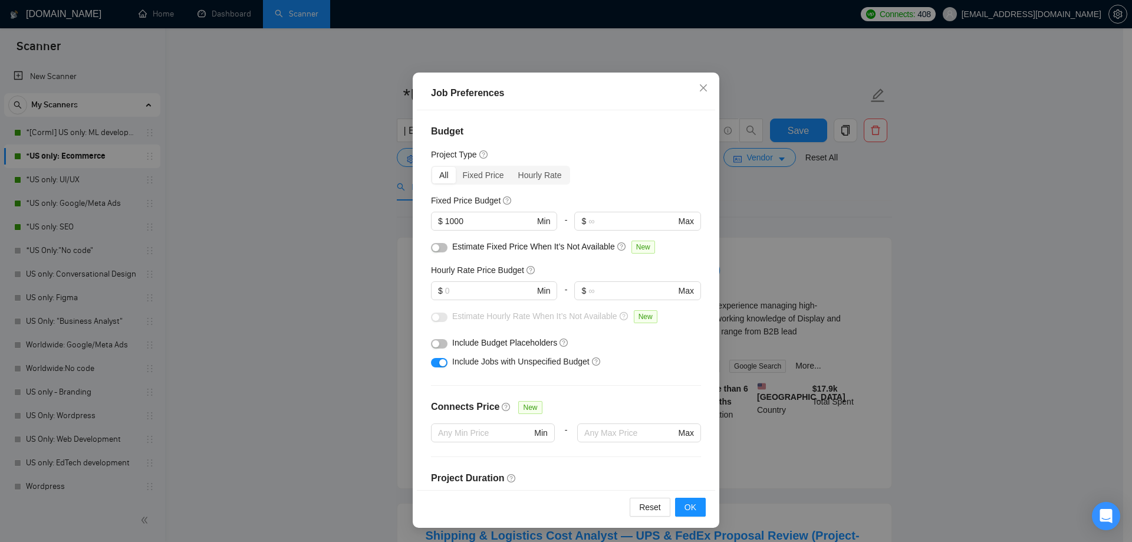
click at [847, 196] on div "Job Preferences Budget Project Type All Fixed Price Hourly Rate Fixed Price Bud…" at bounding box center [566, 271] width 1132 height 542
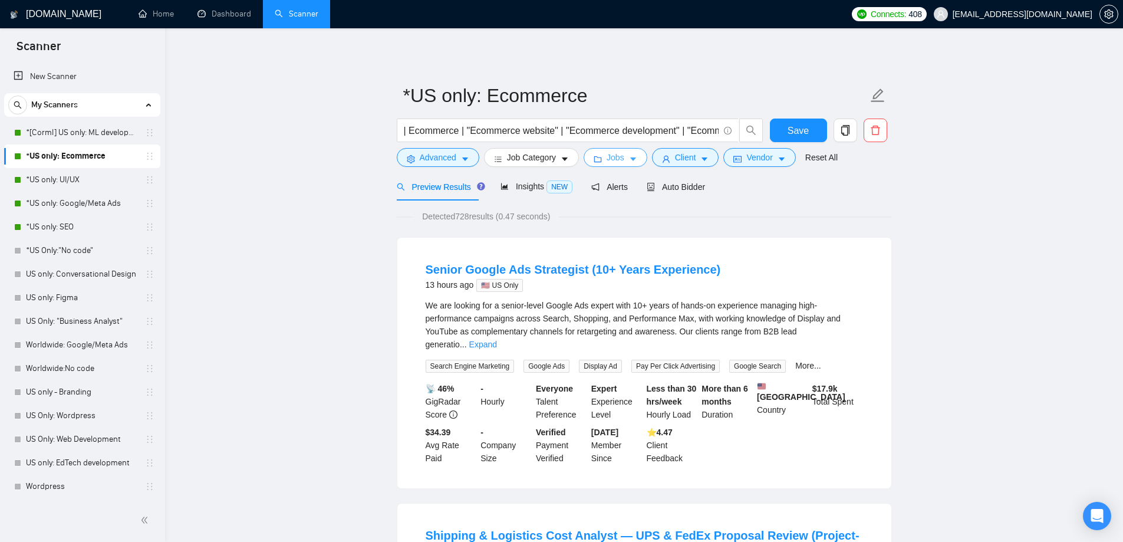
click at [630, 159] on icon "caret-down" at bounding box center [633, 160] width 6 height 4
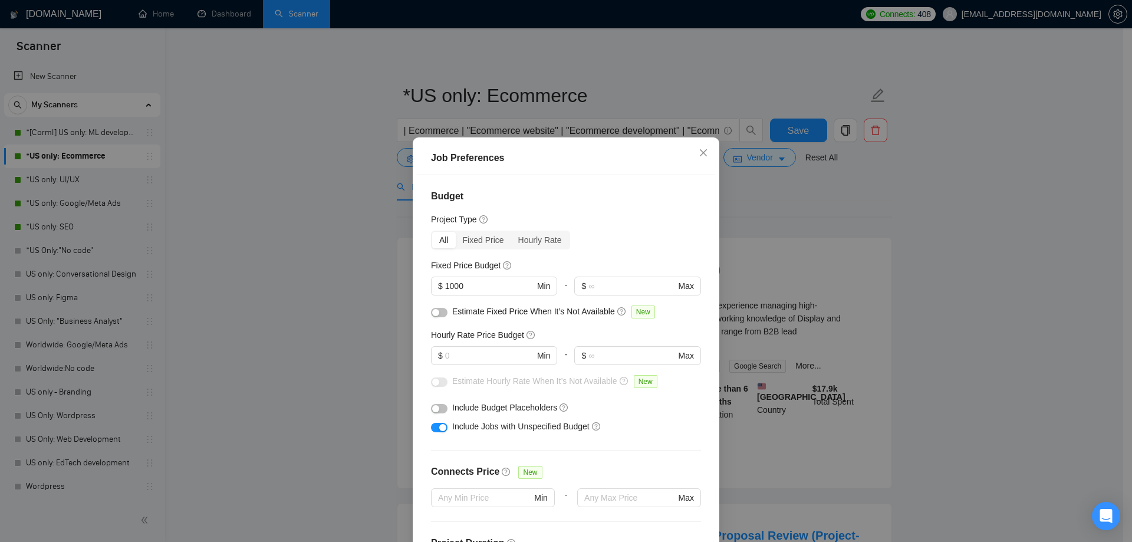
drag, startPoint x: 472, startPoint y: 287, endPoint x: 407, endPoint y: 289, distance: 64.9
click at [407, 289] on div "Job Preferences Budget Project Type All Fixed Price Hourly Rate Fixed Price Bud…" at bounding box center [566, 271] width 1132 height 542
click at [626, 211] on div "Budget Project Type All Fixed Price Hourly Rate Fixed Price Budget 1000 $ Min -…" at bounding box center [566, 364] width 298 height 379
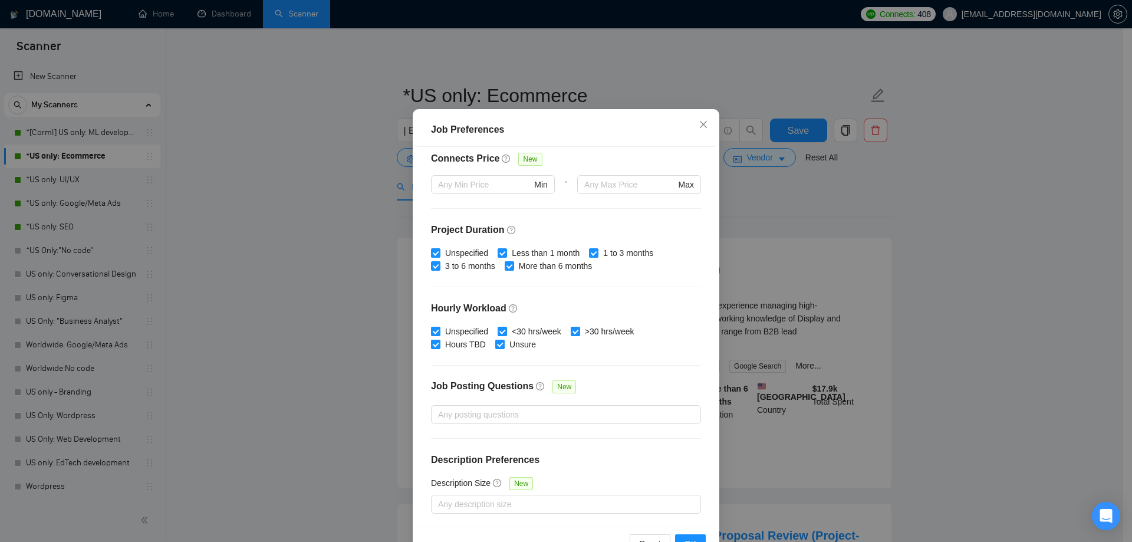
scroll to position [65, 0]
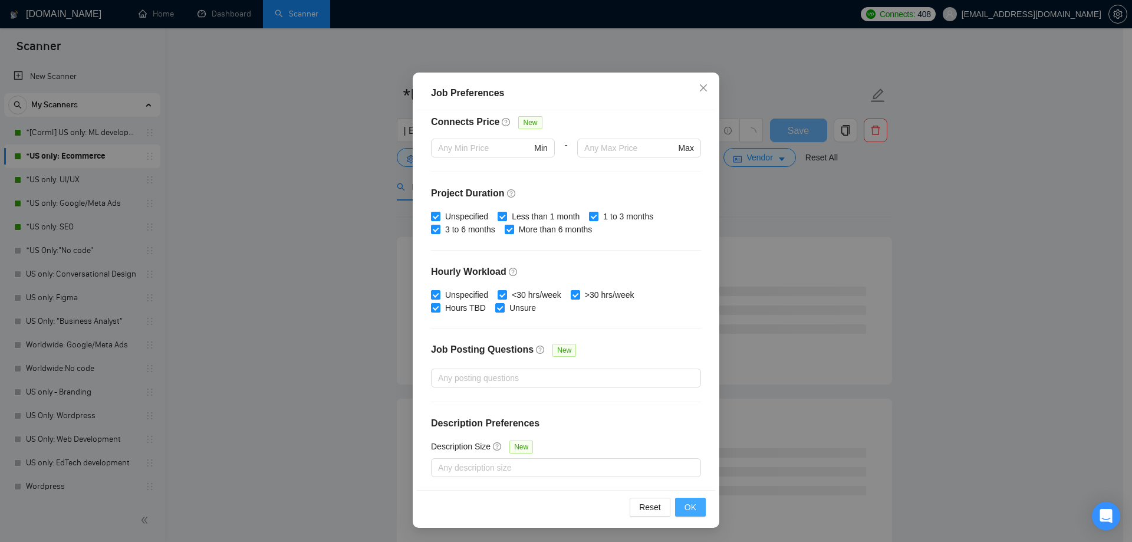
click at [688, 507] on span "OK" at bounding box center [690, 507] width 12 height 13
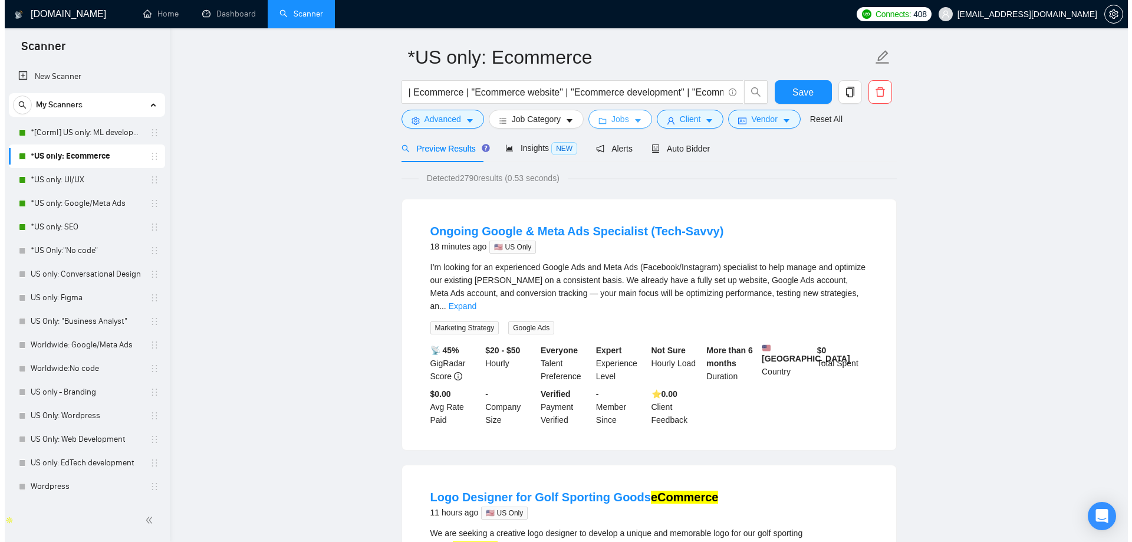
scroll to position [0, 0]
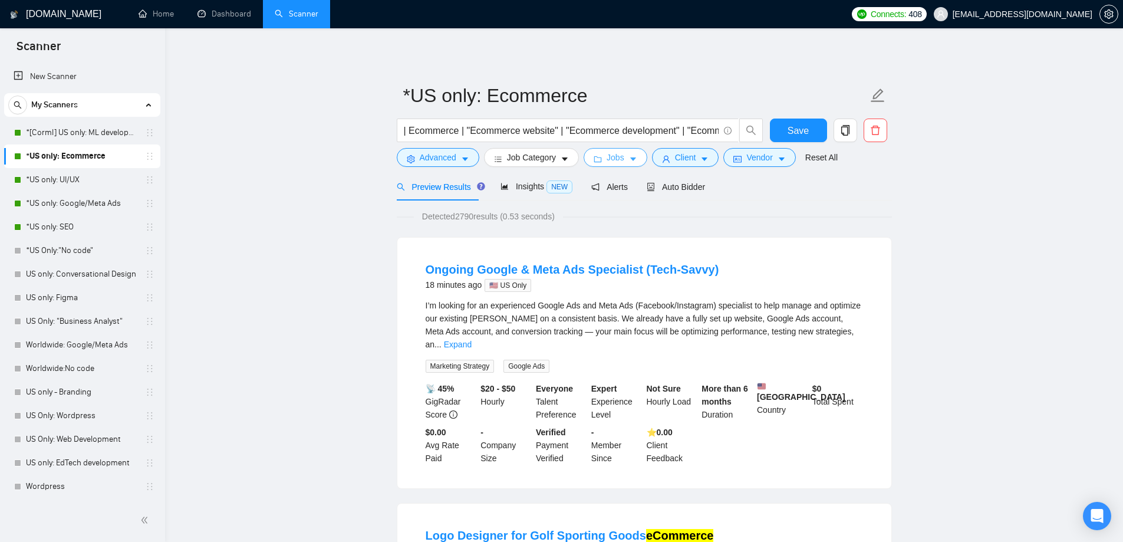
click at [613, 163] on span "Jobs" at bounding box center [616, 157] width 18 height 13
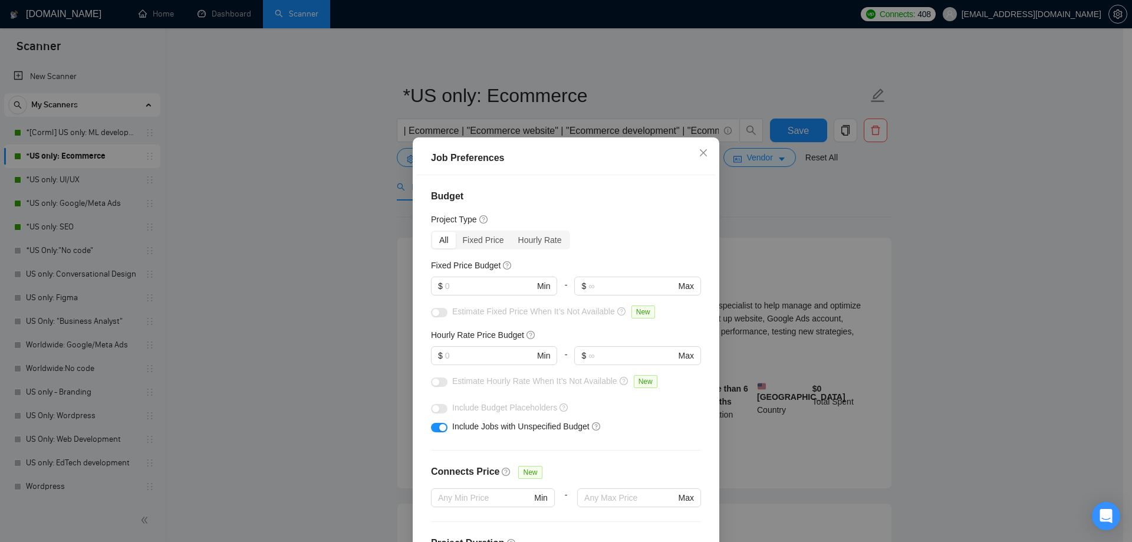
click at [682, 411] on div "Include Budget Placeholders" at bounding box center [566, 407] width 270 height 19
click at [231, 300] on div "Job Preferences Budget Project Type All Fixed Price Hourly Rate Fixed Price Bud…" at bounding box center [566, 271] width 1132 height 542
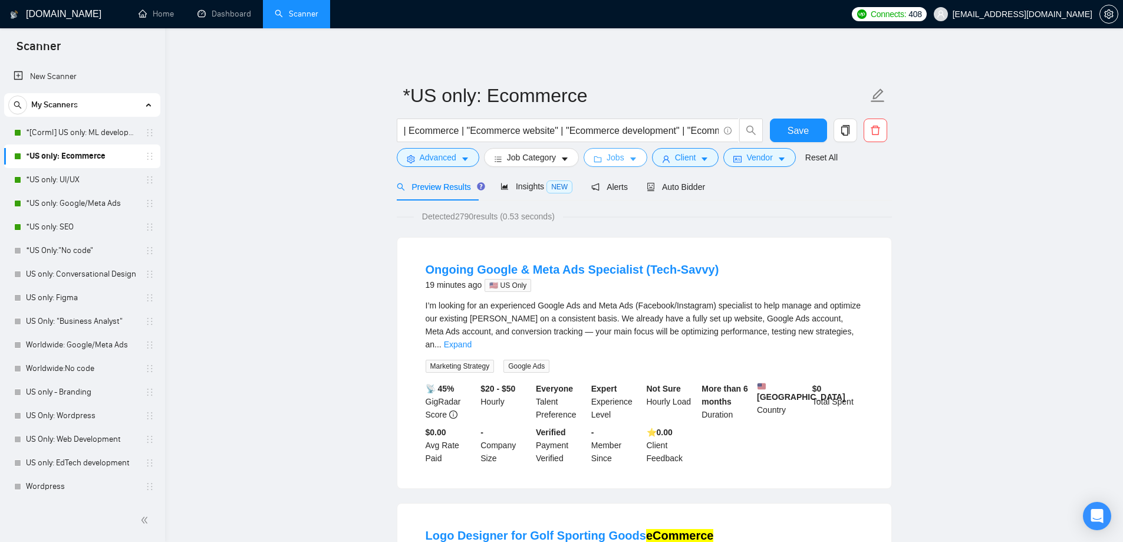
click at [608, 153] on span "Jobs" at bounding box center [616, 157] width 18 height 13
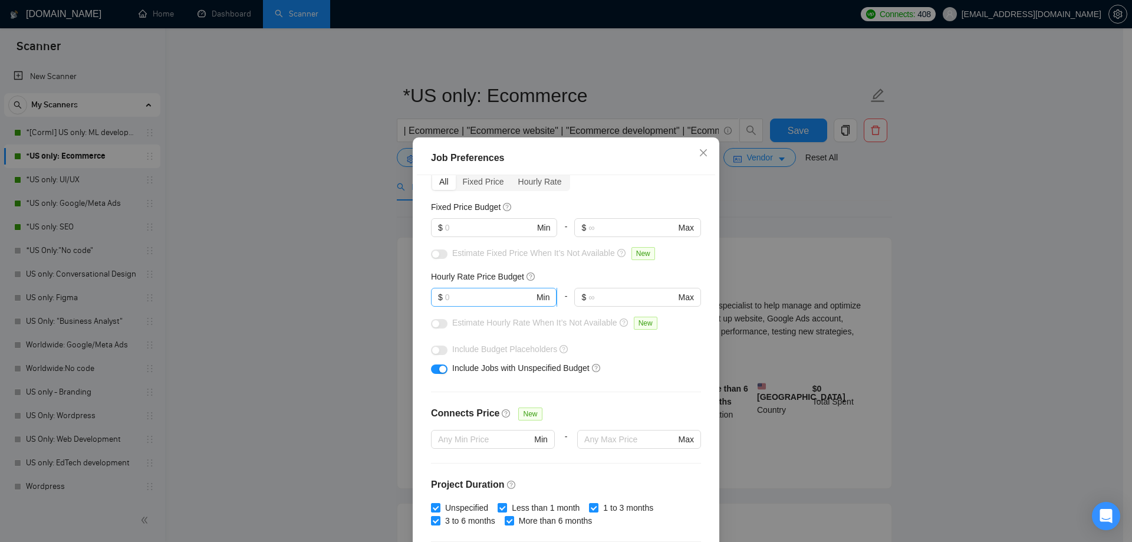
scroll to position [59, 0]
click at [460, 293] on input "text" at bounding box center [489, 296] width 89 height 13
click at [598, 294] on input "text" at bounding box center [631, 296] width 87 height 13
click at [475, 294] on input "text" at bounding box center [489, 296] width 89 height 13
type input "30"
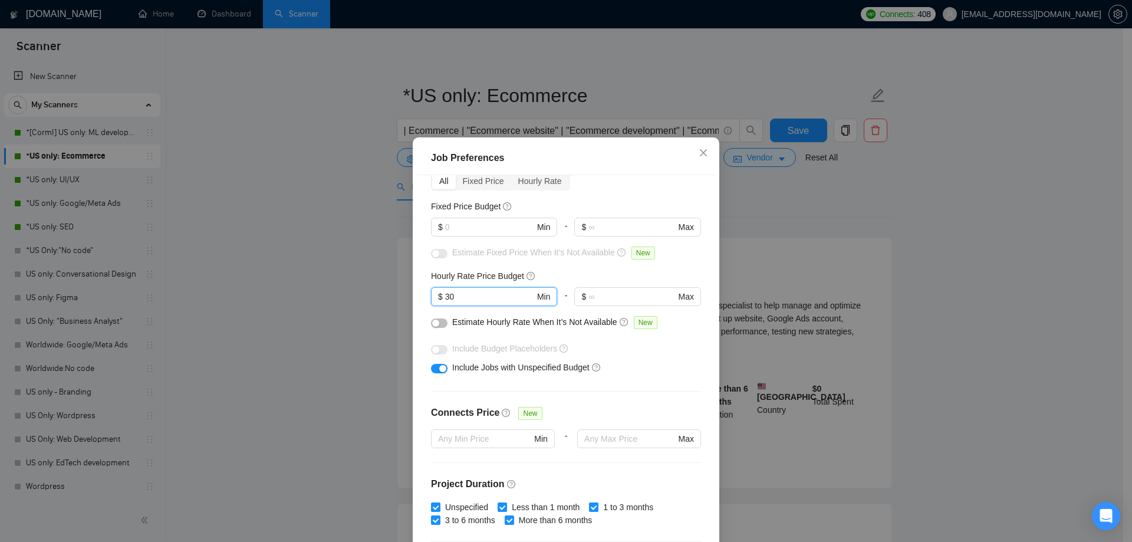
click at [422, 273] on div "Budget Project Type All Fixed Price Hourly Rate Fixed Price Budget $ Min - $ Ma…" at bounding box center [566, 364] width 298 height 379
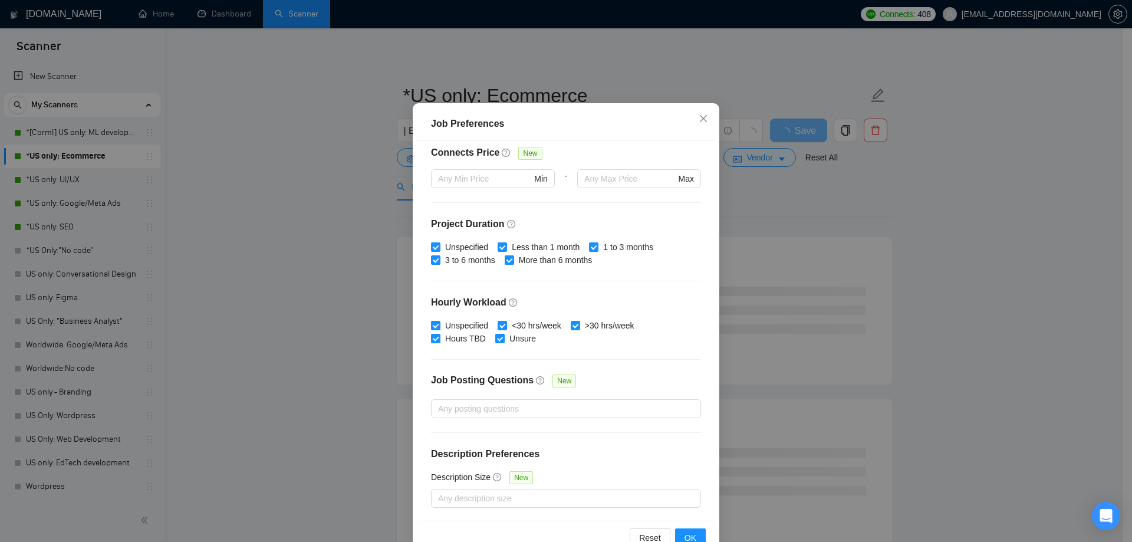
scroll to position [65, 0]
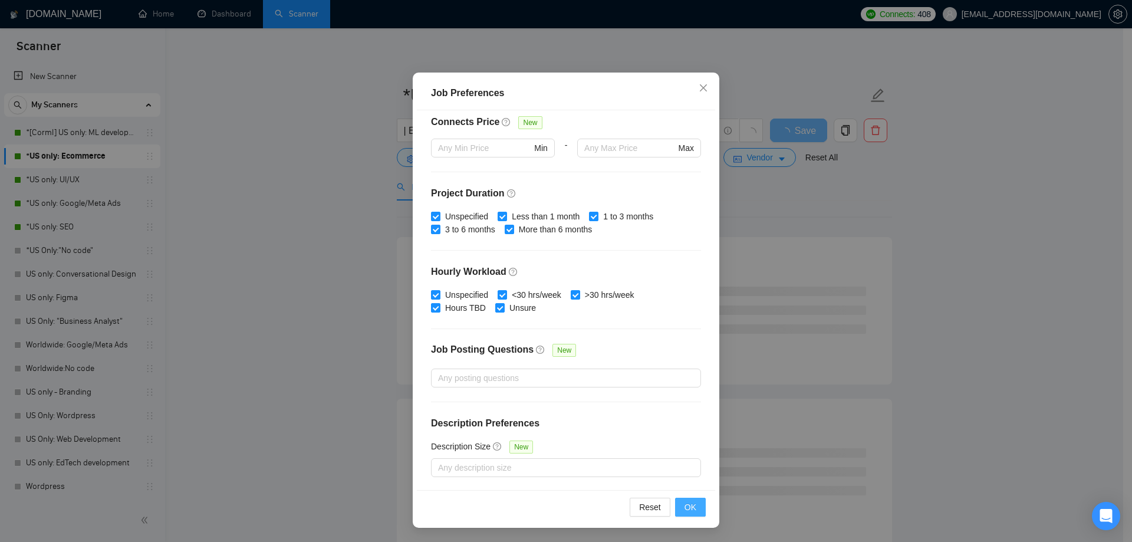
click at [688, 501] on span "OK" at bounding box center [690, 507] width 12 height 13
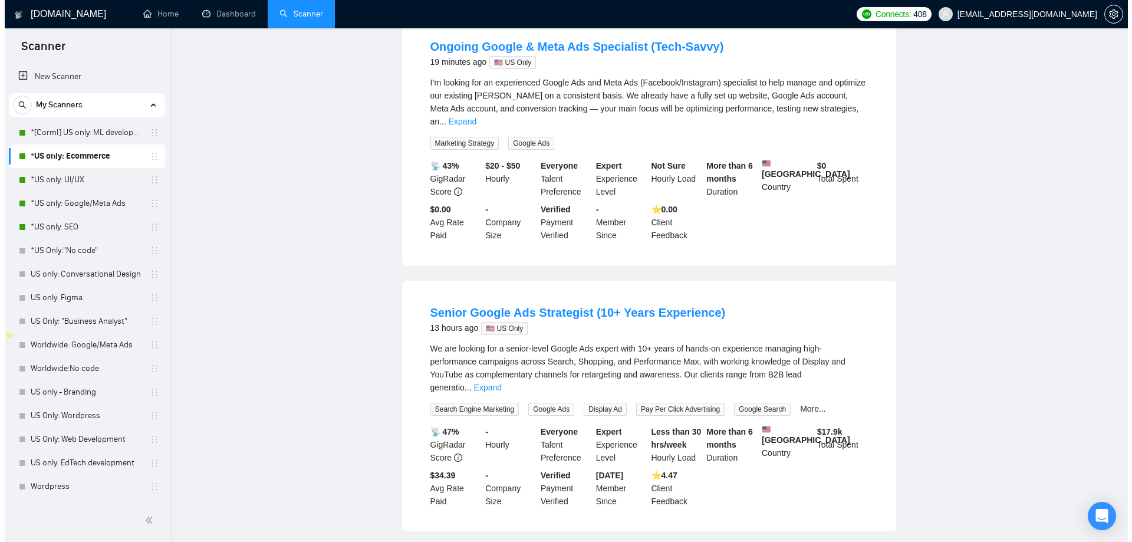
scroll to position [0, 0]
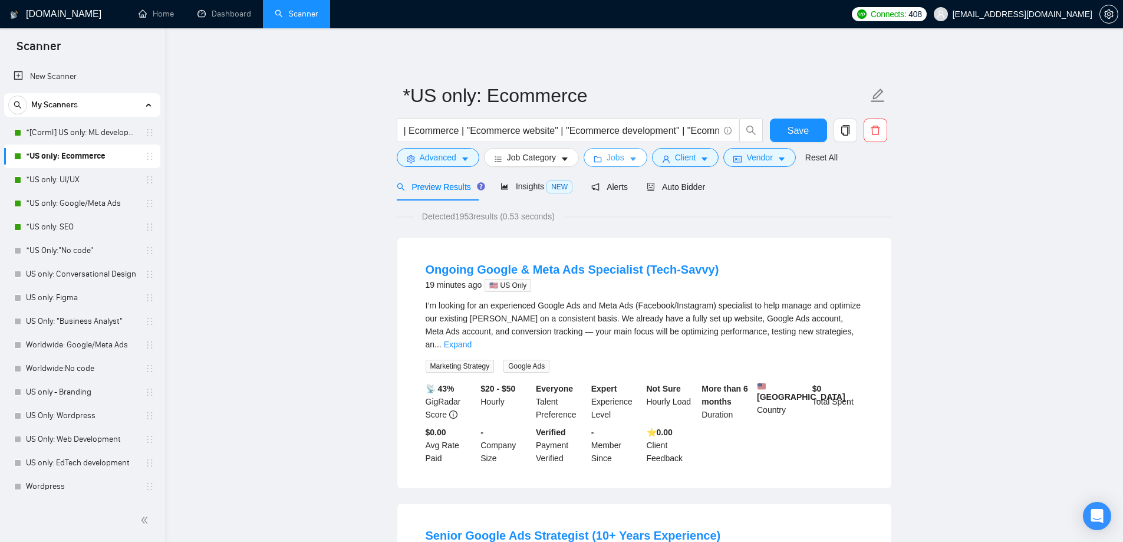
click at [621, 163] on span "Jobs" at bounding box center [616, 157] width 18 height 13
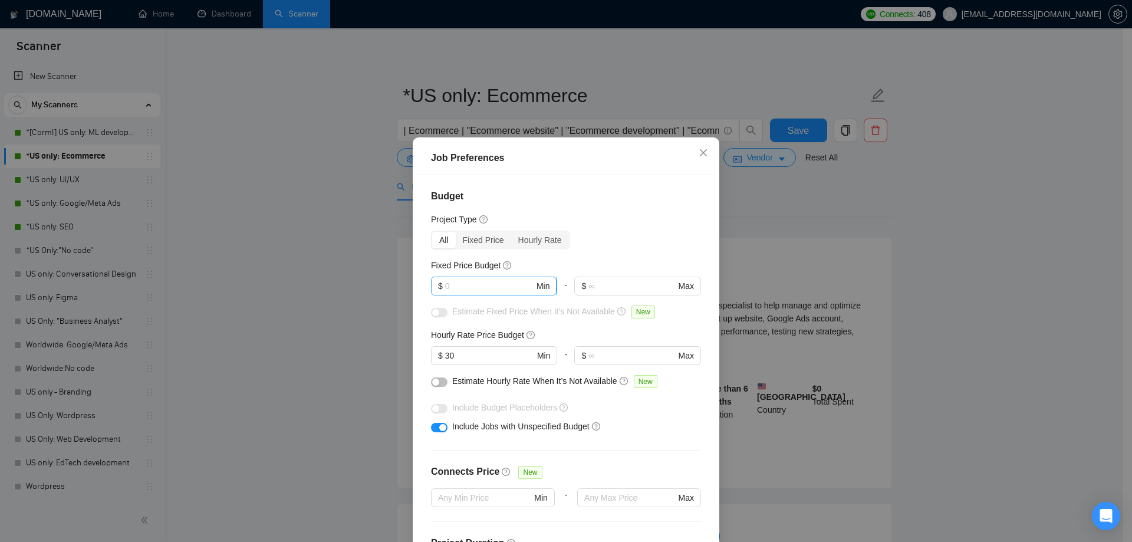
click at [467, 284] on input "text" at bounding box center [489, 285] width 89 height 13
type input "1000"
click at [669, 206] on div "Budget Project Type All Fixed Price Hourly Rate Fixed Price Budget 1000 $ 1000 …" at bounding box center [566, 364] width 298 height 379
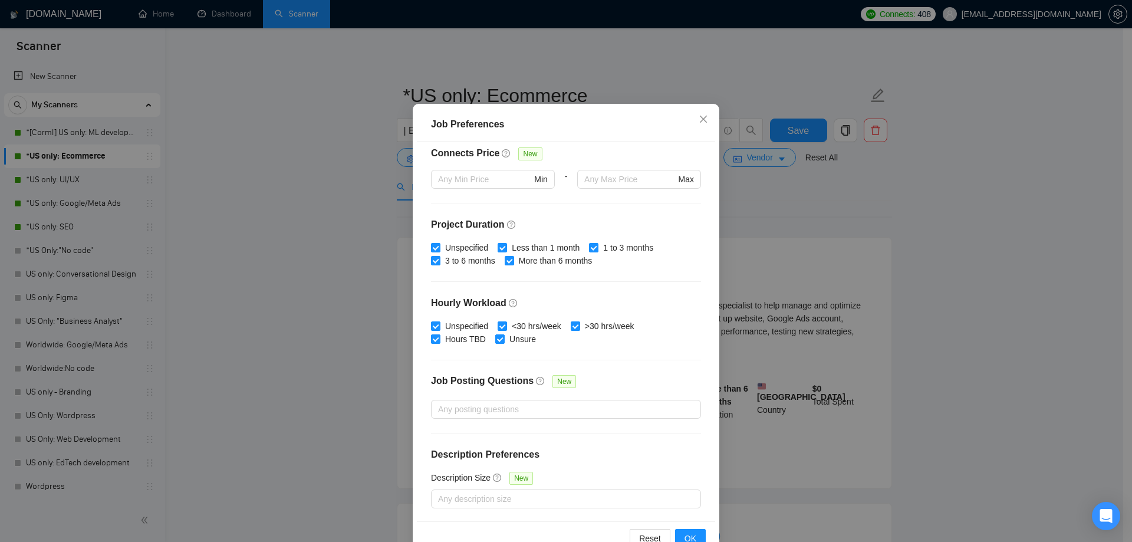
scroll to position [65, 0]
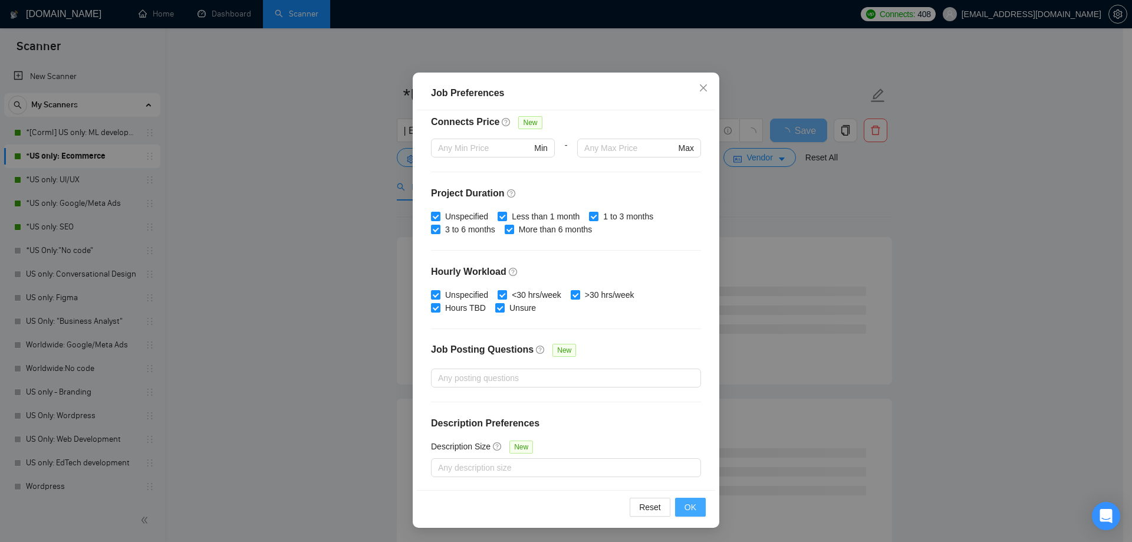
click at [688, 511] on span "OK" at bounding box center [690, 507] width 12 height 13
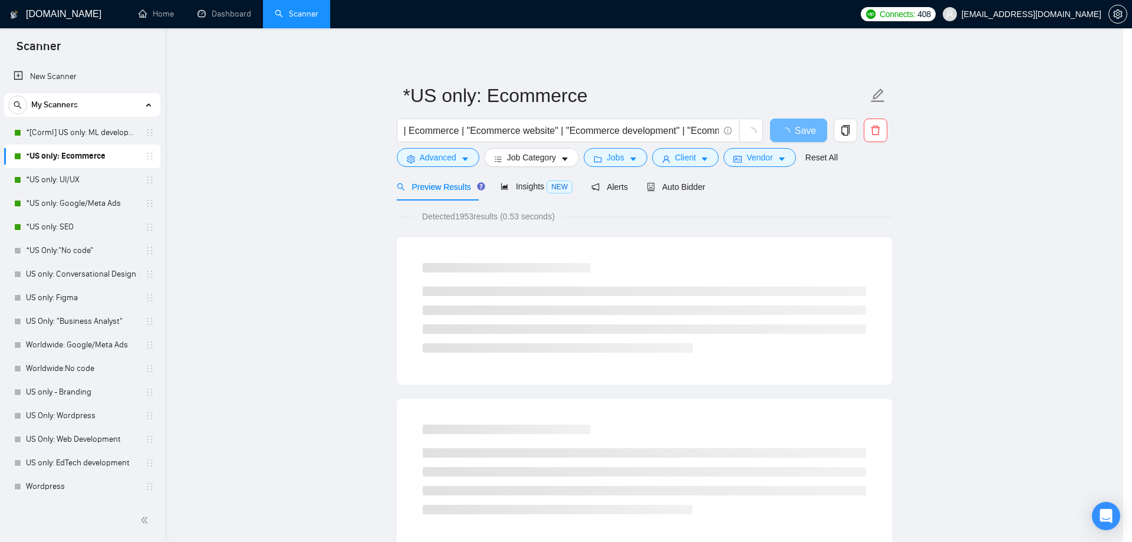
scroll to position [0, 0]
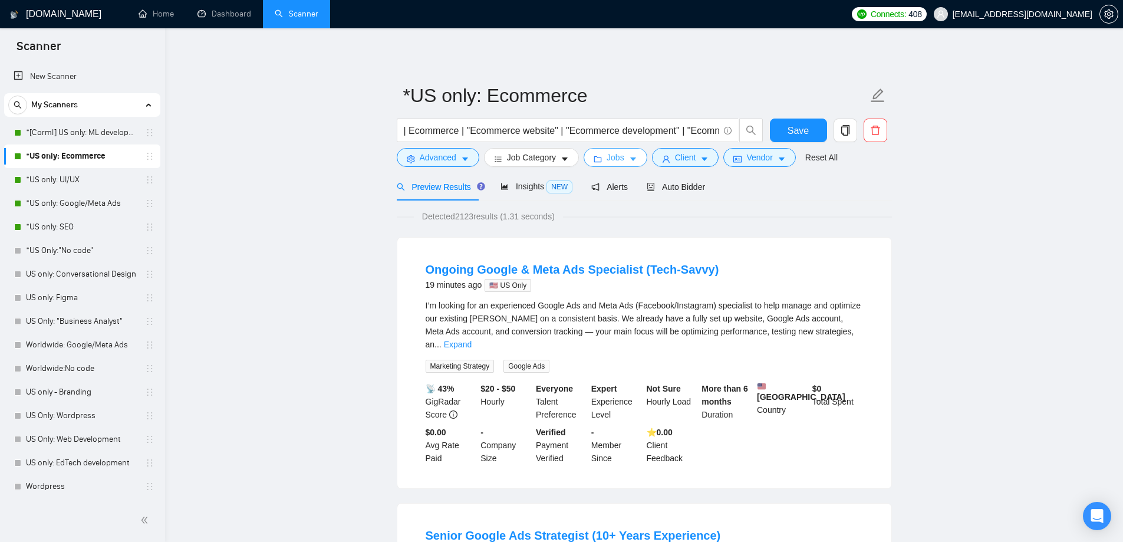
click at [618, 154] on span "Jobs" at bounding box center [616, 157] width 18 height 13
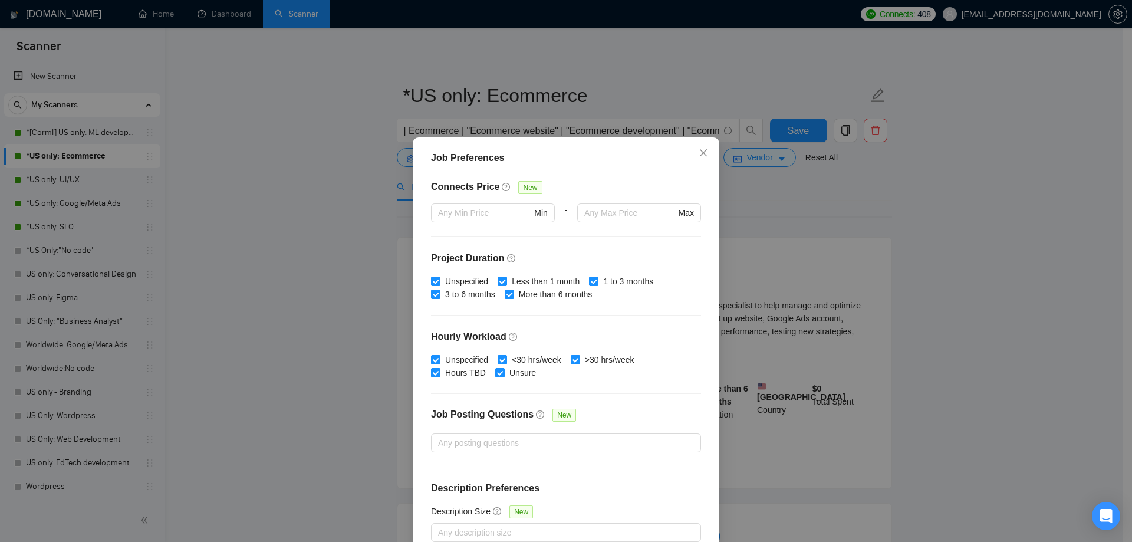
scroll to position [65, 0]
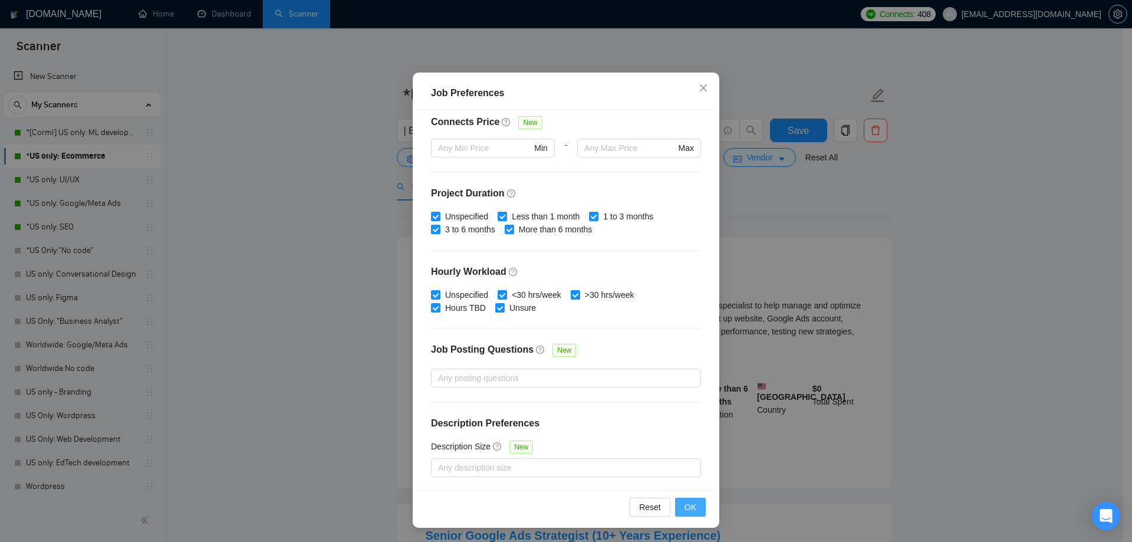
click at [688, 509] on span "OK" at bounding box center [690, 507] width 12 height 13
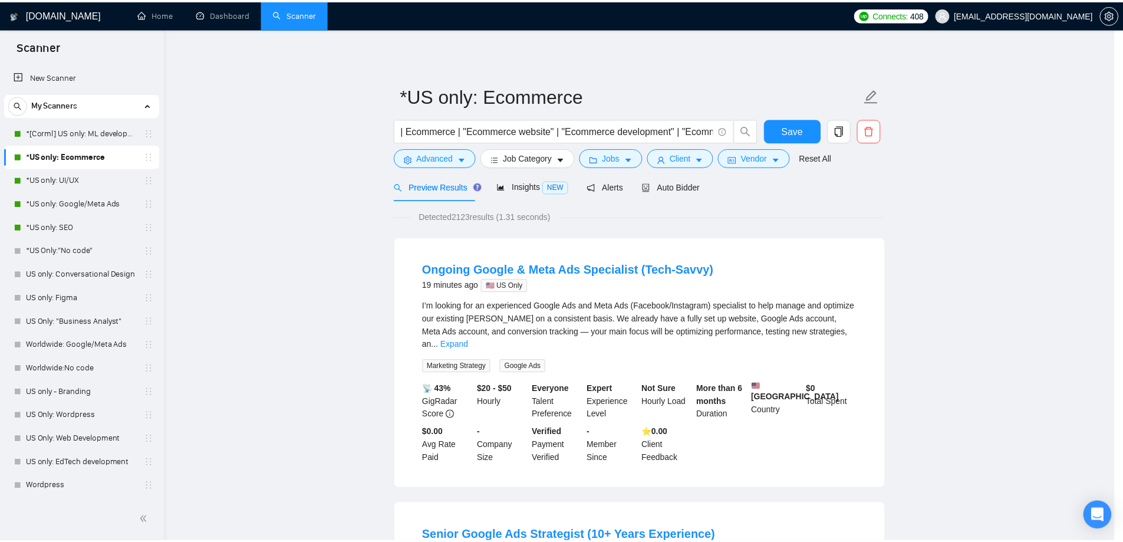
scroll to position [0, 0]
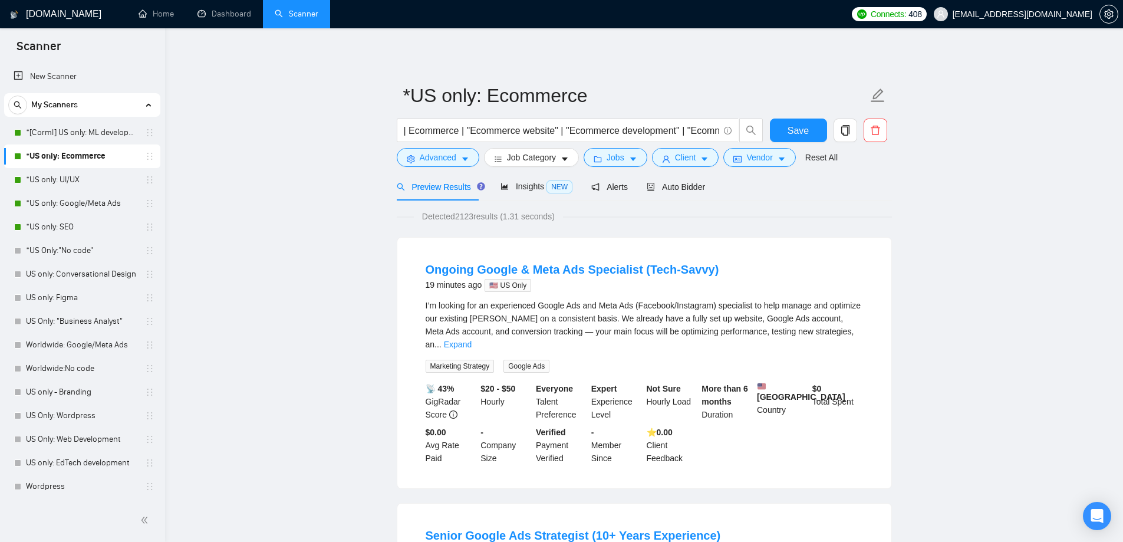
drag, startPoint x: 456, startPoint y: 219, endPoint x: 476, endPoint y: 218, distance: 20.1
click at [476, 218] on span "Detected 2123 results (1.31 seconds)" at bounding box center [488, 216] width 149 height 13
click at [472, 340] on link "Expand" at bounding box center [458, 344] width 28 height 9
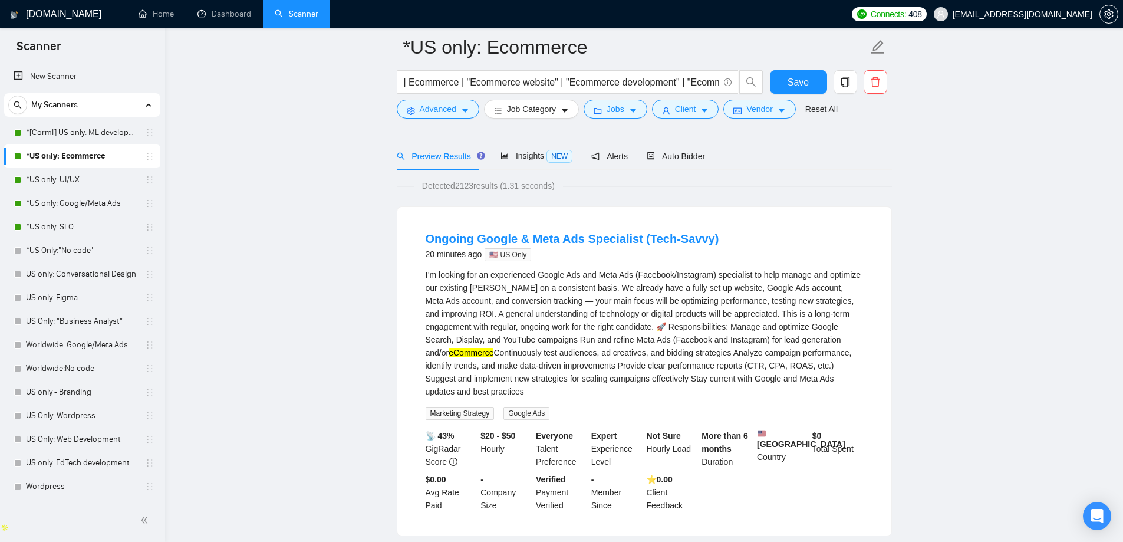
scroll to position [59, 0]
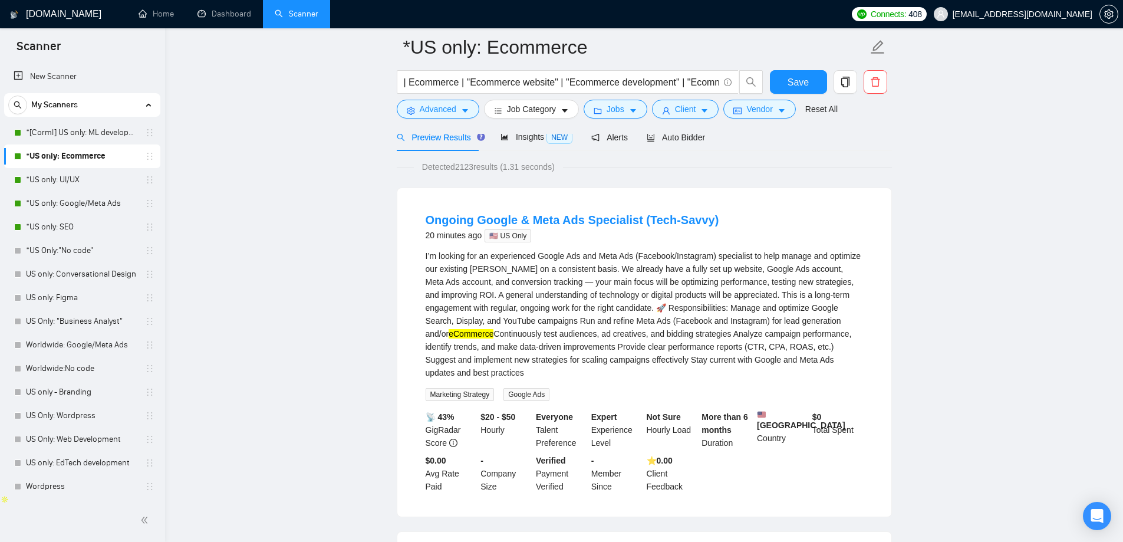
click at [449, 330] on mark "eCommerce" at bounding box center [471, 333] width 45 height 9
drag, startPoint x: 424, startPoint y: 331, endPoint x: 468, endPoint y: 335, distance: 43.2
click at [468, 335] on li "Ongoing Google & Meta Ads Specialist (Tech-Savvy) 20 minutes ago 🇺🇸 US Only I’m…" at bounding box center [645, 352] width 466 height 300
click at [555, 331] on div "I’m looking for an experienced Google Ads and Meta Ads (Facebook/Instagram) spe…" at bounding box center [644, 314] width 437 height 130
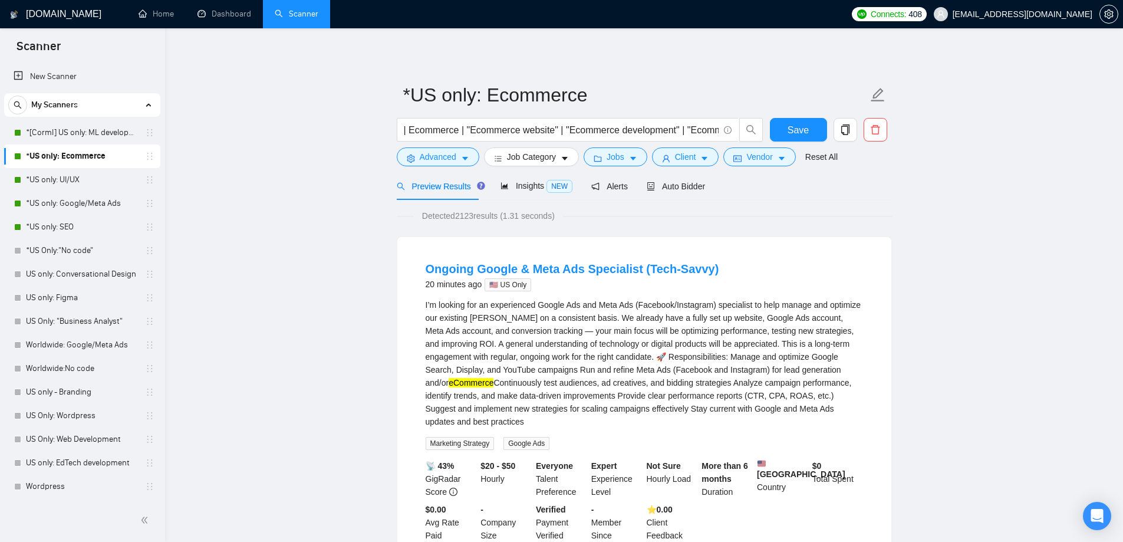
scroll to position [0, 0]
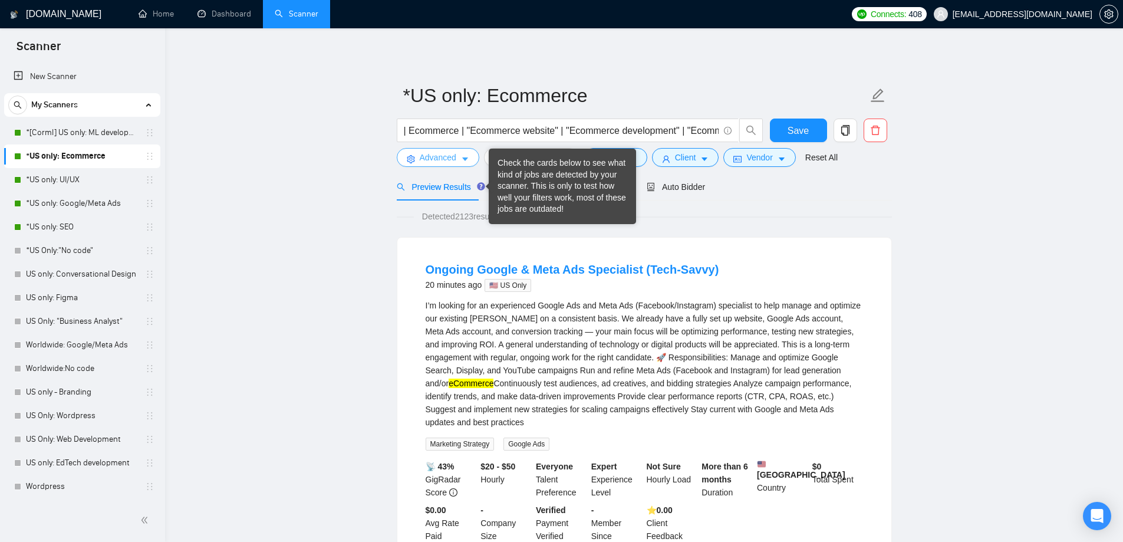
click at [456, 157] on button "Advanced" at bounding box center [438, 157] width 83 height 19
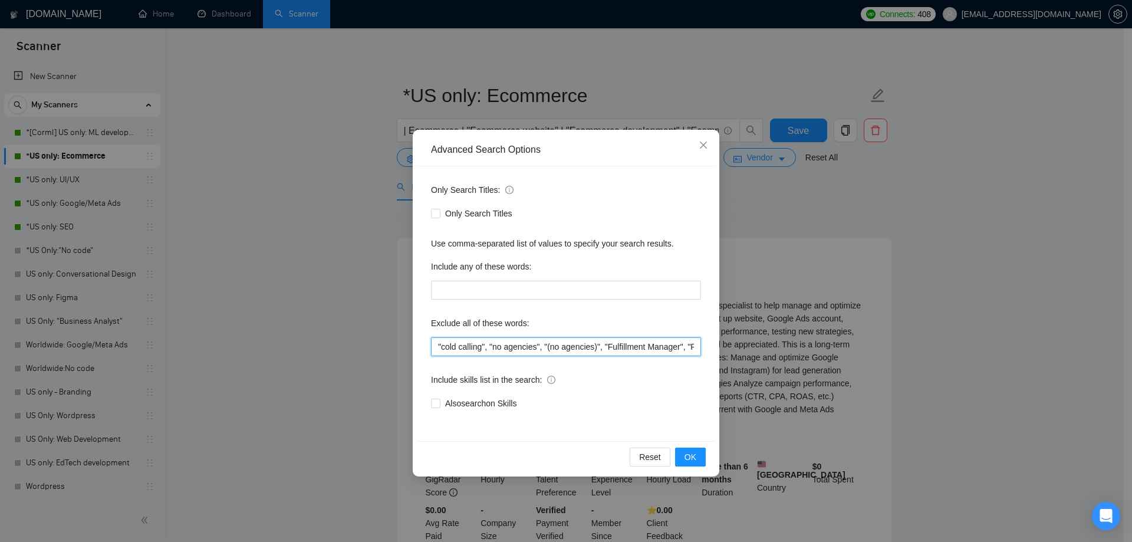
click at [436, 346] on input ""cold calling", "no agencies", "(no agencies)", "Fulfillment Manager", "Photos"…" at bounding box center [566, 346] width 270 height 19
type input ""google ads", "meta ads", "cold calling", "no agencies", "(no agencies)", "Fulf…"
click at [651, 392] on div "Include skills list in the search:" at bounding box center [566, 382] width 270 height 24
click at [691, 459] on span "OK" at bounding box center [690, 456] width 12 height 13
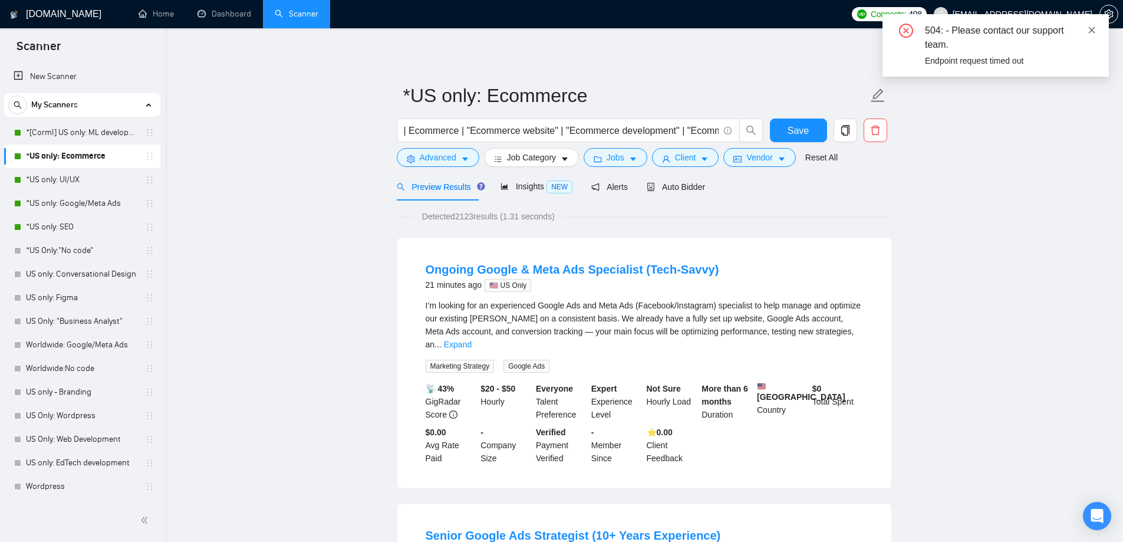
click at [1095, 27] on icon "close" at bounding box center [1092, 30] width 6 height 6
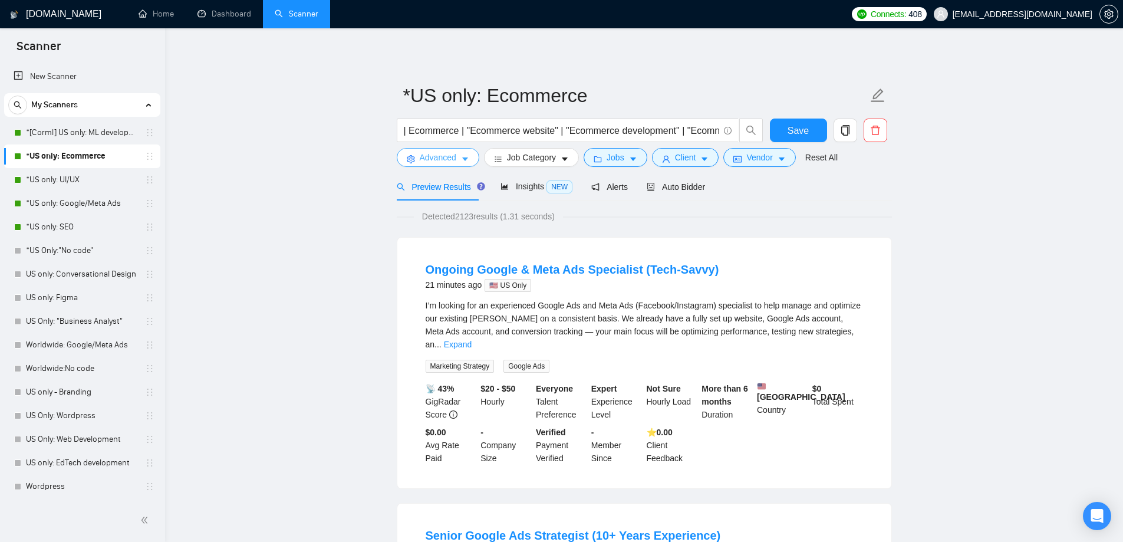
click at [458, 158] on button "Advanced" at bounding box center [438, 157] width 83 height 19
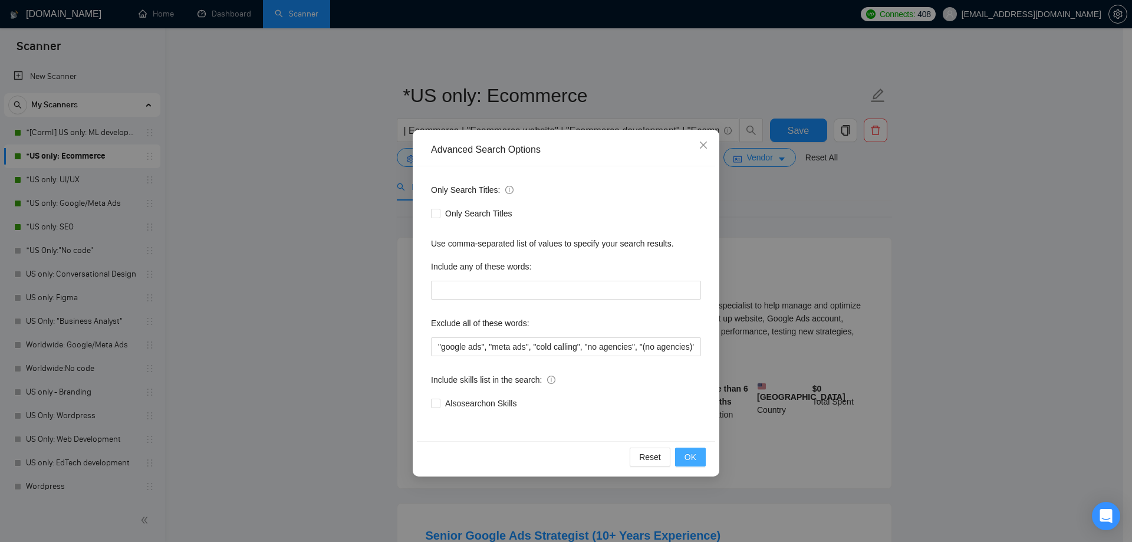
click at [689, 457] on span "OK" at bounding box center [690, 456] width 12 height 13
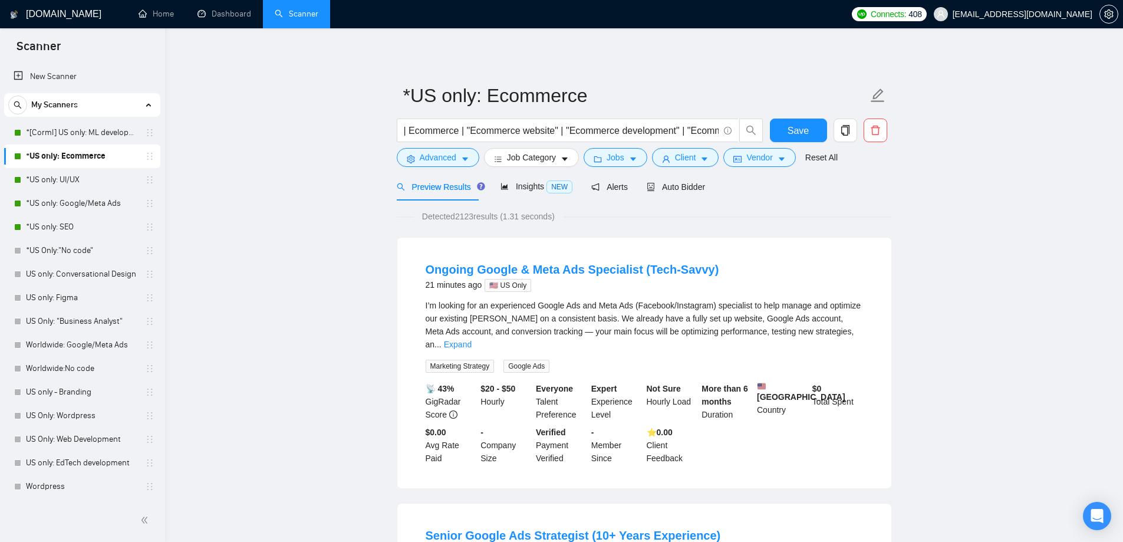
click at [449, 150] on button "Advanced" at bounding box center [438, 157] width 83 height 19
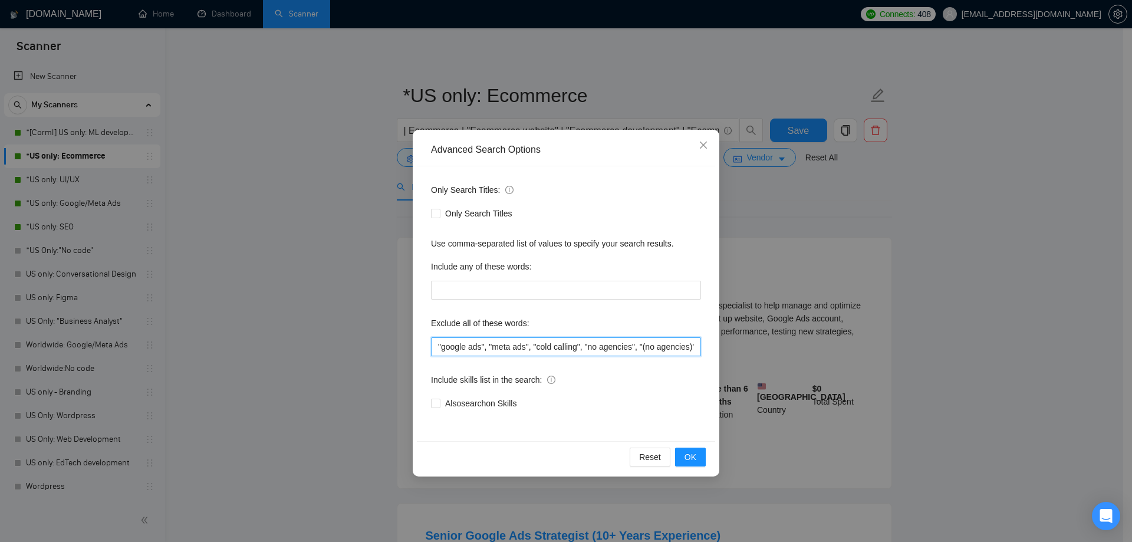
drag, startPoint x: 518, startPoint y: 344, endPoint x: 436, endPoint y: 345, distance: 82.5
click at [436, 345] on input ""google ads", "meta ads", "cold calling", "no agencies", "(no agencies)", "Fulf…" at bounding box center [566, 346] width 270 height 19
click at [537, 348] on input ""google ads", "meta ads", "cold calling", "no agencies", "(no agencies)", "Fulf…" at bounding box center [566, 346] width 270 height 19
click at [703, 458] on button "OK" at bounding box center [690, 456] width 31 height 19
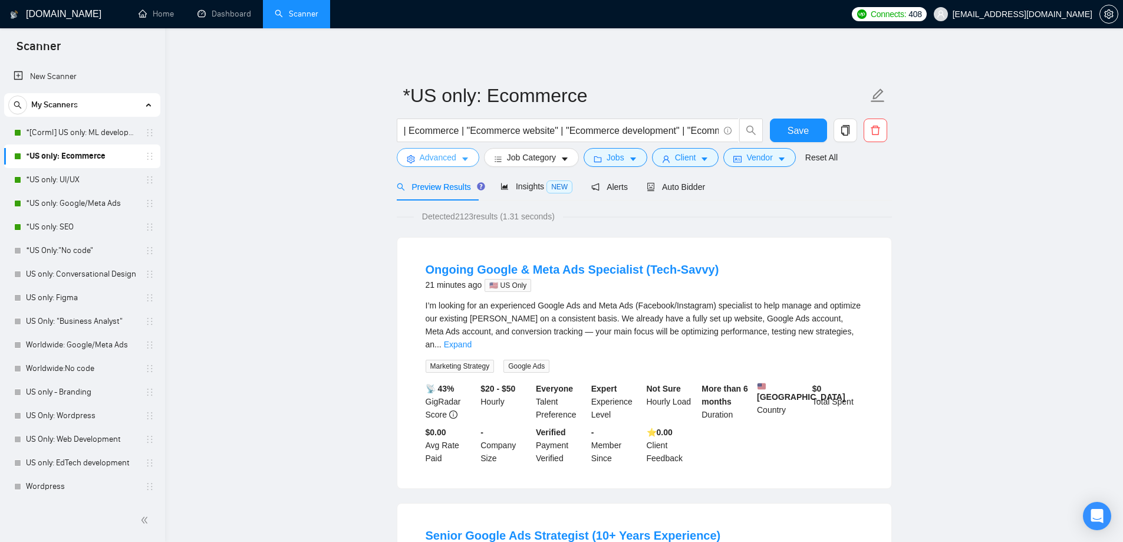
click at [445, 149] on button "Advanced" at bounding box center [438, 157] width 83 height 19
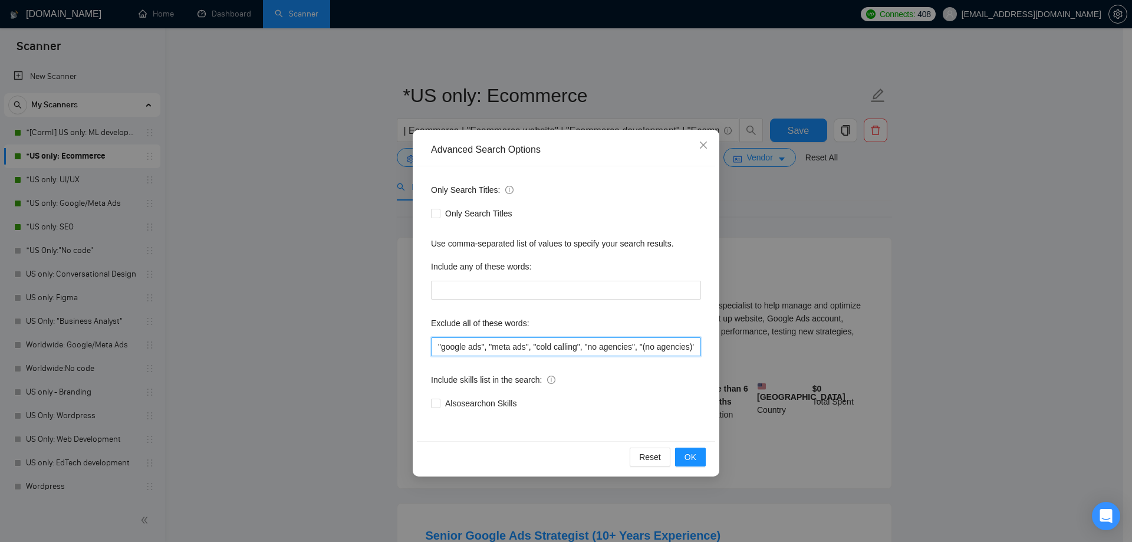
drag, startPoint x: 528, startPoint y: 345, endPoint x: 427, endPoint y: 348, distance: 100.8
click at [427, 348] on div "Only Search Titles: Only Search Titles Use comma-separated list of values to sp…" at bounding box center [566, 303] width 298 height 275
click at [695, 458] on span "OK" at bounding box center [690, 456] width 12 height 13
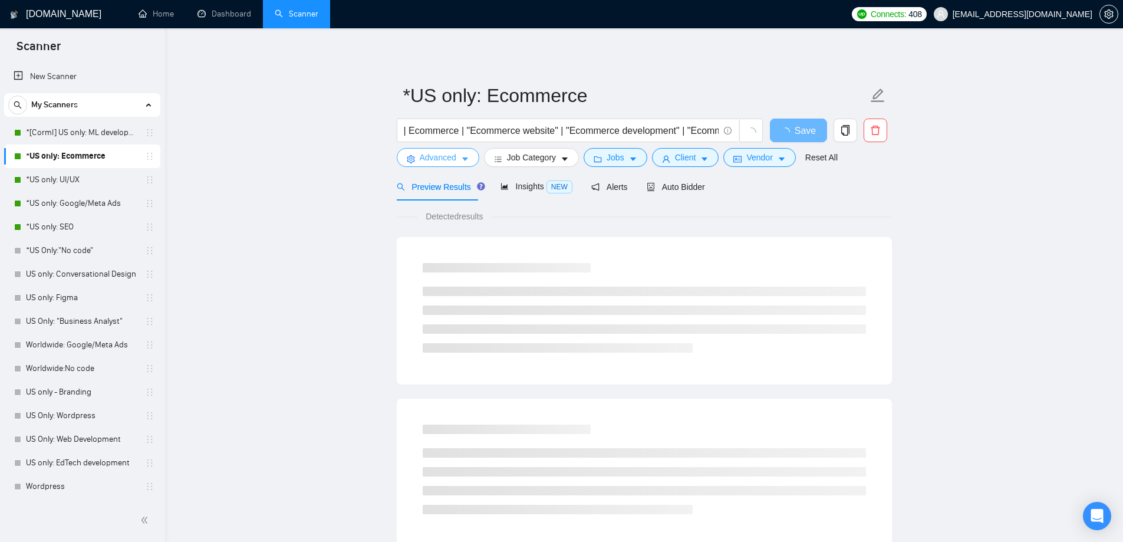
click at [445, 160] on span "Advanced" at bounding box center [438, 157] width 37 height 13
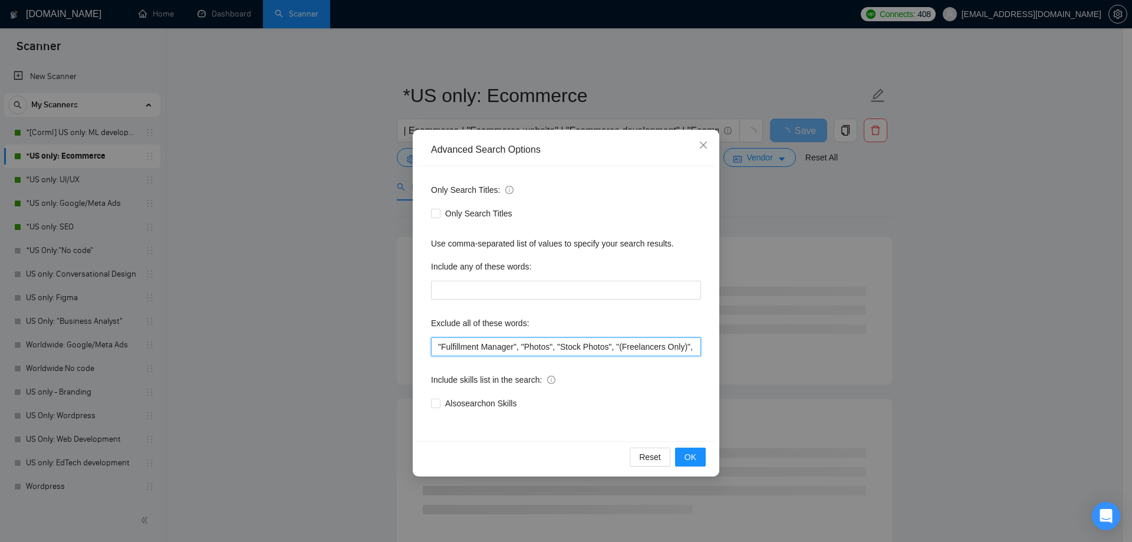
click at [440, 345] on input ""Fulfillment Manager", "Photos", "Stock Photos", "(Freelancers Only)", "NO AGEN…" at bounding box center [566, 346] width 270 height 19
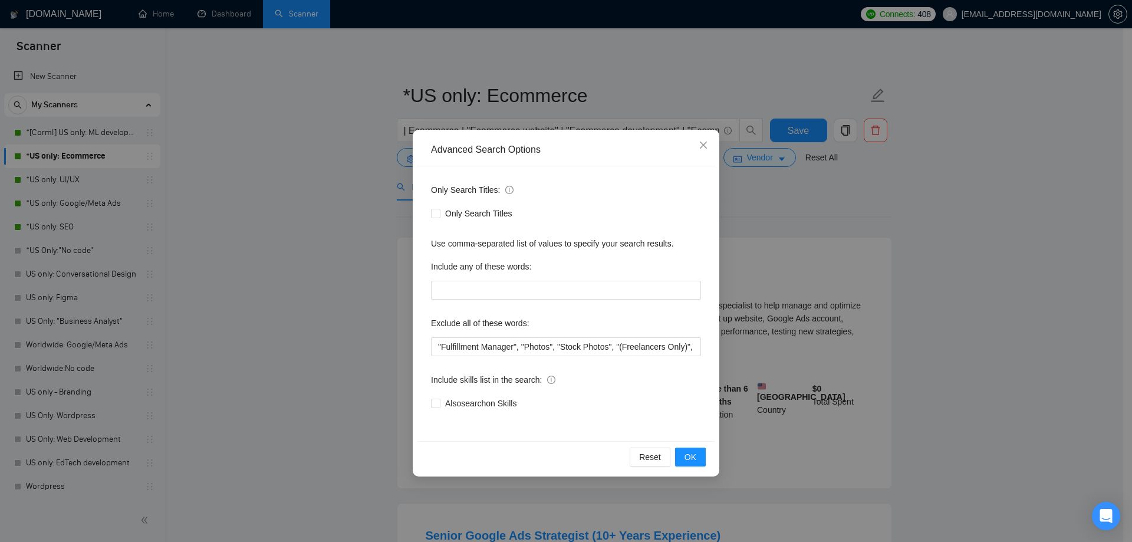
click at [295, 278] on div "Advanced Search Options Only Search Titles: Only Search Titles Use comma-separa…" at bounding box center [566, 271] width 1132 height 542
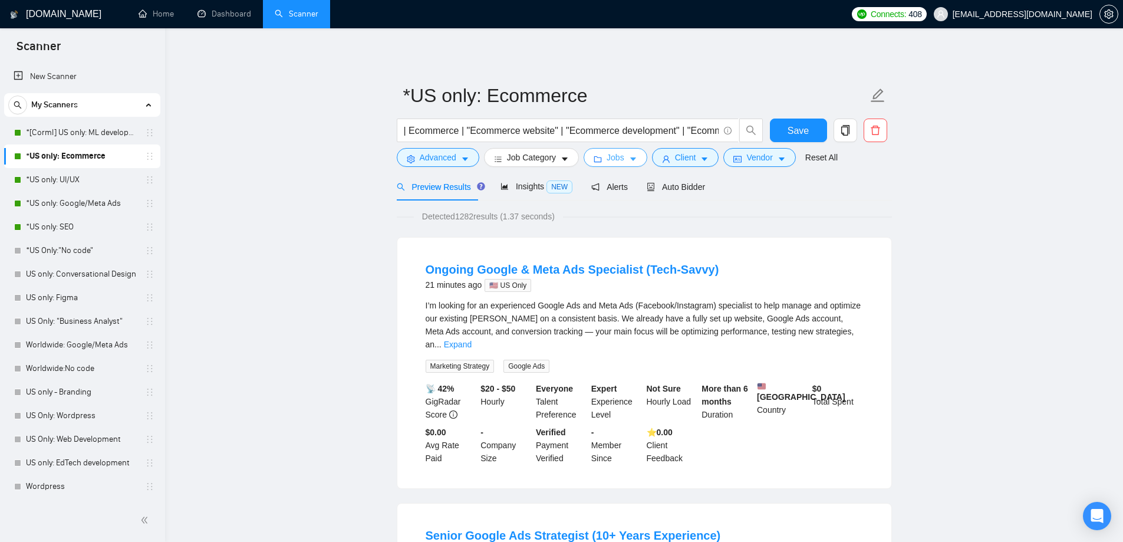
click at [612, 164] on button "Jobs" at bounding box center [616, 157] width 64 height 19
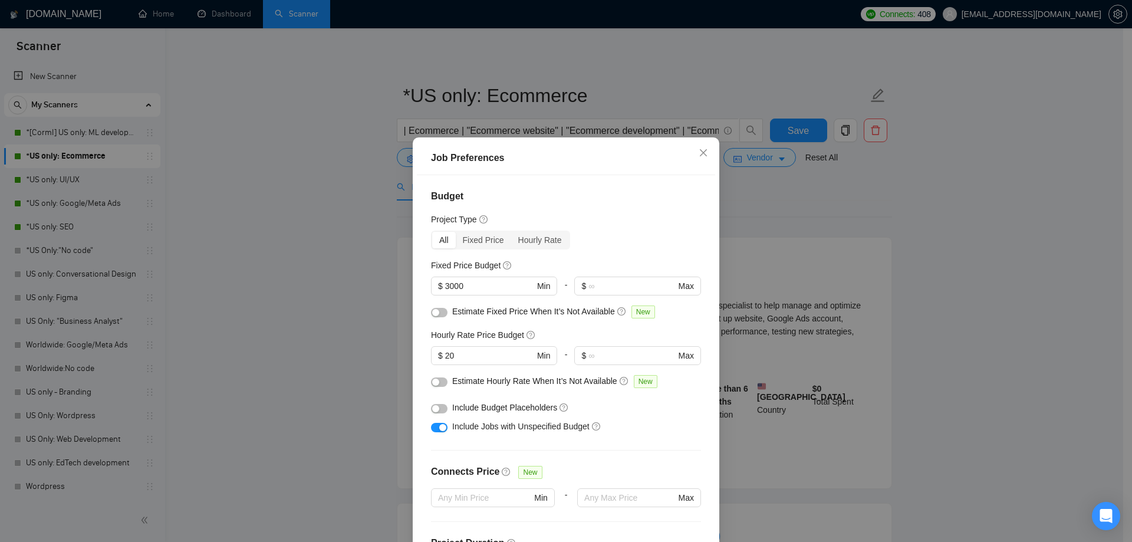
drag, startPoint x: 478, startPoint y: 360, endPoint x: 412, endPoint y: 361, distance: 66.6
click at [413, 361] on div "Job Preferences Budget Project Type All Fixed Price Hourly Rate Fixed Price Bud…" at bounding box center [566, 364] width 307 height 455
type input "30"
drag, startPoint x: 472, startPoint y: 288, endPoint x: 422, endPoint y: 282, distance: 49.9
click at [422, 282] on div "Budget Project Type All Fixed Price Hourly Rate Fixed Price Budget $ 3000 Min -…" at bounding box center [566, 364] width 298 height 379
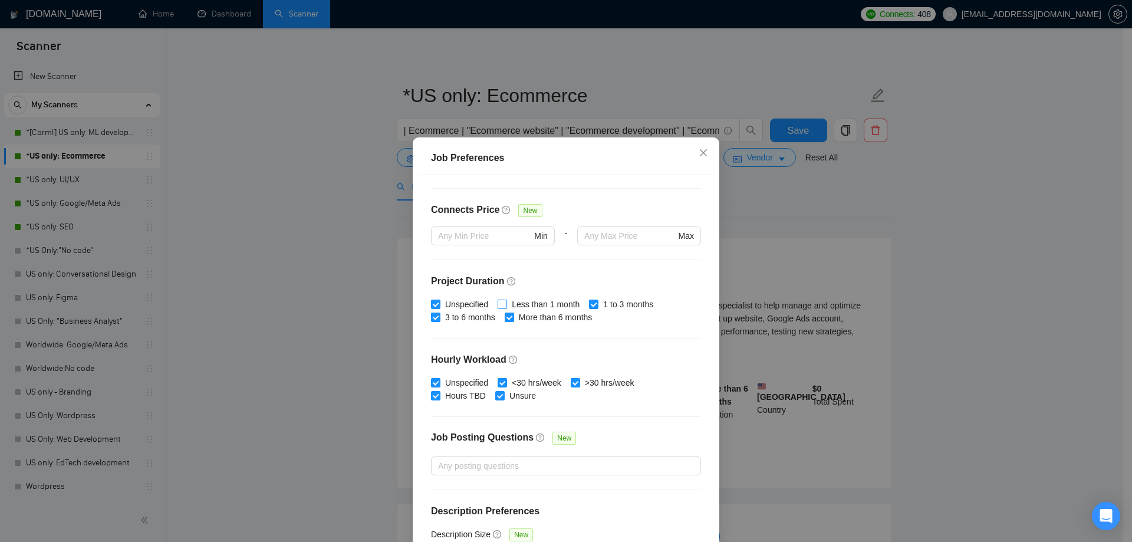
scroll to position [285, 0]
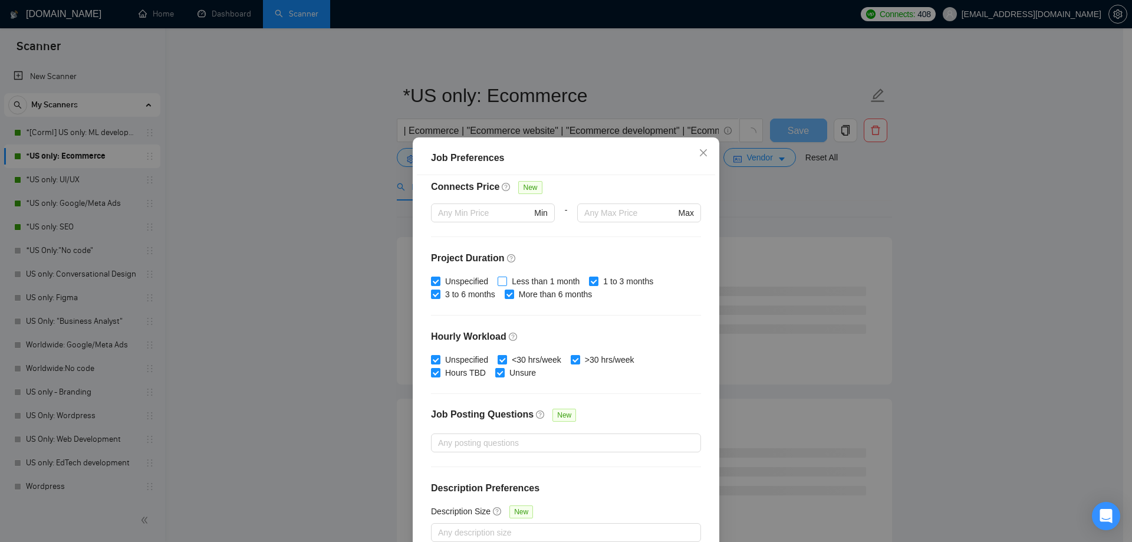
type input "1000"
click at [507, 281] on span "Less than 1 month" at bounding box center [545, 281] width 77 height 13
click at [504, 281] on input "Less than 1 month" at bounding box center [502, 281] width 8 height 8
checkbox input "true"
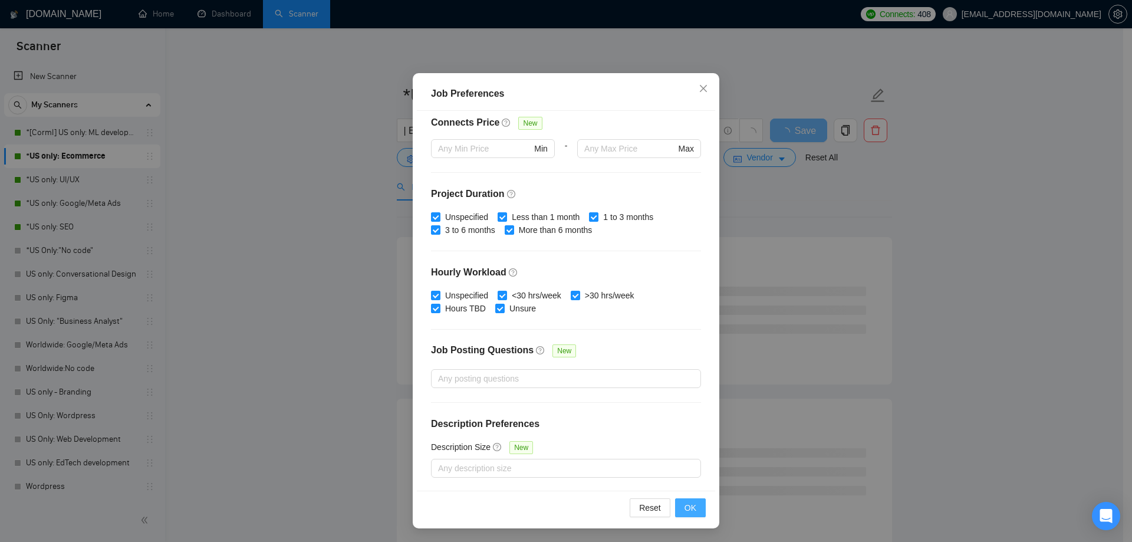
scroll to position [65, 0]
click at [689, 502] on span "OK" at bounding box center [690, 507] width 12 height 13
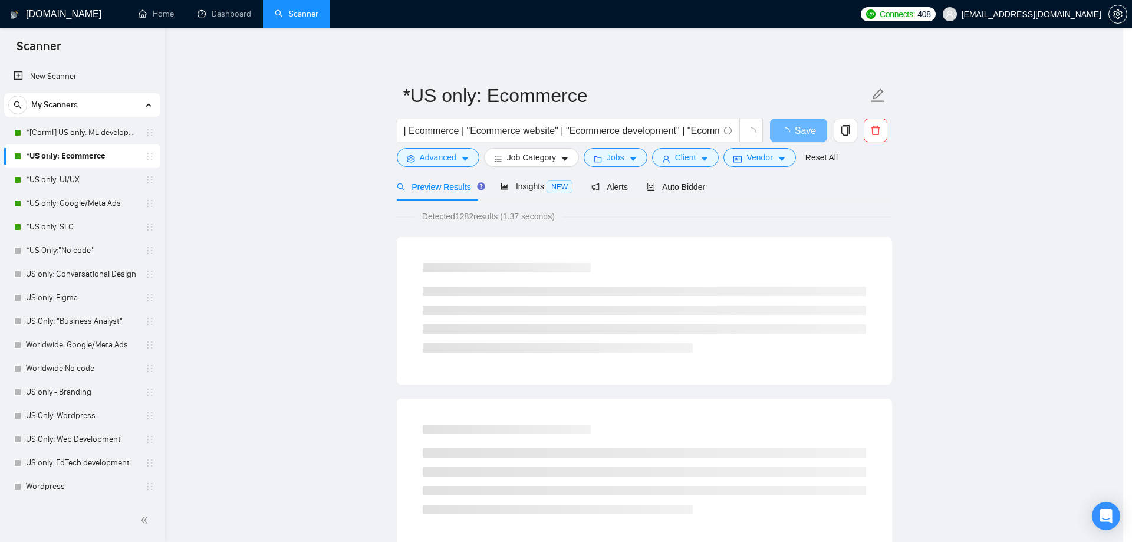
scroll to position [0, 0]
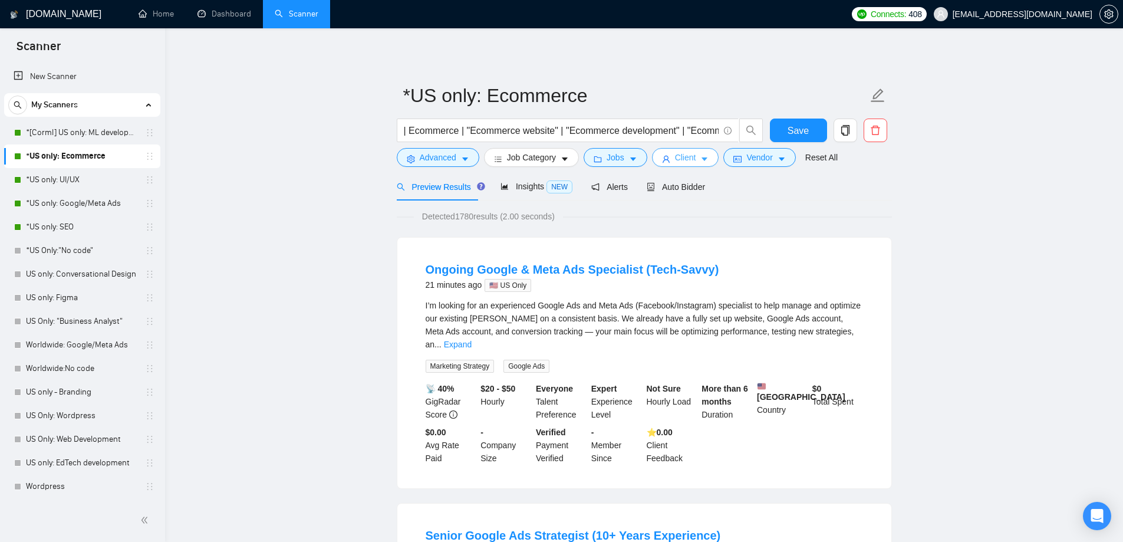
click at [677, 160] on span "Client" at bounding box center [685, 157] width 21 height 13
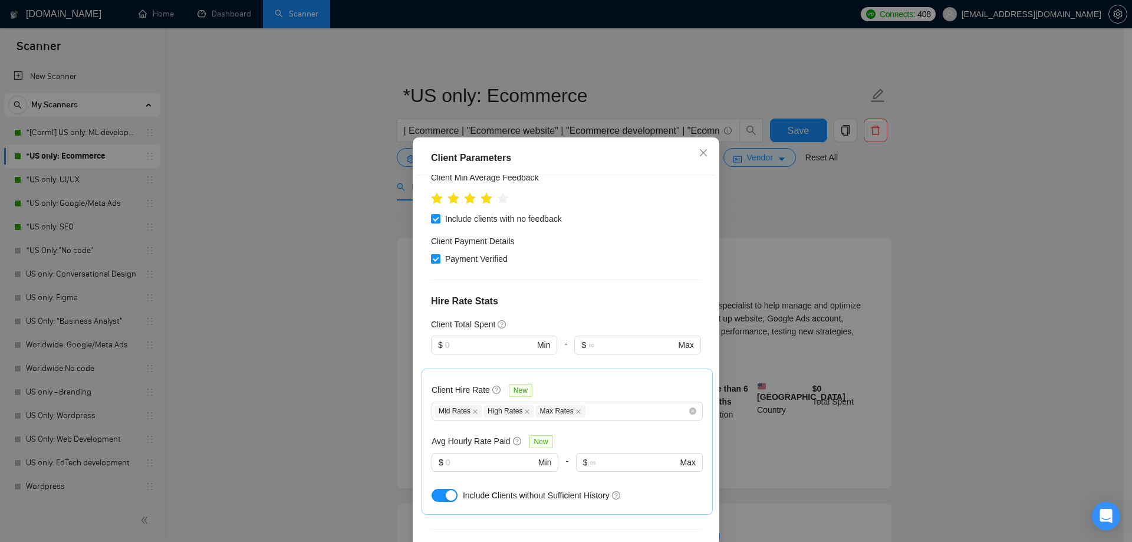
click at [455, 263] on span "Payment Verified" at bounding box center [476, 258] width 72 height 13
click at [439, 262] on input "Payment Verified" at bounding box center [435, 258] width 8 height 8
checkbox input "false"
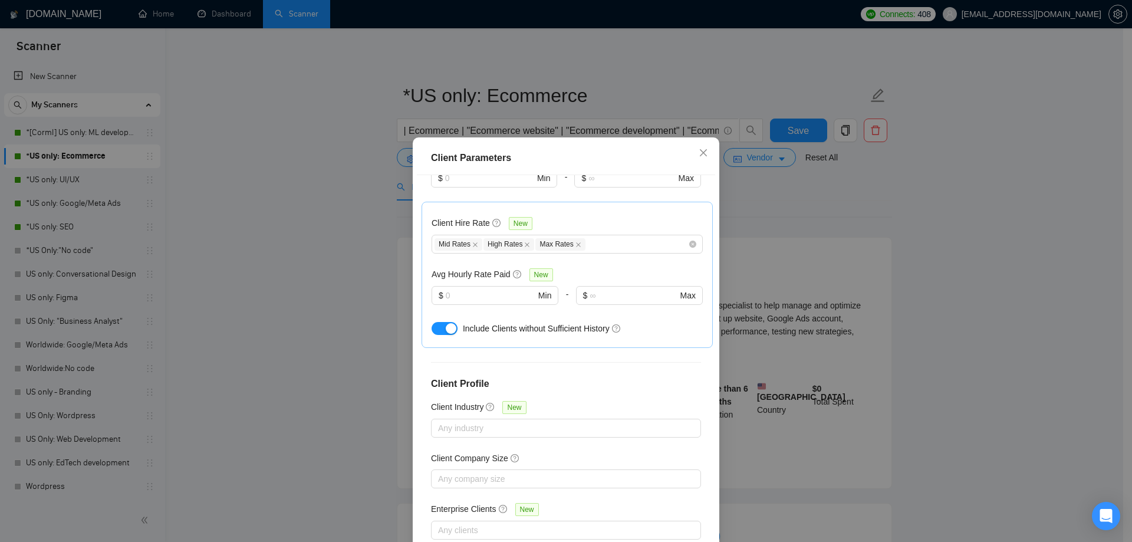
scroll to position [354, 0]
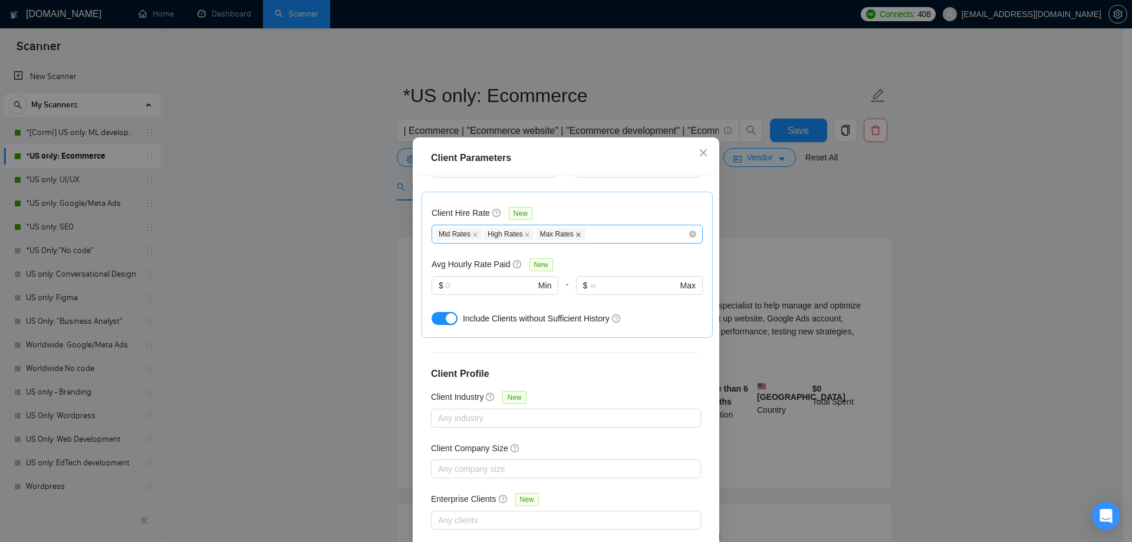
click at [575, 233] on icon "close" at bounding box center [578, 235] width 6 height 6
click at [525, 233] on icon "close" at bounding box center [527, 234] width 5 height 5
click at [472, 232] on icon "close" at bounding box center [475, 235] width 6 height 6
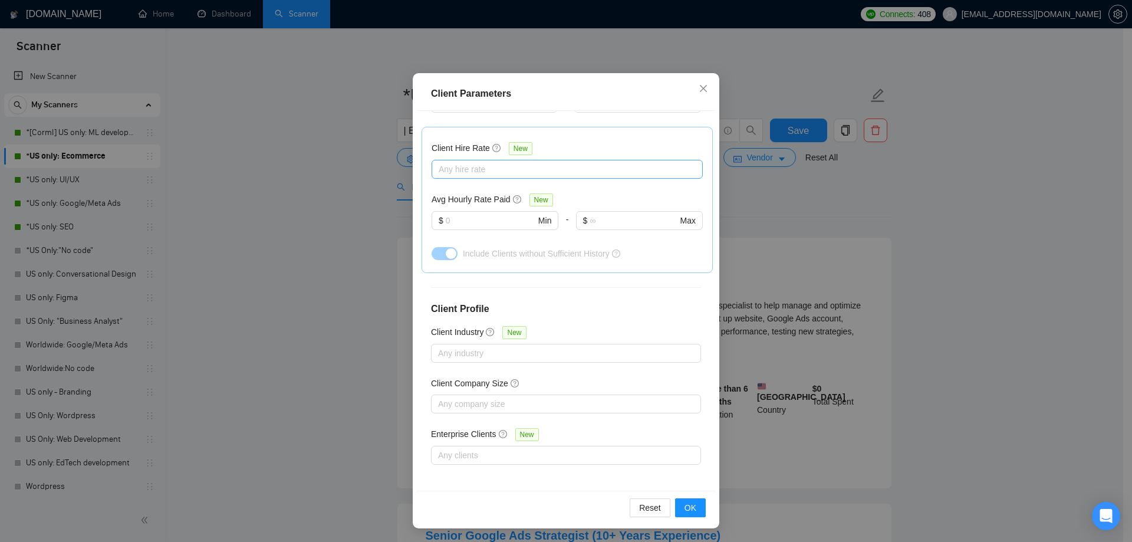
scroll to position [65, 0]
click at [687, 505] on span "OK" at bounding box center [690, 507] width 12 height 13
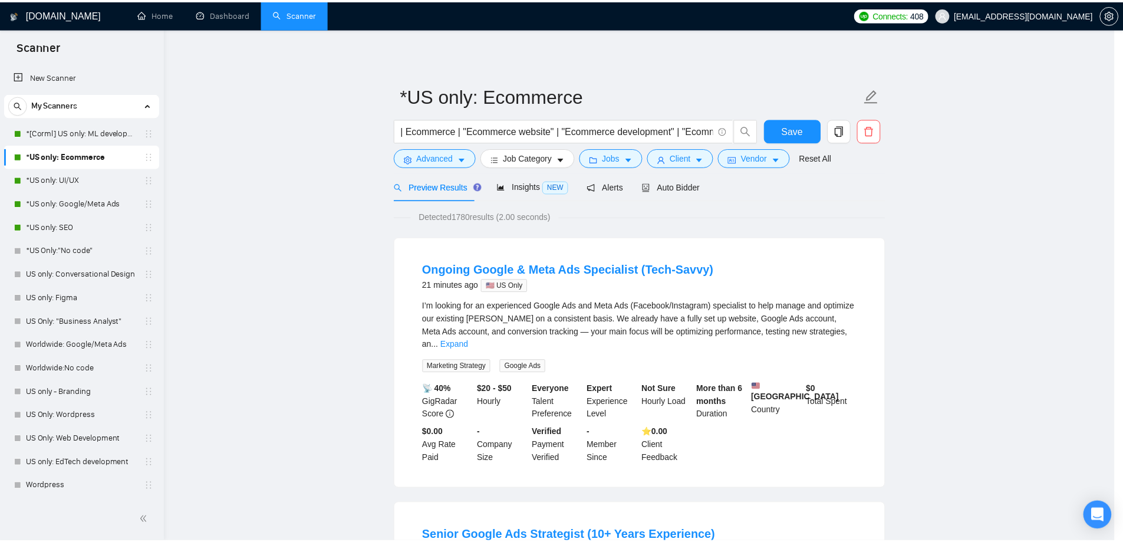
scroll to position [0, 0]
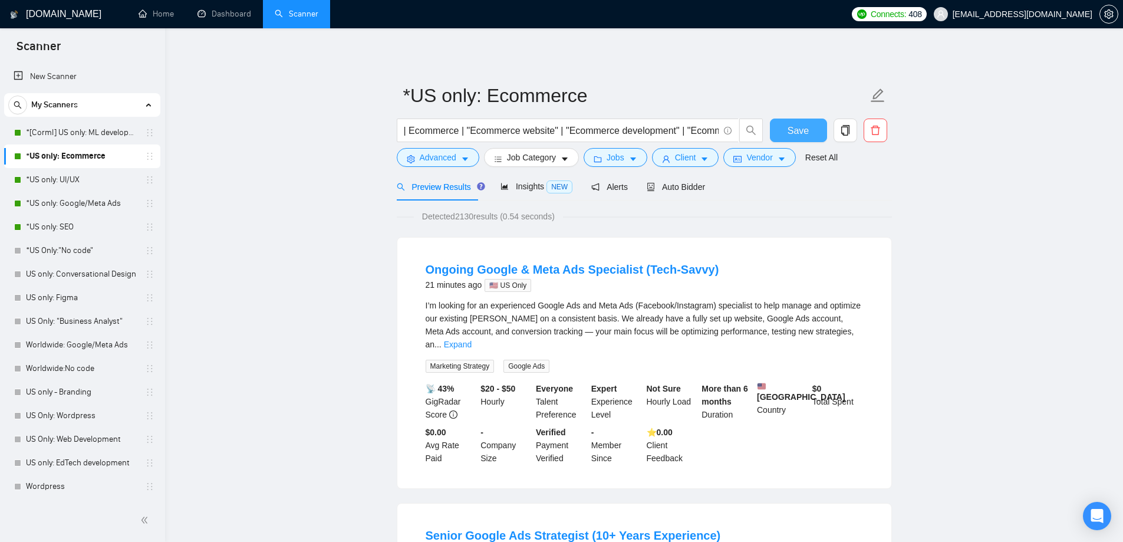
click at [803, 129] on span "Save" at bounding box center [798, 130] width 21 height 15
click at [53, 183] on link "*US only: UI/UX" at bounding box center [82, 180] width 112 height 24
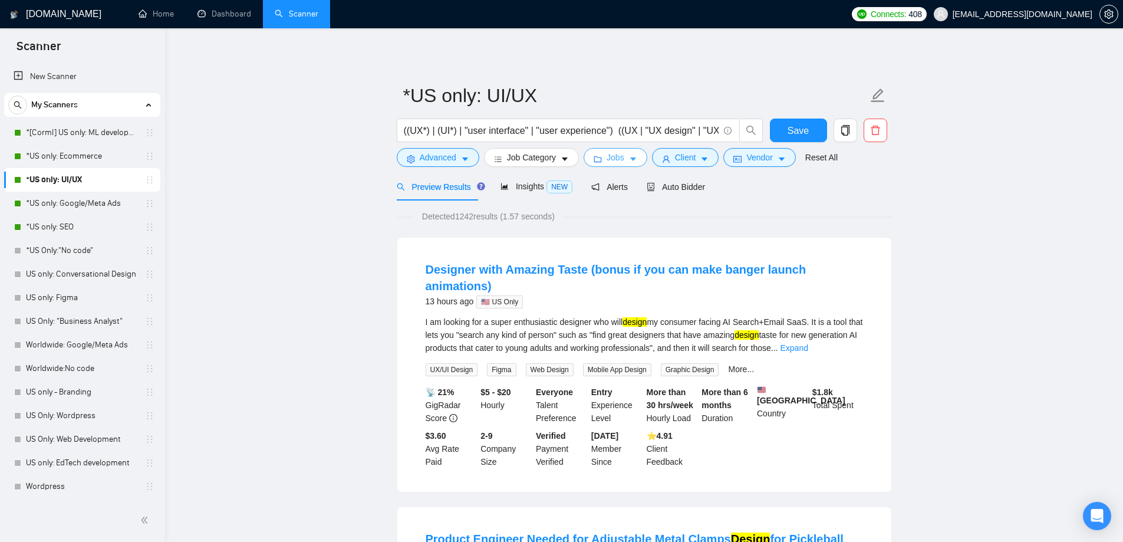
click at [625, 161] on button "Jobs" at bounding box center [616, 157] width 64 height 19
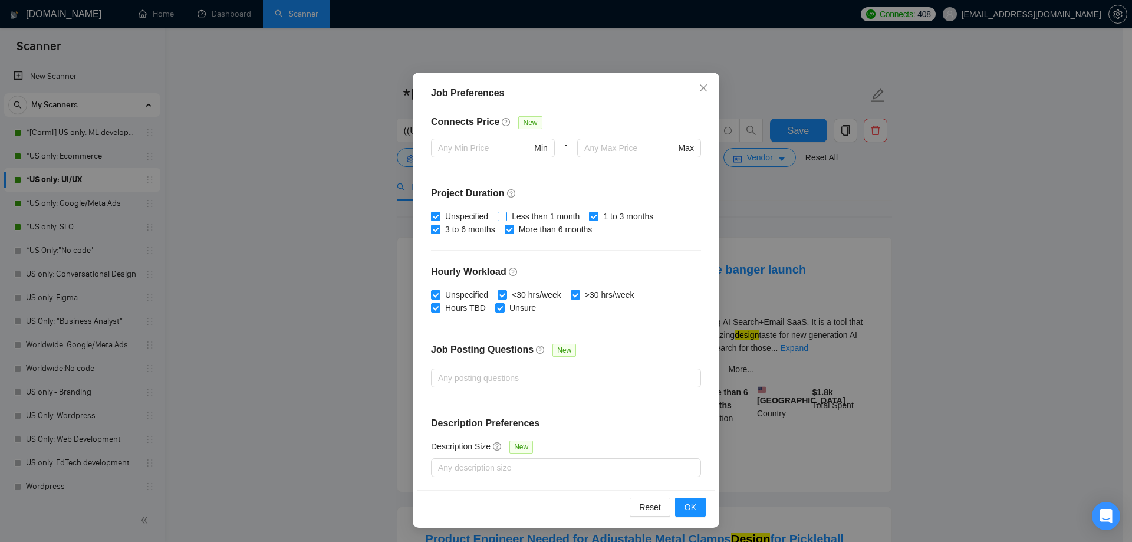
click at [499, 212] on input "Less than 1 month" at bounding box center [502, 216] width 8 height 8
checkbox input "true"
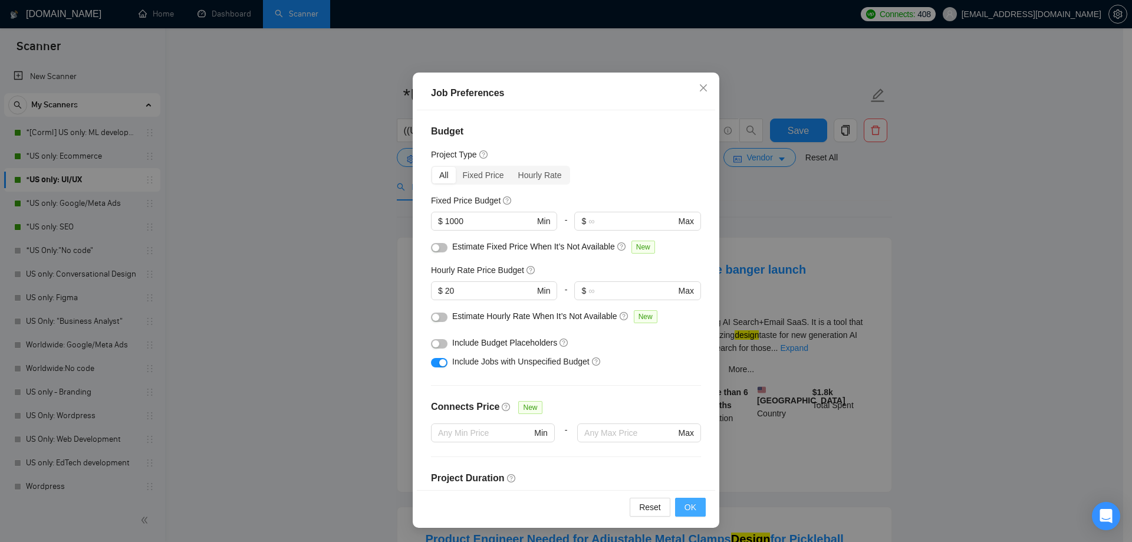
click at [687, 506] on span "OK" at bounding box center [690, 507] width 12 height 13
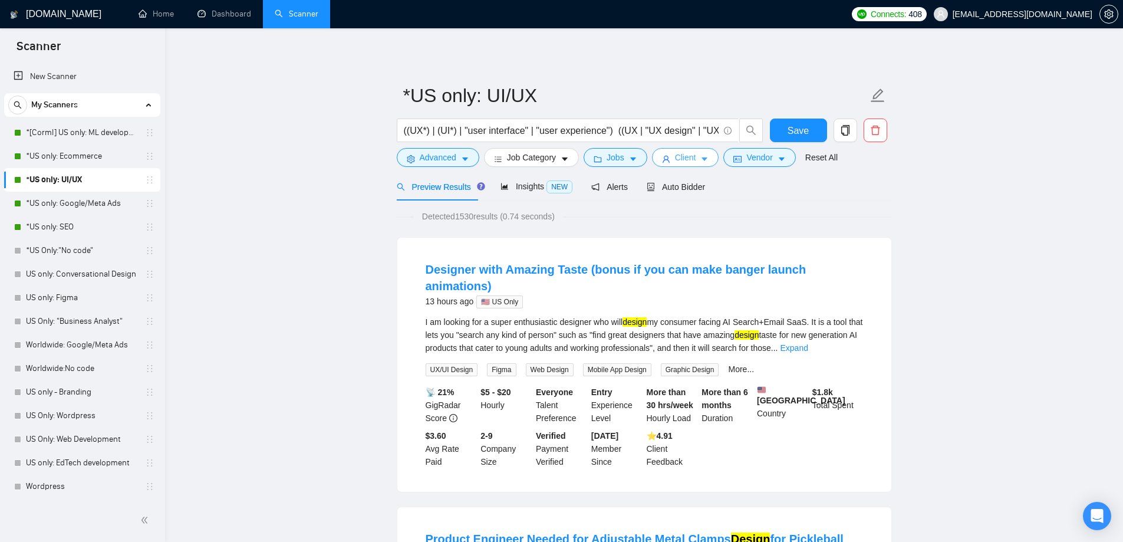
click at [683, 155] on span "Client" at bounding box center [685, 157] width 21 height 13
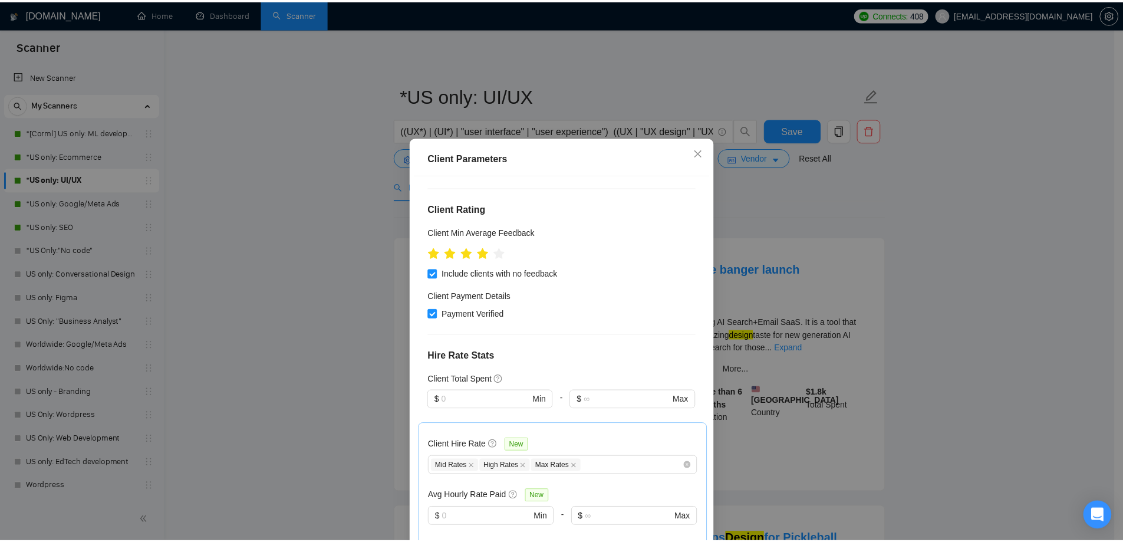
scroll to position [295, 0]
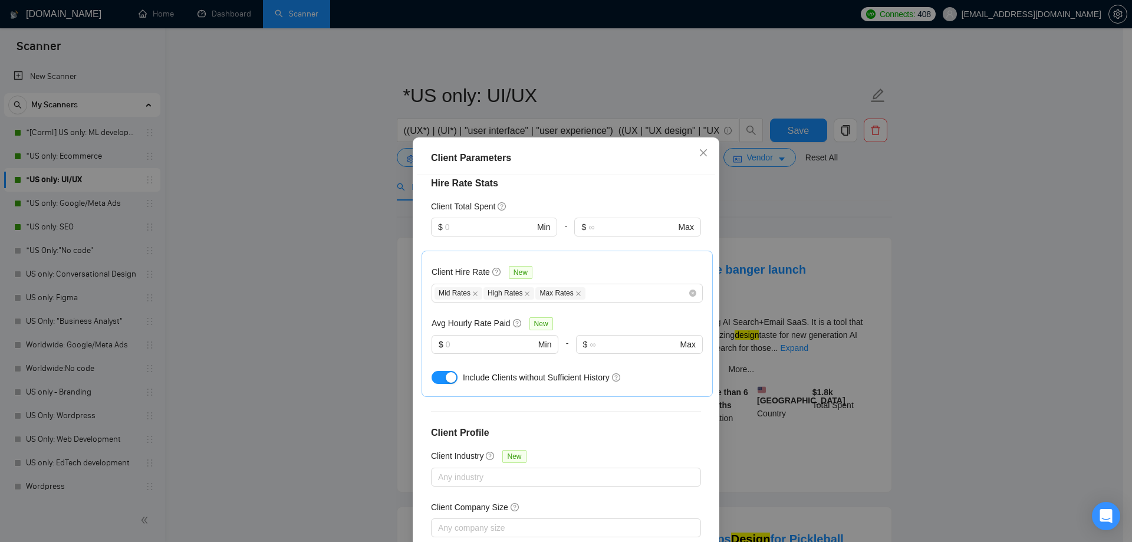
click at [286, 241] on div "Client Parameters Client Location Include Client Countries Select Exclude Clien…" at bounding box center [566, 271] width 1132 height 542
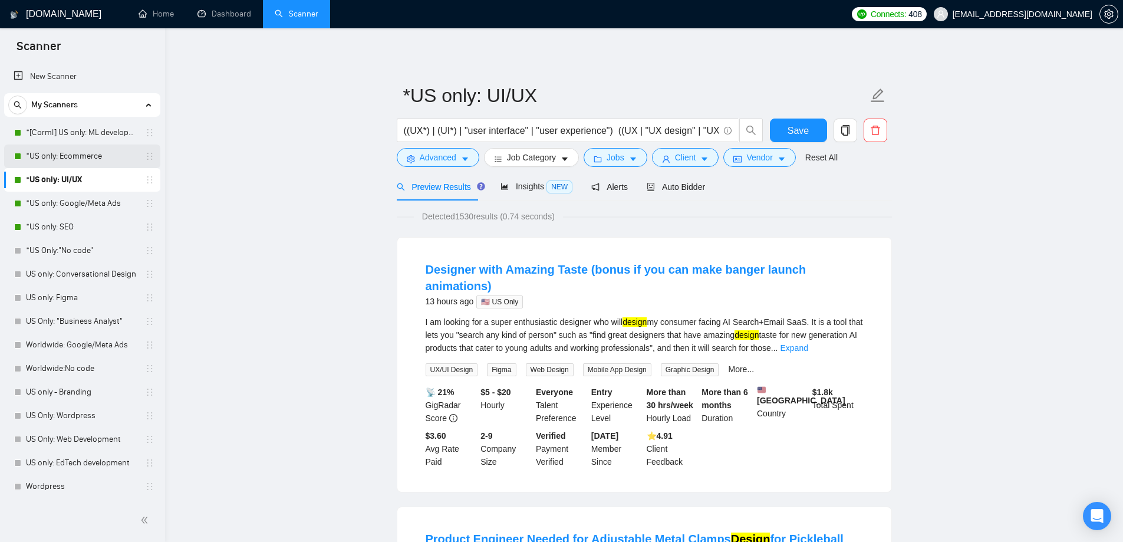
click at [64, 151] on link "*US only: Ecommerce" at bounding box center [82, 156] width 112 height 24
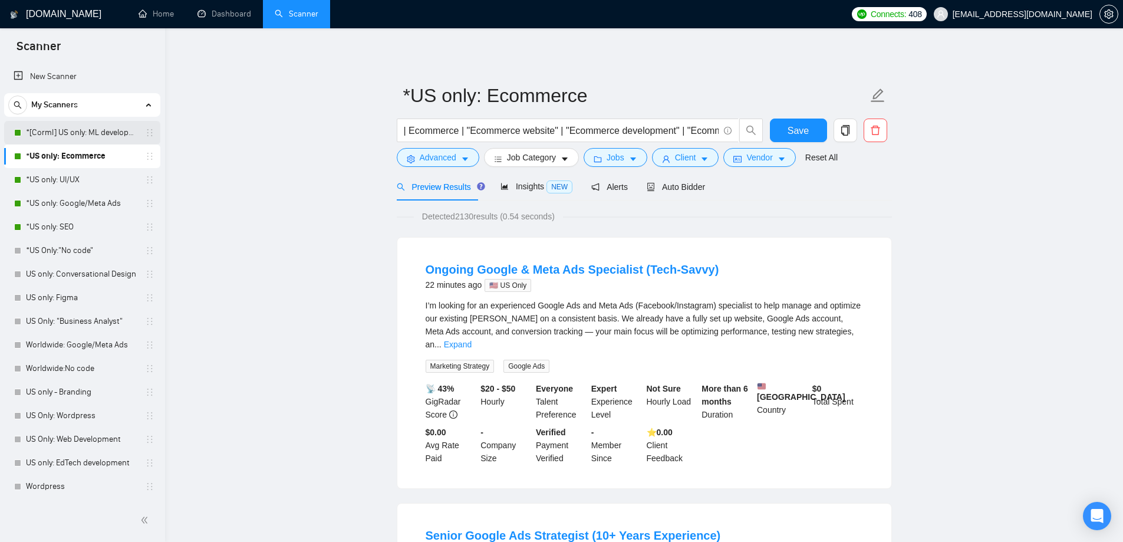
click at [96, 129] on link "*[Corml] US only: ML development" at bounding box center [82, 133] width 112 height 24
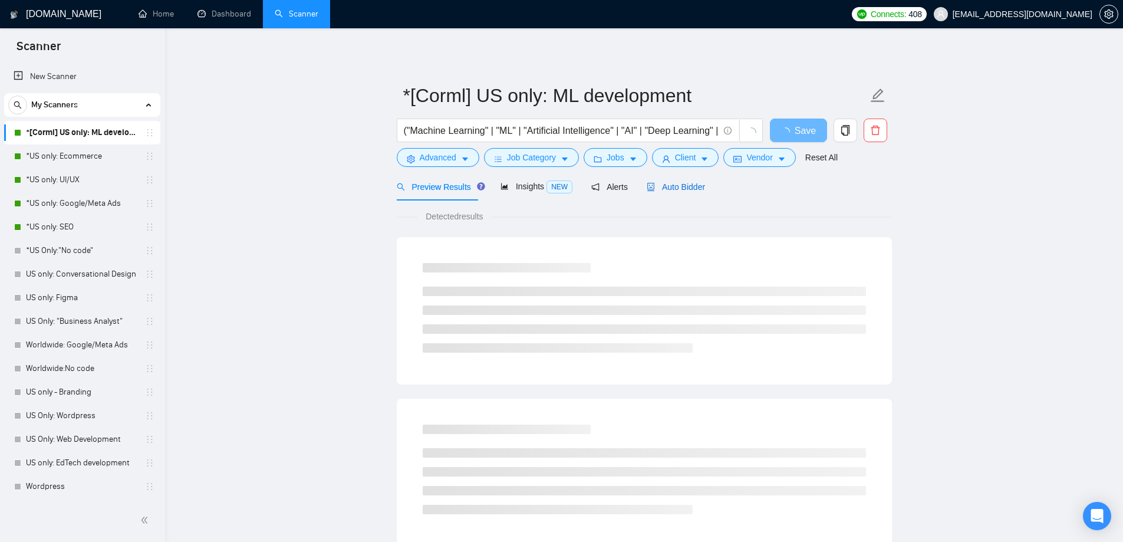
click at [692, 189] on span "Auto Bidder" at bounding box center [676, 186] width 58 height 9
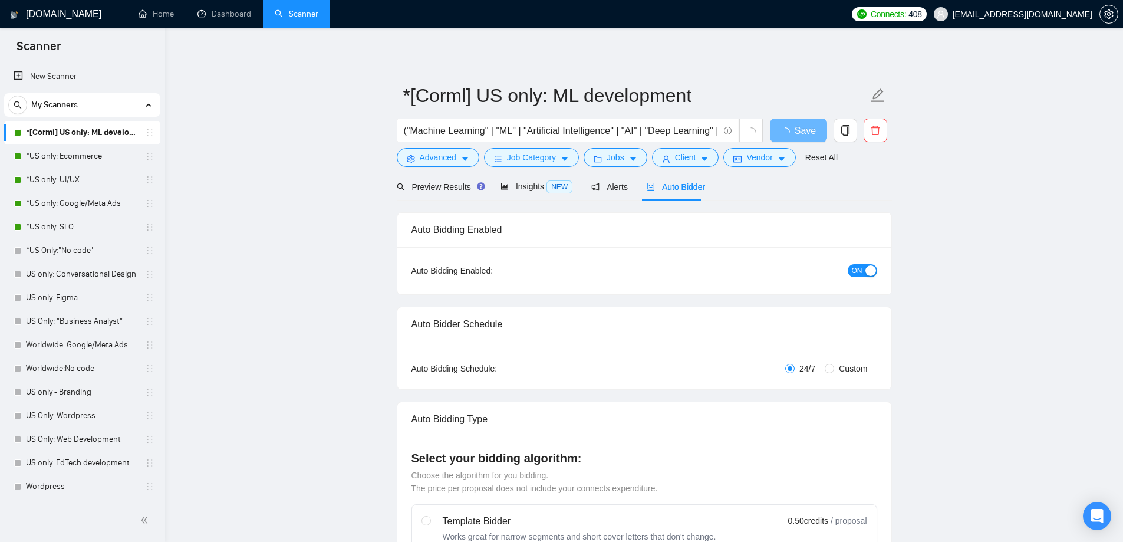
radio input "false"
radio input "true"
checkbox input "true"
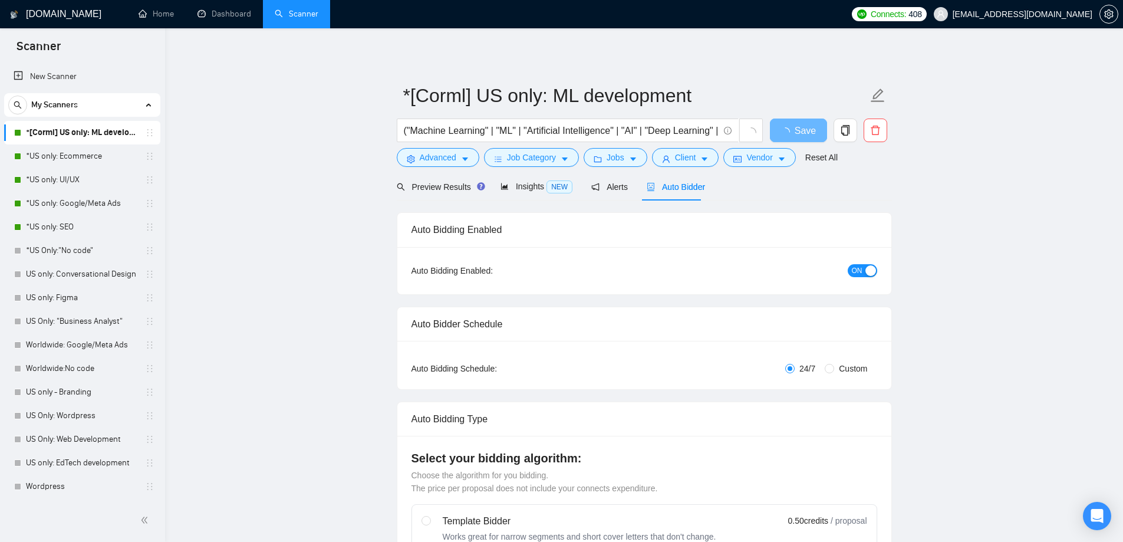
checkbox input "true"
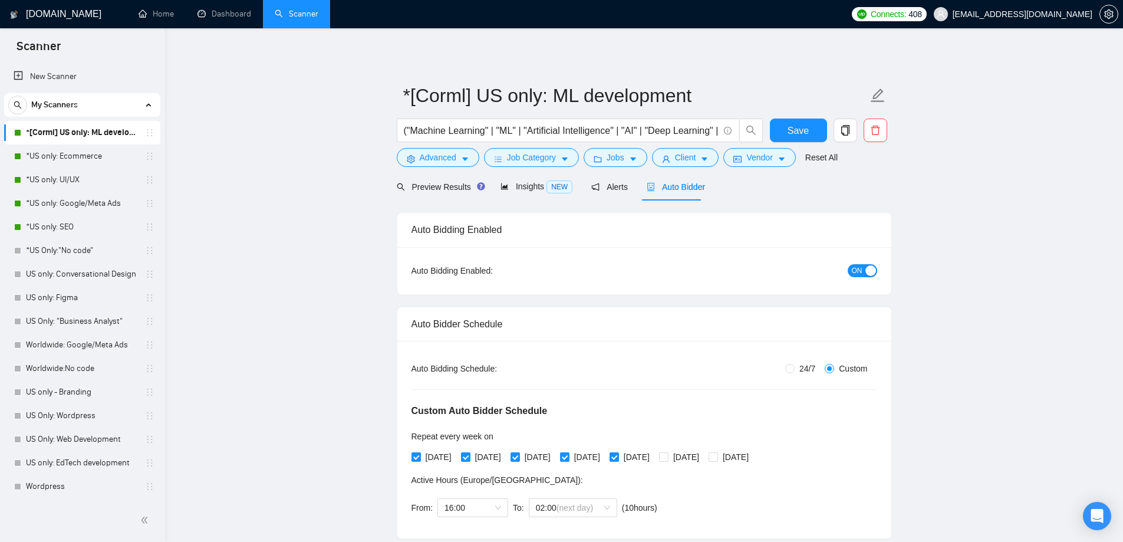
click at [861, 268] on span "ON" at bounding box center [857, 270] width 11 height 13
click at [797, 128] on span "Save" at bounding box center [798, 130] width 21 height 15
checkbox input "true"
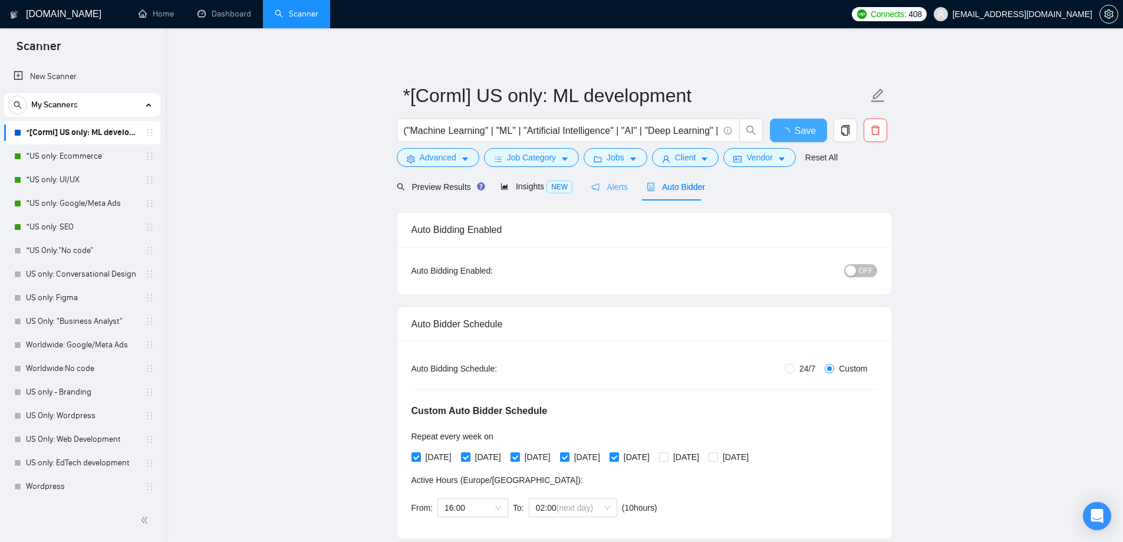
checkbox input "true"
click at [605, 188] on span "Alerts" at bounding box center [609, 186] width 37 height 9
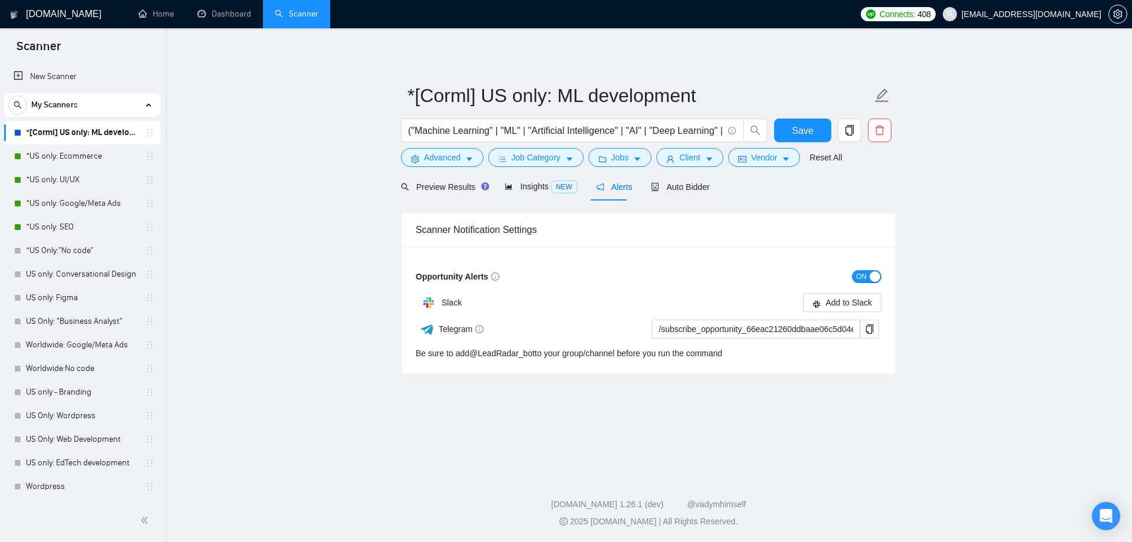
click at [867, 270] on button "ON" at bounding box center [866, 276] width 29 height 13
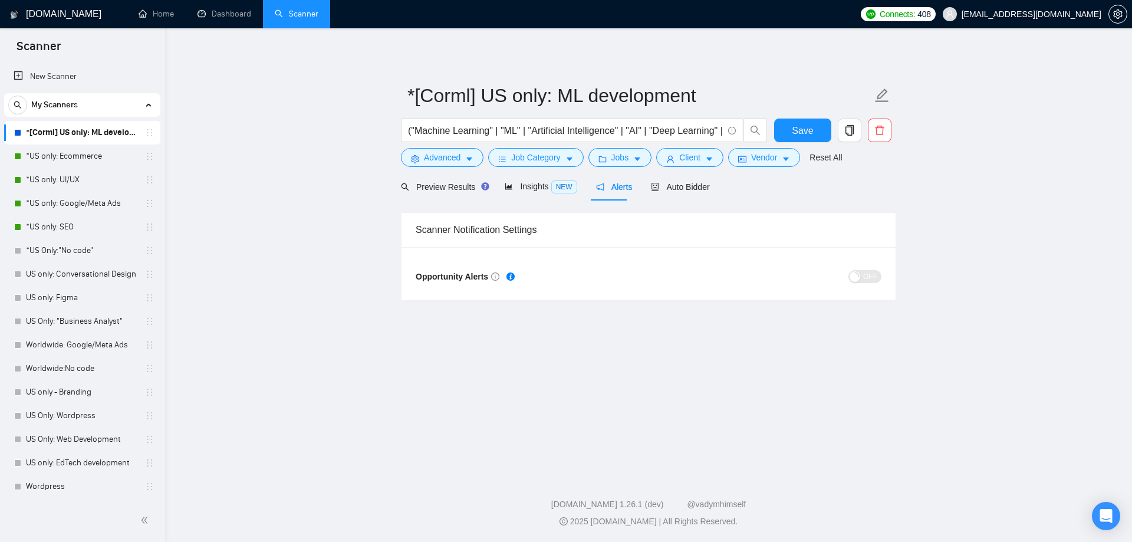
click at [805, 118] on form "*[Corml] US only: ML development ("Machine Learning" | "ML" | "Artificial Intel…" at bounding box center [648, 125] width 495 height 96
click at [812, 129] on button "Save" at bounding box center [802, 131] width 57 height 24
click at [680, 187] on span "Auto Bidder" at bounding box center [680, 186] width 58 height 9
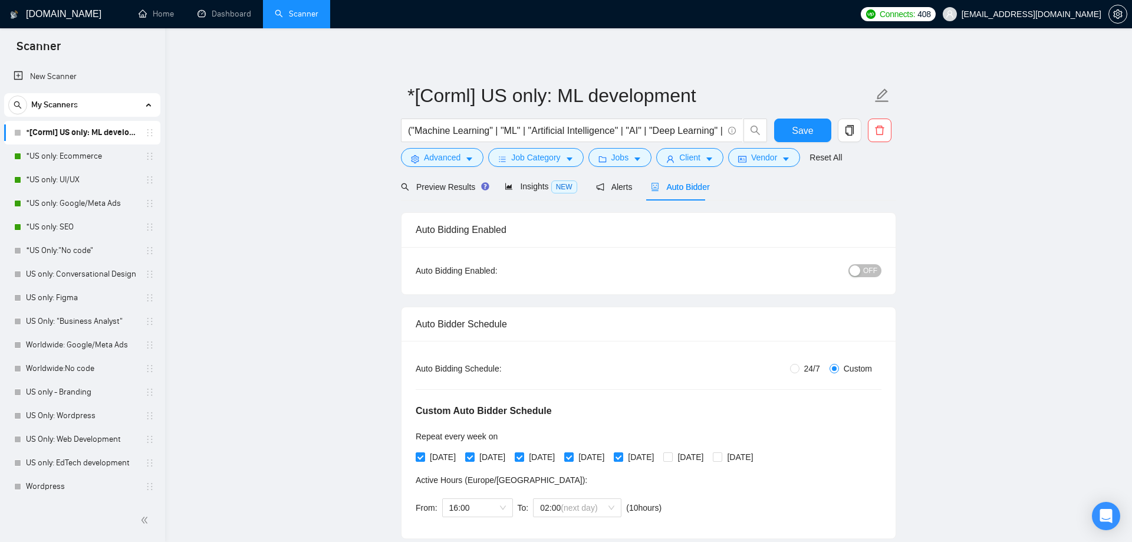
checkbox input "true"
click at [42, 151] on link "*US only: Ecommerce" at bounding box center [82, 156] width 112 height 24
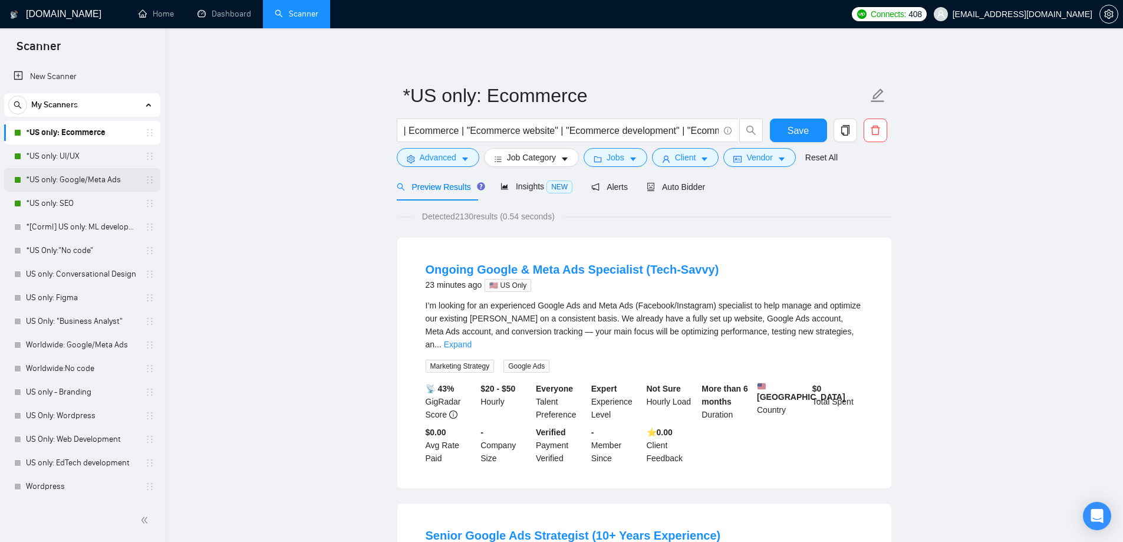
click at [81, 183] on link "*US only: Google/Meta Ads" at bounding box center [82, 180] width 112 height 24
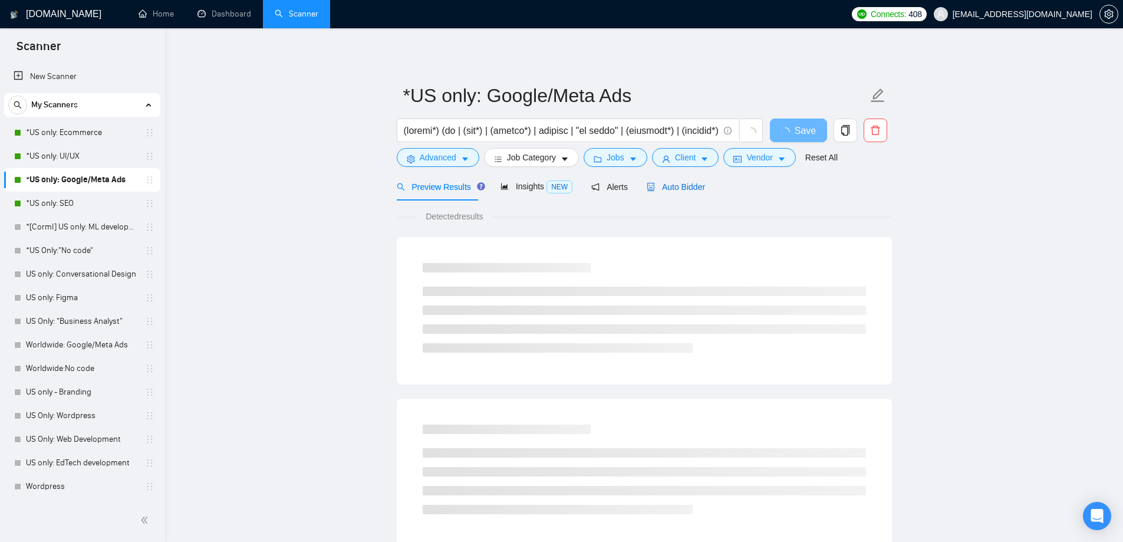
click at [687, 189] on span "Auto Bidder" at bounding box center [676, 186] width 58 height 9
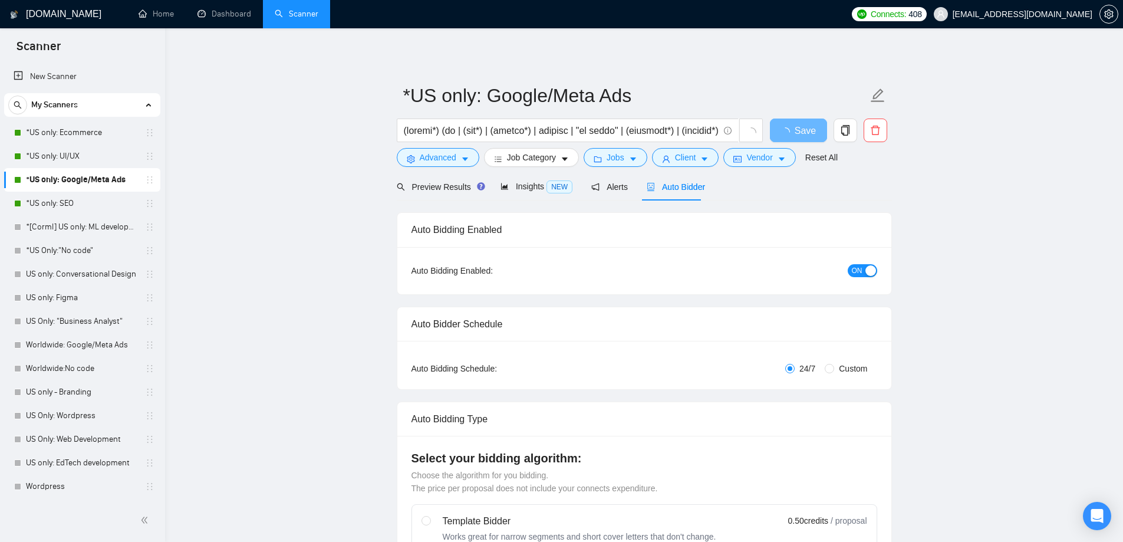
radio input "false"
radio input "true"
checkbox input "true"
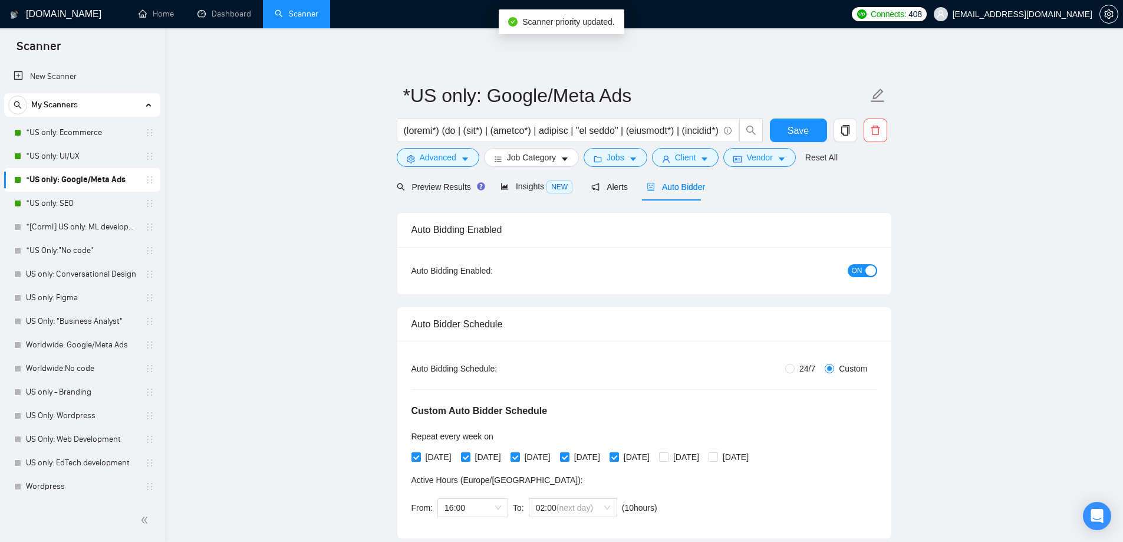
click at [859, 267] on span "ON" at bounding box center [857, 270] width 11 height 13
click at [798, 132] on span "Save" at bounding box center [798, 130] width 21 height 15
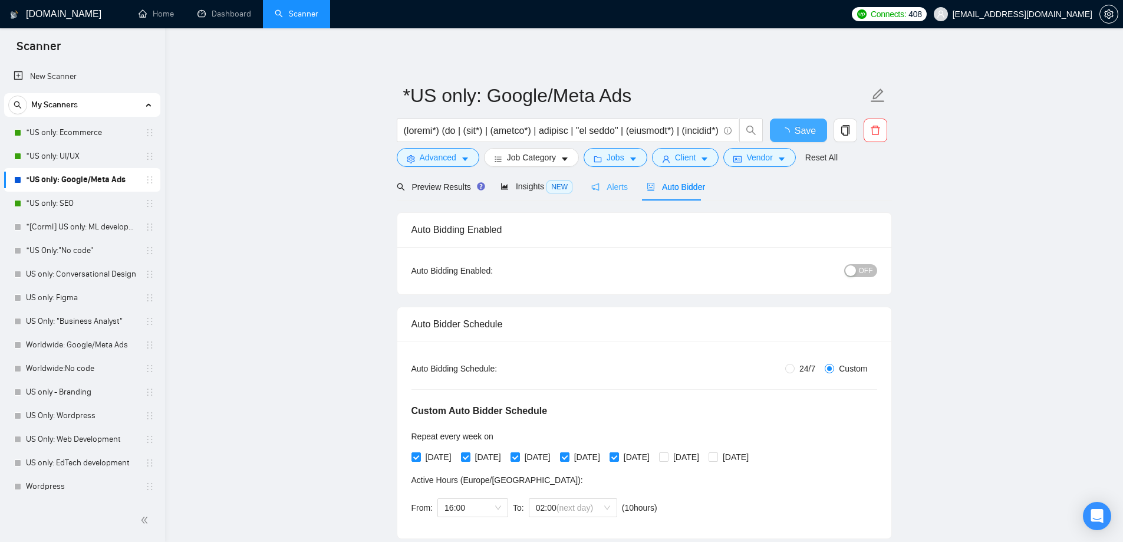
checkbox input "true"
click at [611, 186] on span "Alerts" at bounding box center [609, 186] width 37 height 9
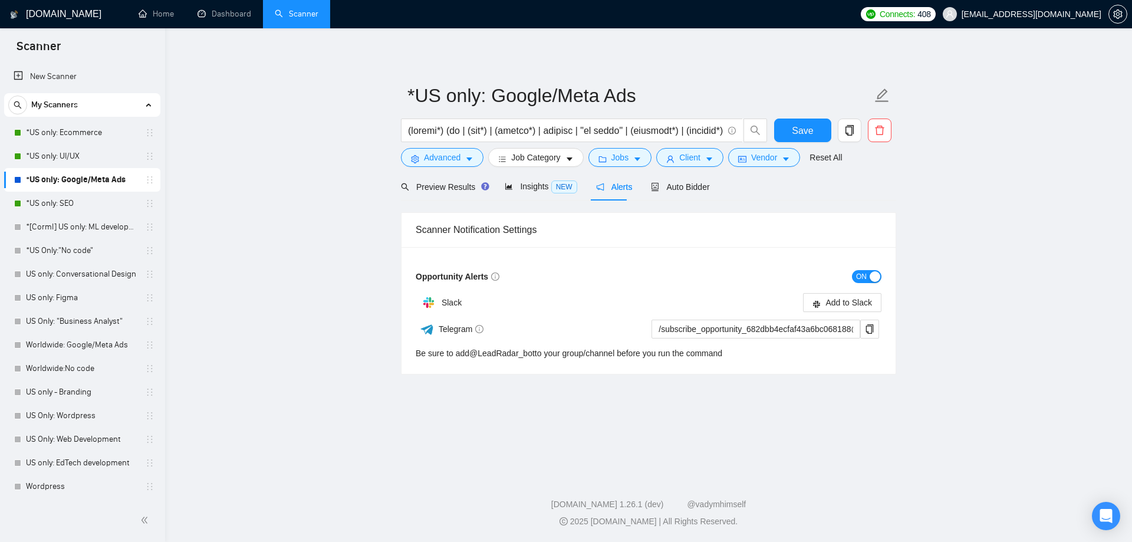
click at [867, 274] on button "ON" at bounding box center [866, 276] width 29 height 13
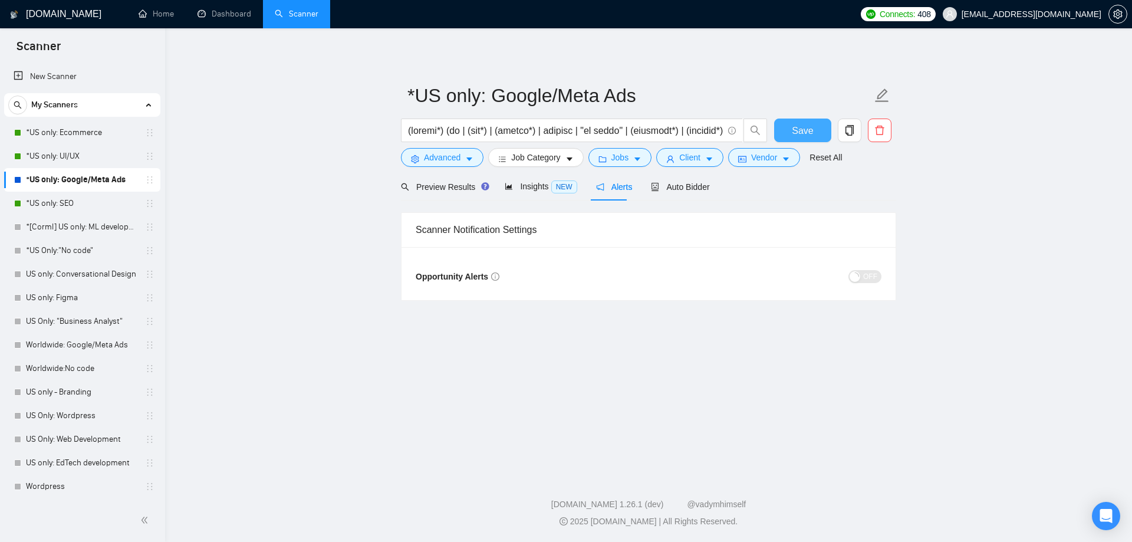
click at [791, 128] on button "Save" at bounding box center [802, 131] width 57 height 24
click at [241, 175] on main "*US only: Google/Meta Ads Save Advanced Job Category Jobs Client Vendor Reset A…" at bounding box center [648, 249] width 929 height 404
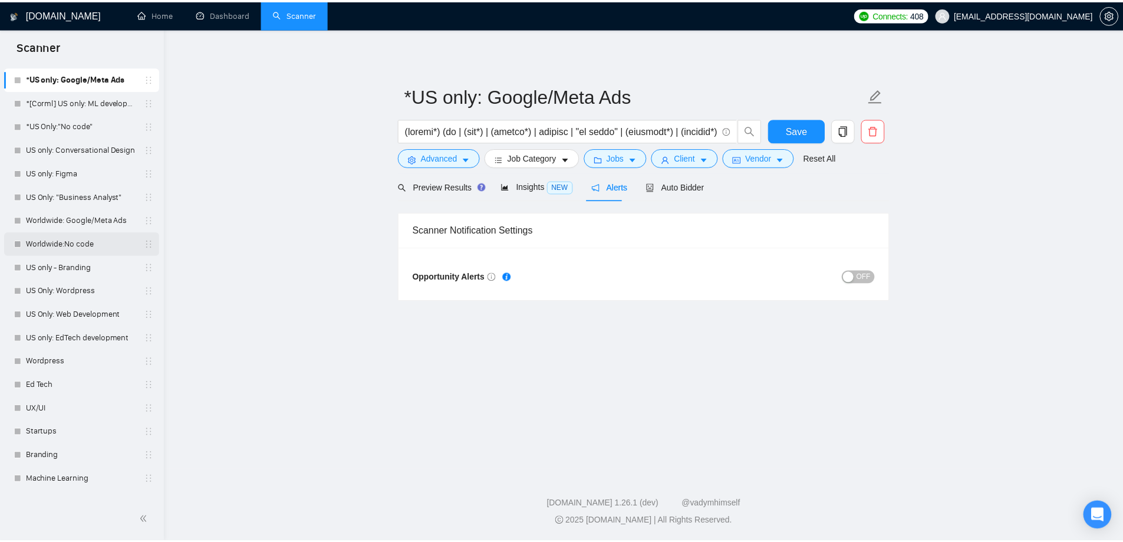
scroll to position [141, 0]
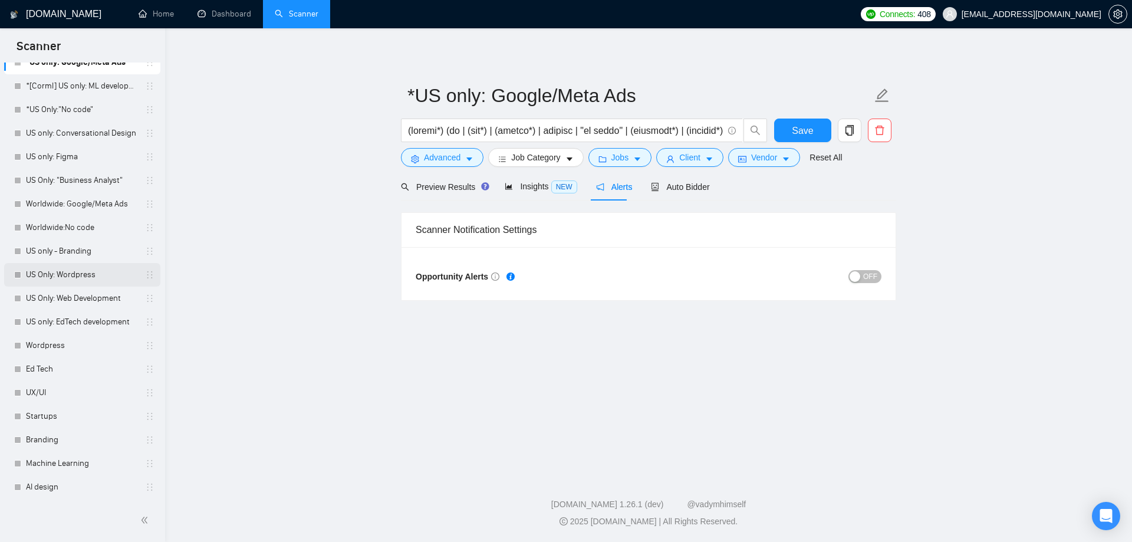
click at [77, 276] on link "US Only: Wordpress" at bounding box center [82, 275] width 112 height 24
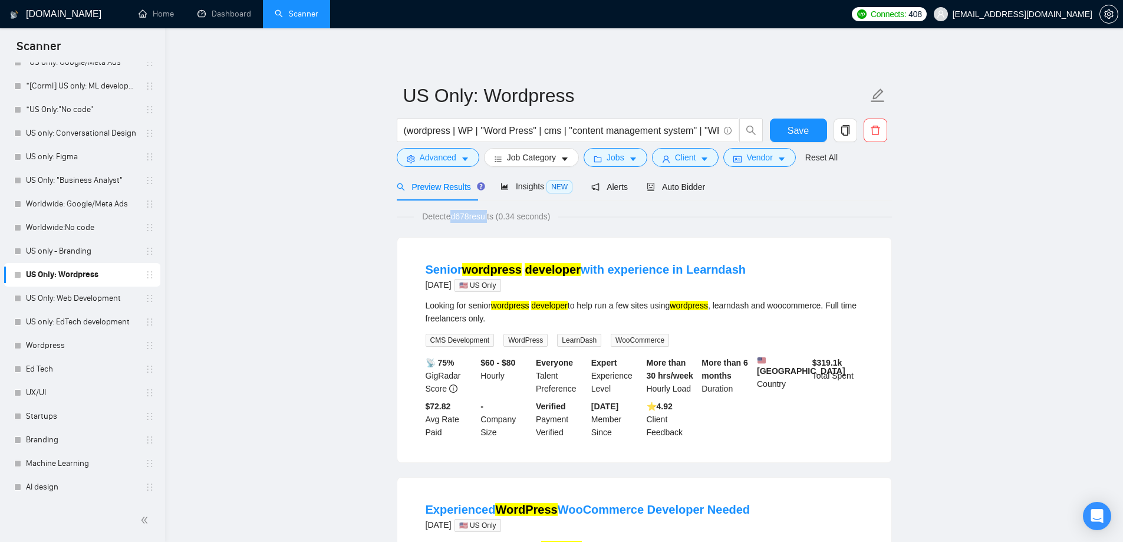
drag, startPoint x: 452, startPoint y: 220, endPoint x: 488, endPoint y: 221, distance: 36.0
click at [488, 221] on span "Detected 678 results (0.34 seconds)" at bounding box center [486, 216] width 144 height 13
click at [476, 221] on span "Detected 678 results (0.34 seconds)" at bounding box center [486, 216] width 144 height 13
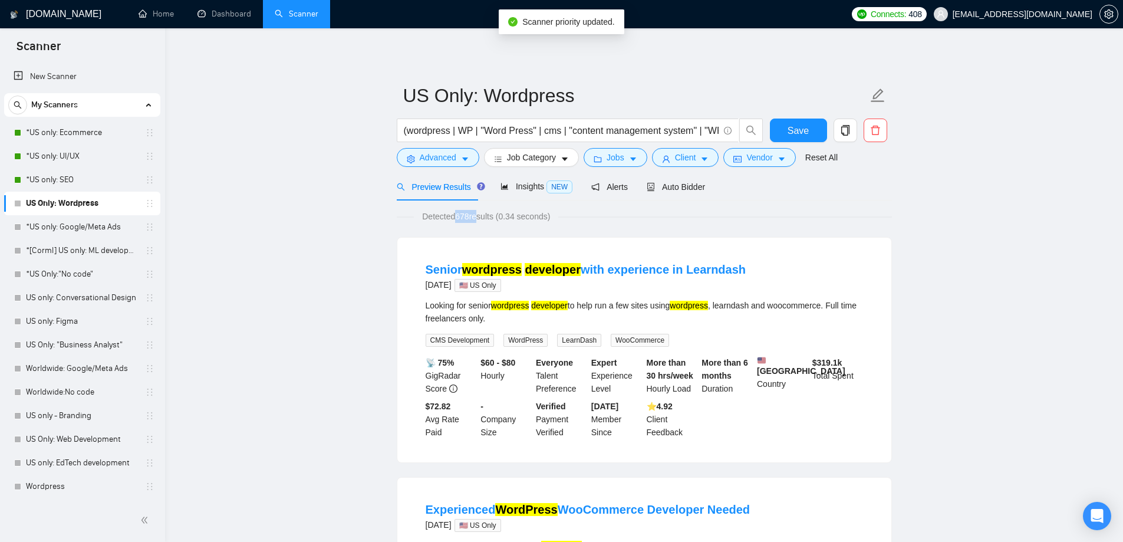
drag, startPoint x: 468, startPoint y: 216, endPoint x: 475, endPoint y: 215, distance: 7.7
click at [475, 215] on span "Detected 678 results (0.34 seconds)" at bounding box center [486, 216] width 144 height 13
click at [463, 215] on span "Detected 678 results (0.34 seconds)" at bounding box center [486, 216] width 144 height 13
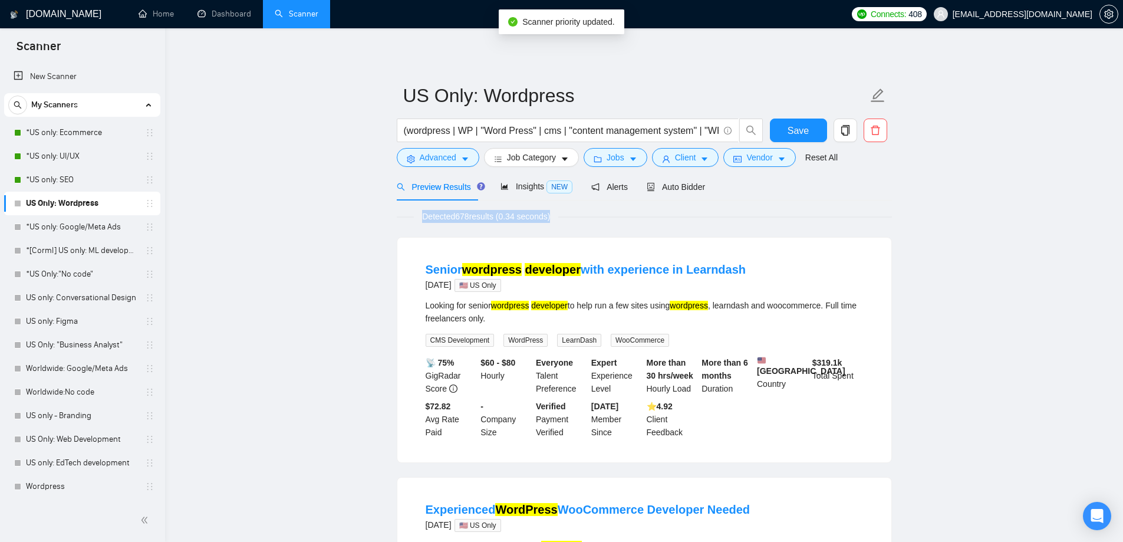
click at [445, 217] on span "Detected 678 results (0.34 seconds)" at bounding box center [486, 216] width 144 height 13
click at [463, 217] on span "Detected 678 results (0.34 seconds)" at bounding box center [486, 216] width 144 height 13
